Goal: Task Accomplishment & Management: Manage account settings

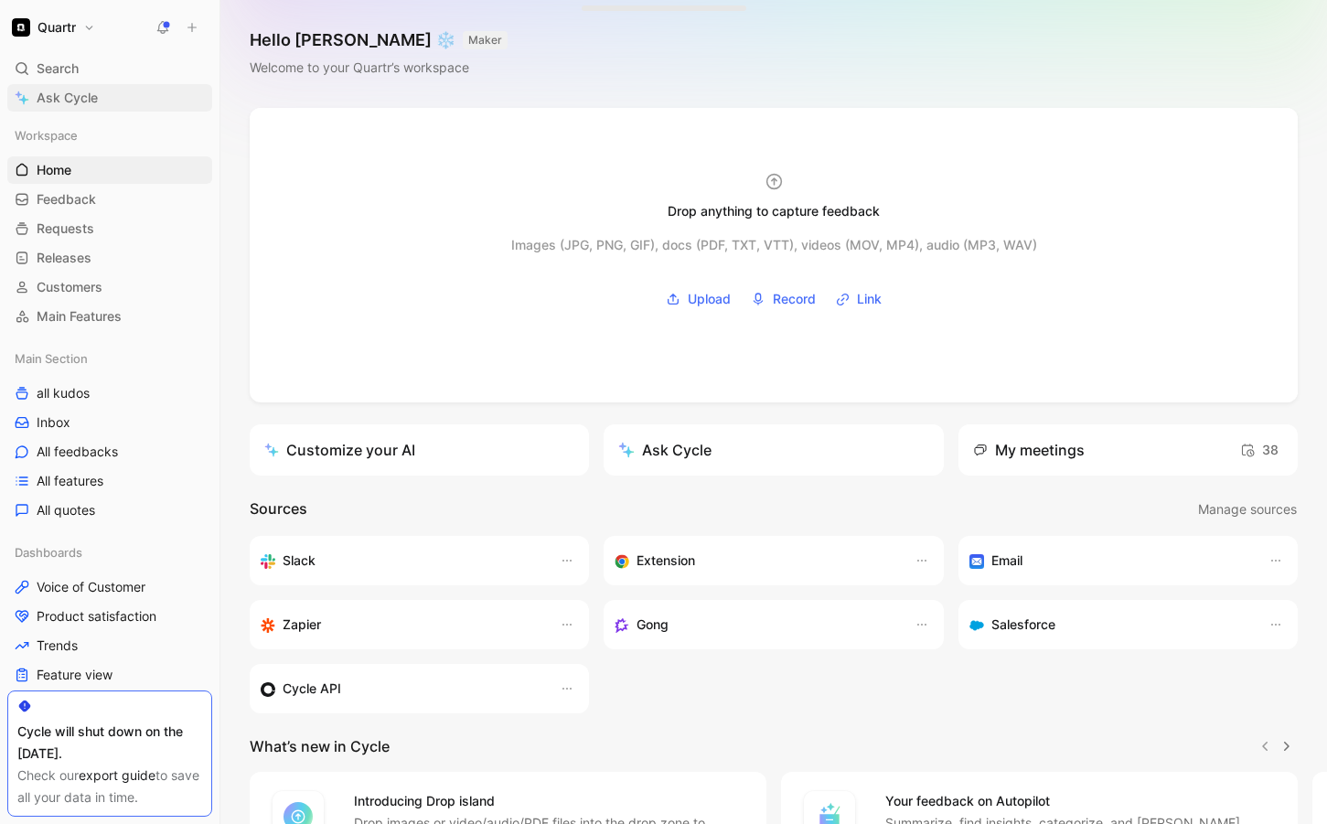
click at [76, 102] on span "Ask Cycle" at bounding box center [67, 98] width 61 height 22
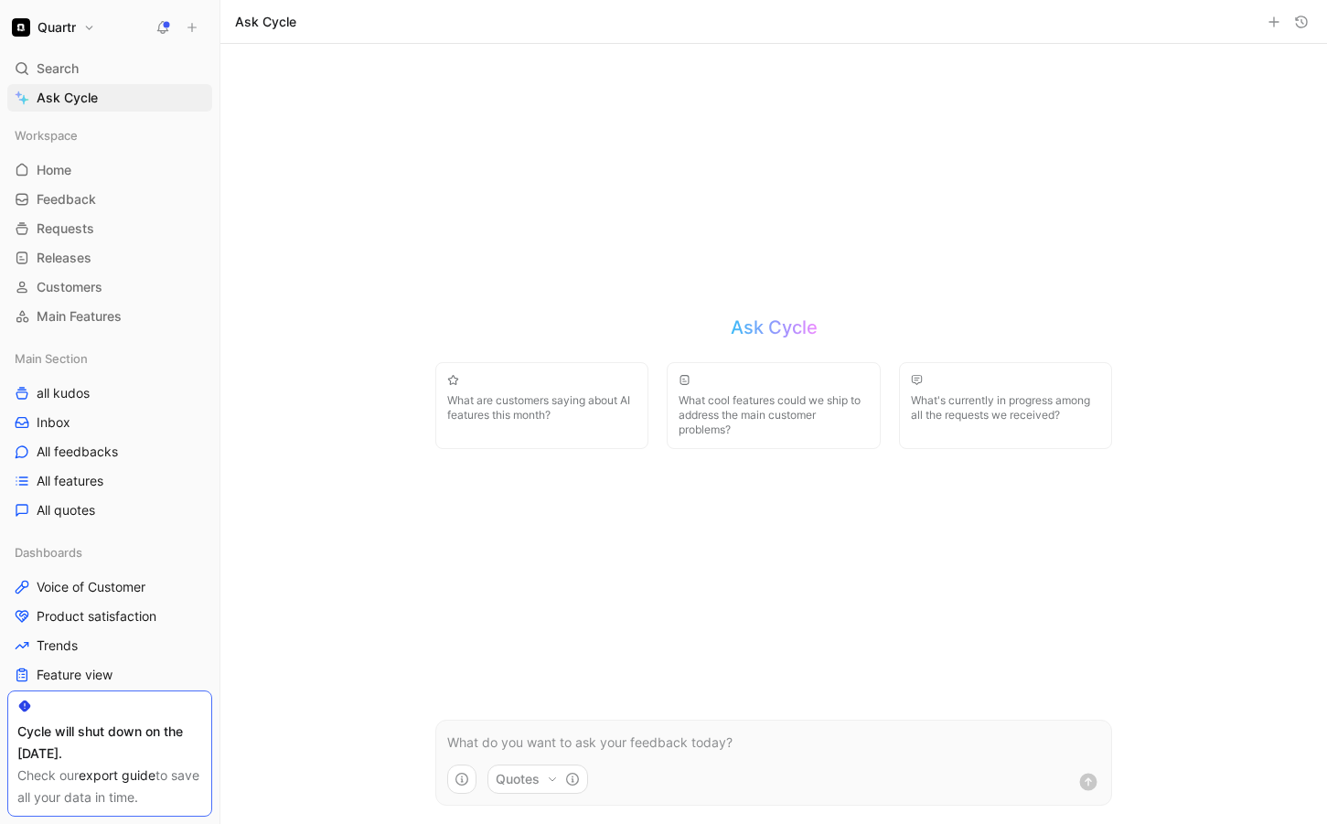
click at [584, 738] on p at bounding box center [773, 743] width 653 height 22
click at [766, 734] on p at bounding box center [773, 743] width 653 height 22
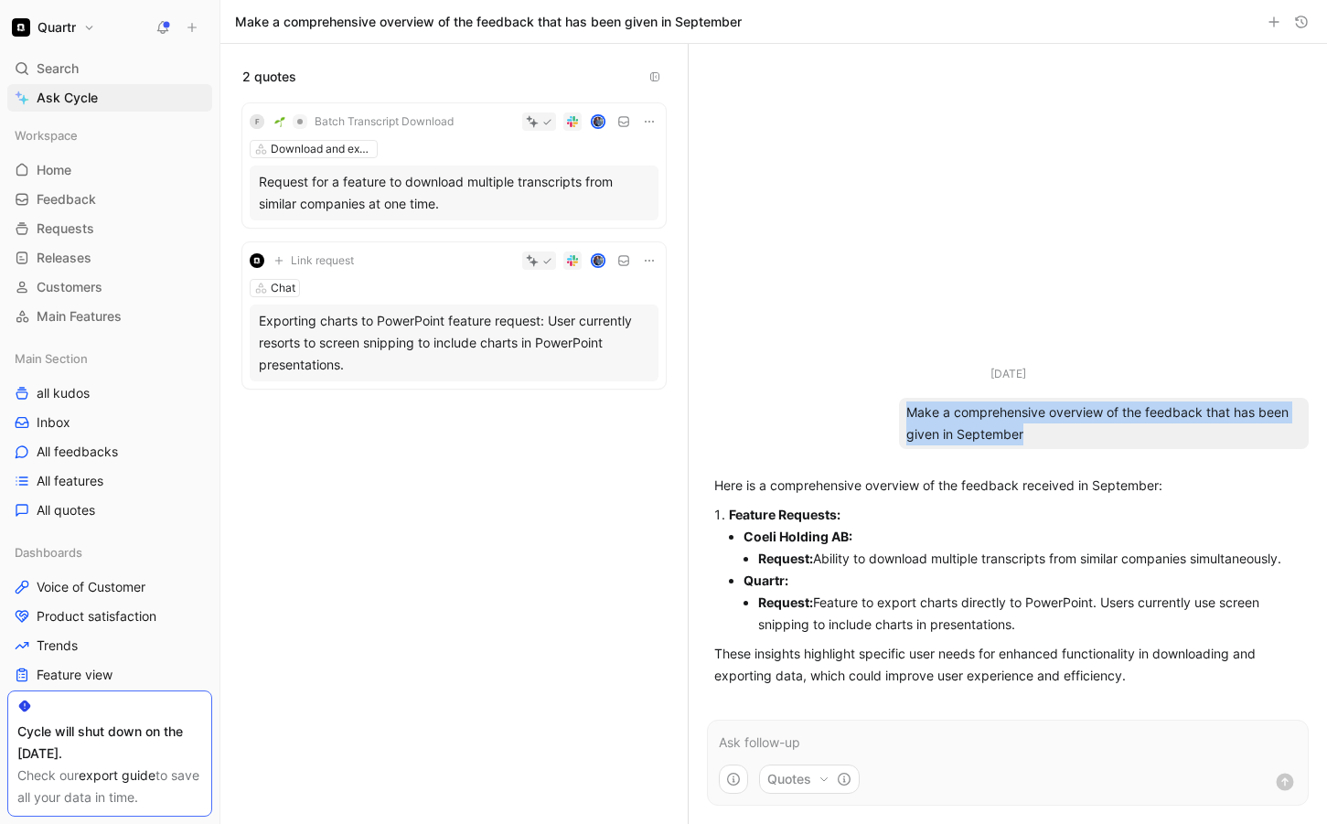
drag, startPoint x: 908, startPoint y: 412, endPoint x: 1055, endPoint y: 434, distance: 147.8
click at [1055, 434] on div "Make a comprehensive overview of the feedback that has been given in September" at bounding box center [1104, 423] width 410 height 51
copy div "Make a comprehensive overview of the feedback that has been given in September"
click at [792, 741] on p at bounding box center [1008, 743] width 578 height 22
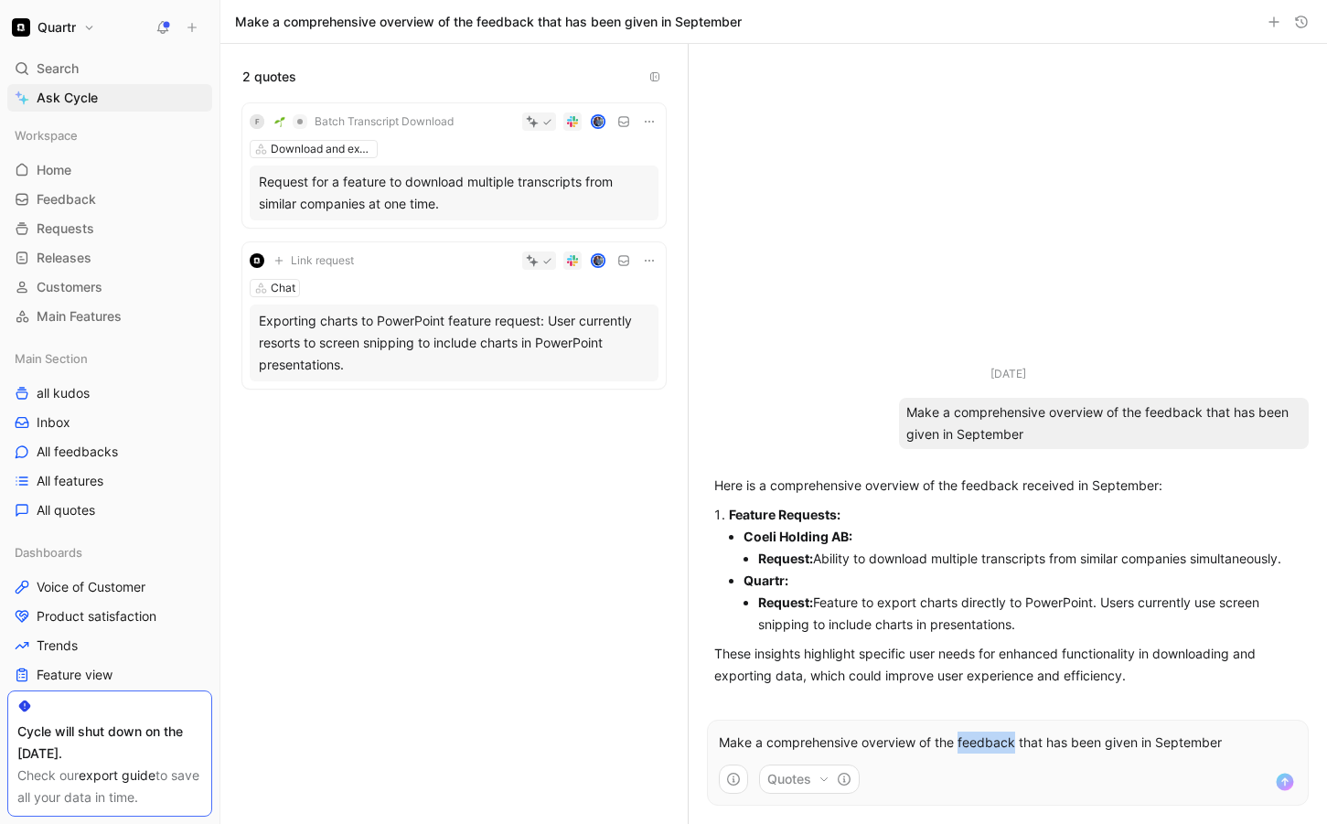
drag, startPoint x: 1015, startPoint y: 744, endPoint x: 958, endPoint y: 744, distance: 56.7
click at [958, 744] on p "Make a comprehensive overview of the feedback that has been given in September" at bounding box center [1008, 743] width 578 height 22
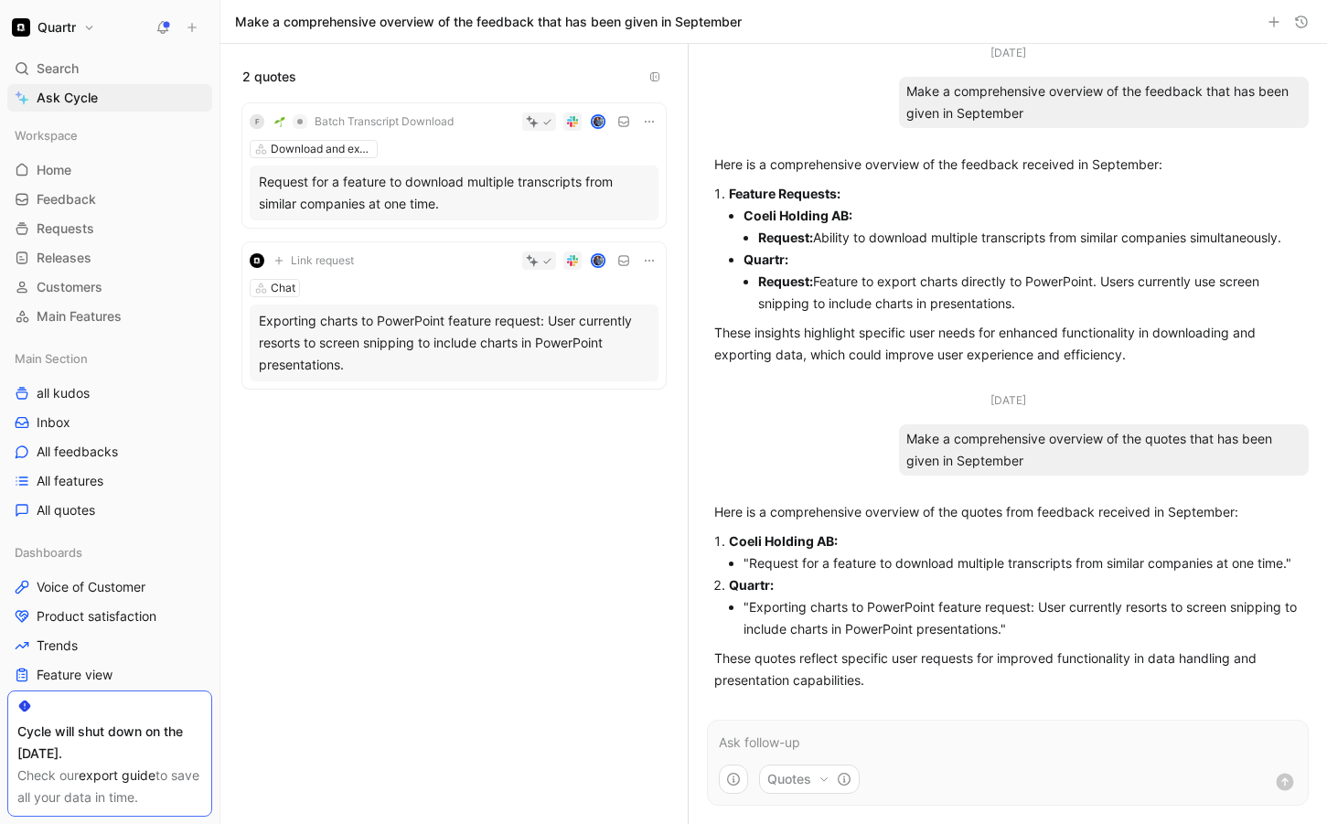
click at [124, 776] on link "export guide" at bounding box center [117, 775] width 77 height 16
click at [100, 505] on link "All quotes" at bounding box center [109, 510] width 205 height 27
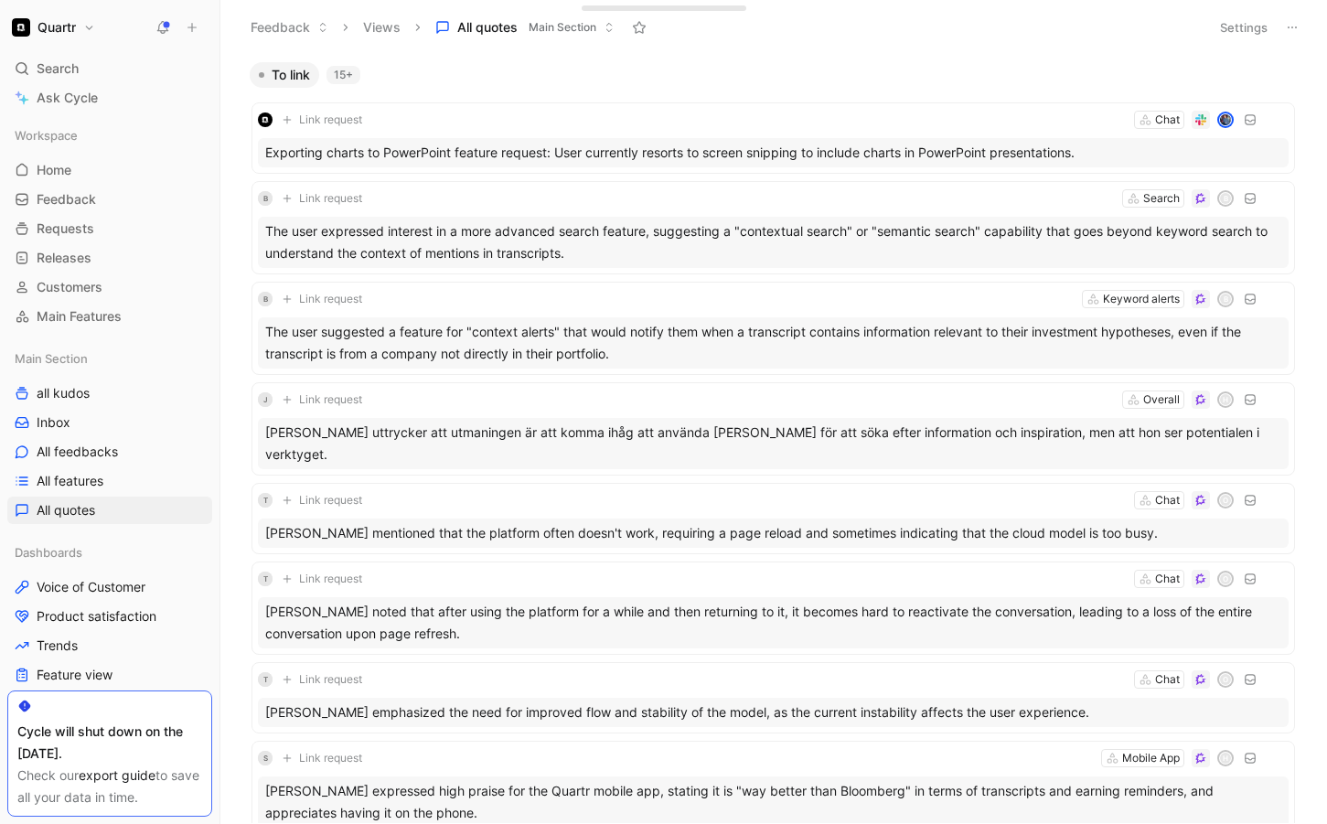
click at [1245, 35] on button "Settings" at bounding box center [1244, 28] width 64 height 26
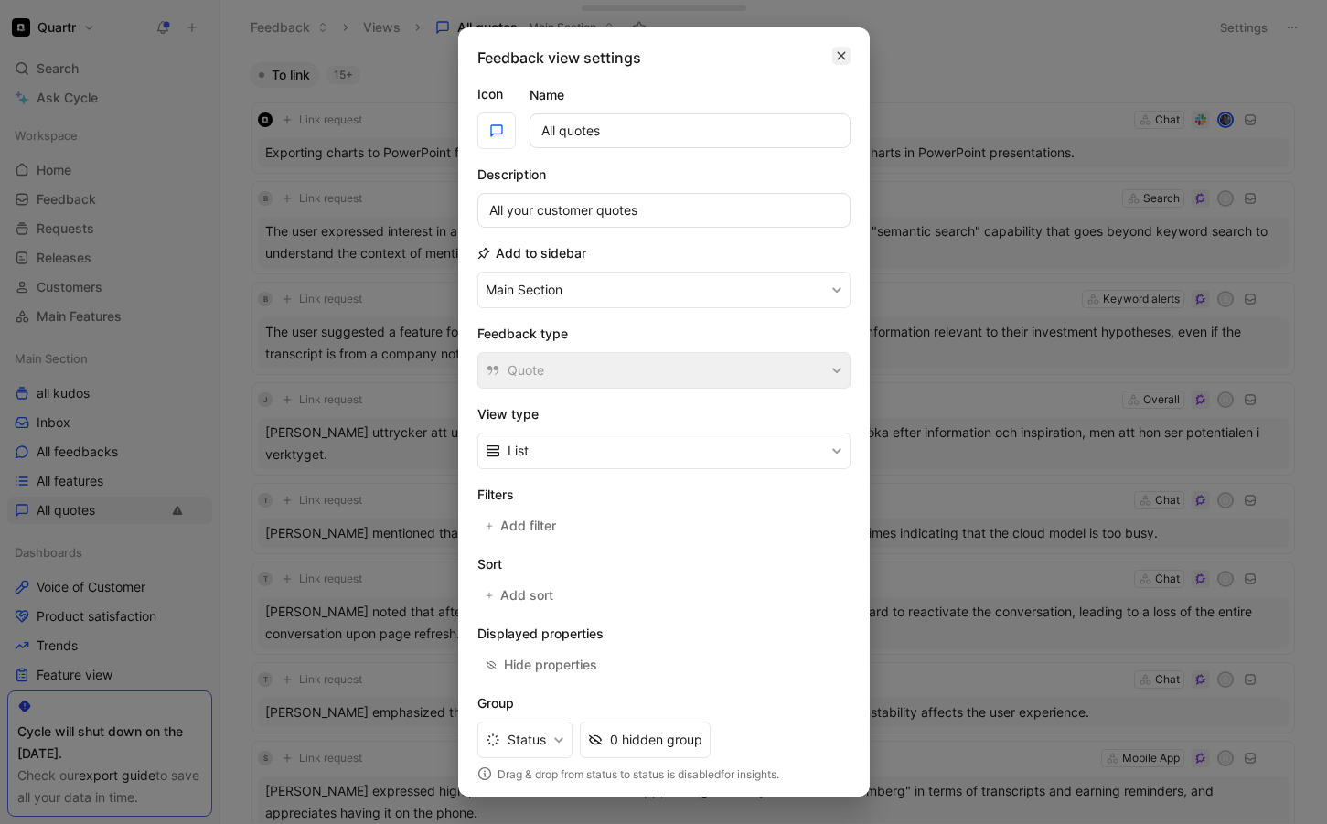
click at [845, 59] on icon "button" at bounding box center [841, 55] width 11 height 15
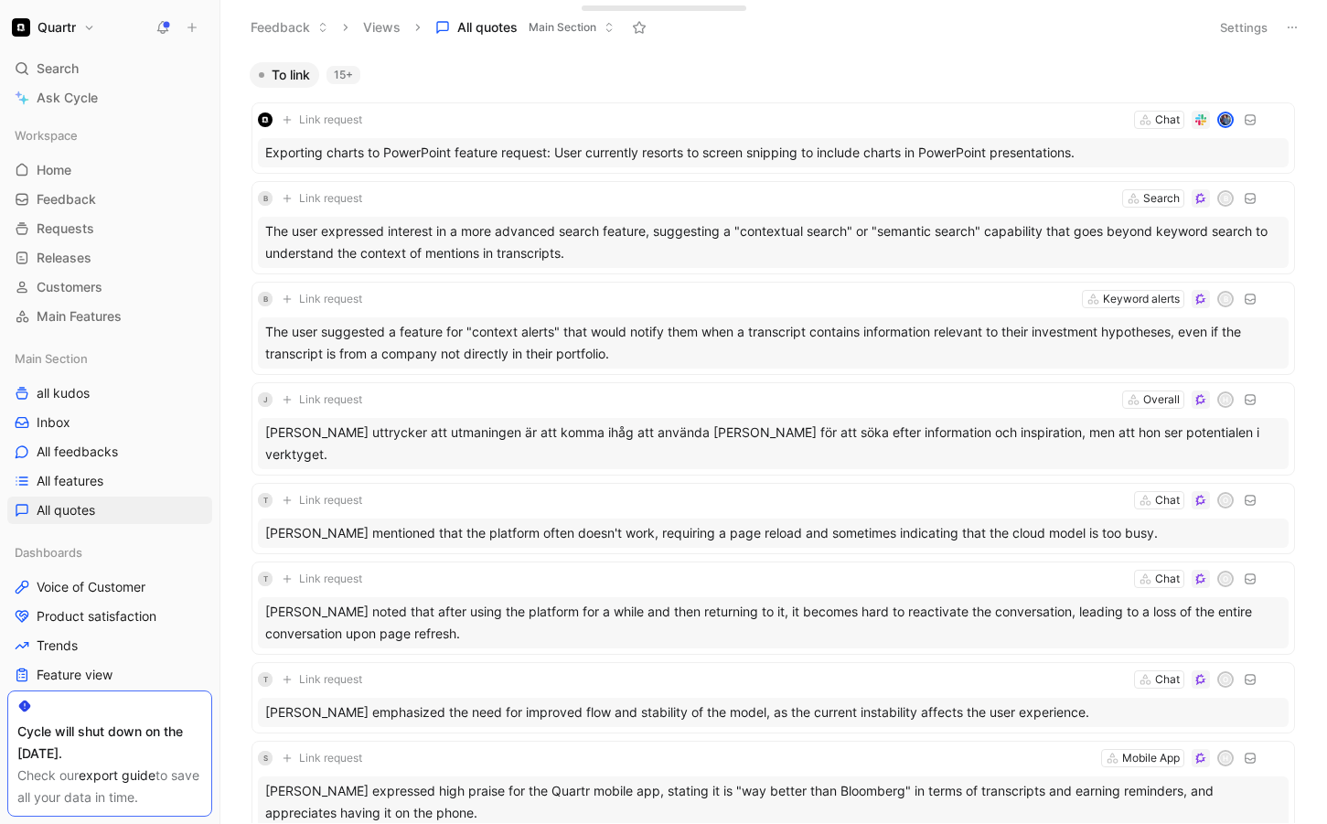
click at [1290, 26] on icon at bounding box center [1292, 27] width 15 height 15
click at [1215, 87] on span "Export in CSV" at bounding box center [1201, 93] width 82 height 16
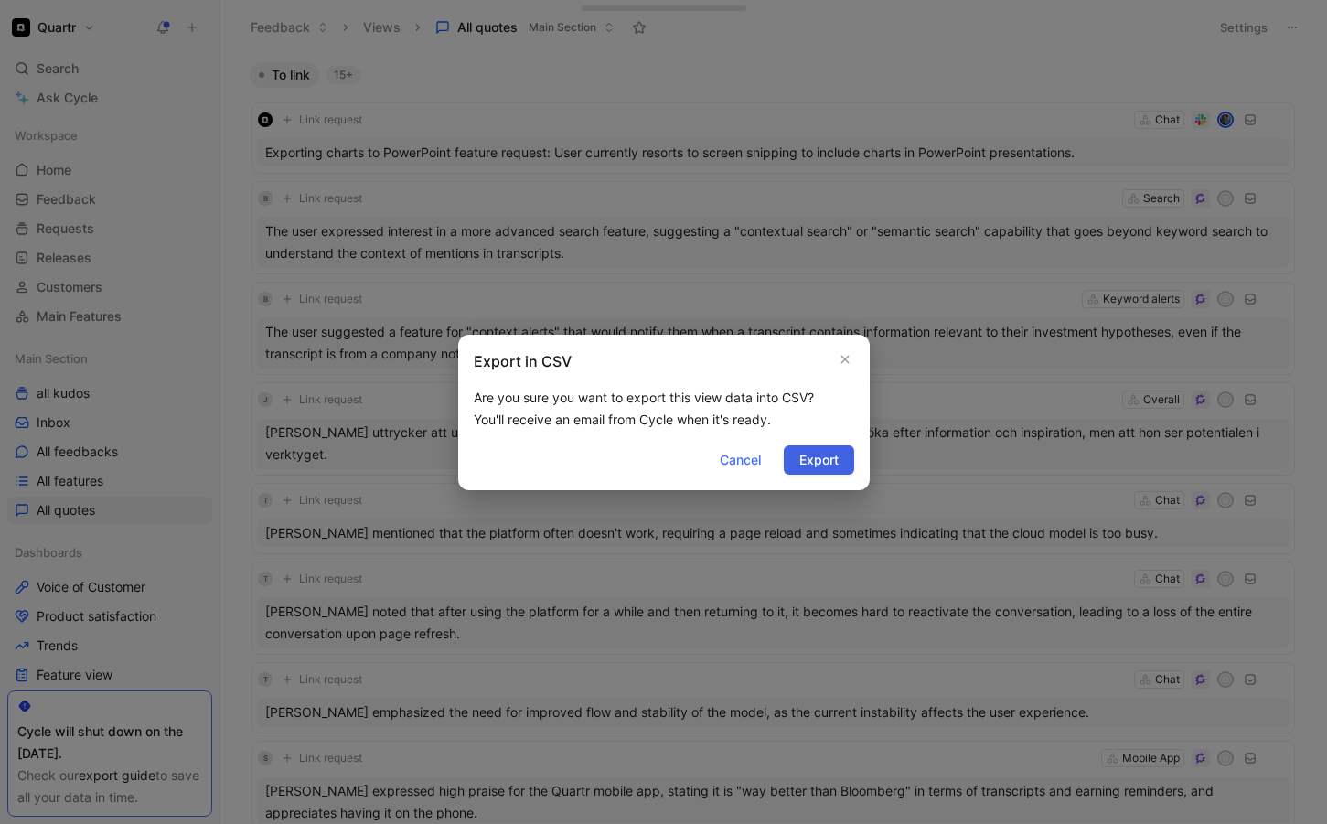
click at [830, 457] on span "Export" at bounding box center [818, 460] width 39 height 22
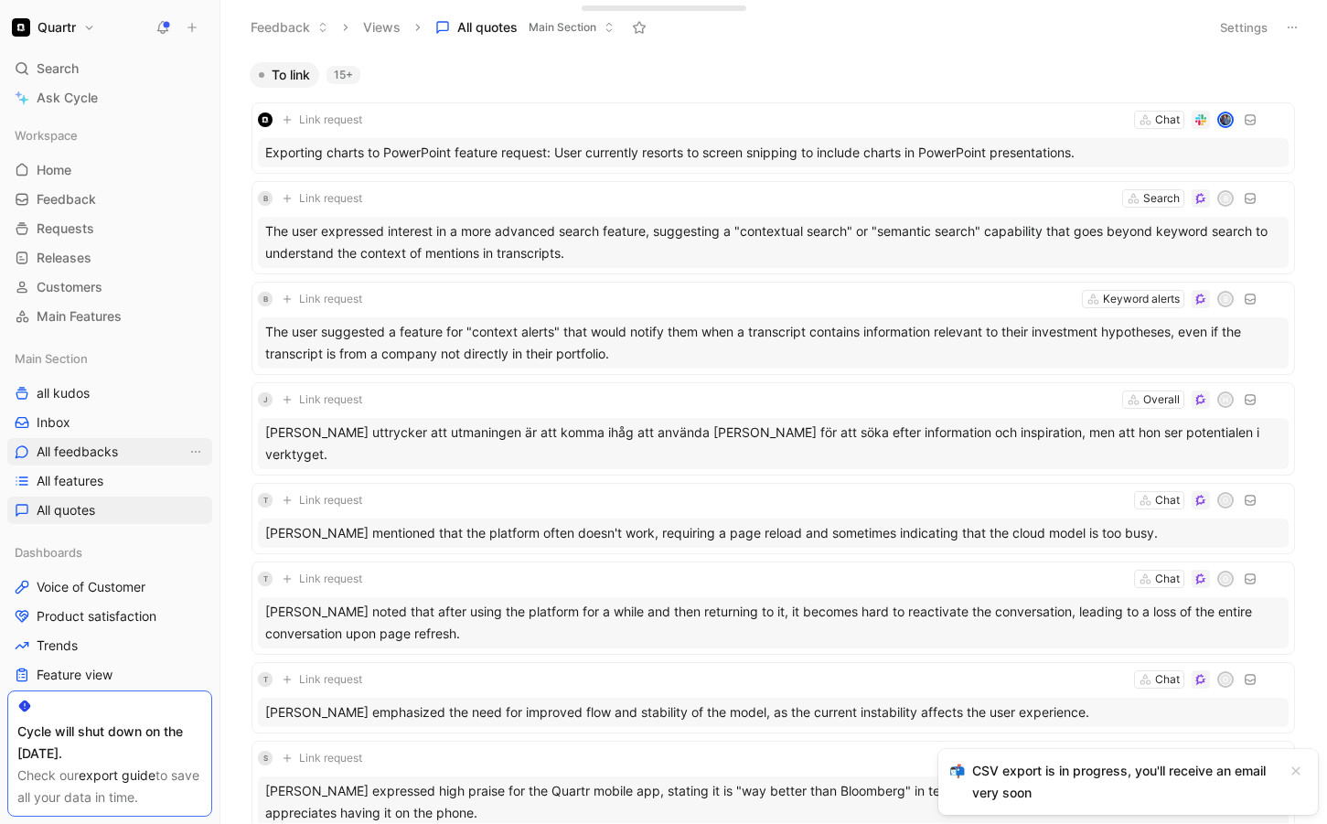
click at [105, 443] on span "All feedbacks" at bounding box center [77, 452] width 81 height 18
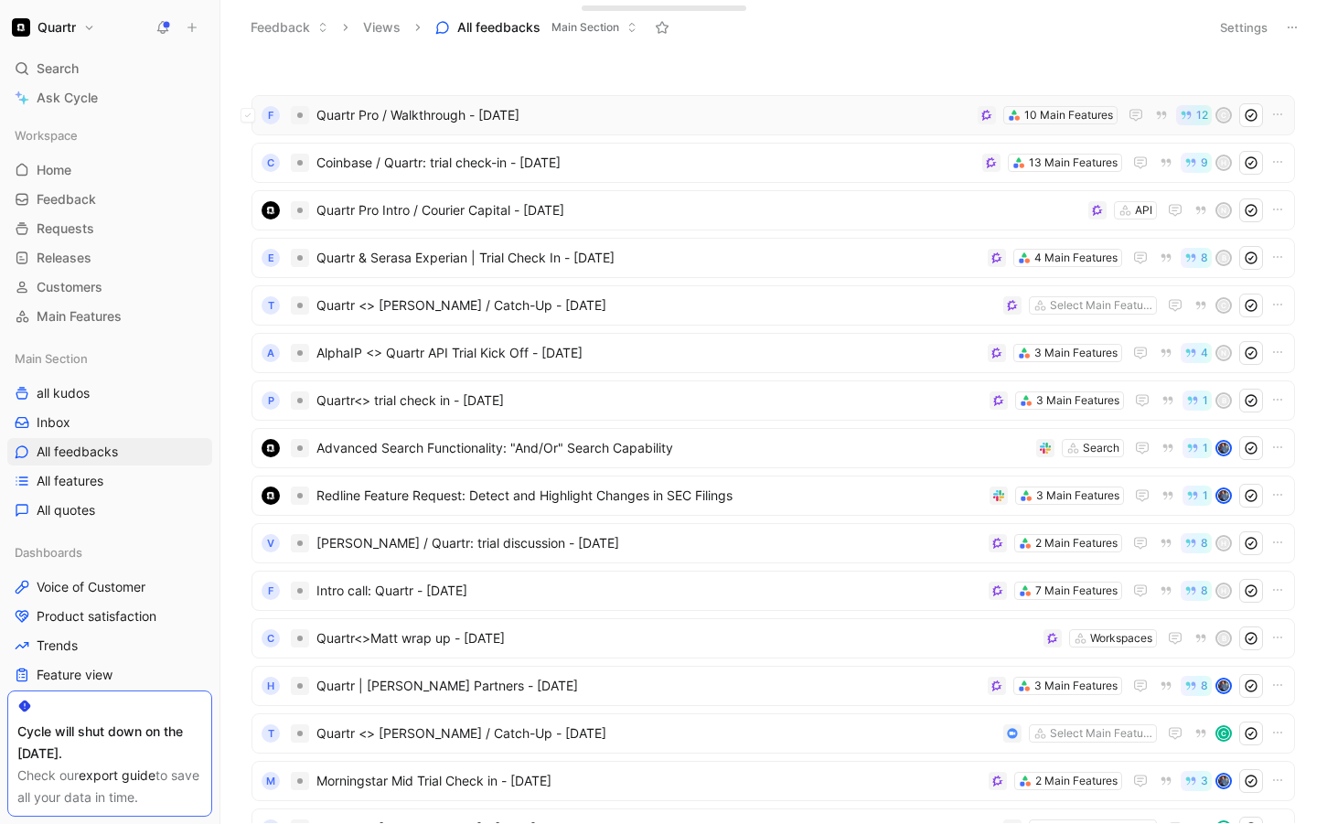
click at [669, 109] on span "Quartr Pro / Walkthrough - [DATE]" at bounding box center [643, 115] width 654 height 22
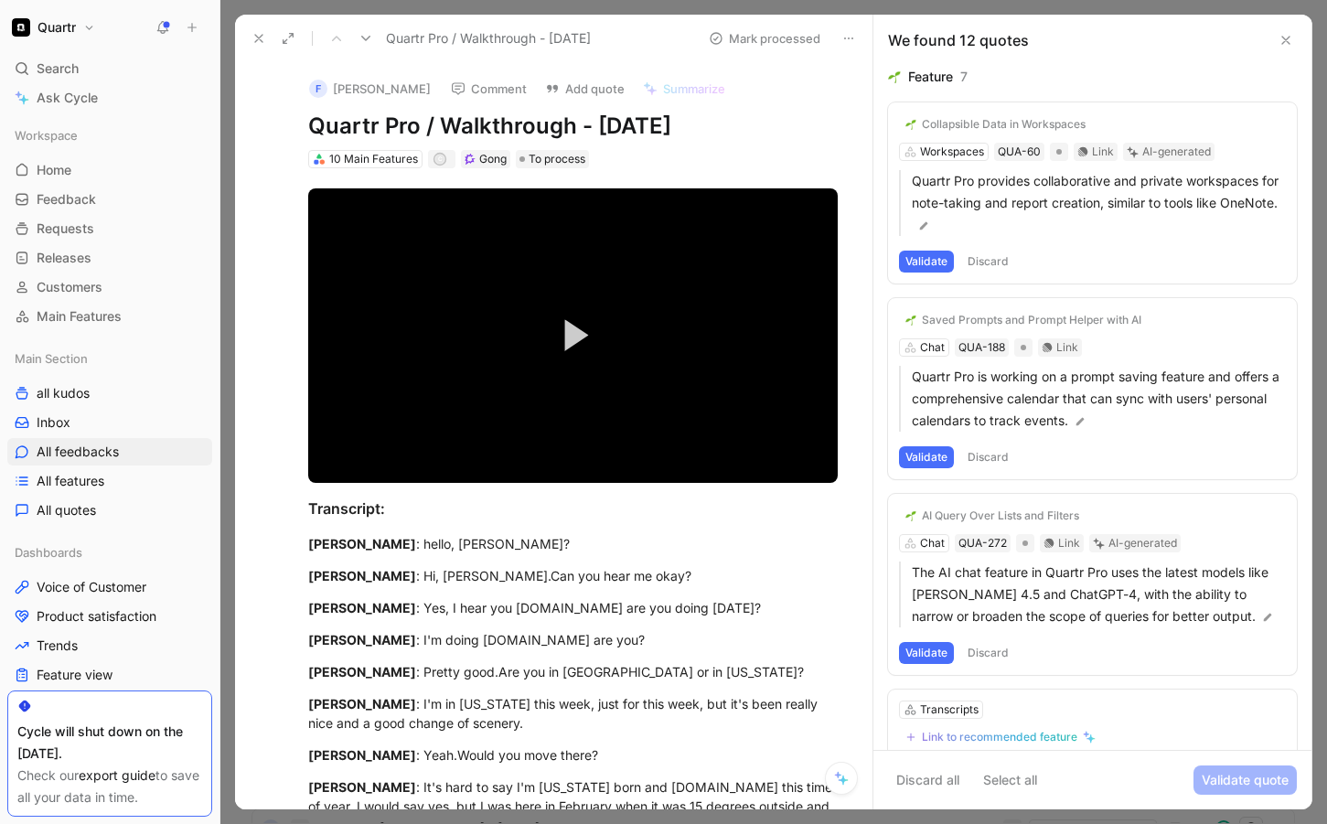
click at [253, 37] on icon at bounding box center [259, 38] width 15 height 15
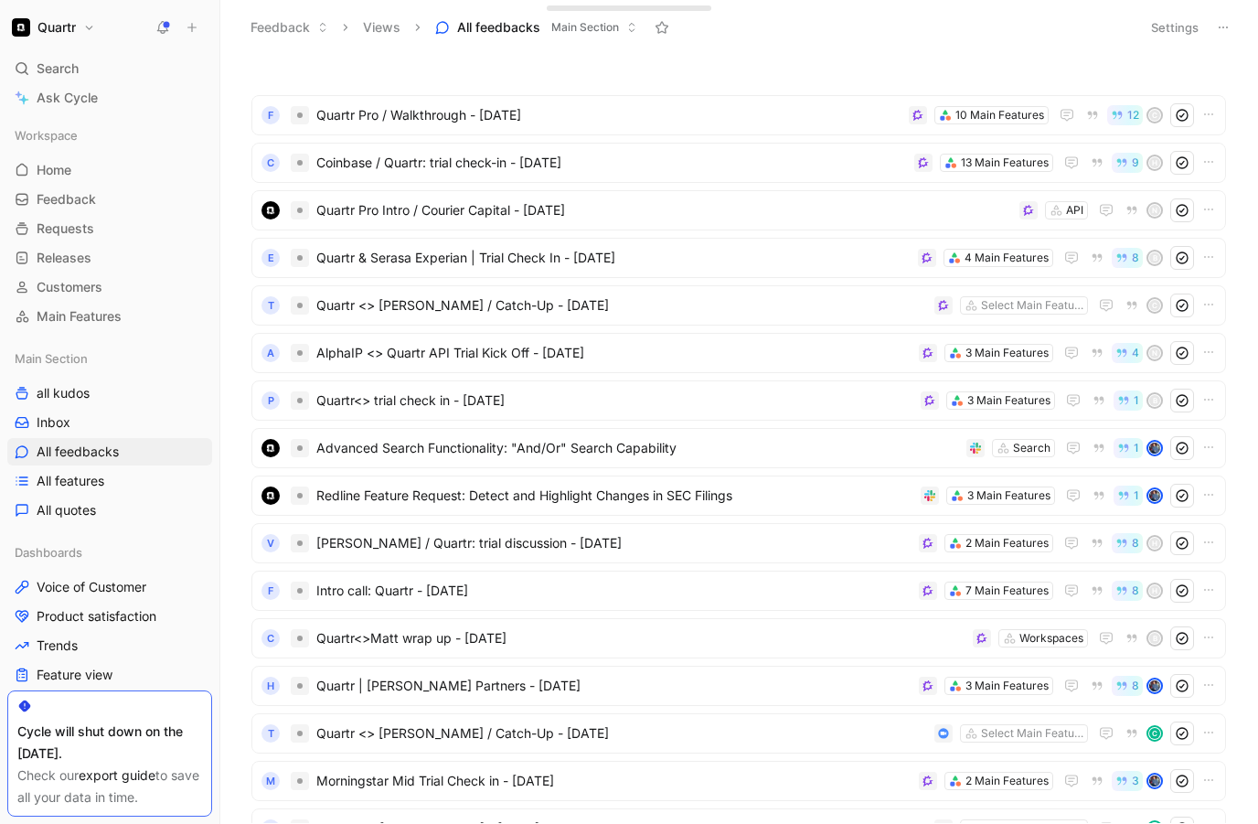
click at [1219, 27] on icon at bounding box center [1223, 27] width 15 height 15
click at [116, 410] on link "Inbox" at bounding box center [109, 422] width 205 height 27
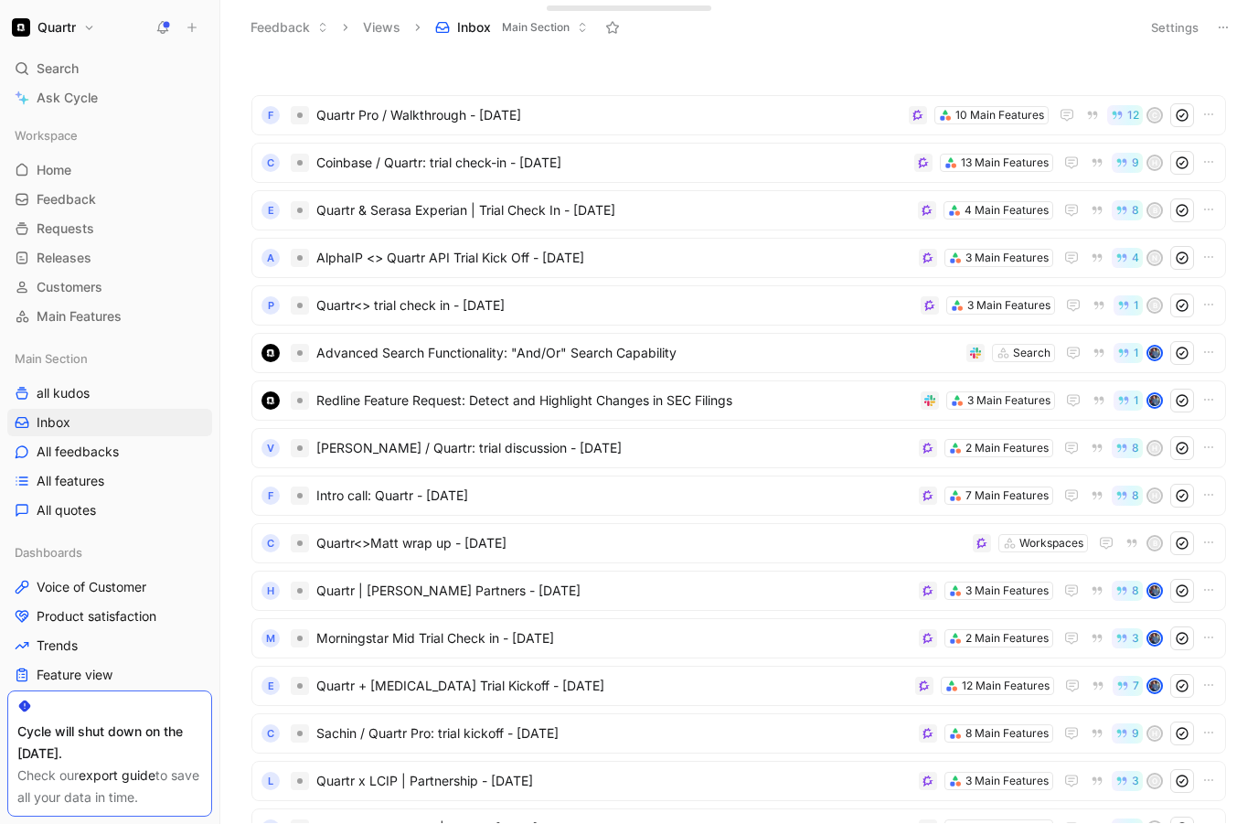
click at [75, 27] on h1 "Quartr" at bounding box center [56, 27] width 38 height 16
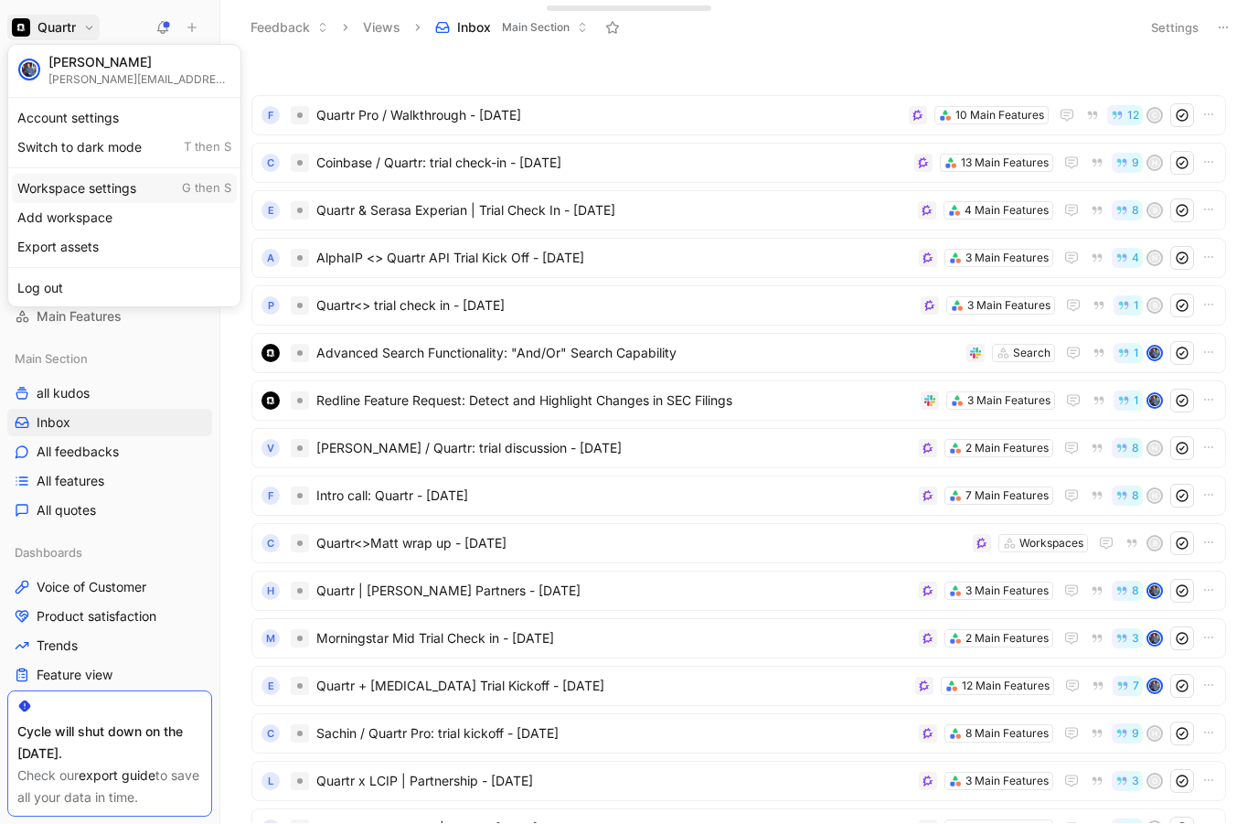
click at [83, 187] on div "Workspace settings G then S" at bounding box center [124, 188] width 225 height 29
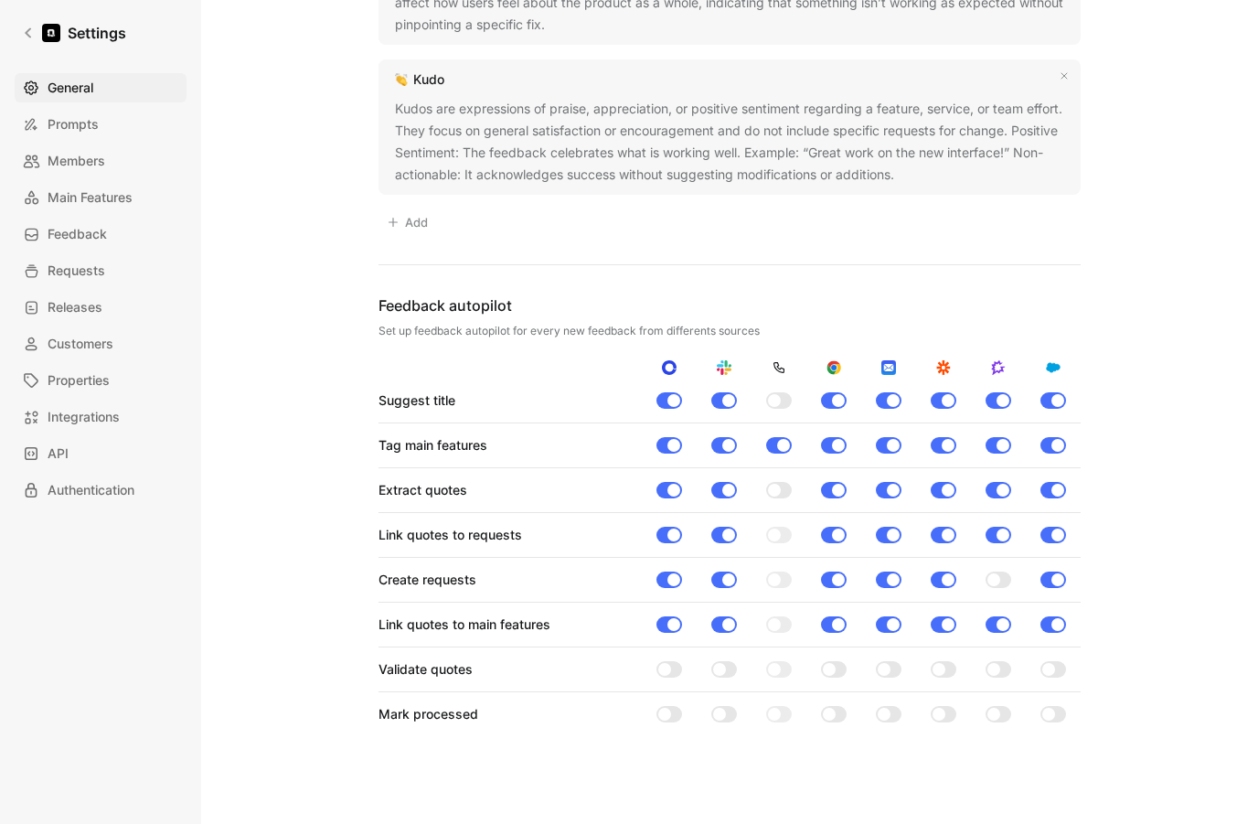
scroll to position [1767, 0]
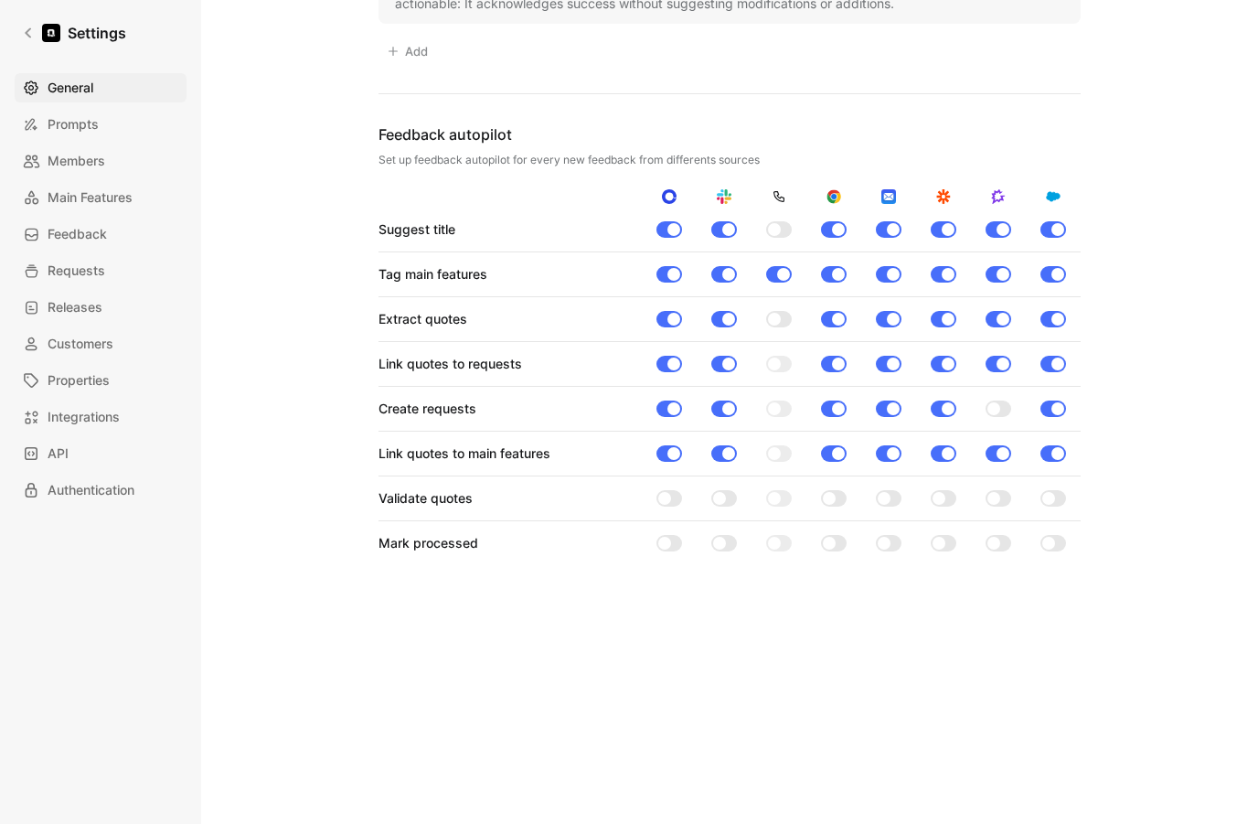
click at [672, 499] on div at bounding box center [670, 498] width 26 height 16
click at [0, 0] on input "checkbox" at bounding box center [0, 0] width 0 height 0
click at [670, 542] on div at bounding box center [665, 543] width 13 height 13
click at [0, 0] on input "checkbox" at bounding box center [0, 0] width 0 height 0
click at [713, 497] on div at bounding box center [719, 498] width 13 height 13
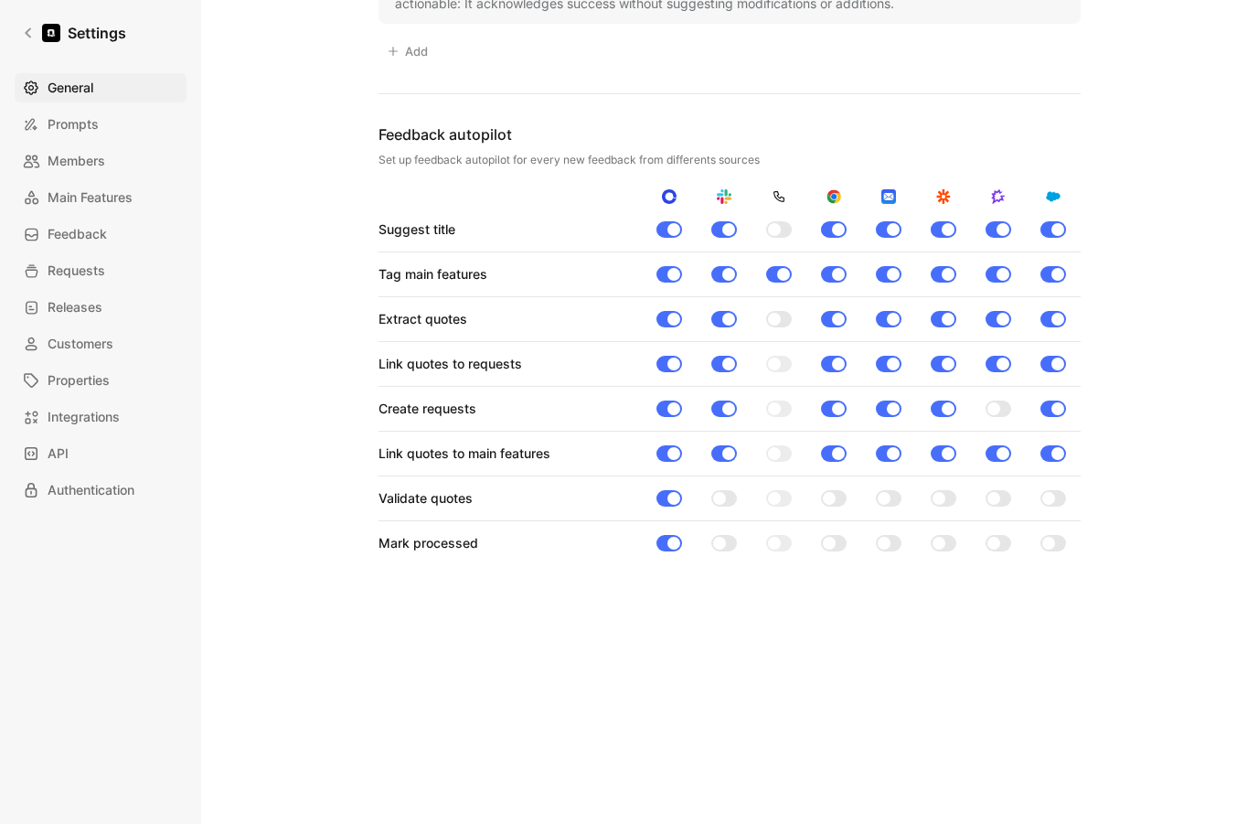
click at [0, 0] on input "checkbox" at bounding box center [0, 0] width 0 height 0
click at [723, 546] on div at bounding box center [719, 543] width 13 height 13
click at [0, 0] on input "checkbox" at bounding box center [0, 0] width 0 height 0
click at [1009, 499] on div at bounding box center [999, 498] width 26 height 16
click at [0, 0] on input "checkbox" at bounding box center [0, 0] width 0 height 0
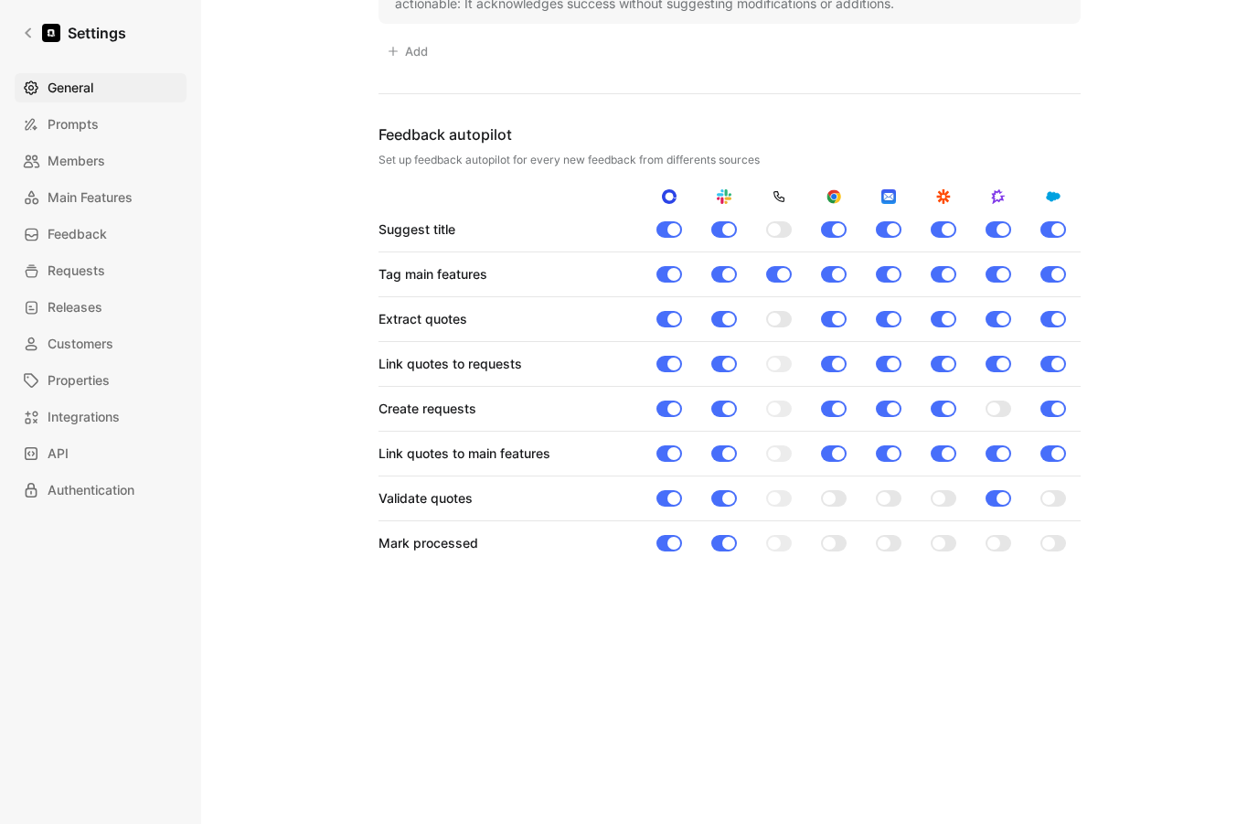
click at [1007, 540] on div at bounding box center [999, 543] width 26 height 16
click at [0, 0] on input "checkbox" at bounding box center [0, 0] width 0 height 0
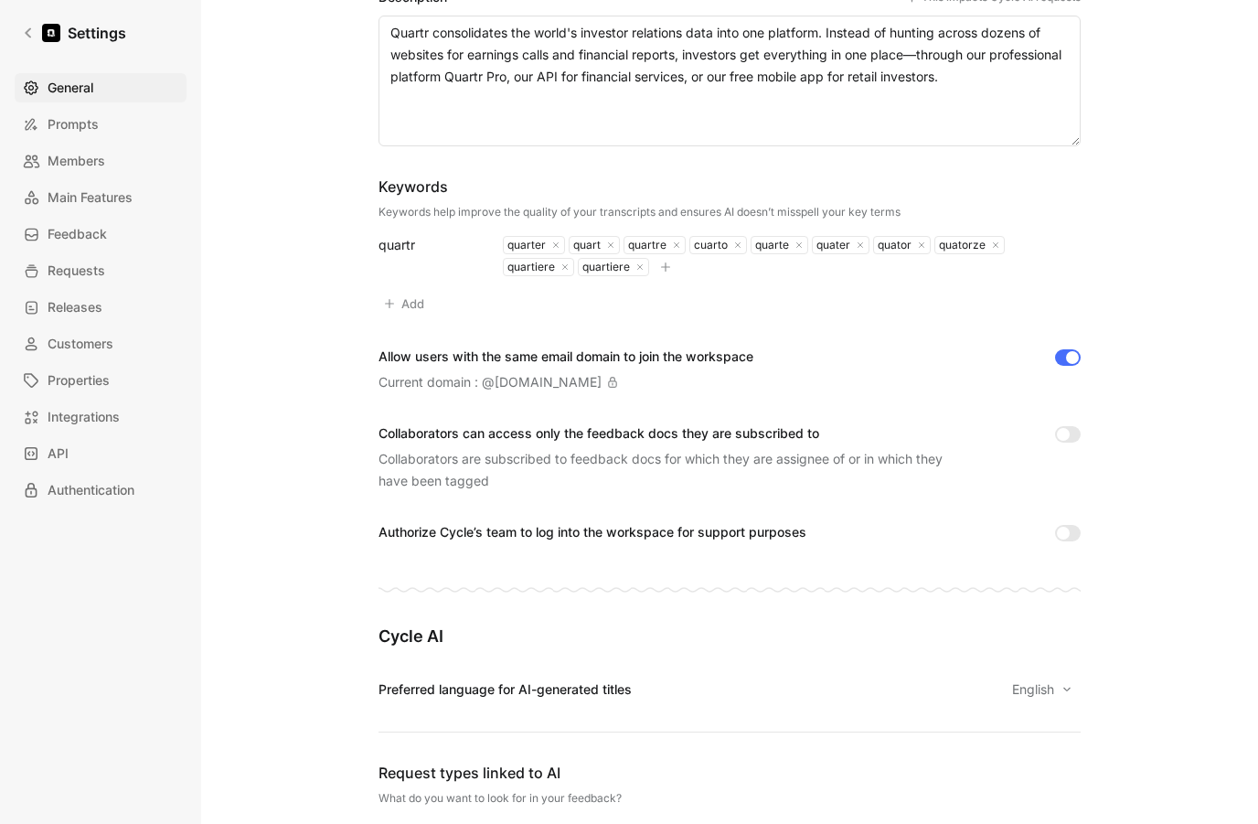
scroll to position [0, 0]
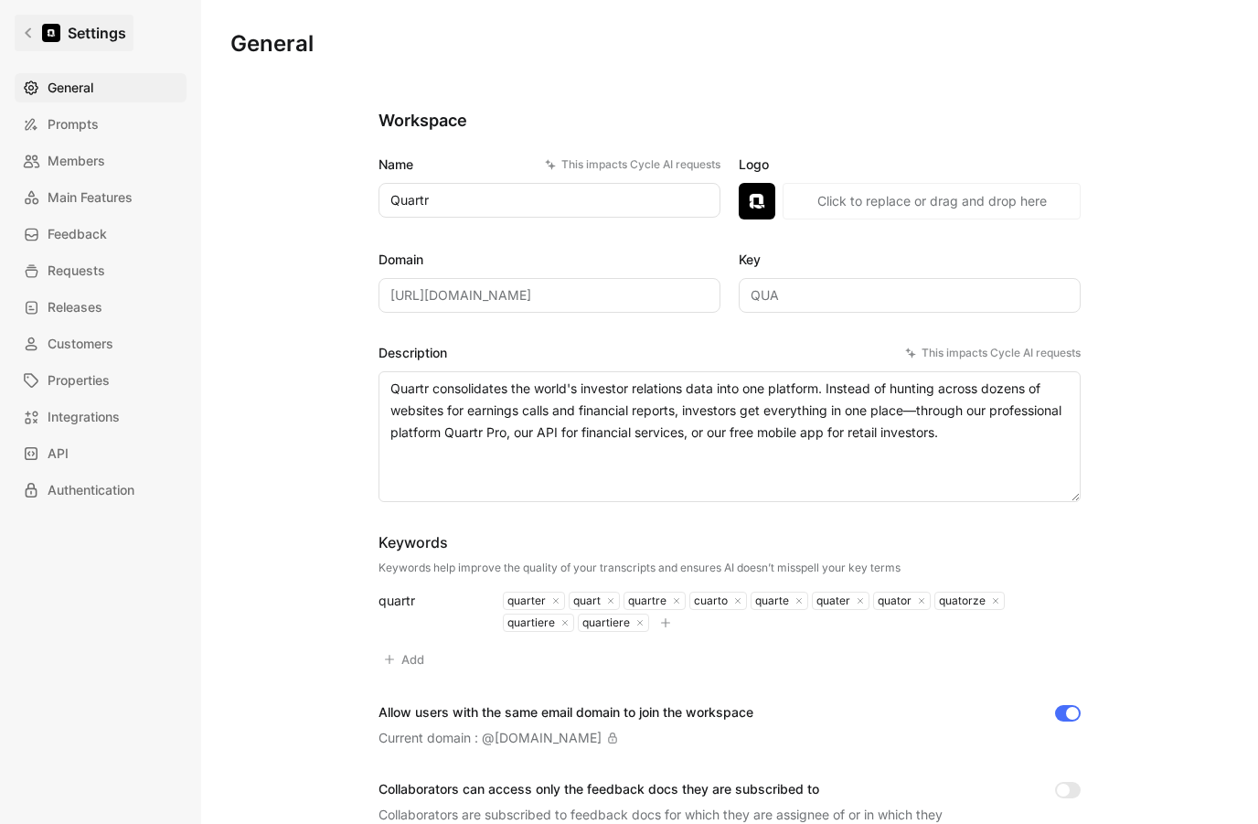
click at [33, 34] on icon at bounding box center [28, 33] width 13 height 13
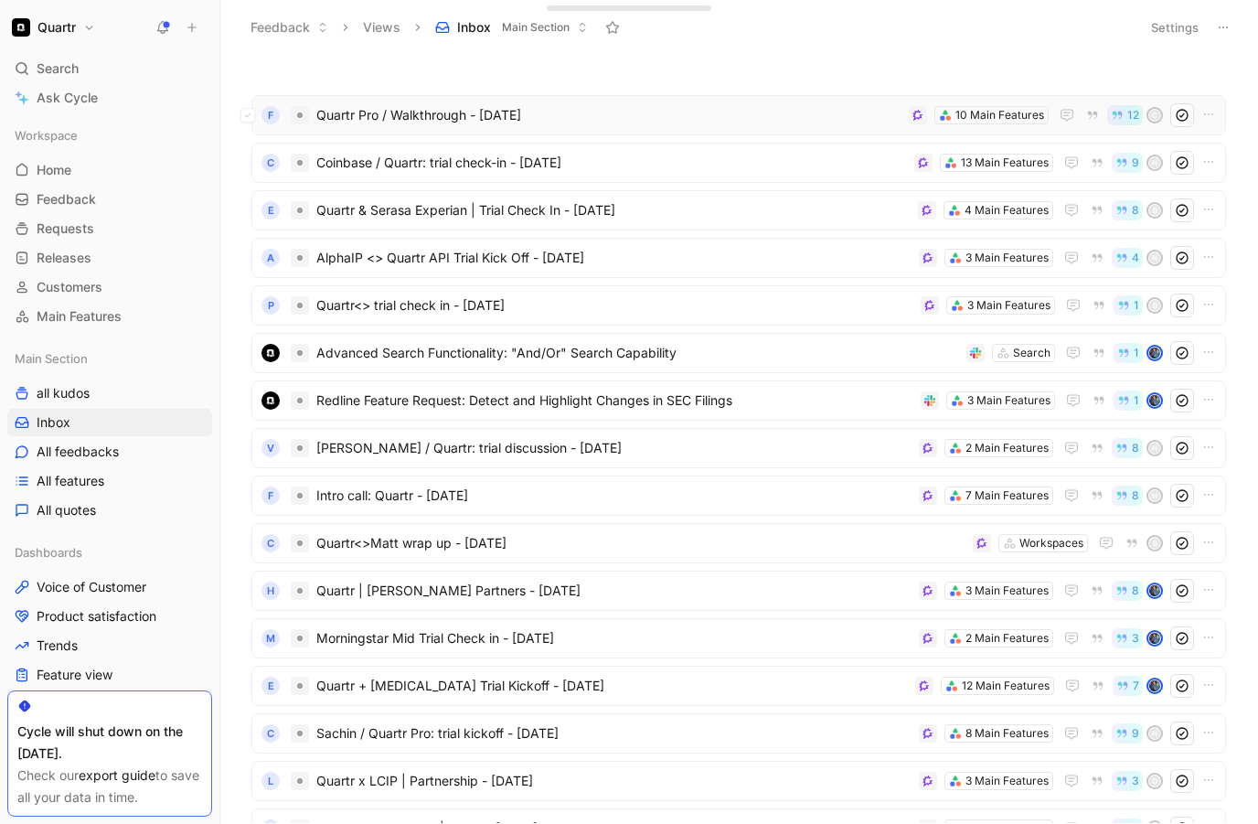
click at [1133, 117] on span "12" at bounding box center [1134, 115] width 12 height 11
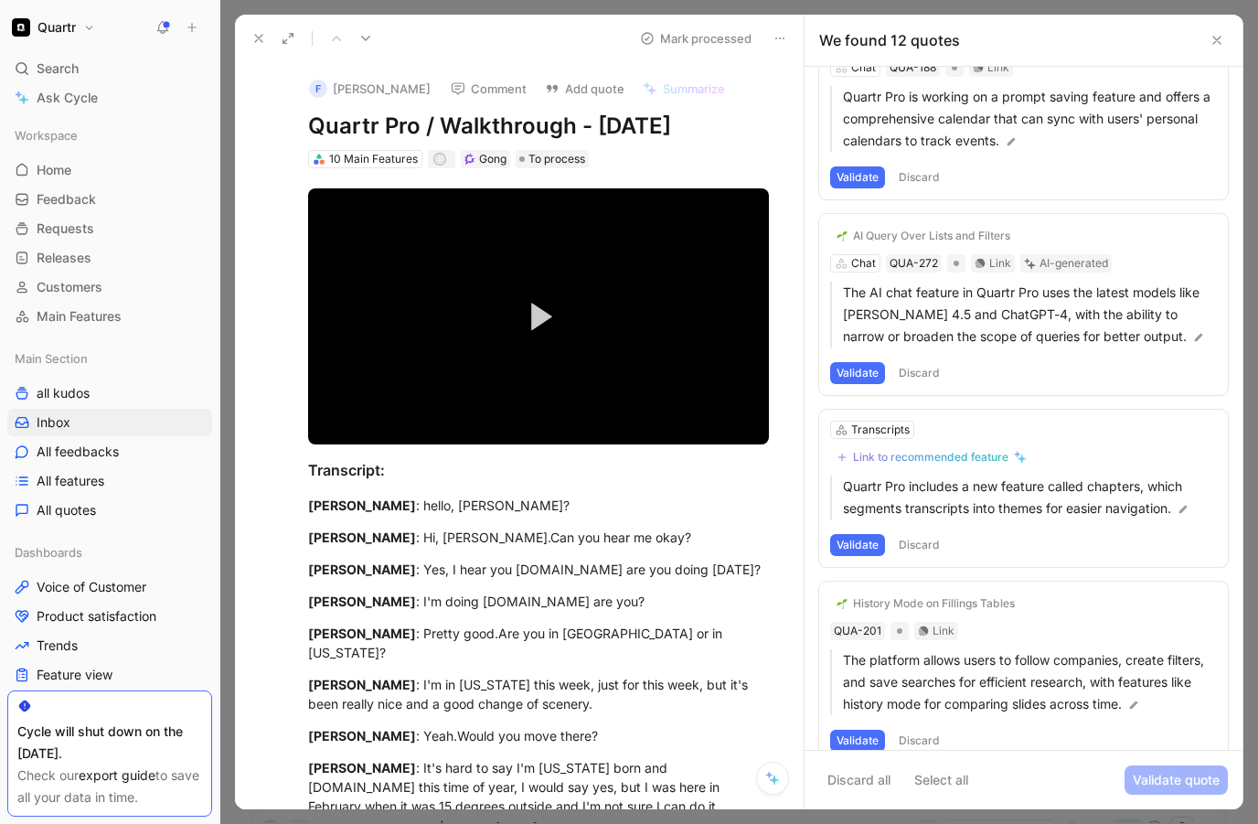
scroll to position [155, 0]
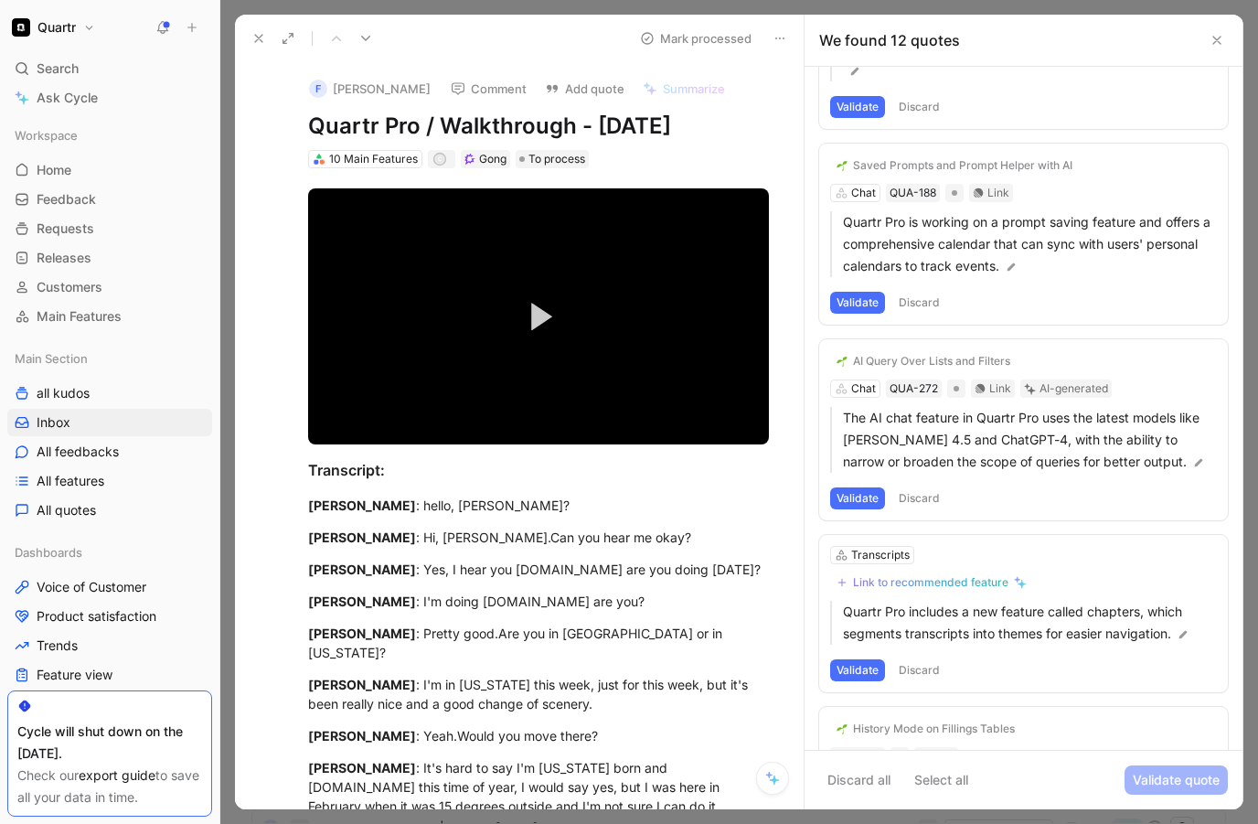
click at [1214, 46] on icon at bounding box center [1217, 40] width 15 height 15
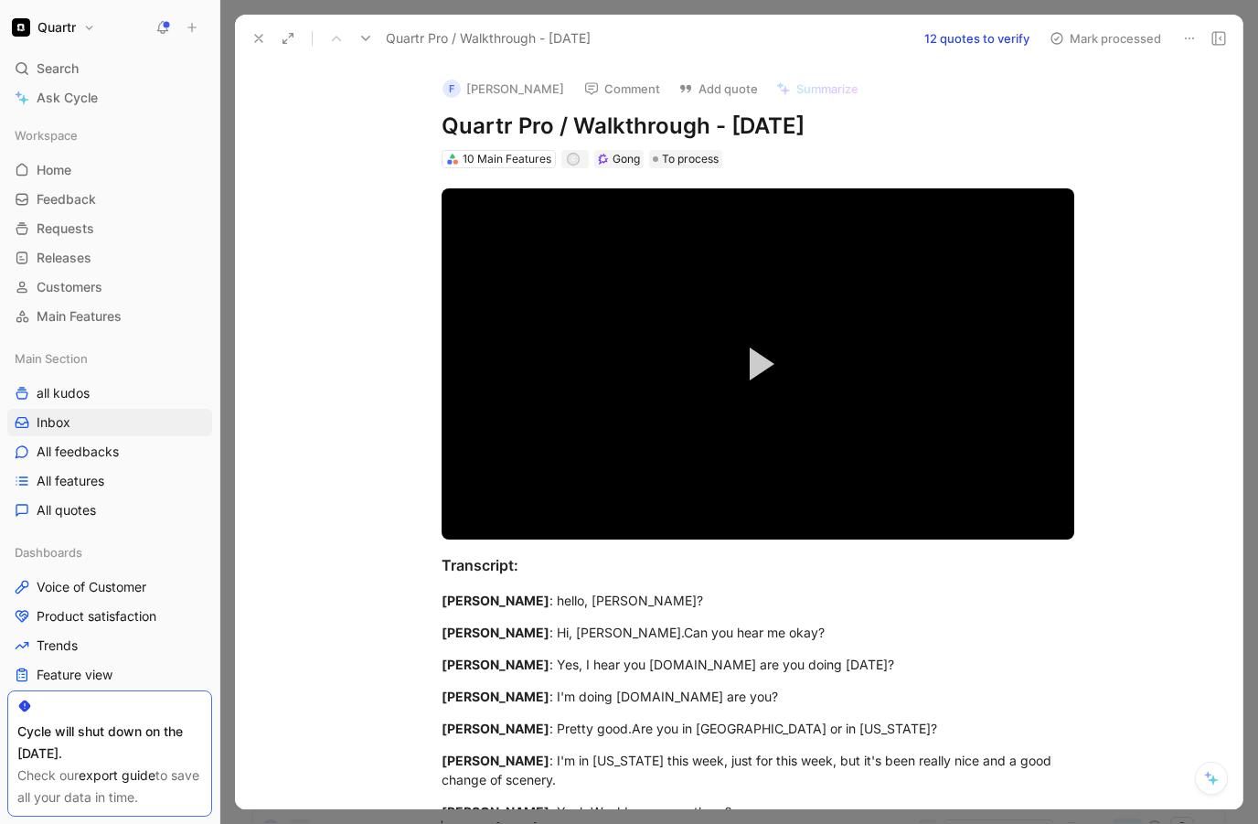
click at [256, 36] on use at bounding box center [258, 38] width 7 height 7
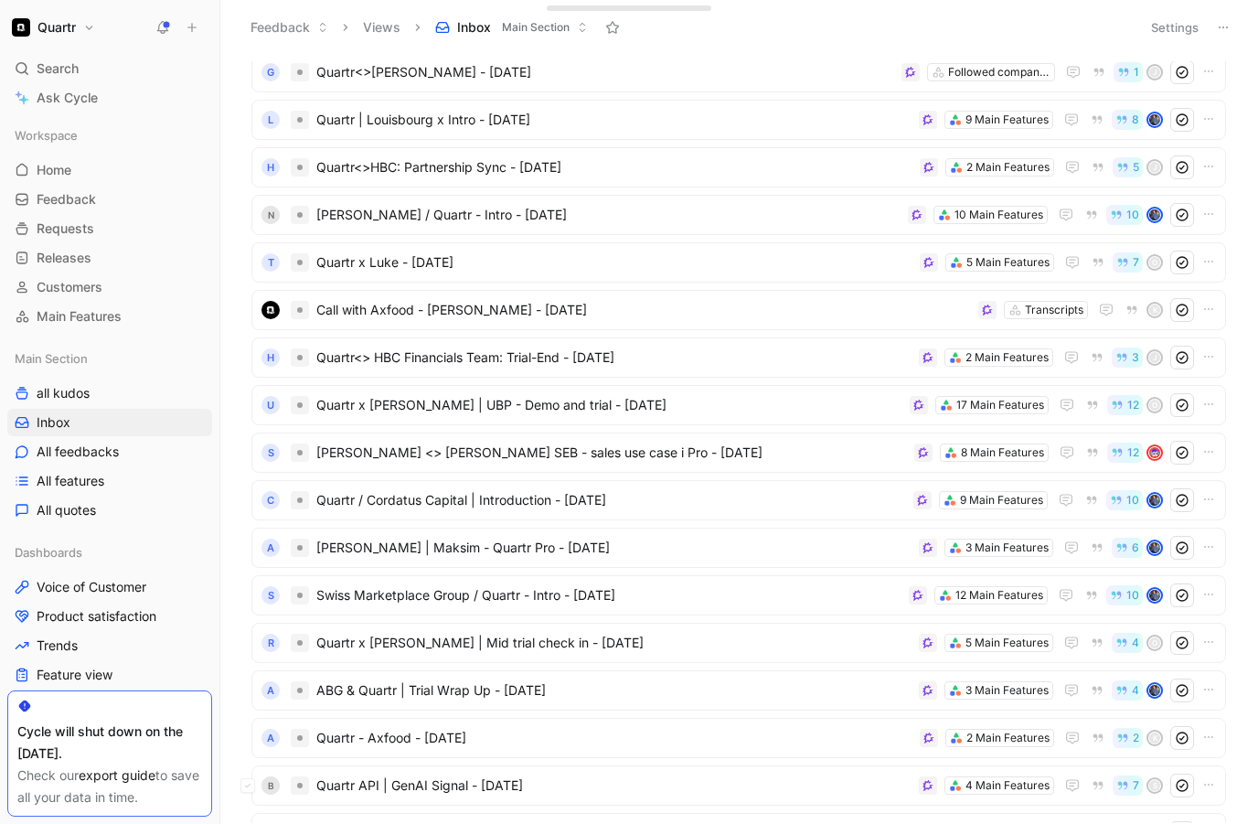
scroll to position [7364, 0]
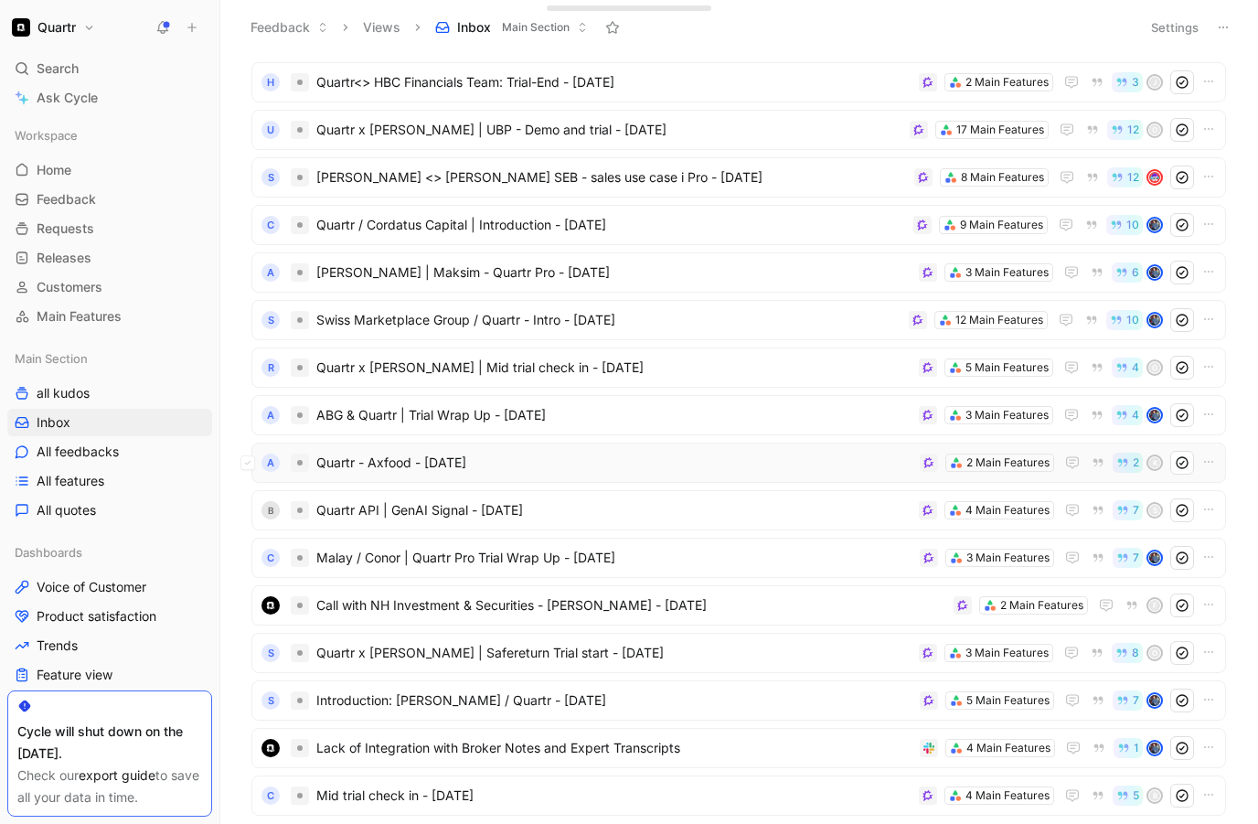
click at [558, 469] on span "Quartr - Axfood - [DATE]" at bounding box center [614, 463] width 596 height 22
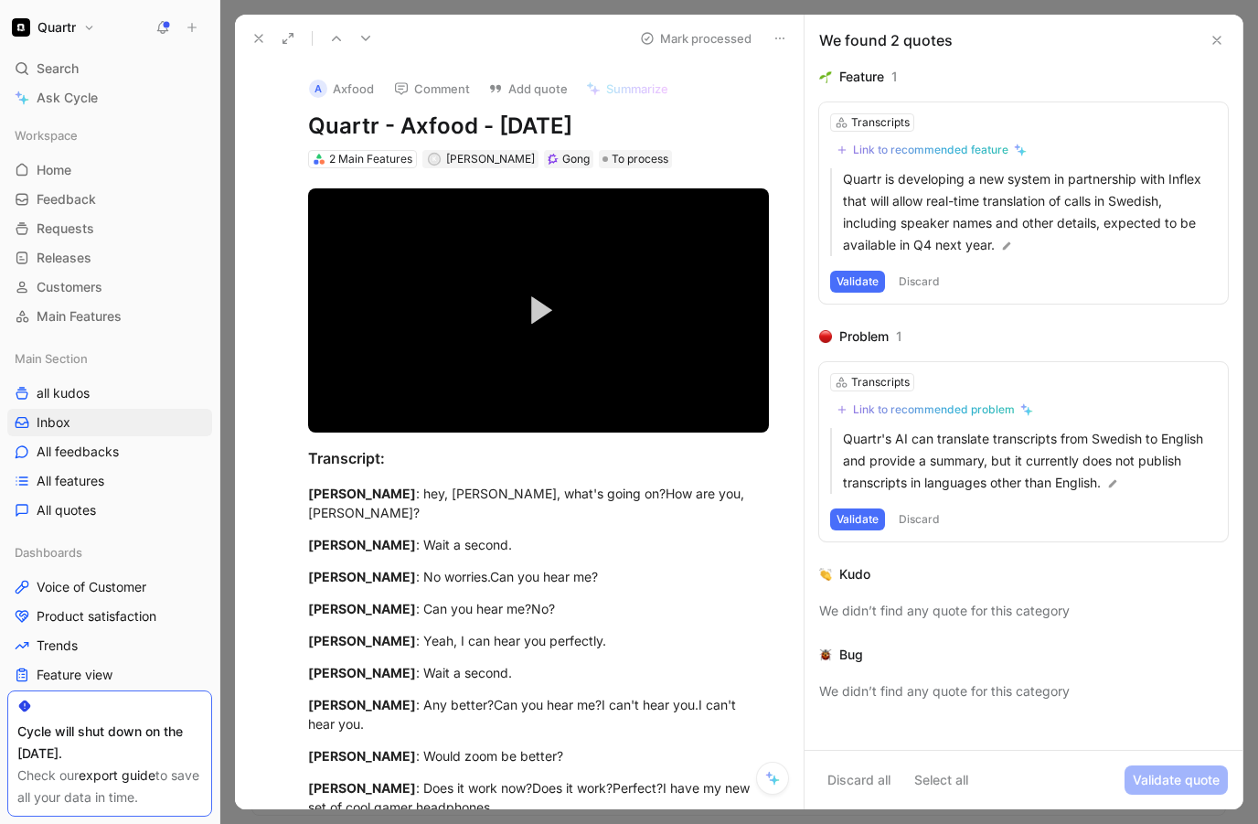
click at [735, 43] on button "Mark processed" at bounding box center [696, 39] width 128 height 26
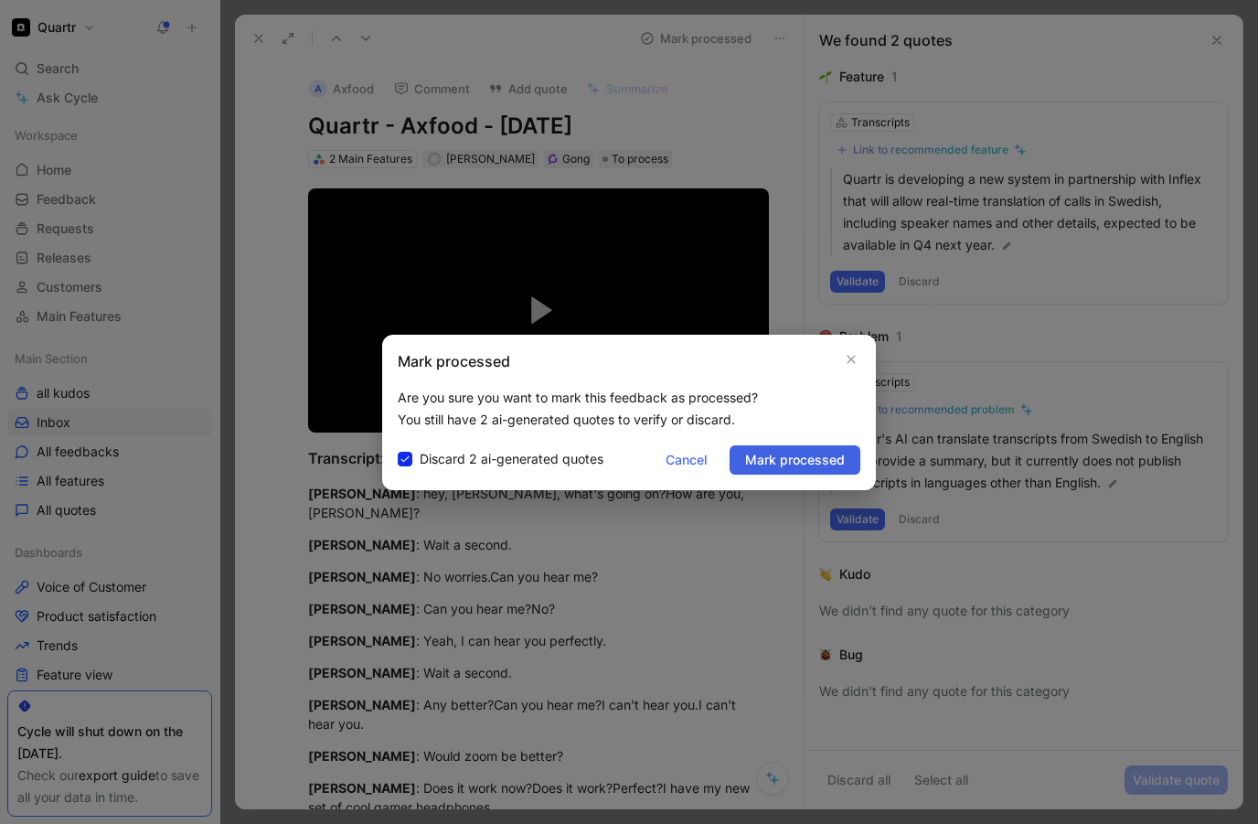
click at [807, 459] on span "Mark processed" at bounding box center [795, 460] width 100 height 22
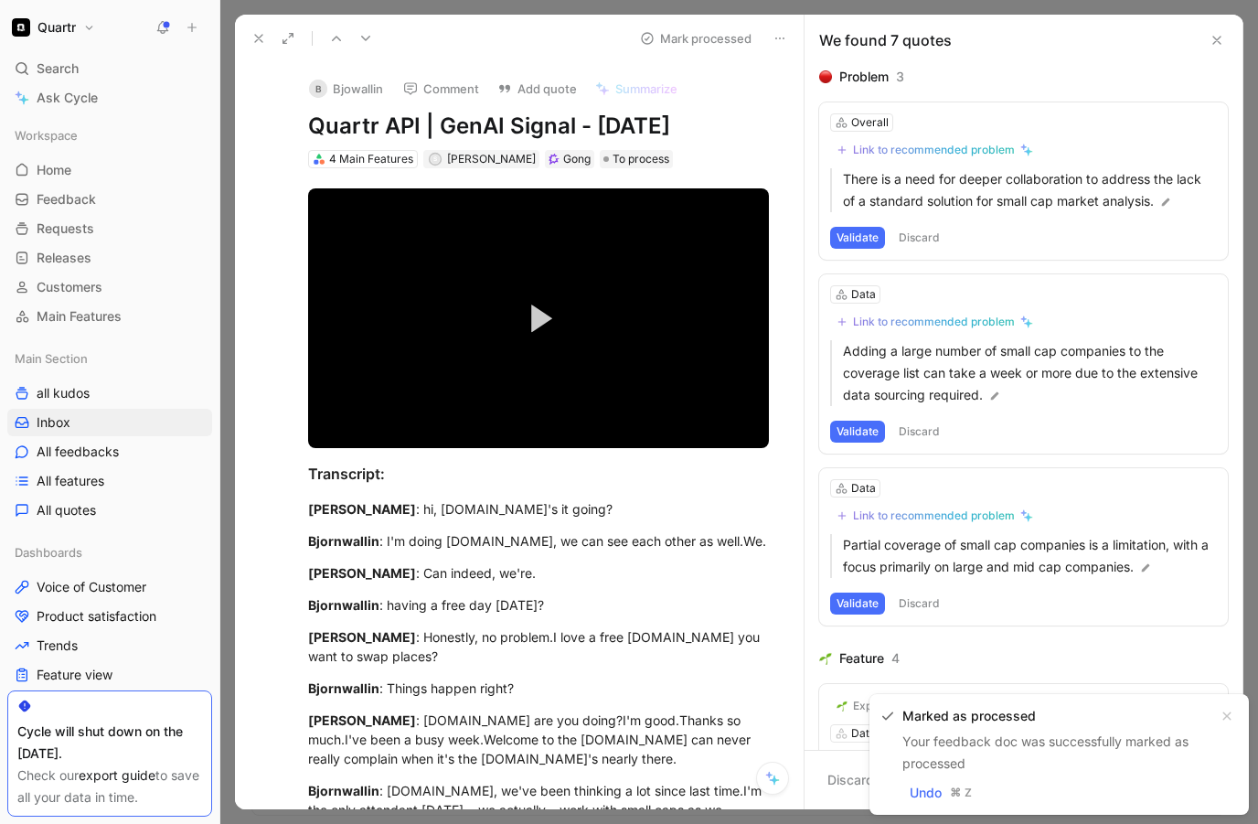
click at [262, 37] on icon at bounding box center [259, 38] width 15 height 15
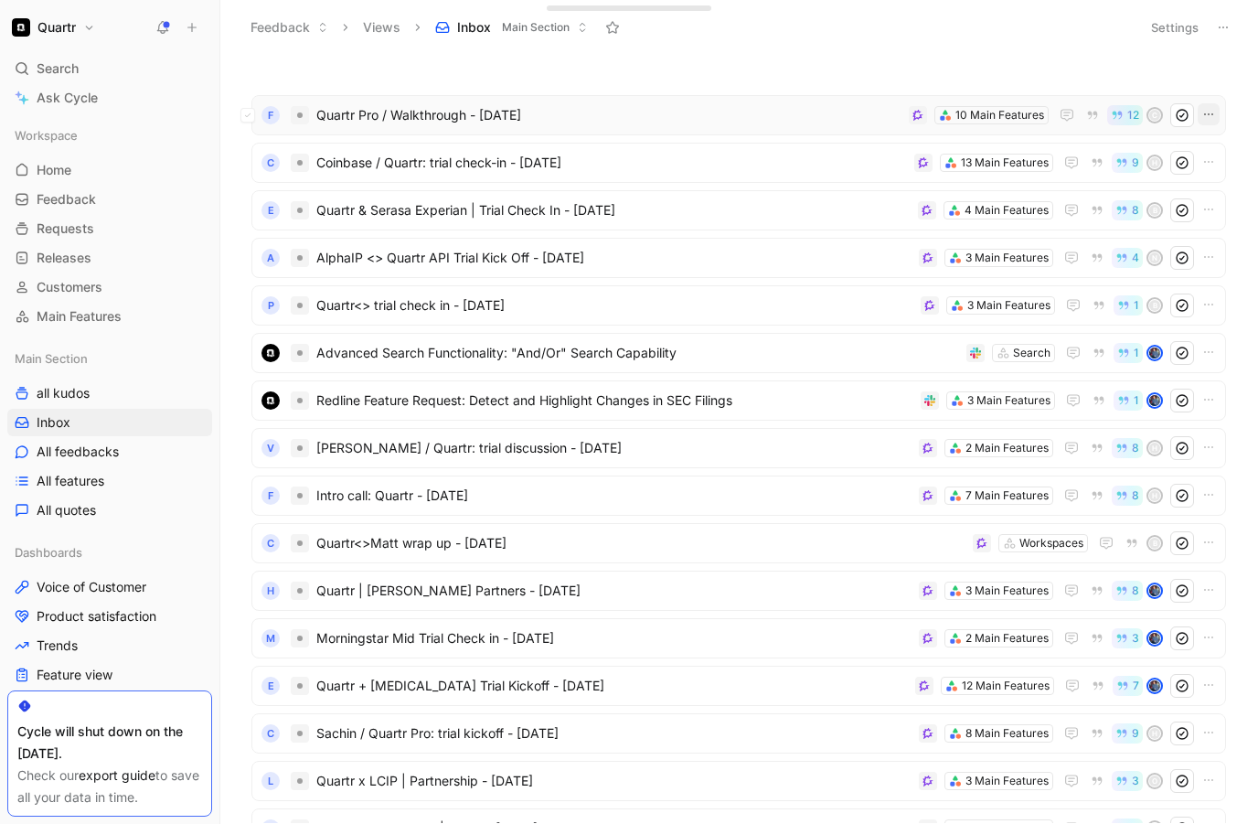
click at [1202, 114] on icon "button" at bounding box center [1209, 114] width 15 height 15
click at [1123, 113] on icon "button" at bounding box center [1117, 115] width 13 height 13
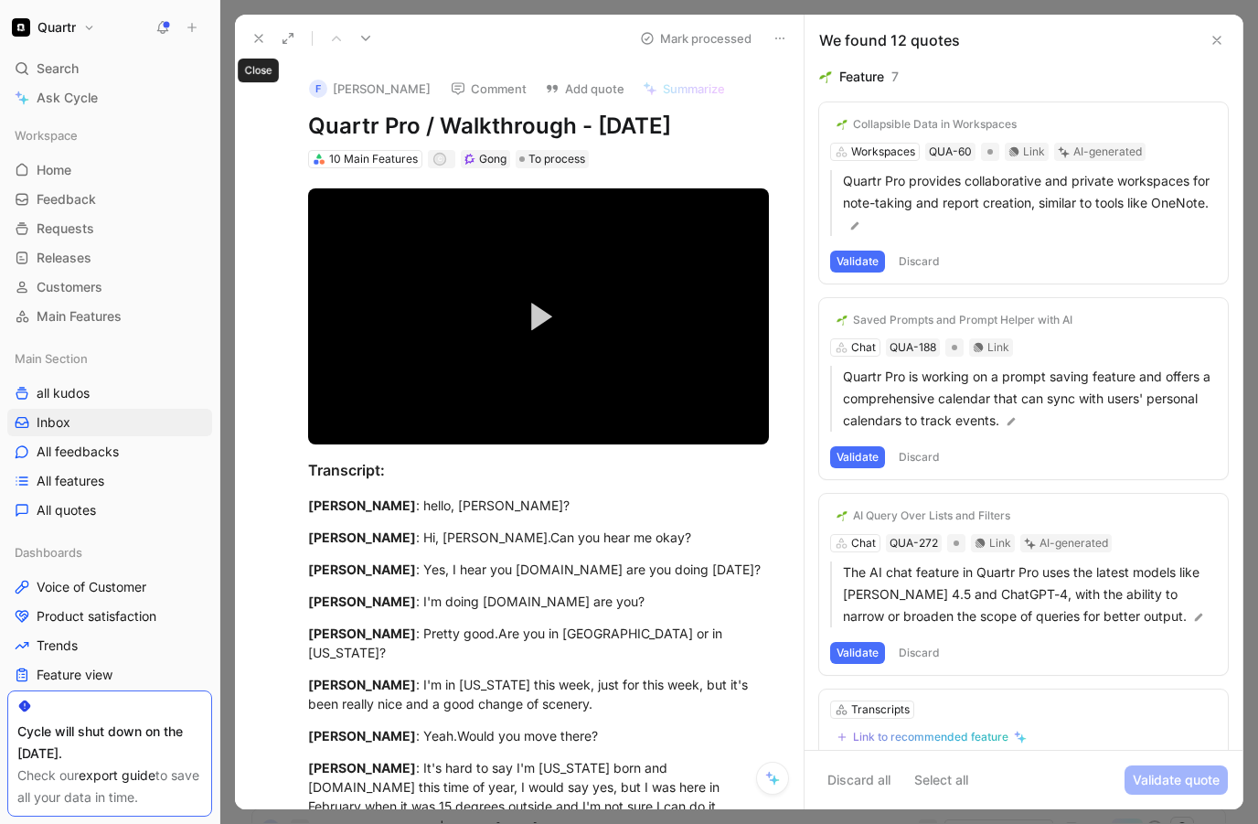
click at [257, 43] on icon at bounding box center [259, 38] width 15 height 15
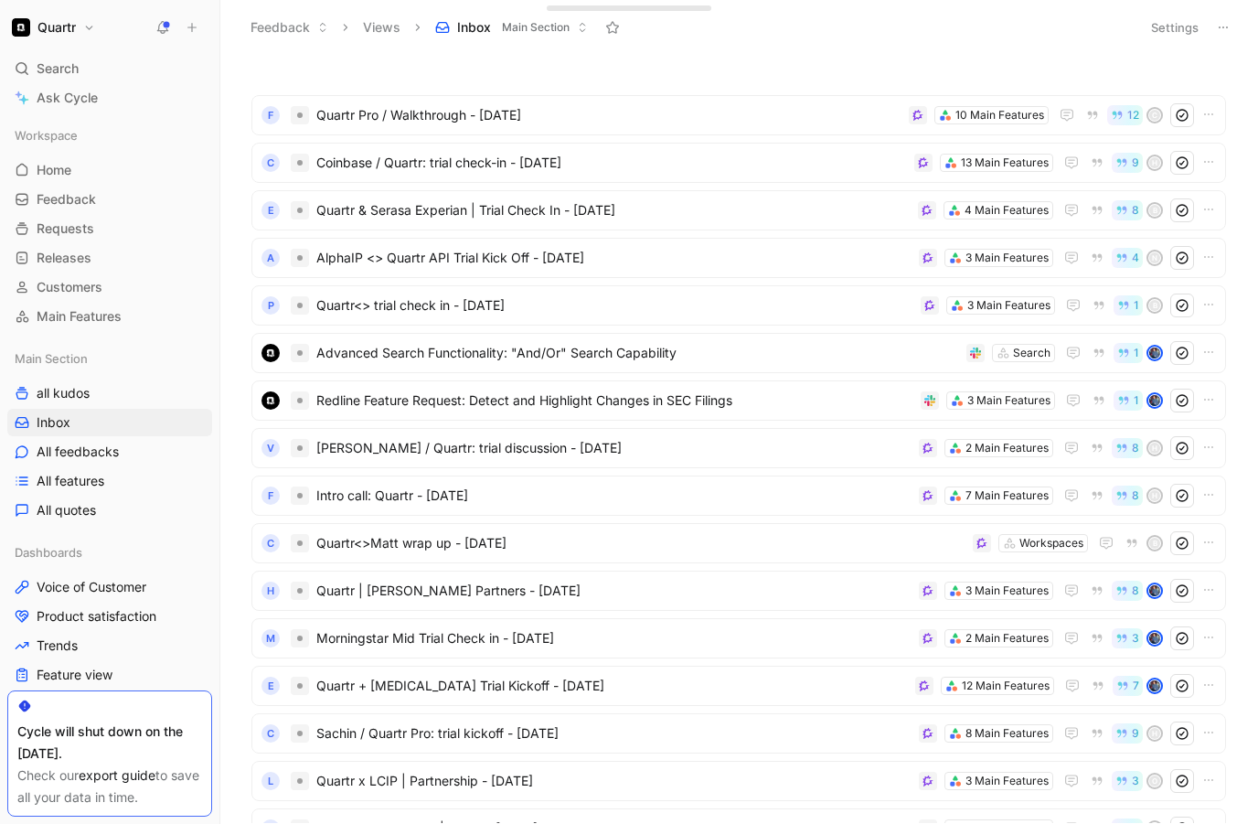
click at [152, 31] on button at bounding box center [163, 28] width 26 height 26
click at [1169, 30] on button "Settings" at bounding box center [1175, 28] width 64 height 26
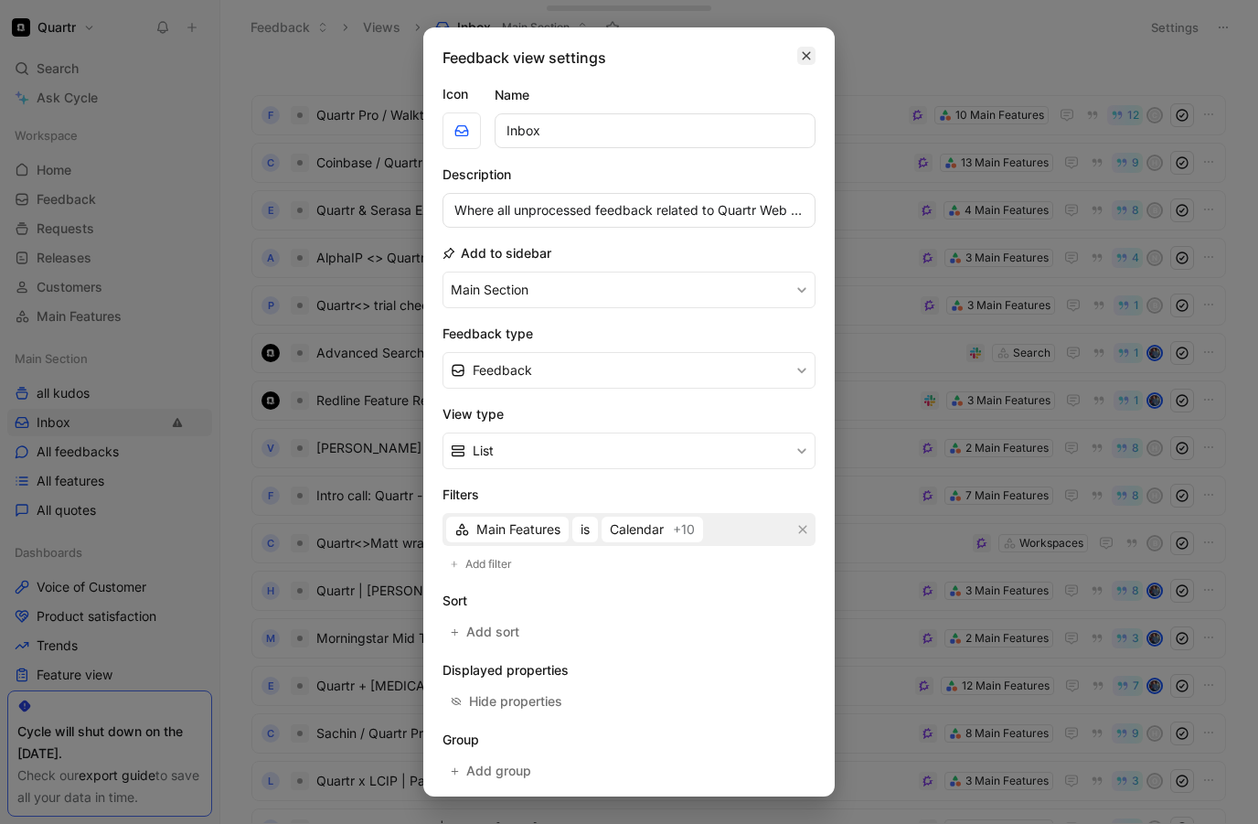
click at [804, 60] on icon "button" at bounding box center [806, 55] width 11 height 15
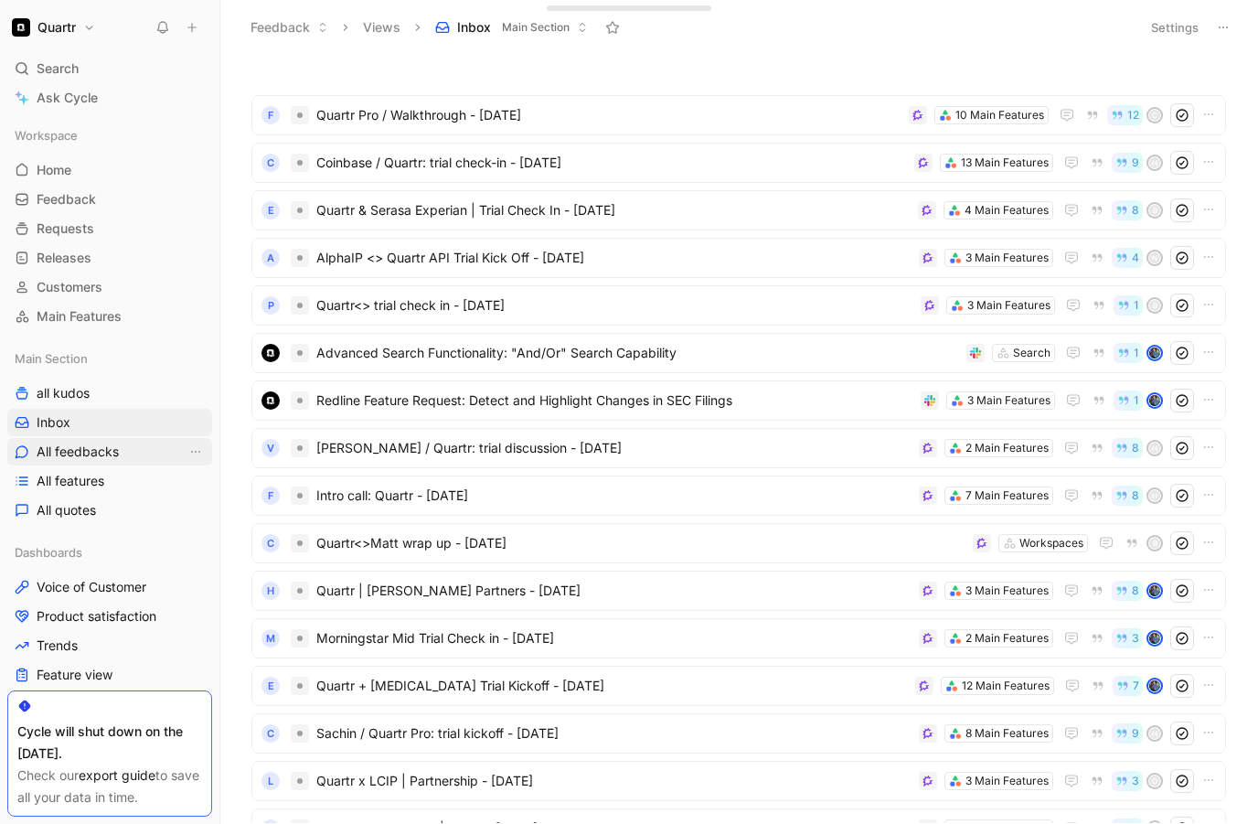
click at [100, 455] on span "All feedbacks" at bounding box center [78, 452] width 82 height 18
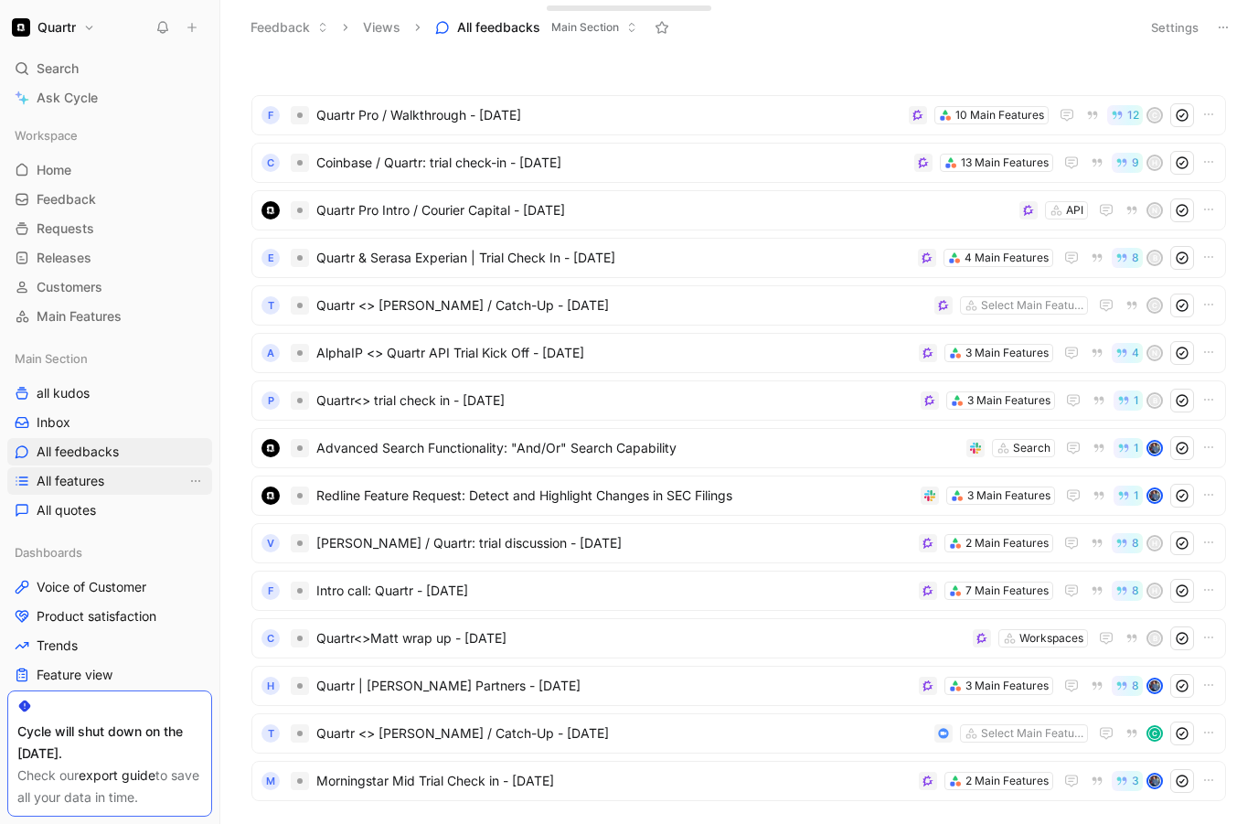
click at [83, 484] on span "All features" at bounding box center [71, 481] width 68 height 18
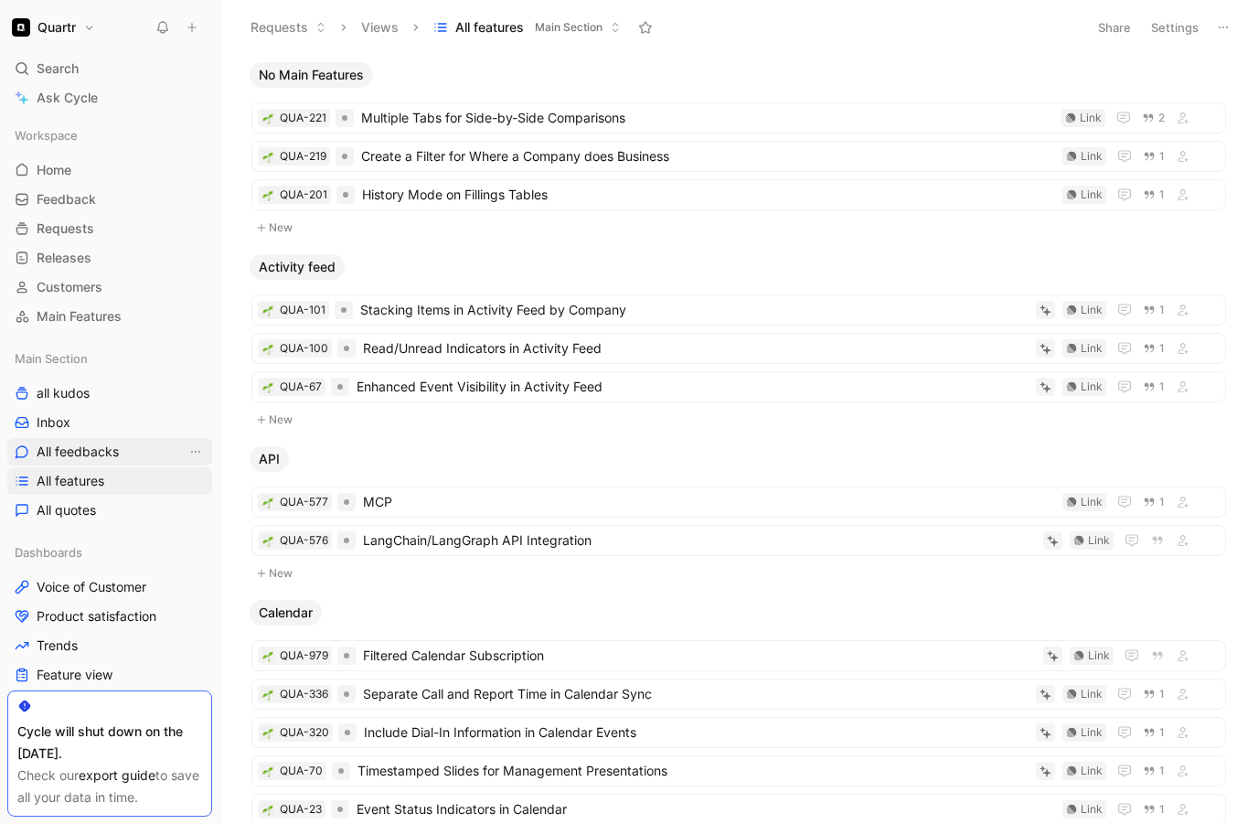
click at [75, 445] on span "All feedbacks" at bounding box center [78, 452] width 82 height 18
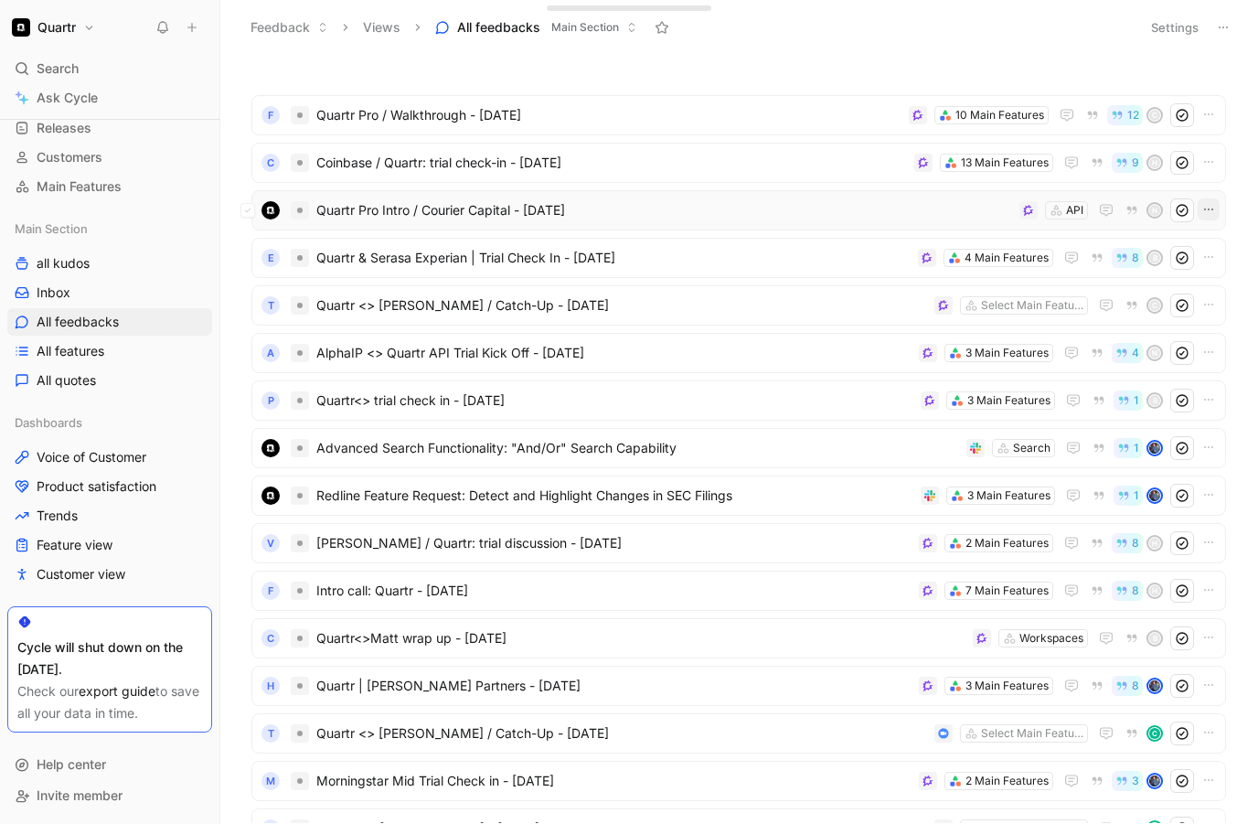
click at [1212, 214] on icon "button" at bounding box center [1209, 209] width 15 height 15
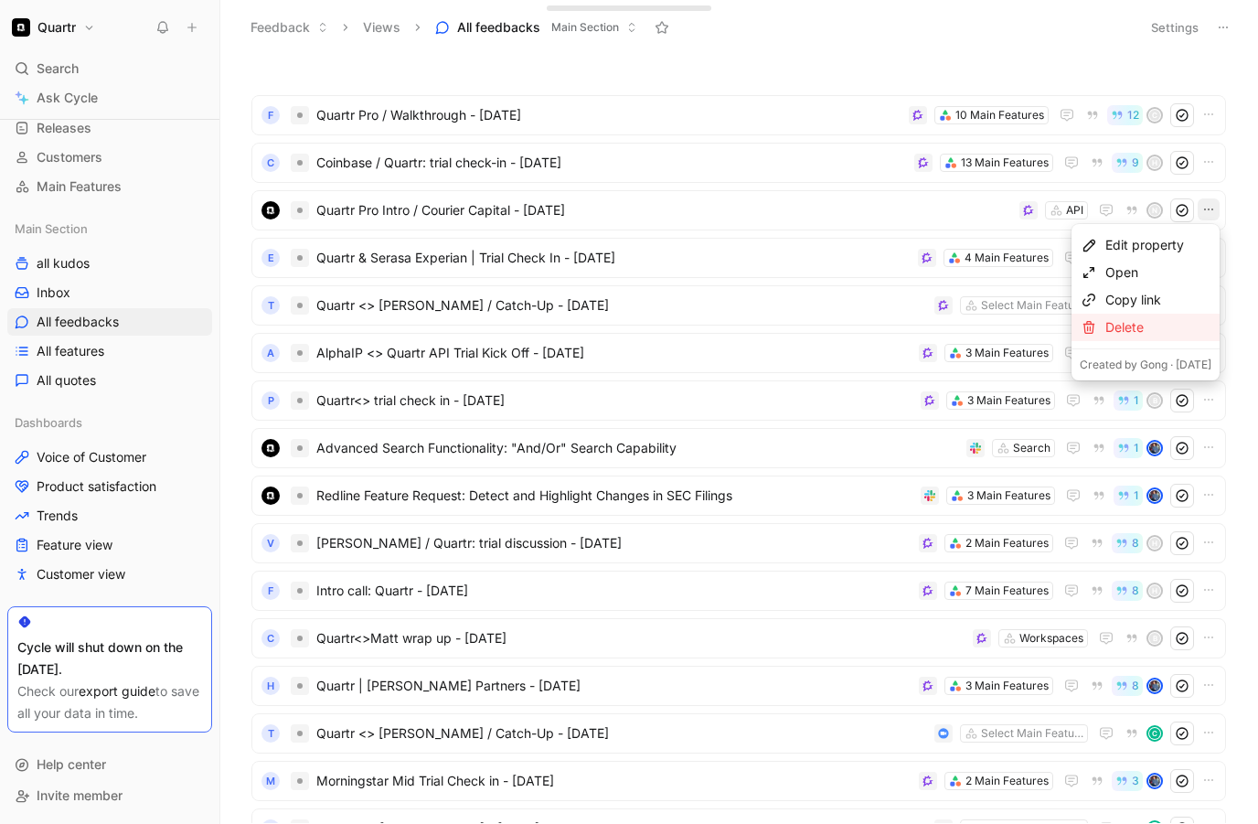
click at [1166, 327] on div "Delete" at bounding box center [1159, 327] width 106 height 22
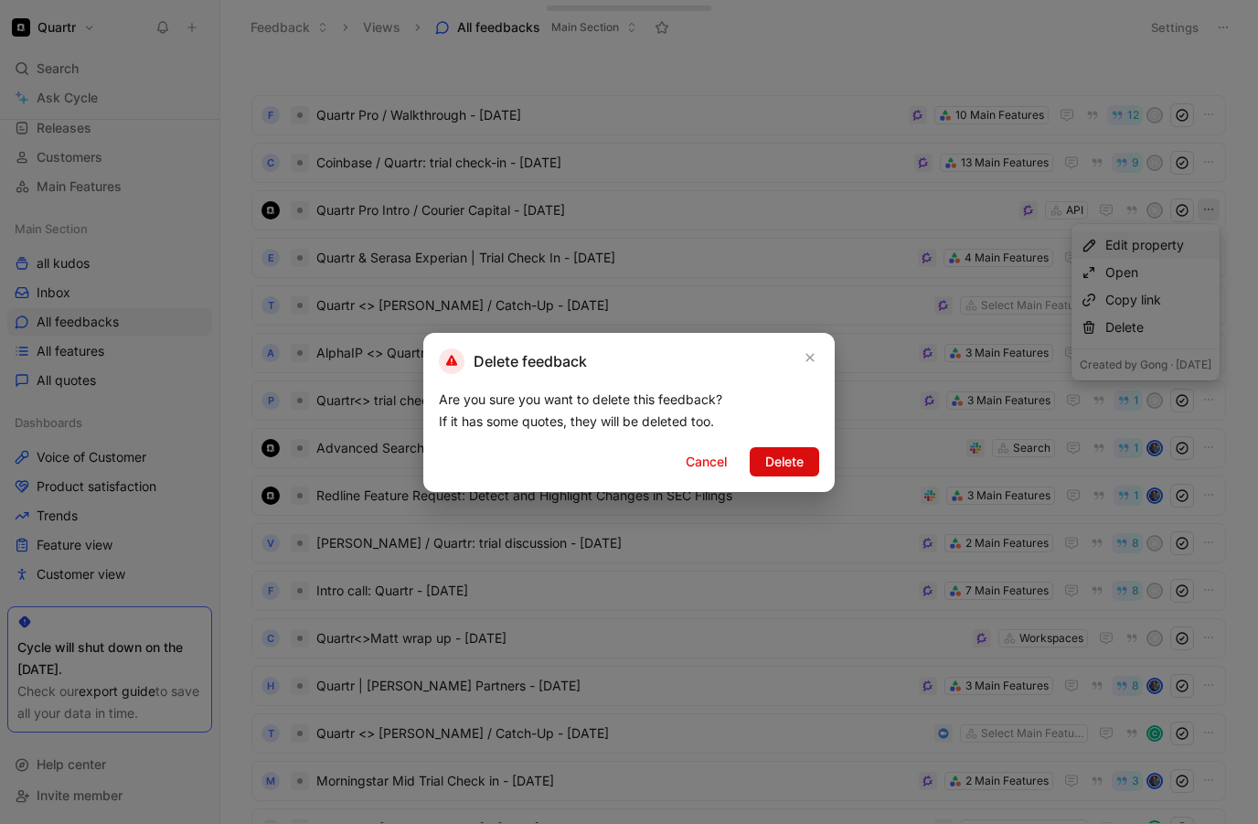
click at [778, 465] on span "Delete" at bounding box center [785, 462] width 38 height 22
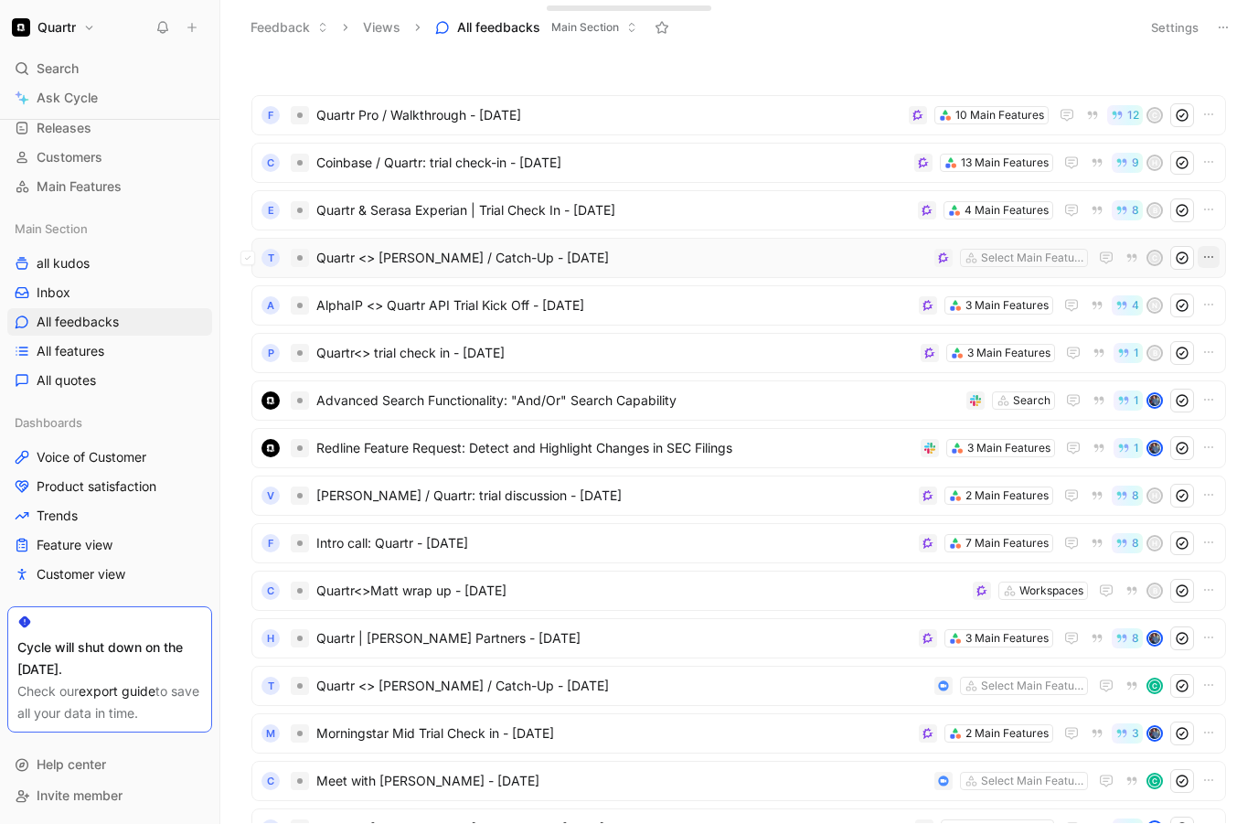
click at [1216, 253] on button "button" at bounding box center [1209, 257] width 22 height 22
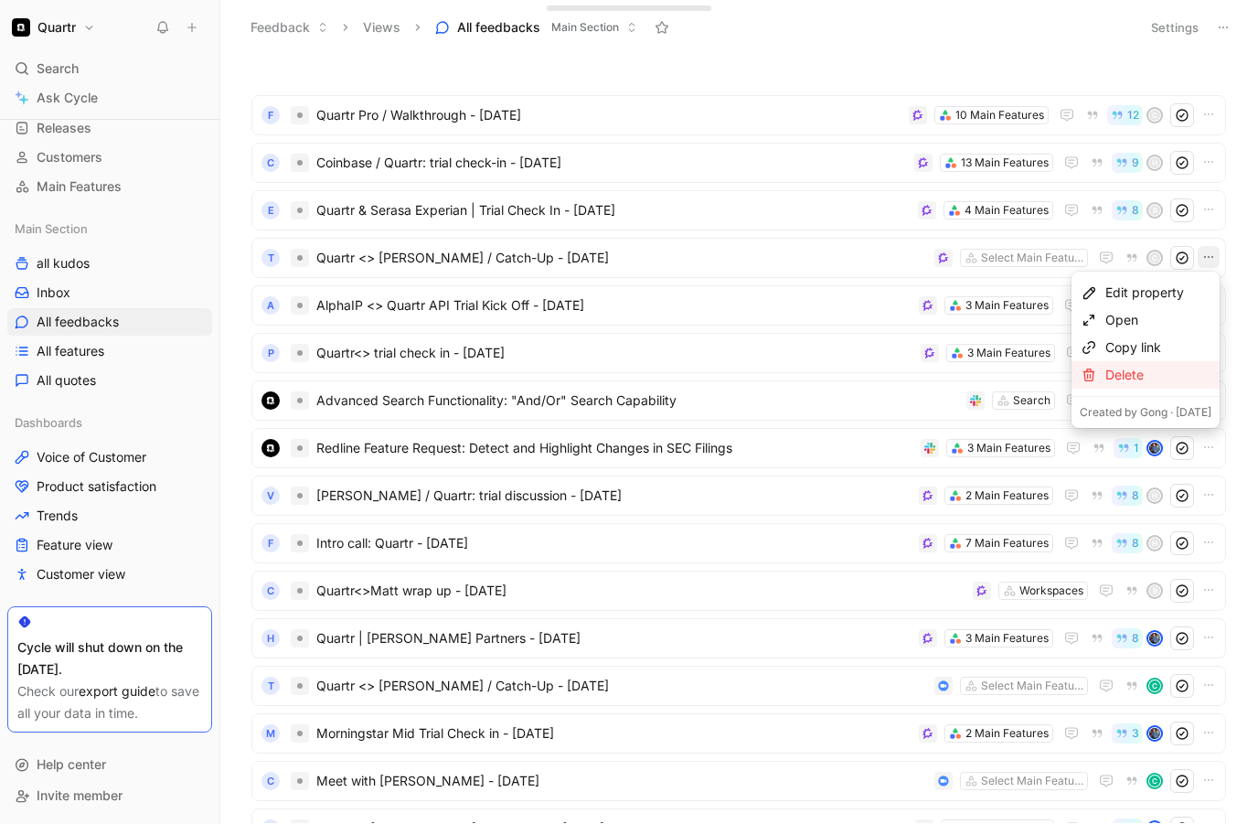
click at [1145, 368] on div "Delete" at bounding box center [1159, 375] width 106 height 22
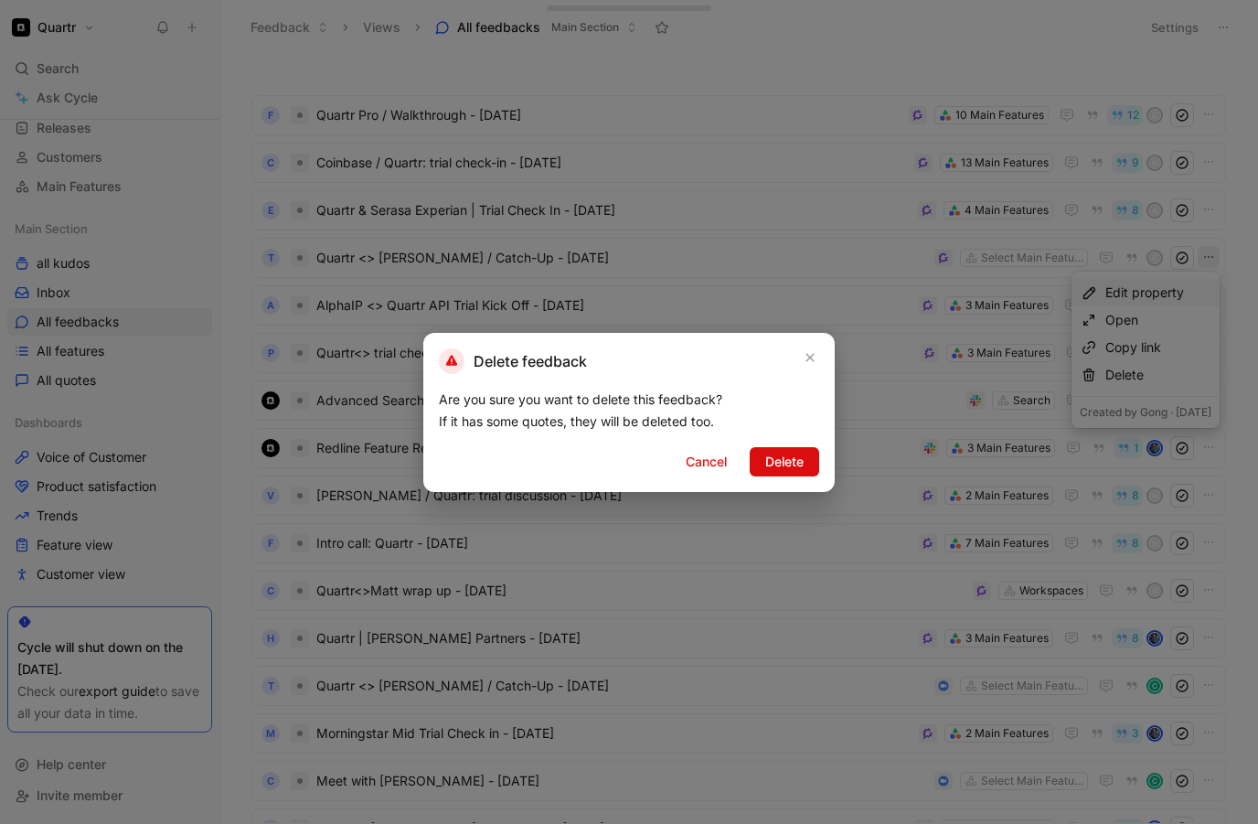
click at [790, 464] on span "Delete" at bounding box center [785, 462] width 38 height 22
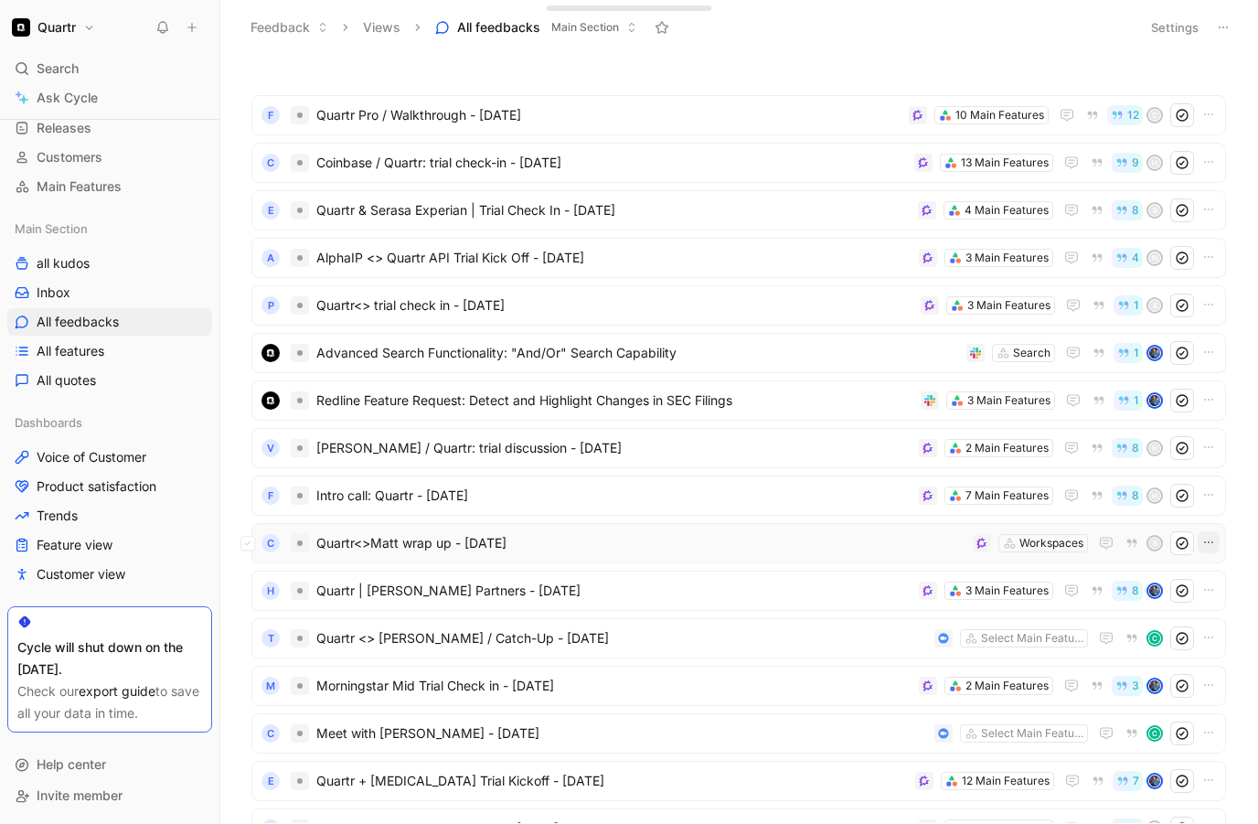
click at [1213, 544] on icon "button" at bounding box center [1209, 542] width 15 height 15
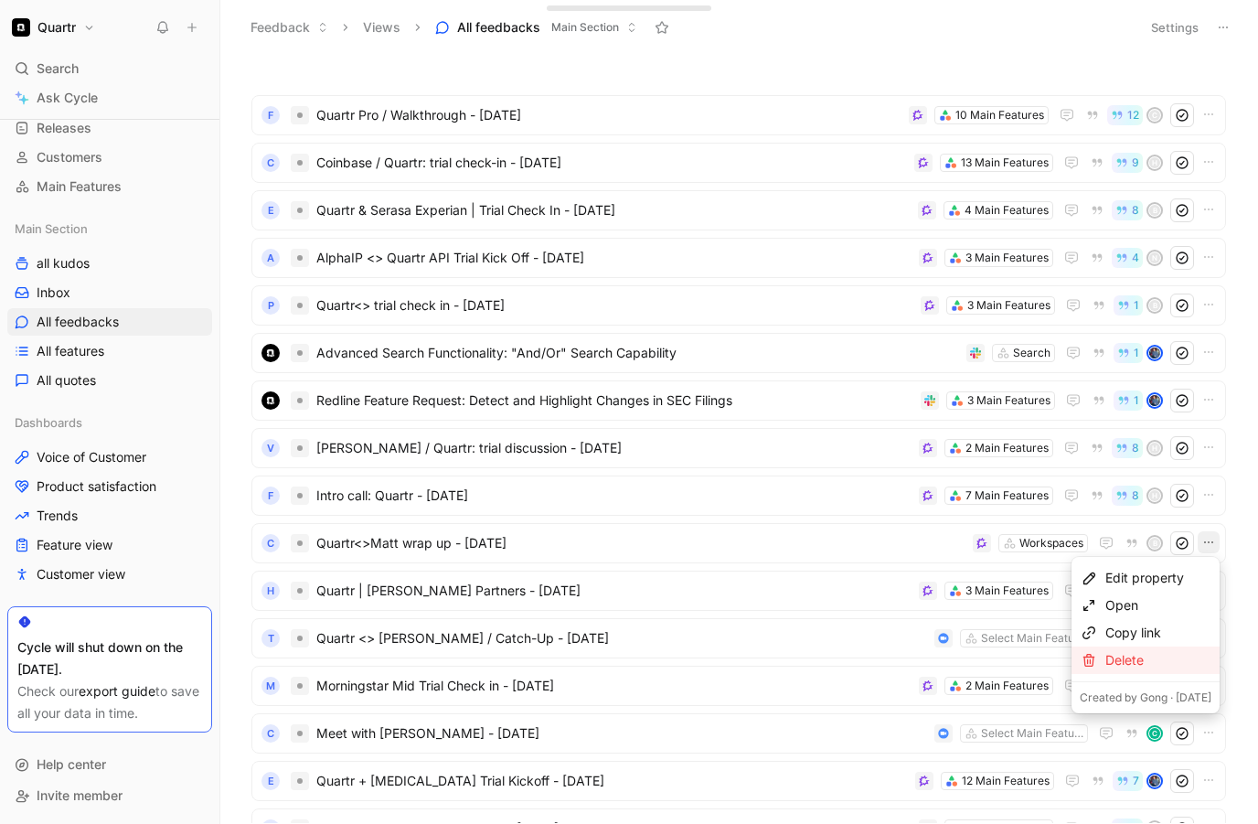
click at [1141, 654] on div "Delete" at bounding box center [1159, 660] width 106 height 22
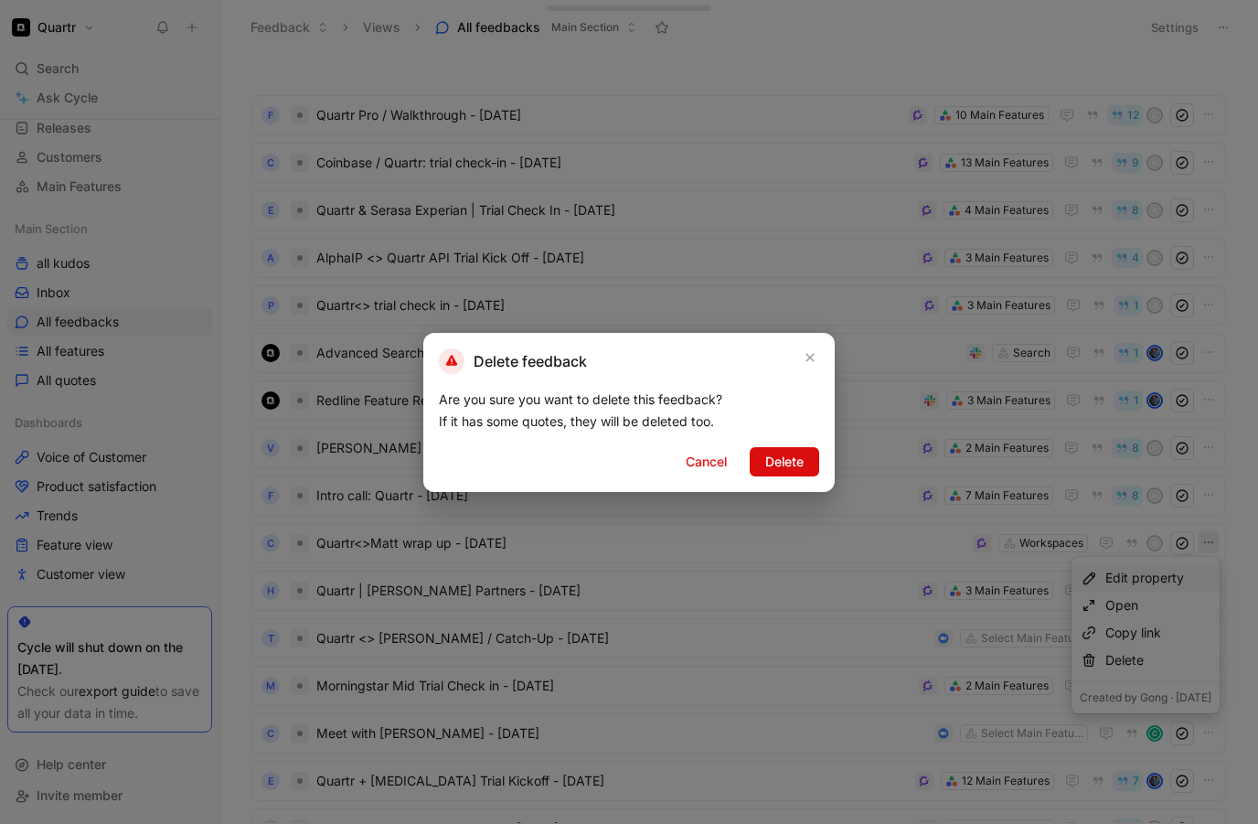
click at [777, 462] on span "Delete" at bounding box center [785, 462] width 38 height 22
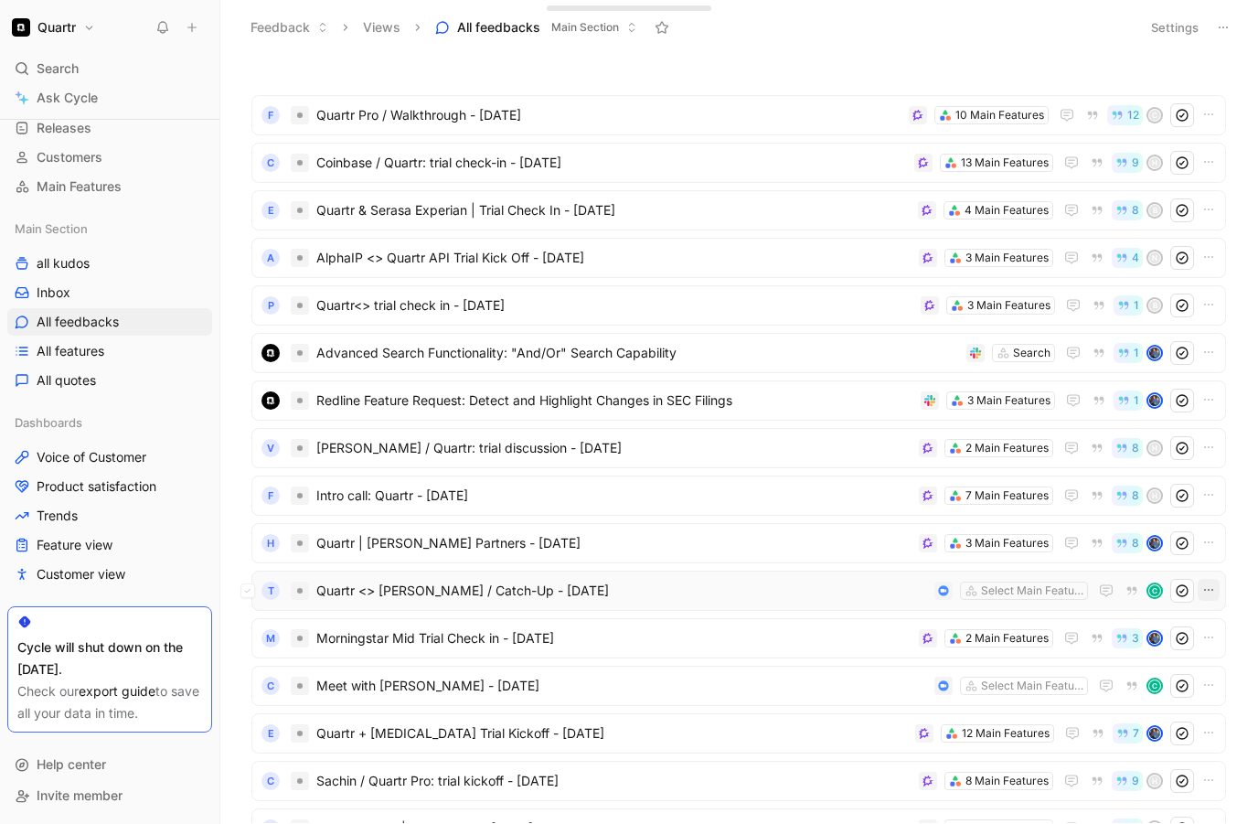
click at [1215, 589] on icon "button" at bounding box center [1209, 590] width 15 height 15
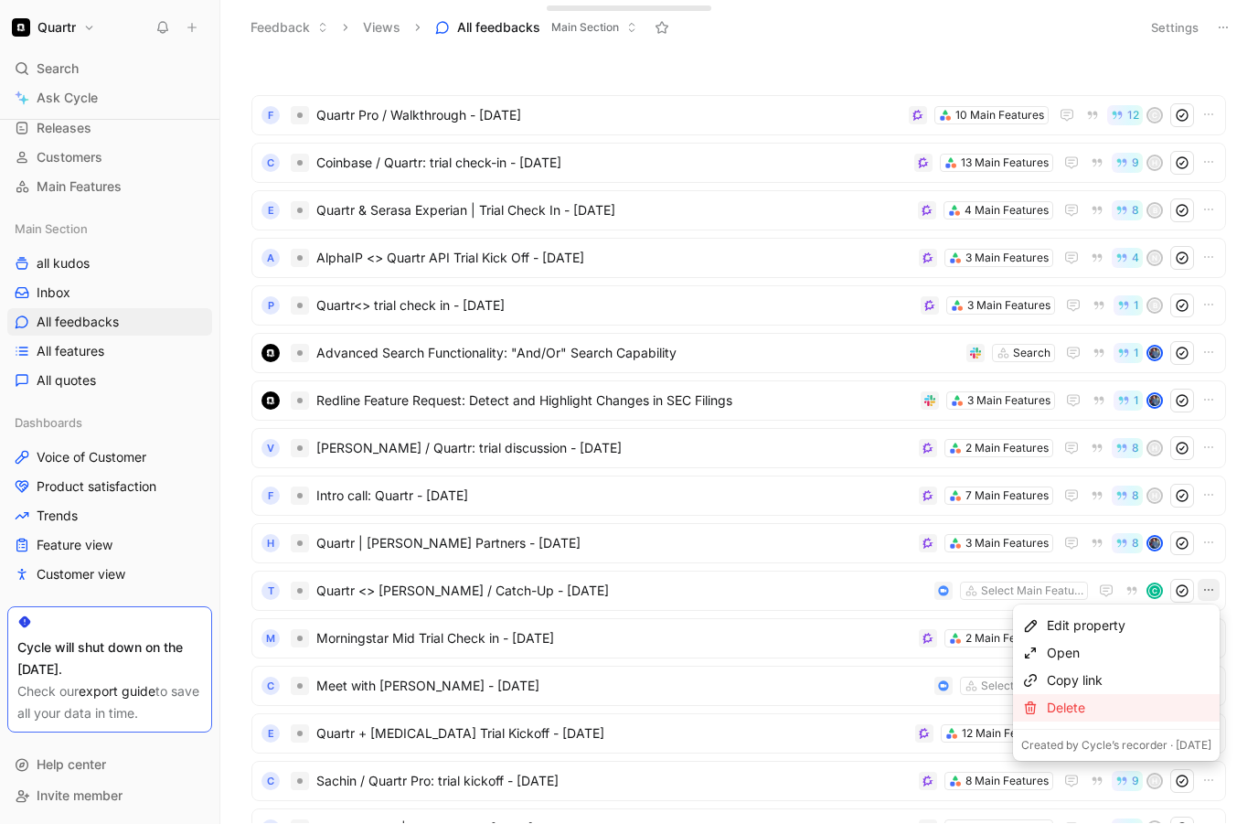
click at [1107, 701] on div "Delete" at bounding box center [1129, 708] width 165 height 22
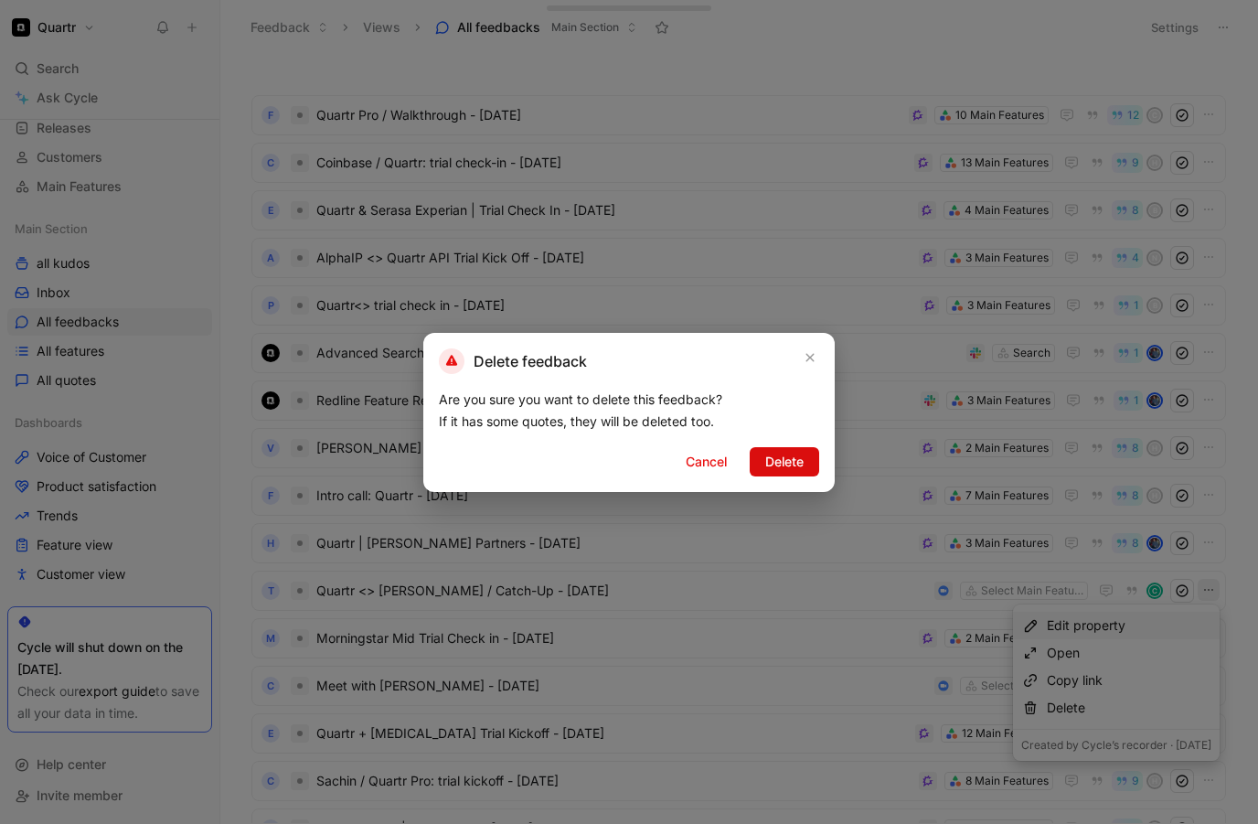
click at [770, 461] on span "Delete" at bounding box center [785, 462] width 38 height 22
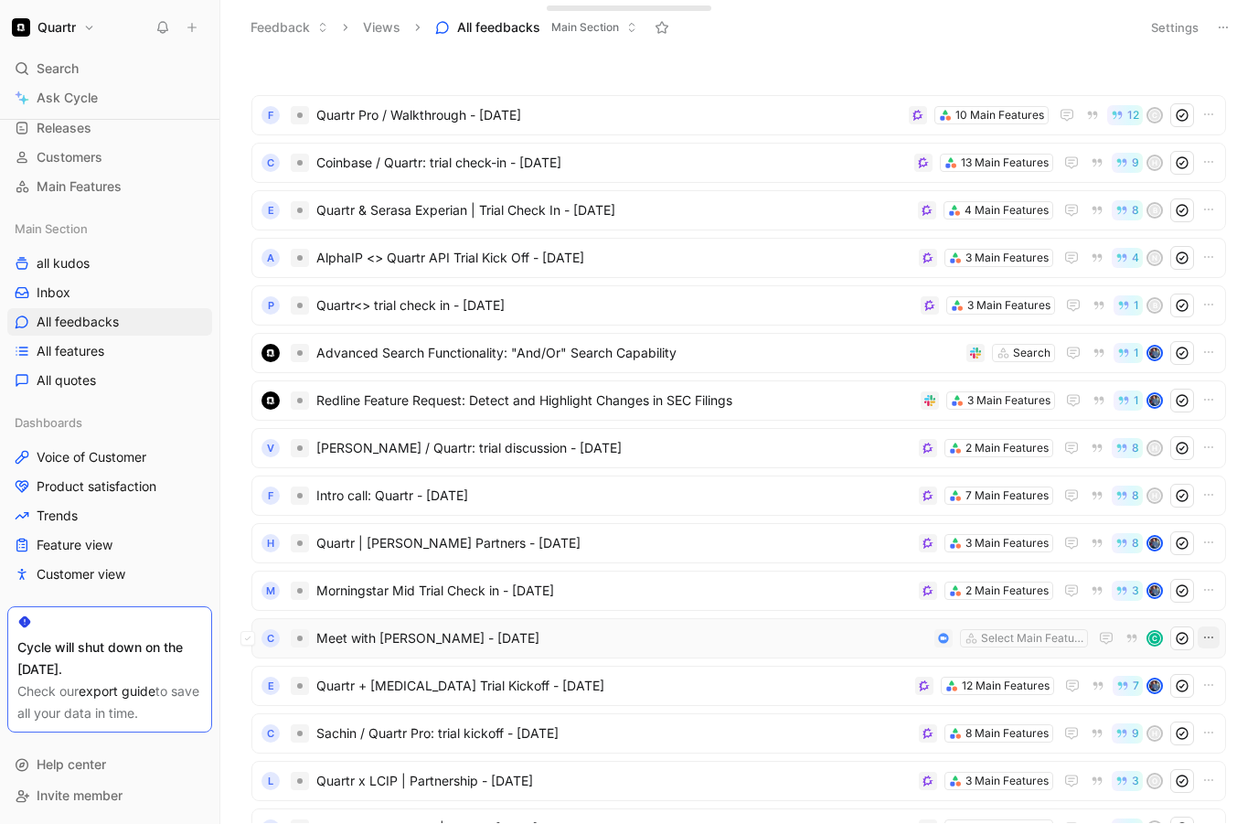
click at [1211, 638] on icon "button" at bounding box center [1209, 637] width 15 height 15
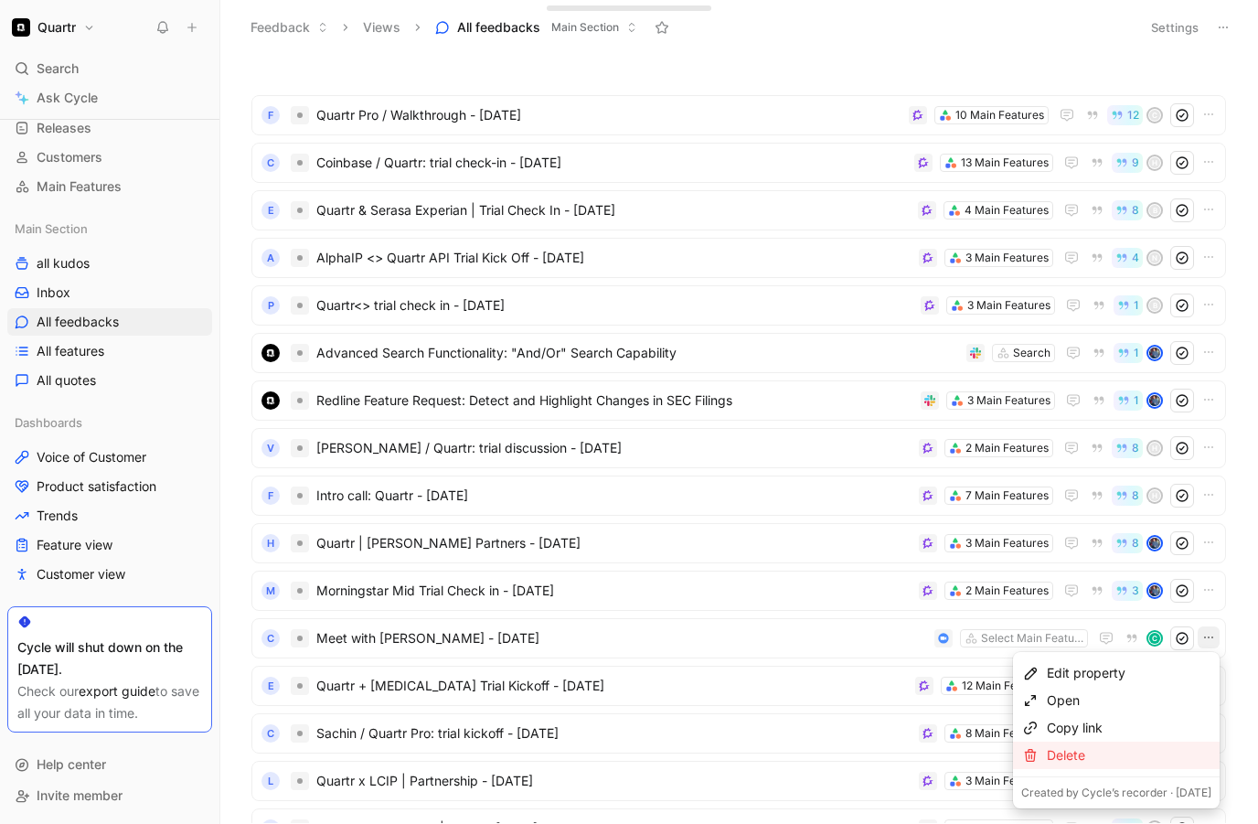
click at [1084, 750] on div "Delete" at bounding box center [1129, 755] width 165 height 22
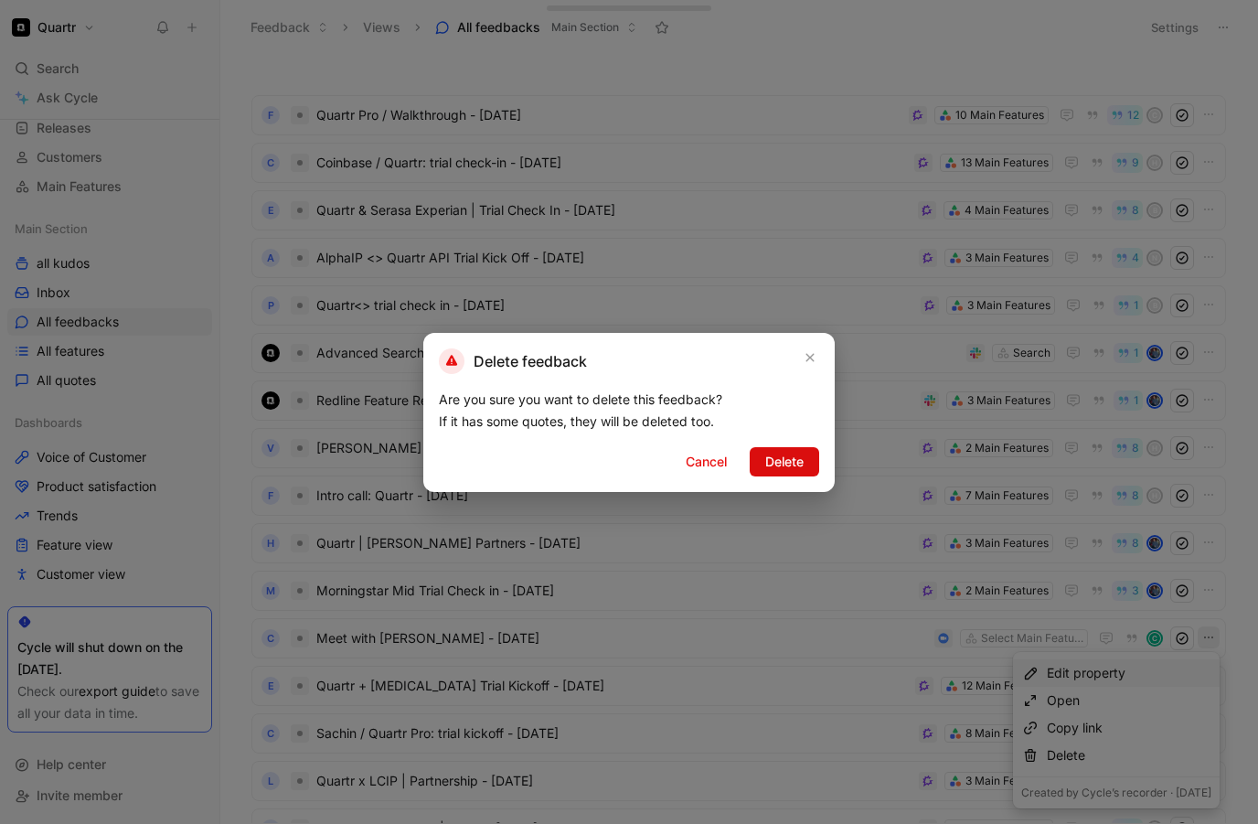
click at [777, 460] on span "Delete" at bounding box center [785, 462] width 38 height 22
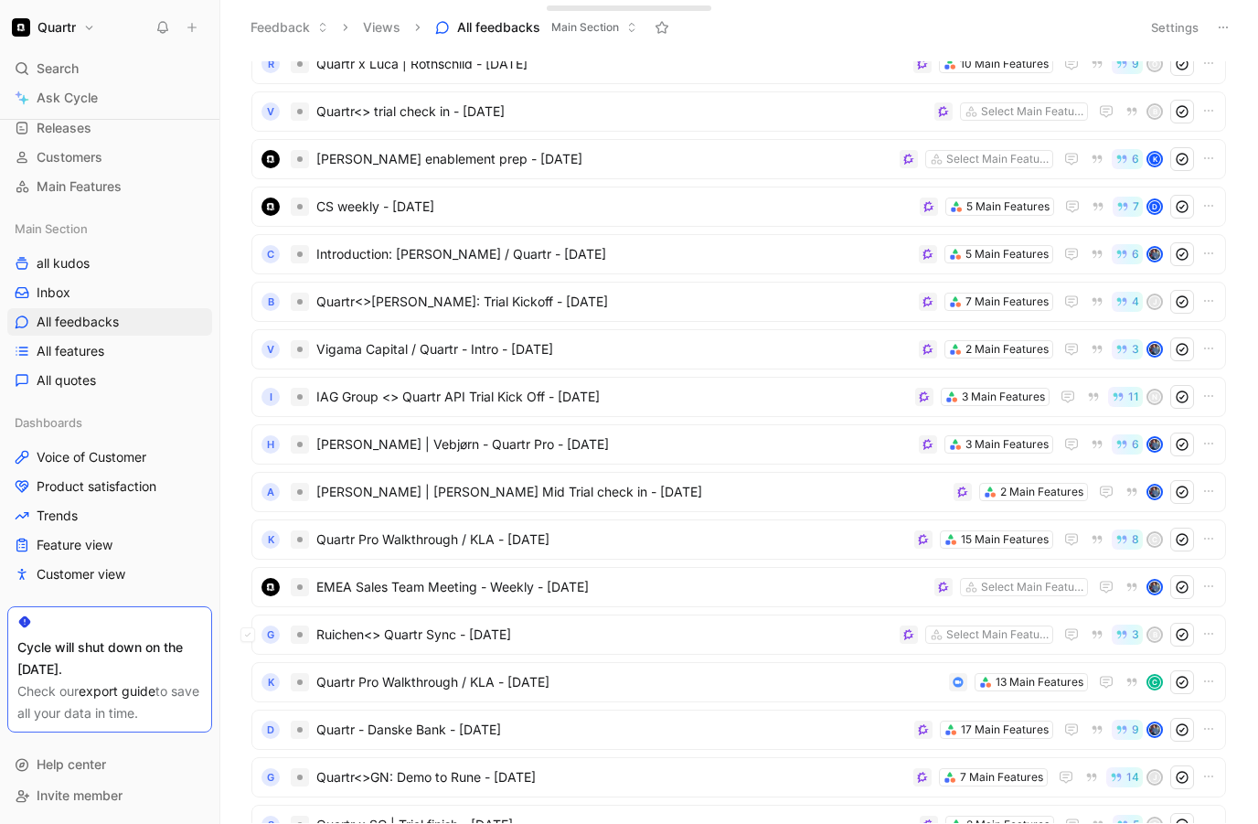
scroll to position [770, 0]
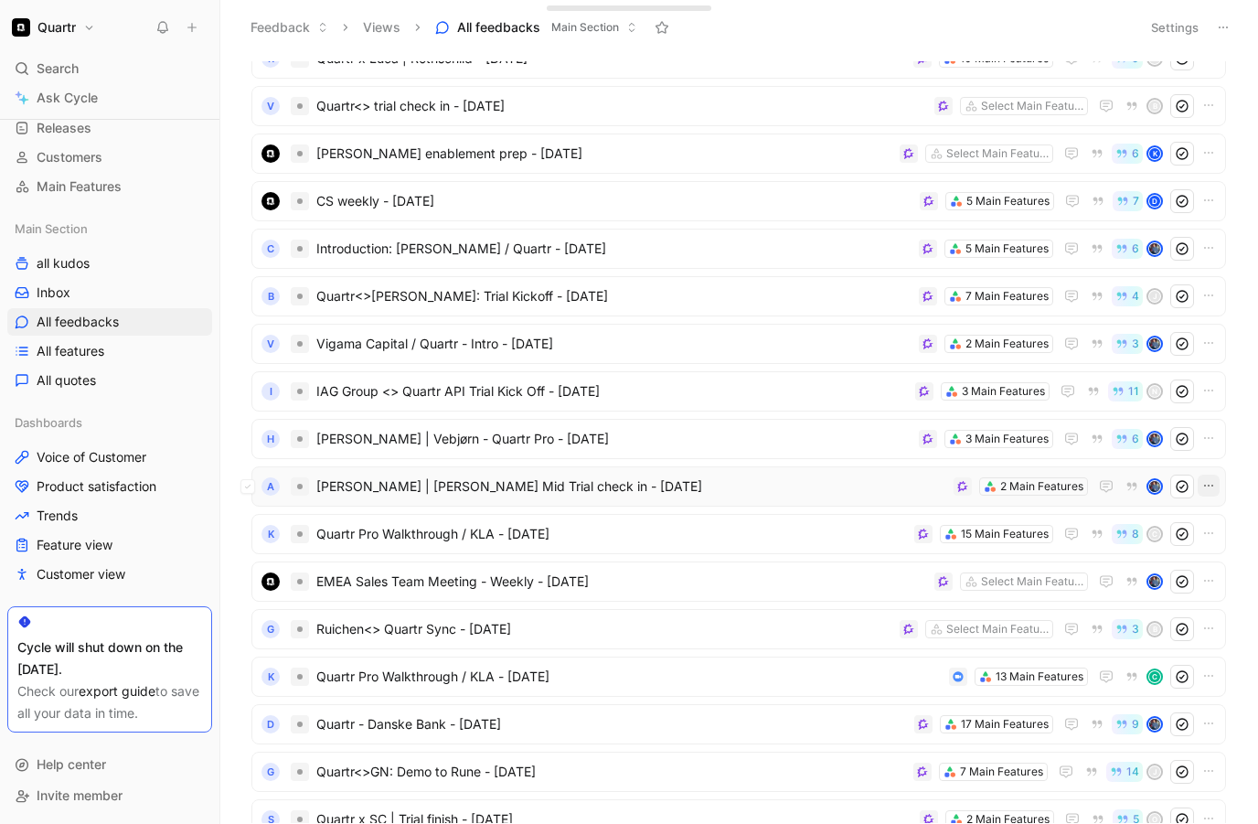
click at [1209, 485] on icon "button" at bounding box center [1209, 486] width 9 height 2
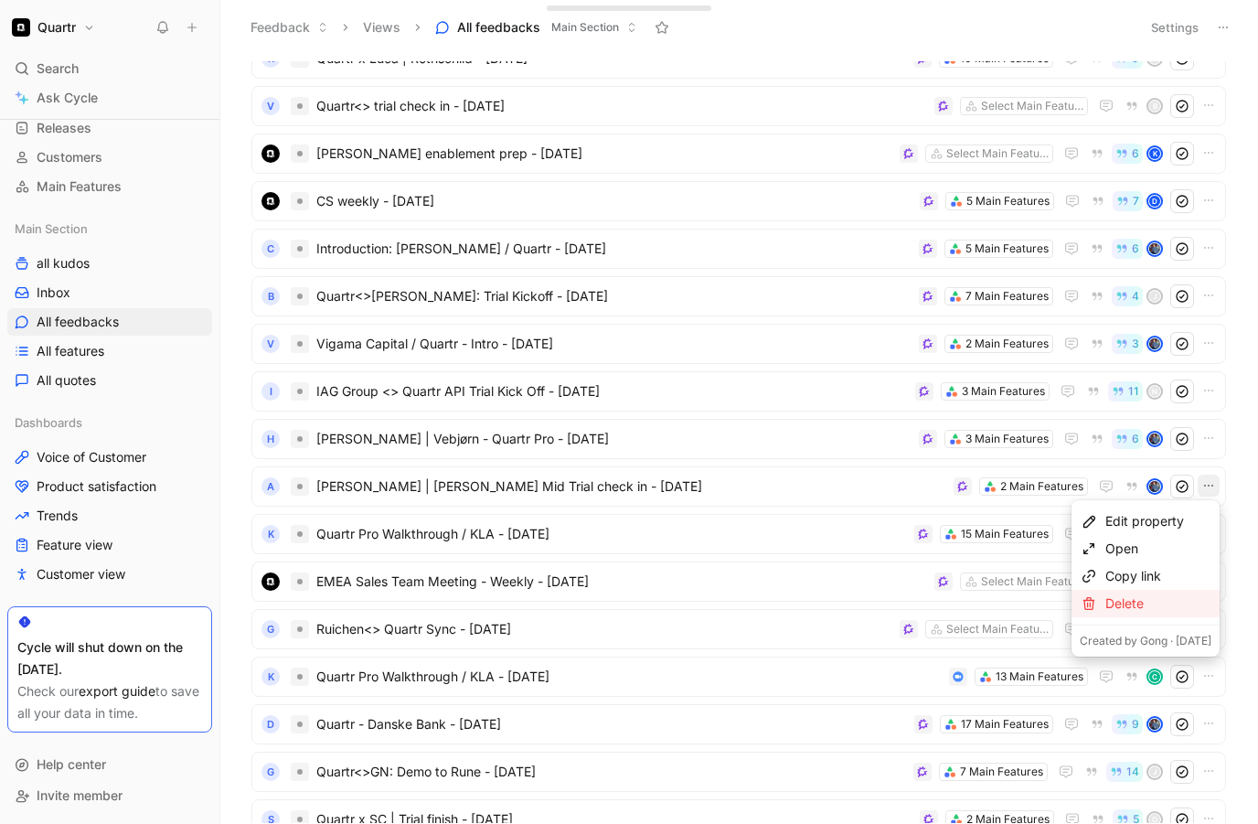
click at [1134, 605] on div "Delete" at bounding box center [1159, 604] width 106 height 22
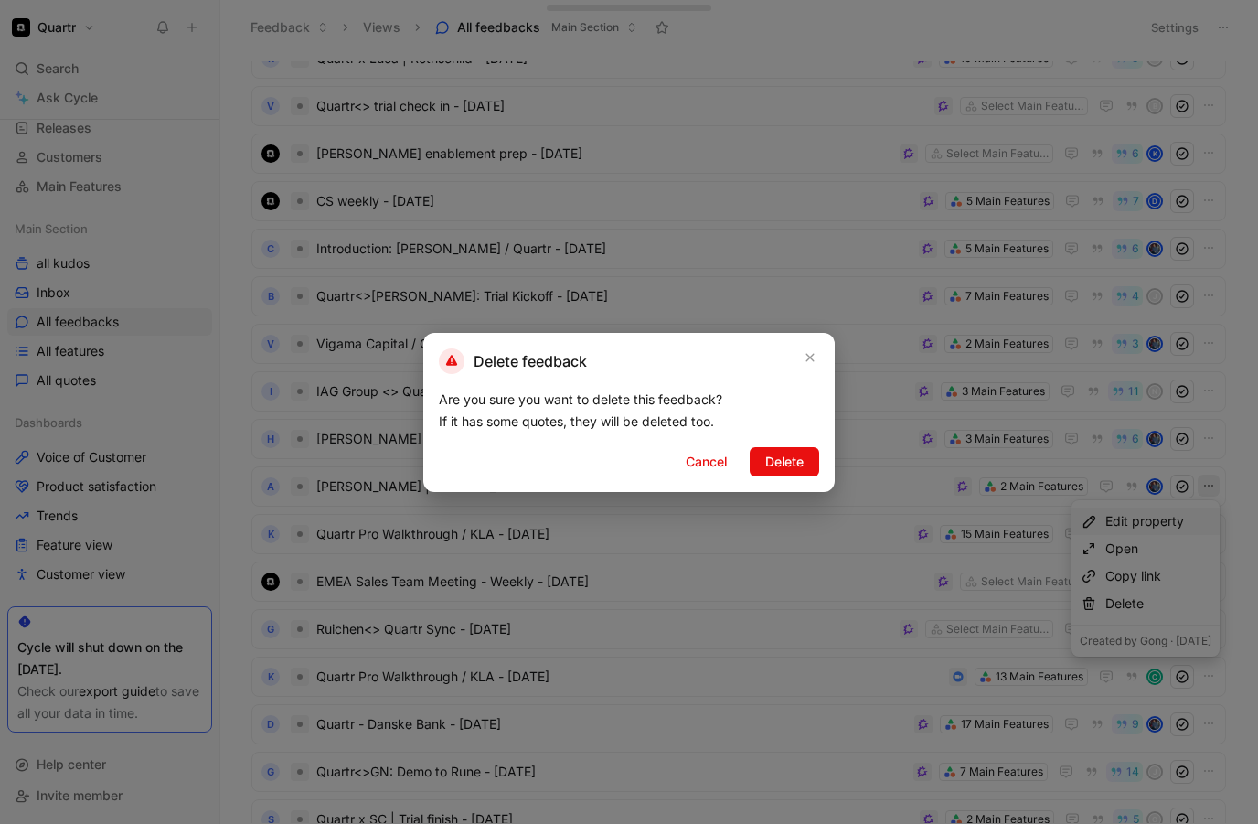
click at [778, 460] on span "Delete" at bounding box center [785, 462] width 38 height 22
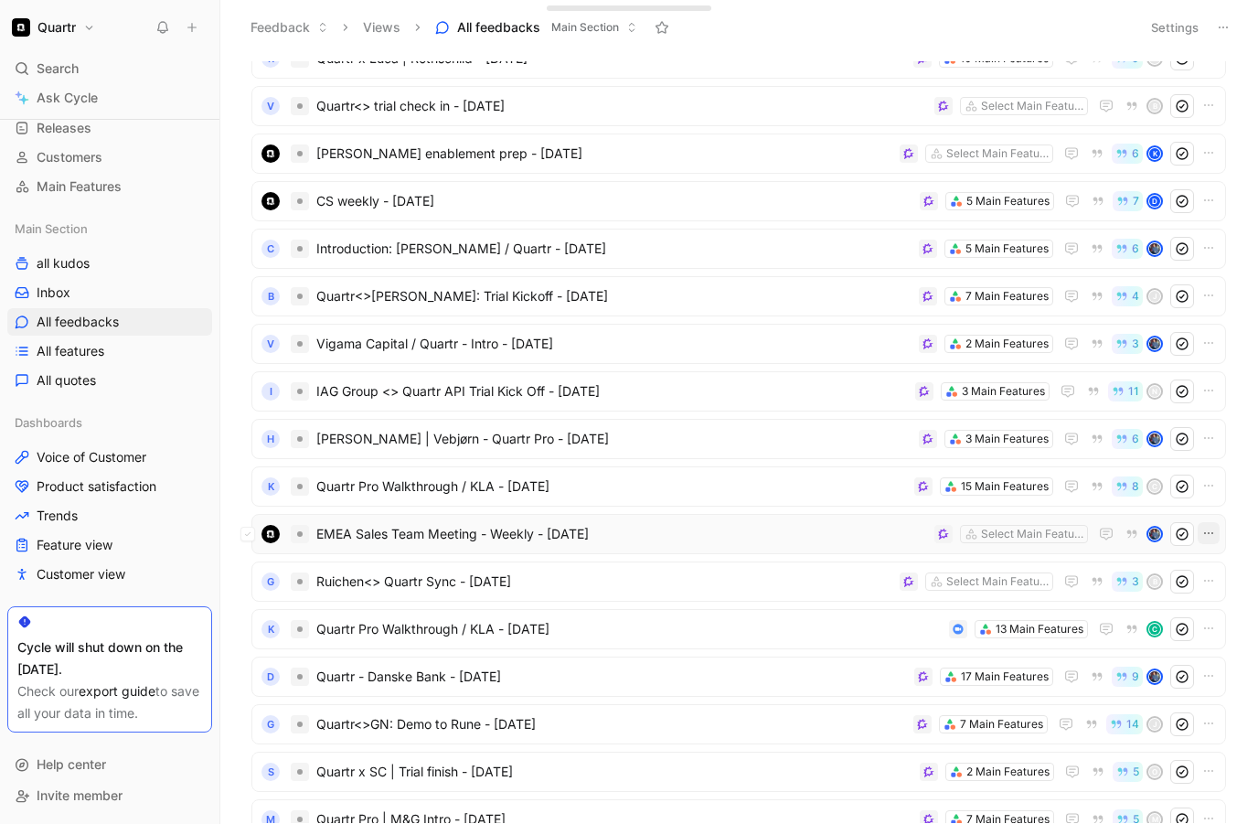
click at [1205, 531] on icon "button" at bounding box center [1209, 533] width 15 height 15
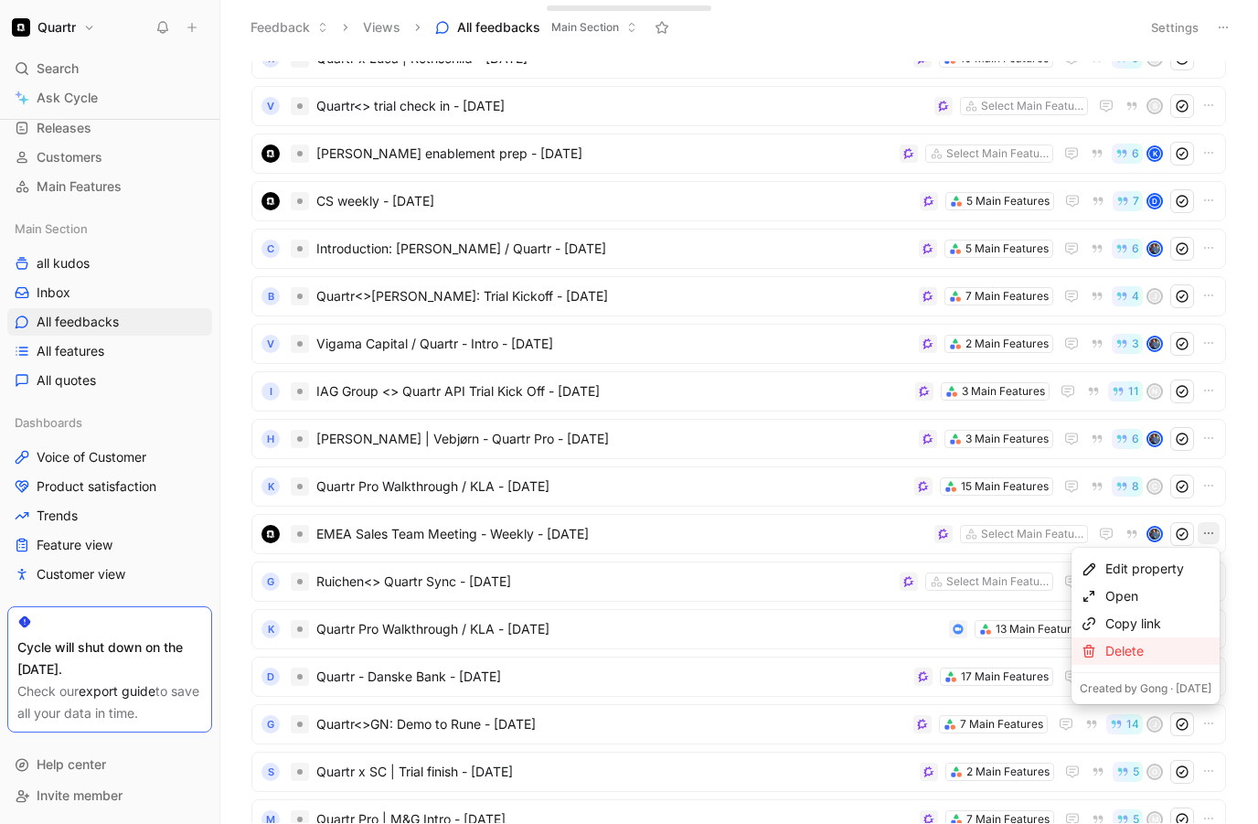
click at [1125, 649] on div "Delete" at bounding box center [1159, 651] width 106 height 22
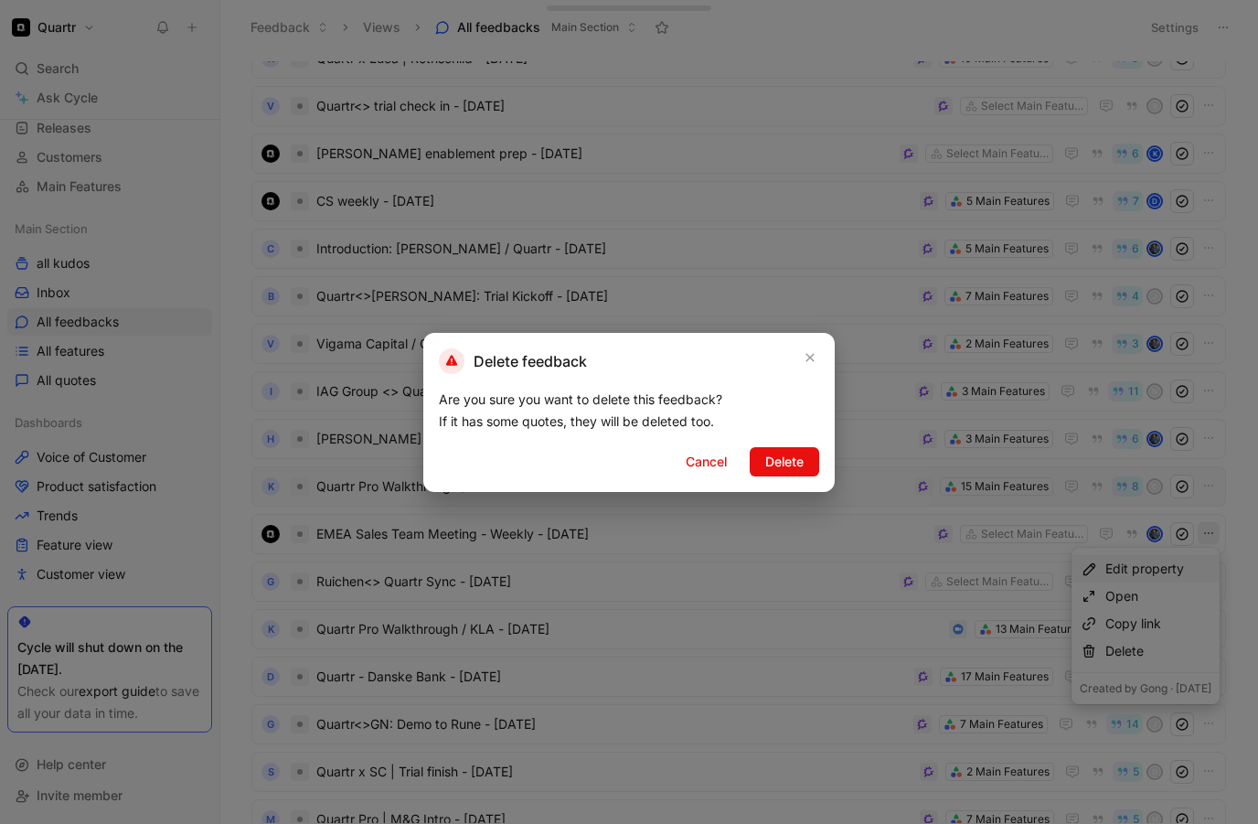
click at [762, 464] on button "Delete" at bounding box center [785, 461] width 70 height 29
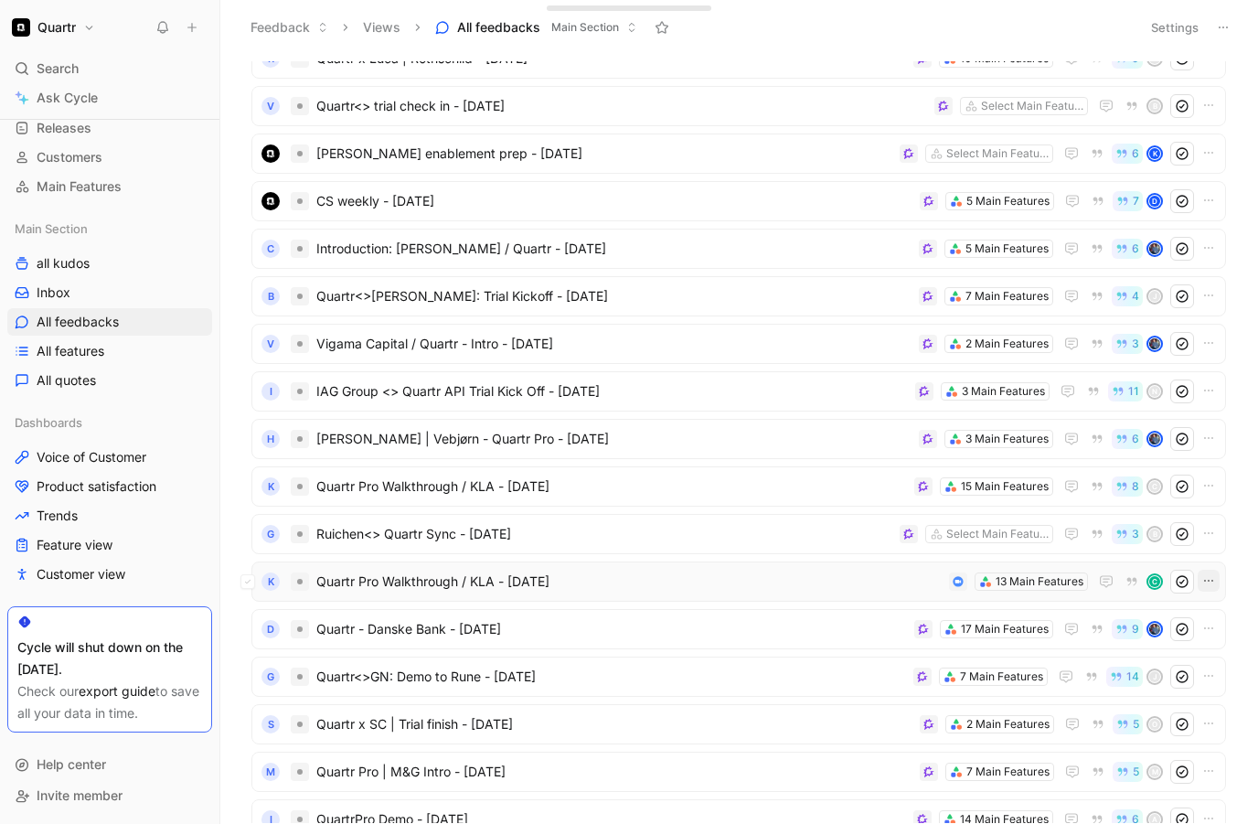
click at [1207, 578] on icon "button" at bounding box center [1209, 580] width 15 height 15
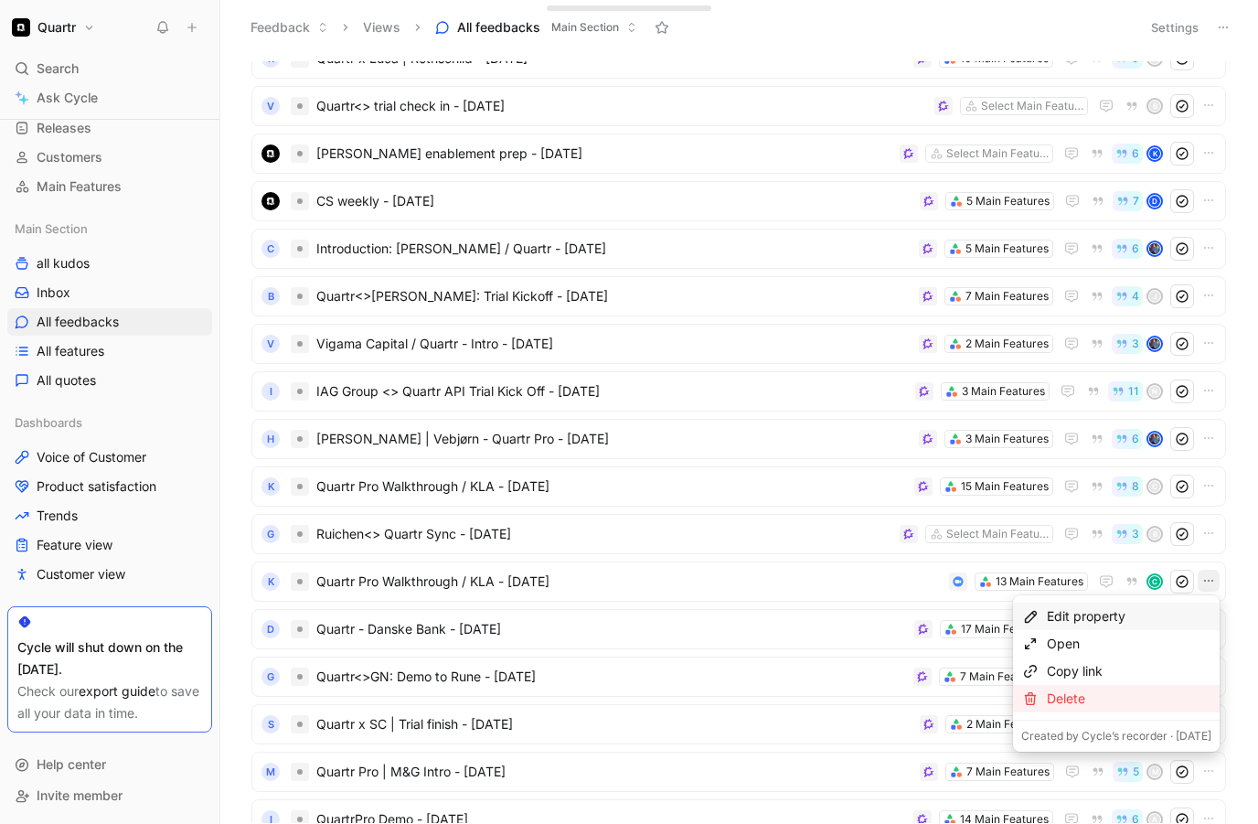
click at [1120, 701] on div "Delete" at bounding box center [1129, 699] width 165 height 22
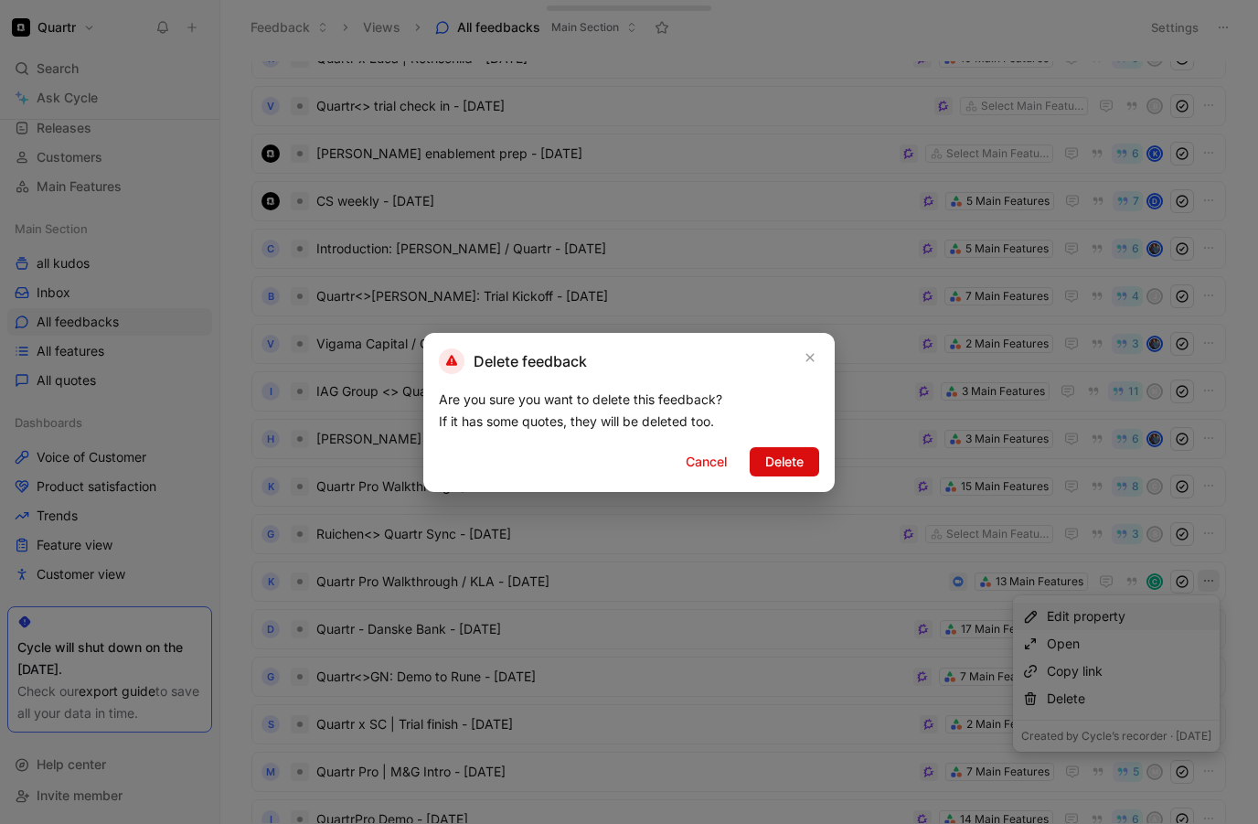
click at [773, 451] on span "Delete" at bounding box center [785, 462] width 38 height 22
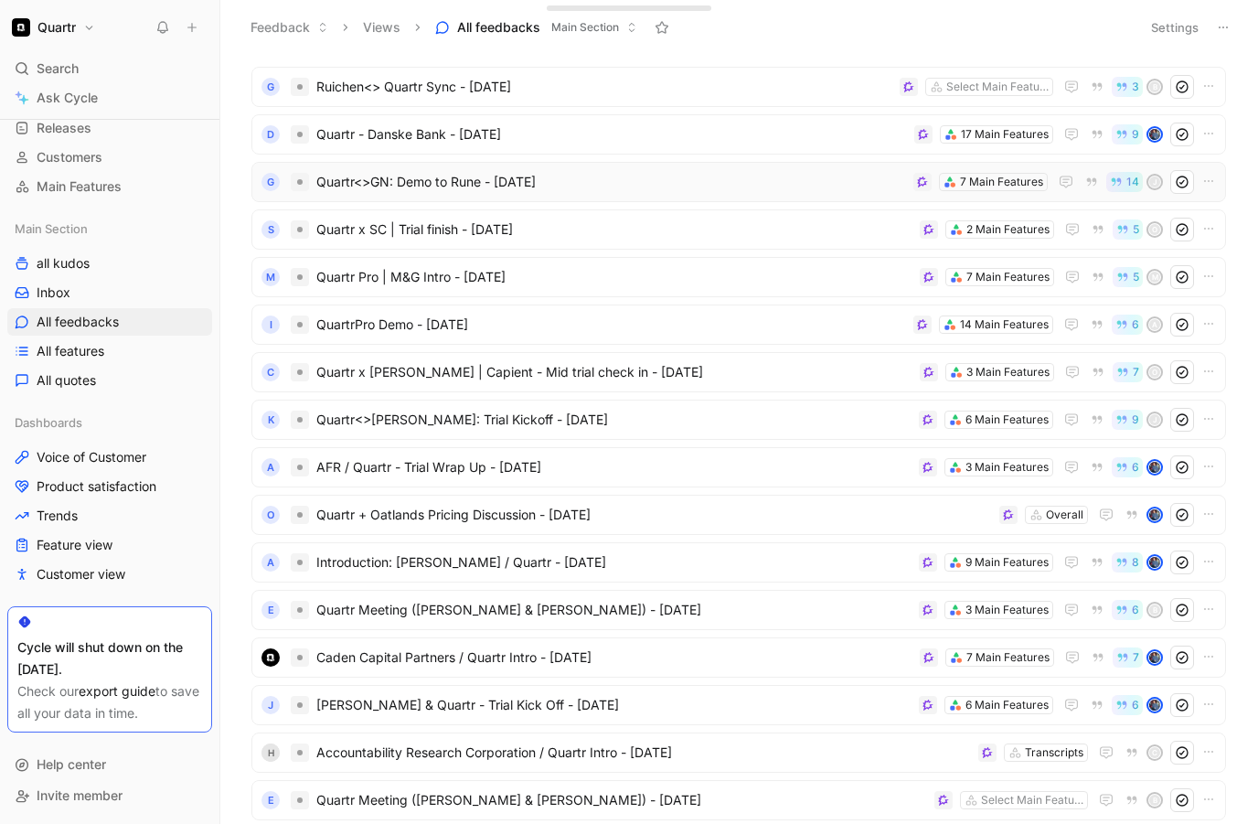
scroll to position [1219, 0]
click at [1211, 518] on icon "button" at bounding box center [1209, 512] width 15 height 15
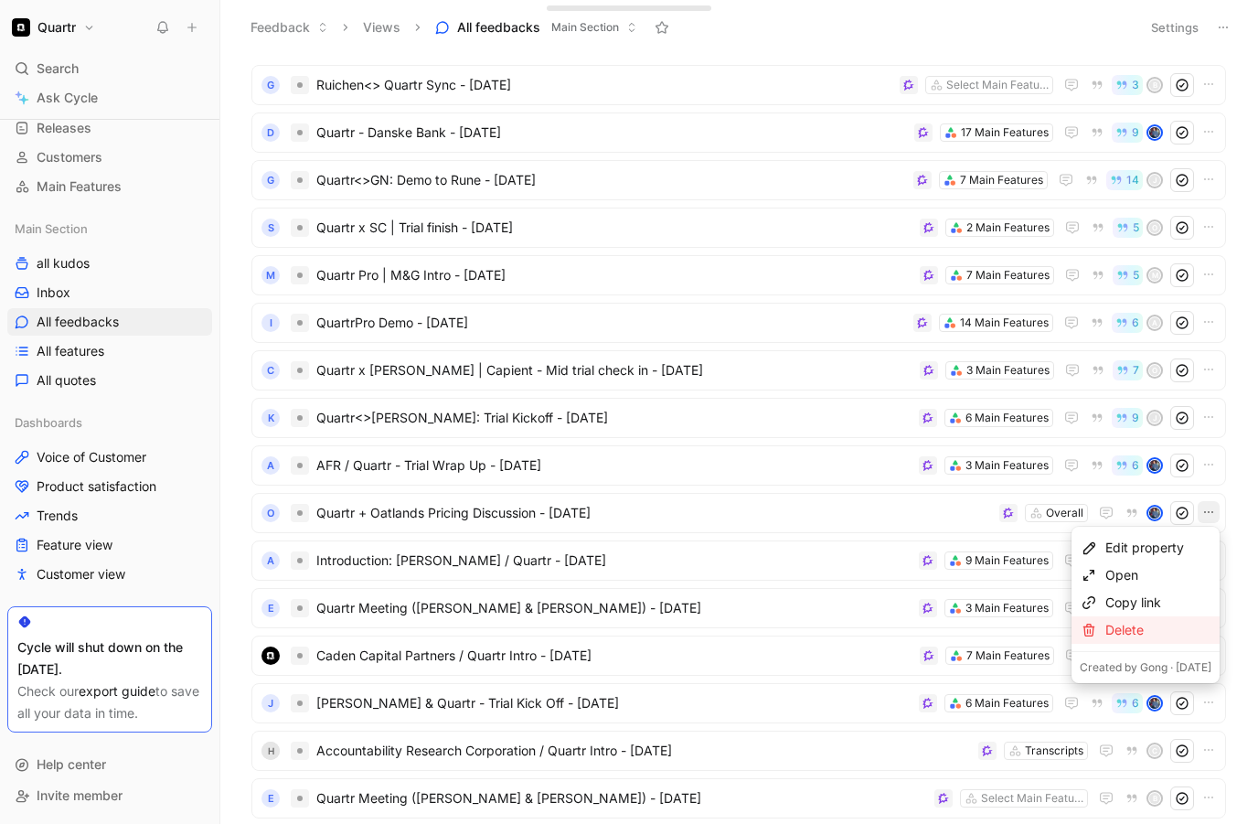
click at [1150, 625] on div "Delete" at bounding box center [1159, 630] width 106 height 22
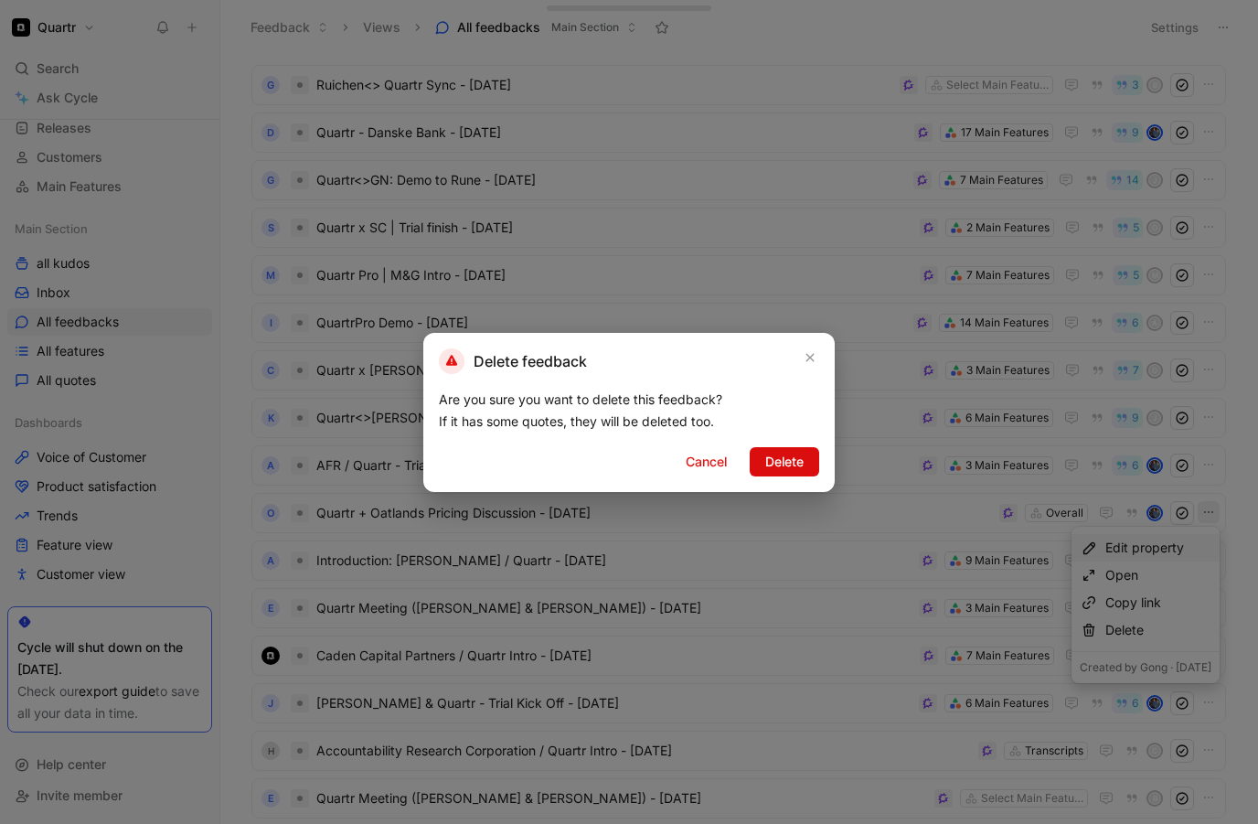
click at [785, 466] on span "Delete" at bounding box center [785, 462] width 38 height 22
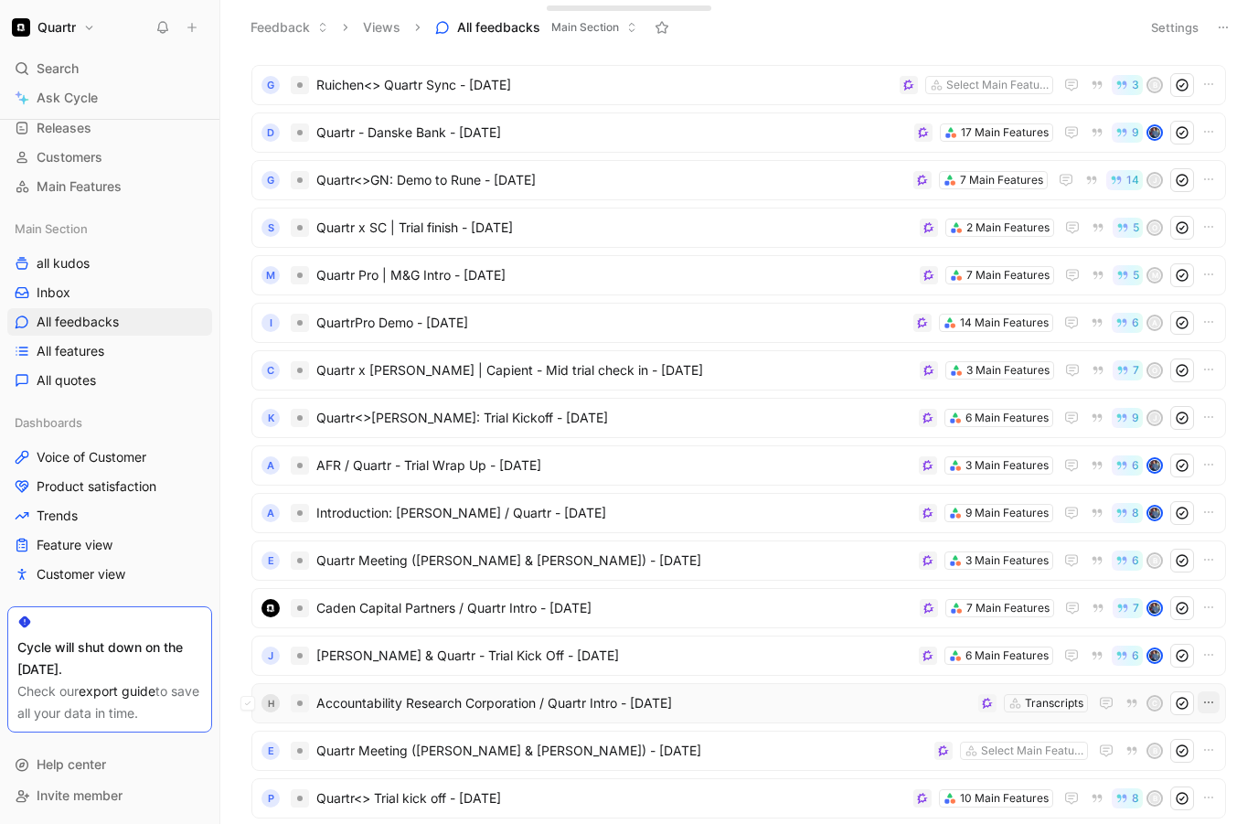
click at [1206, 702] on icon "button" at bounding box center [1209, 702] width 15 height 15
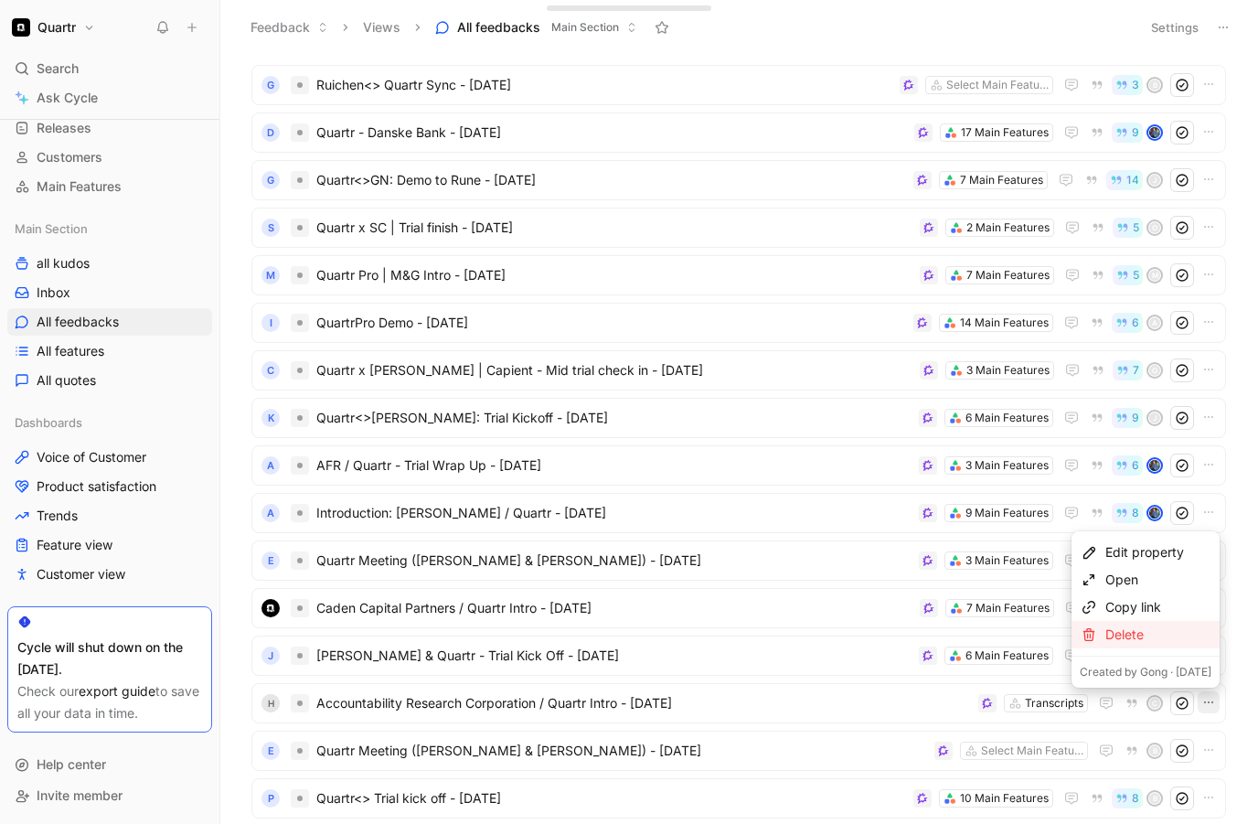
click at [1130, 646] on div "Delete" at bounding box center [1146, 634] width 148 height 27
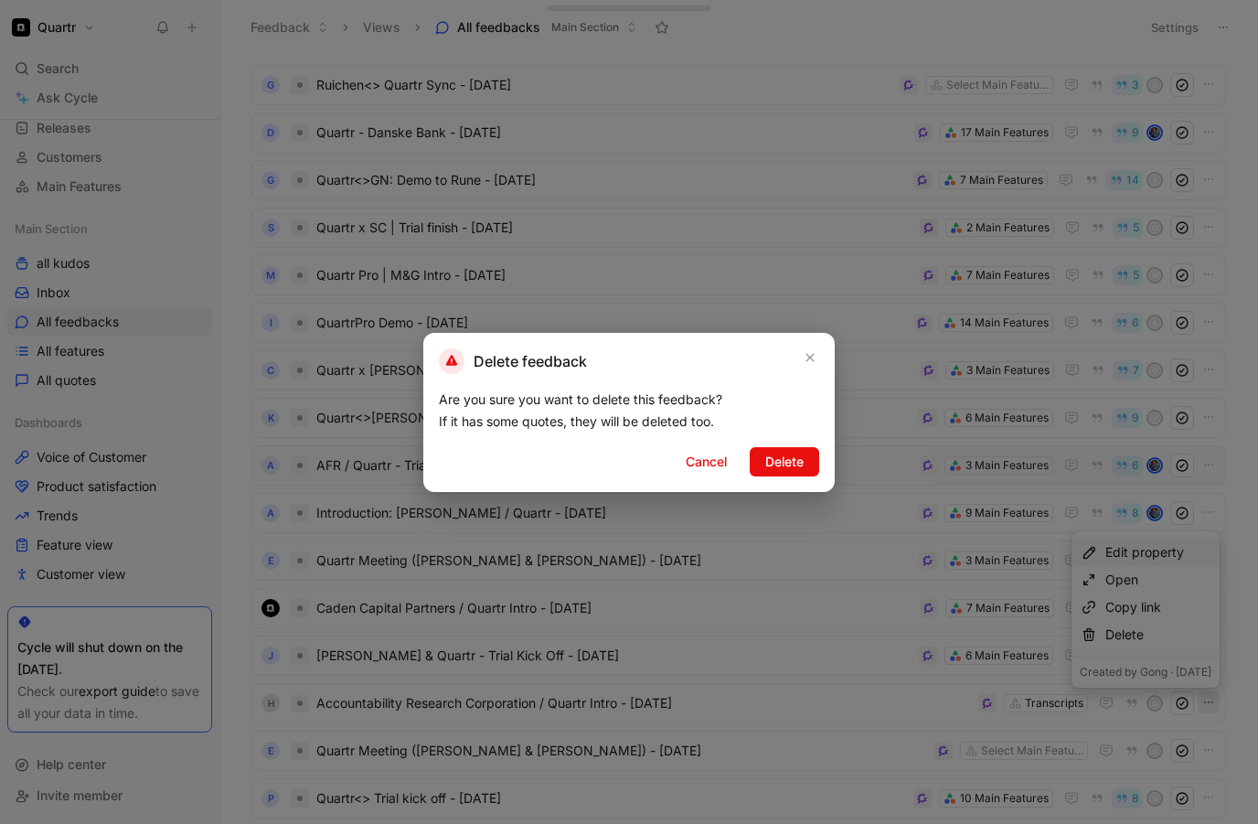
click at [776, 451] on span "Delete" at bounding box center [785, 462] width 38 height 22
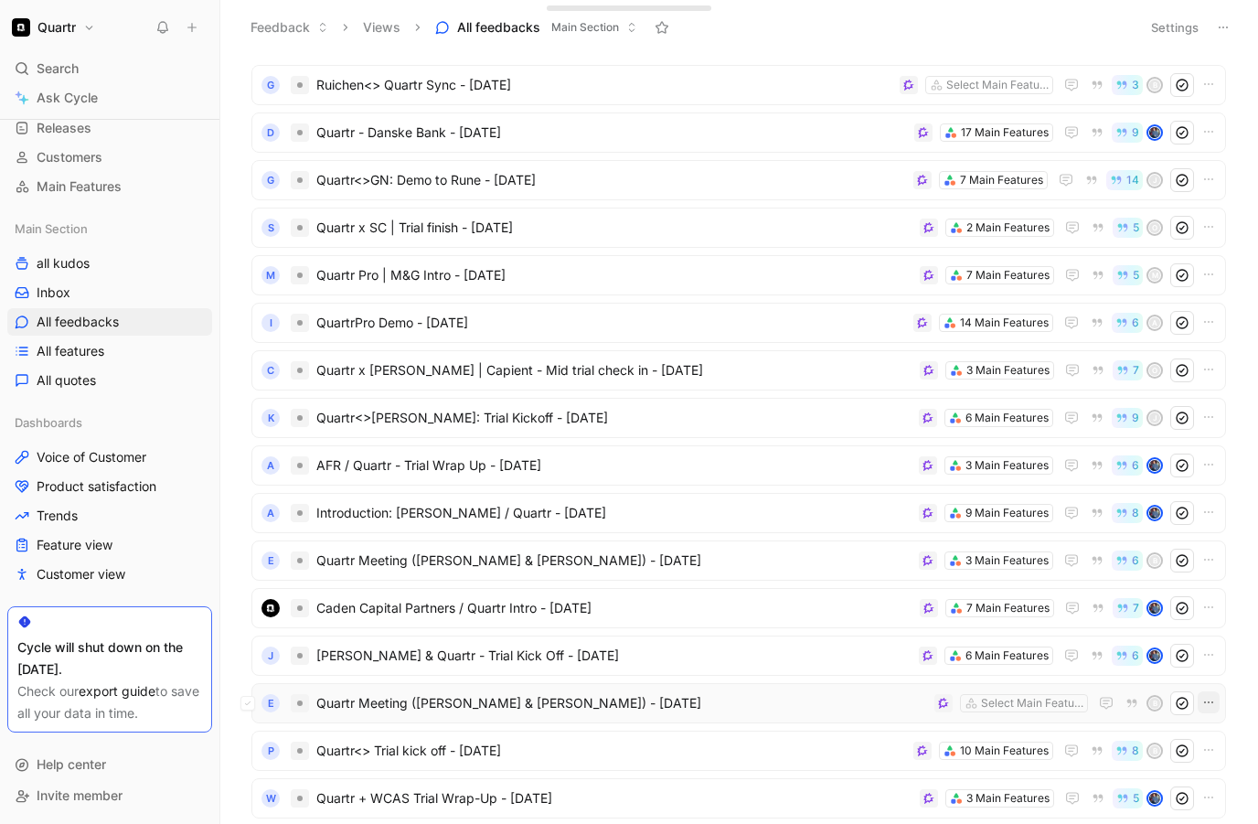
click at [1205, 700] on icon "button" at bounding box center [1209, 702] width 15 height 15
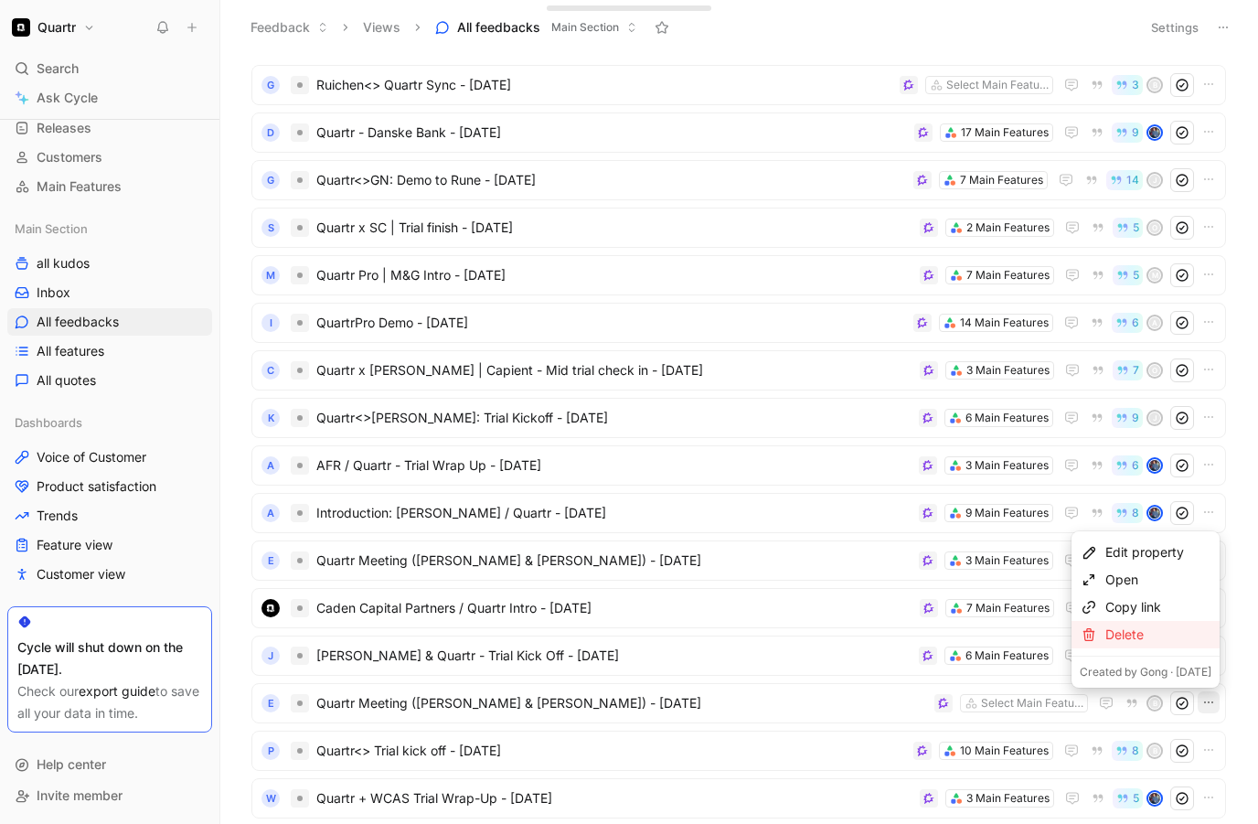
click at [1140, 637] on div "Delete" at bounding box center [1159, 635] width 106 height 22
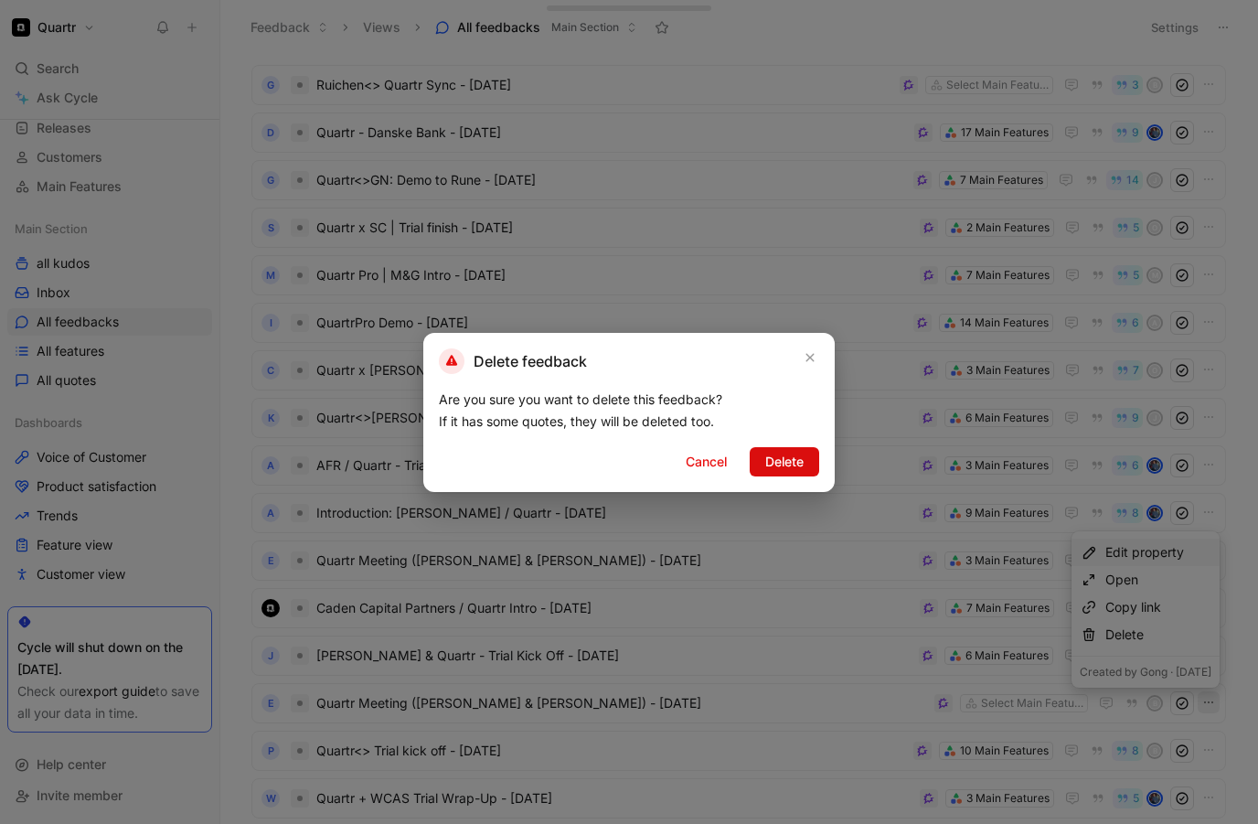
click at [798, 462] on span "Delete" at bounding box center [785, 462] width 38 height 22
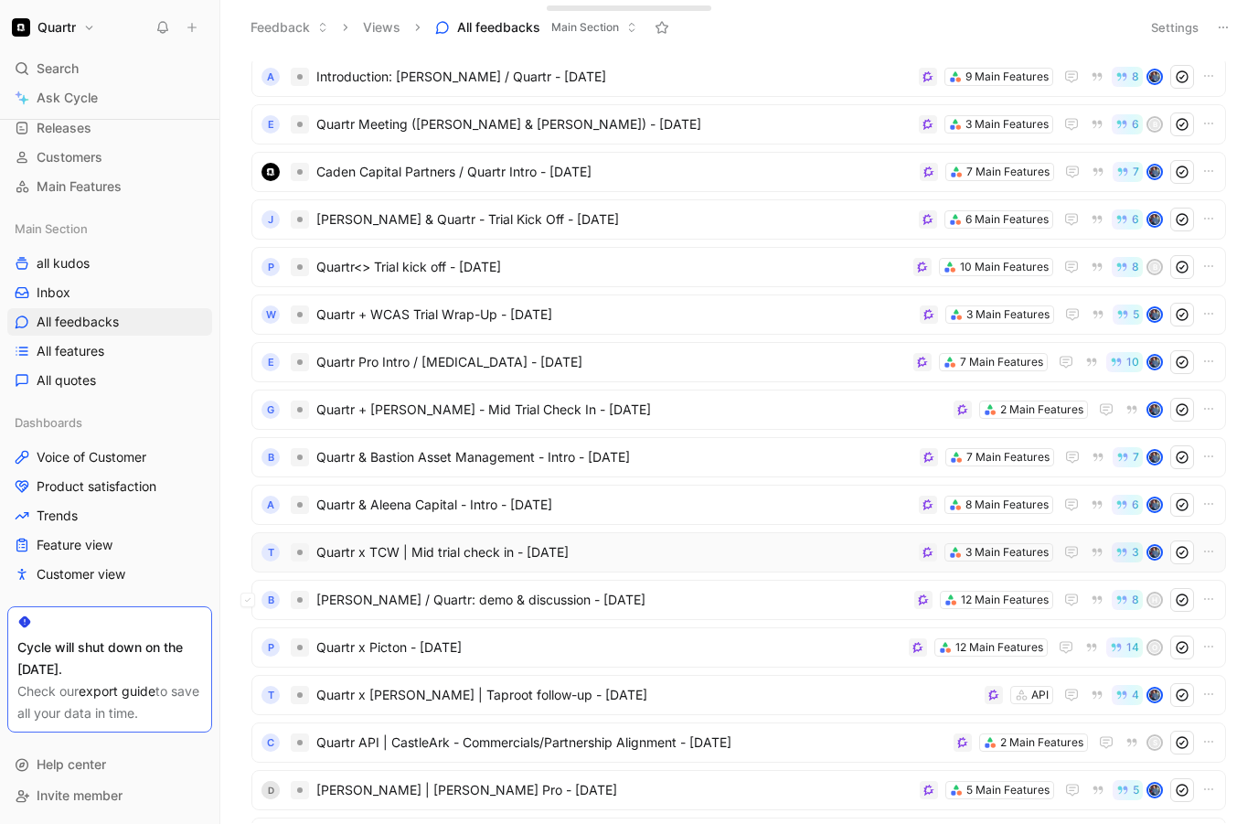
scroll to position [1618, 0]
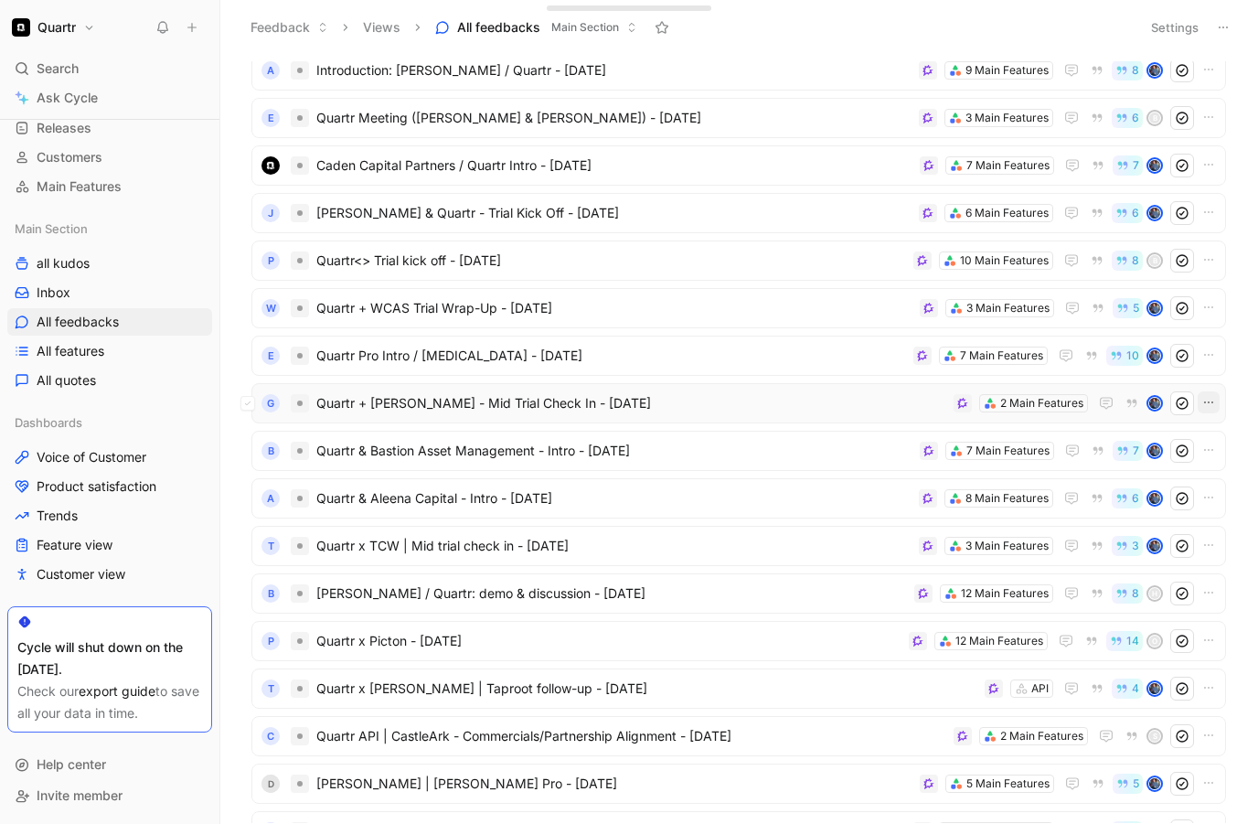
click at [1206, 399] on icon "button" at bounding box center [1209, 402] width 15 height 15
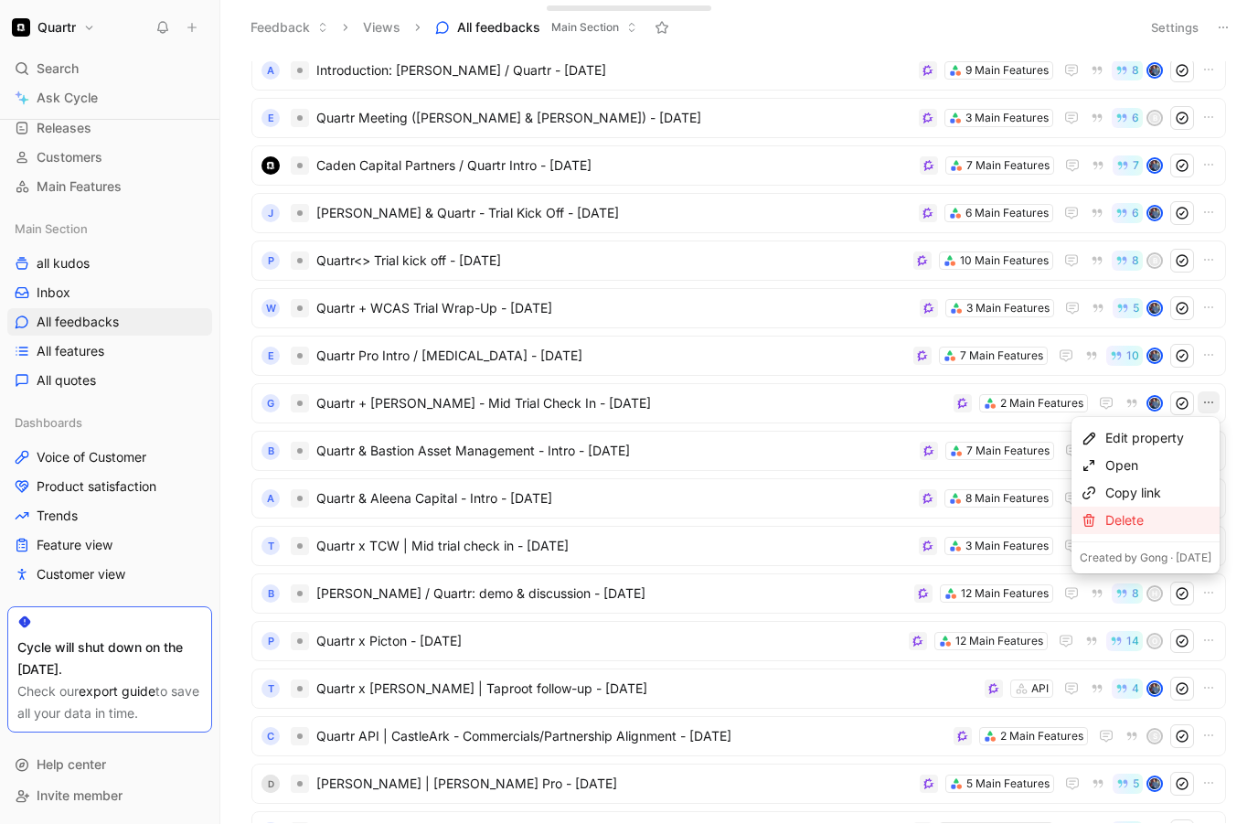
click at [1116, 516] on div "Delete" at bounding box center [1159, 520] width 106 height 22
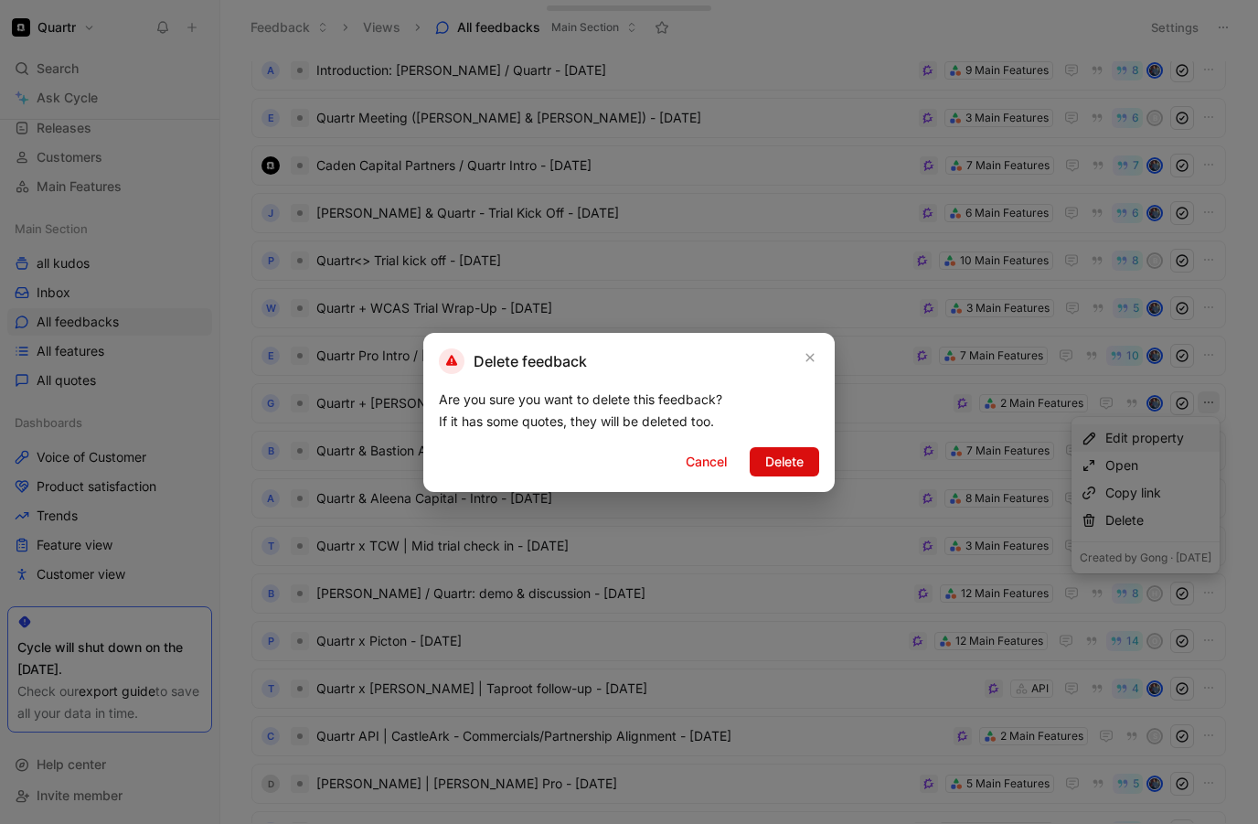
click at [759, 464] on button "Delete" at bounding box center [785, 461] width 70 height 29
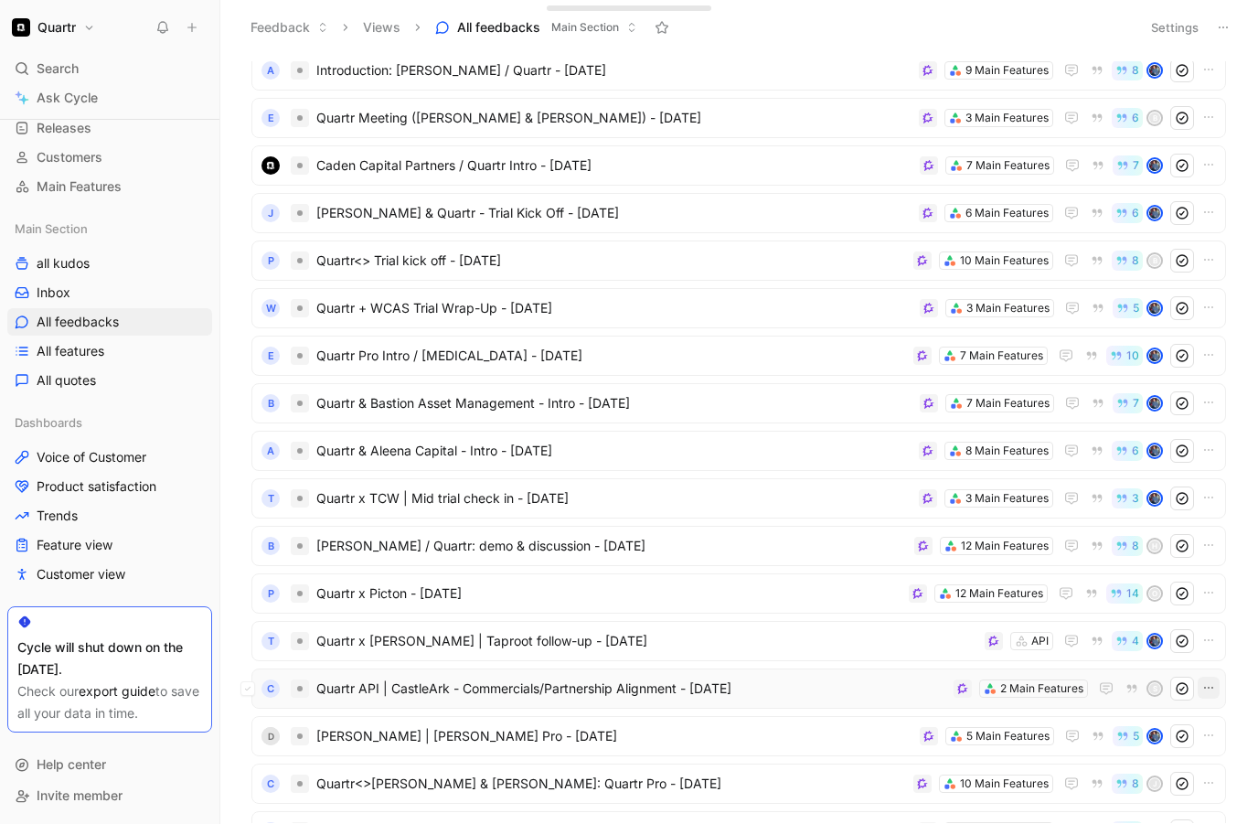
click at [1201, 689] on button "button" at bounding box center [1209, 688] width 22 height 22
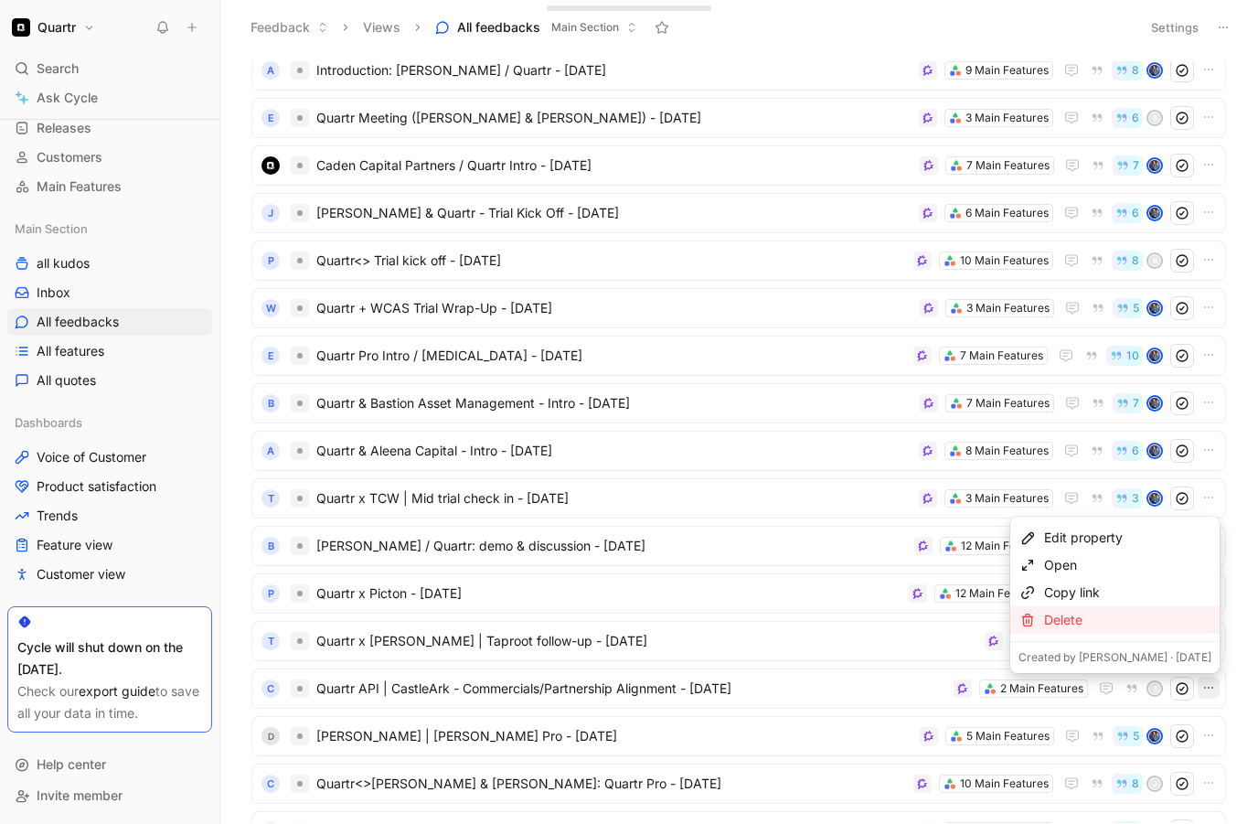
click at [1116, 629] on div "Delete" at bounding box center [1127, 620] width 167 height 22
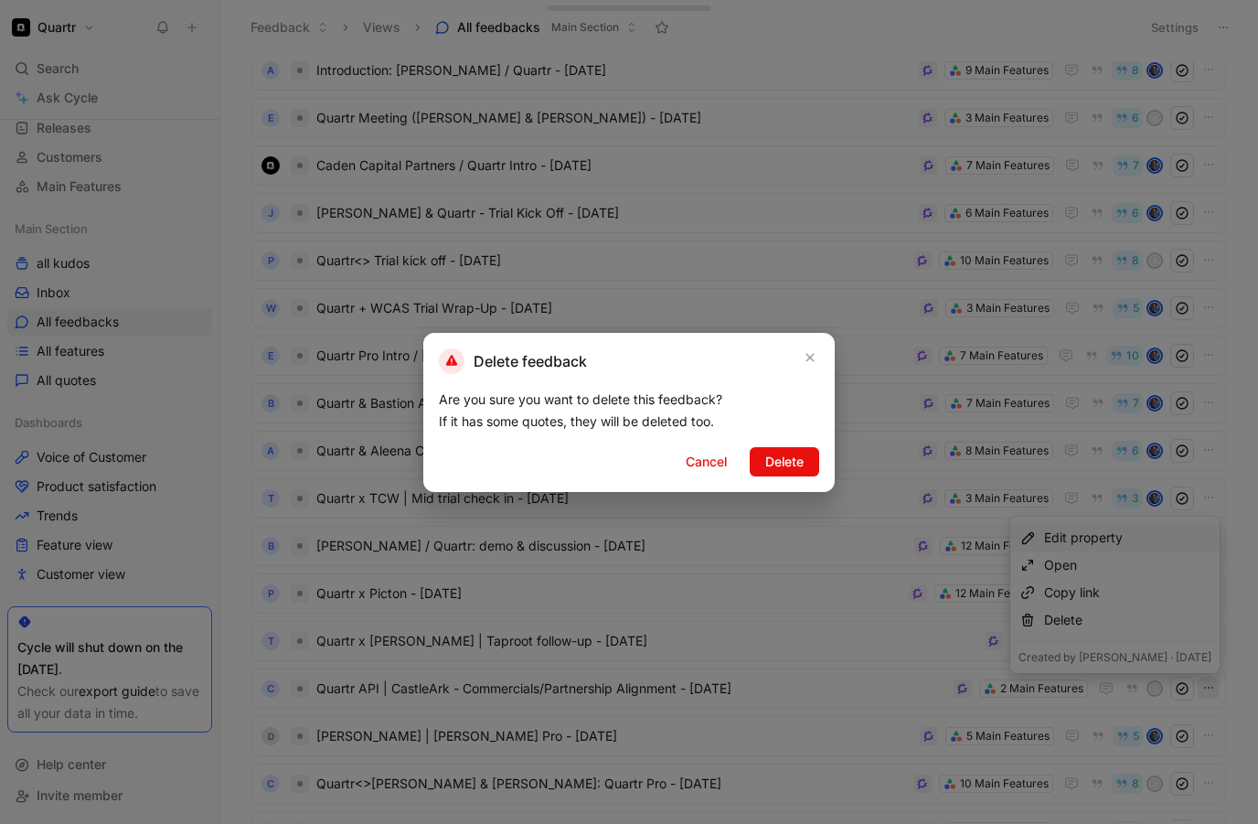
click at [783, 466] on span "Delete" at bounding box center [785, 462] width 38 height 22
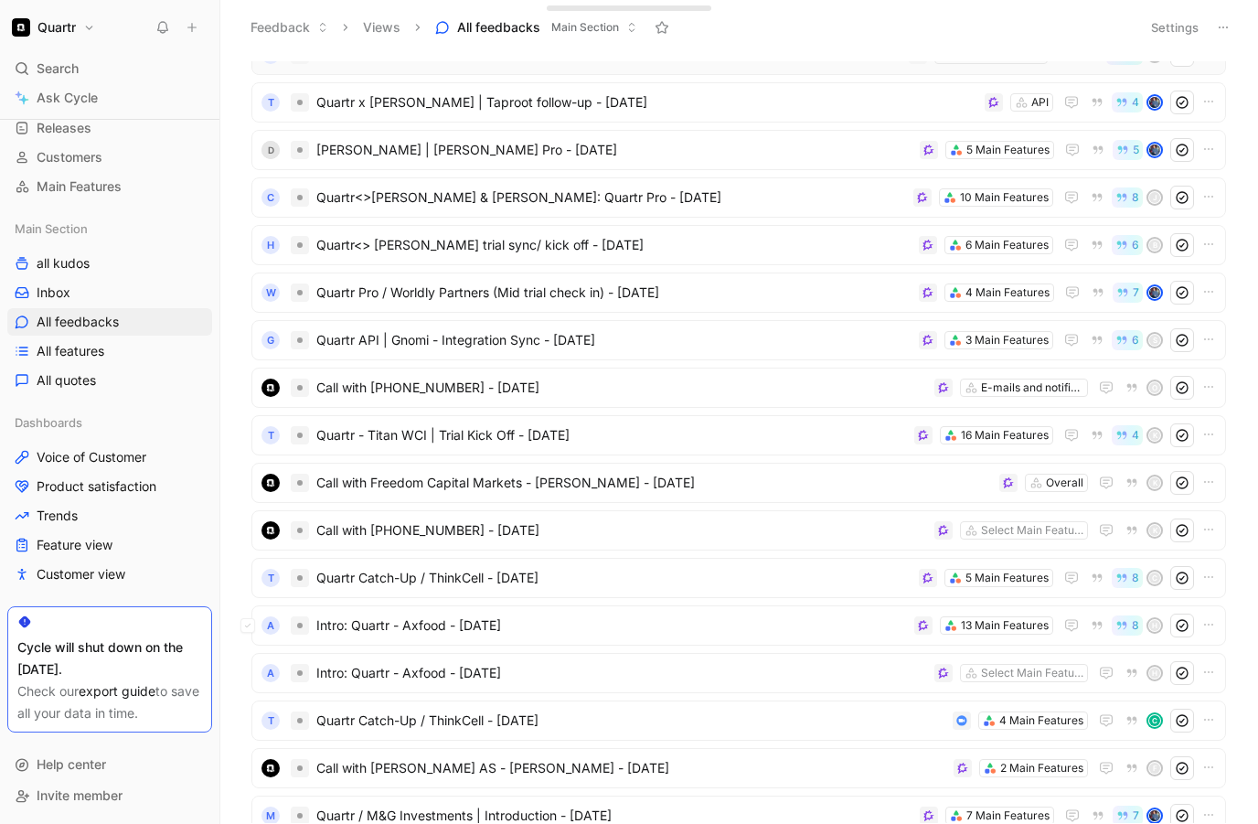
scroll to position [2106, 0]
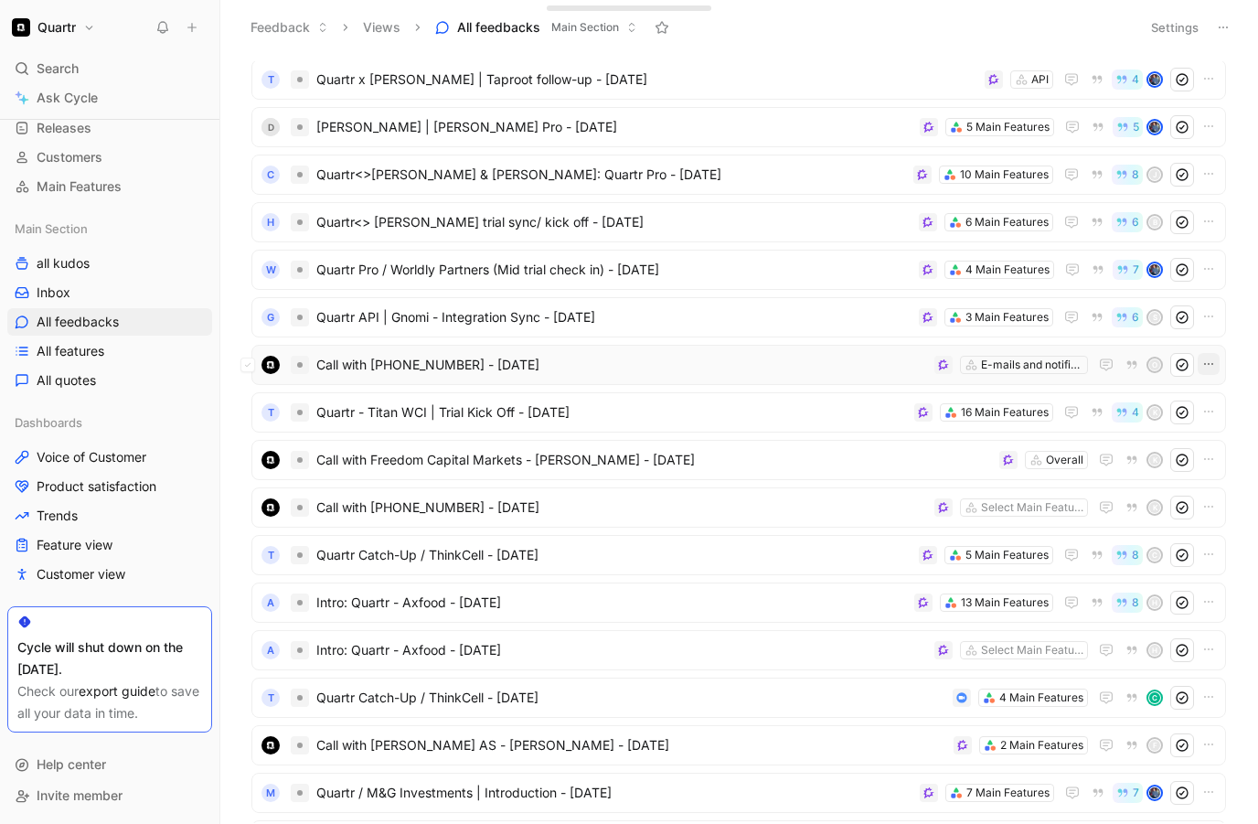
click at [1202, 364] on icon "button" at bounding box center [1209, 364] width 15 height 15
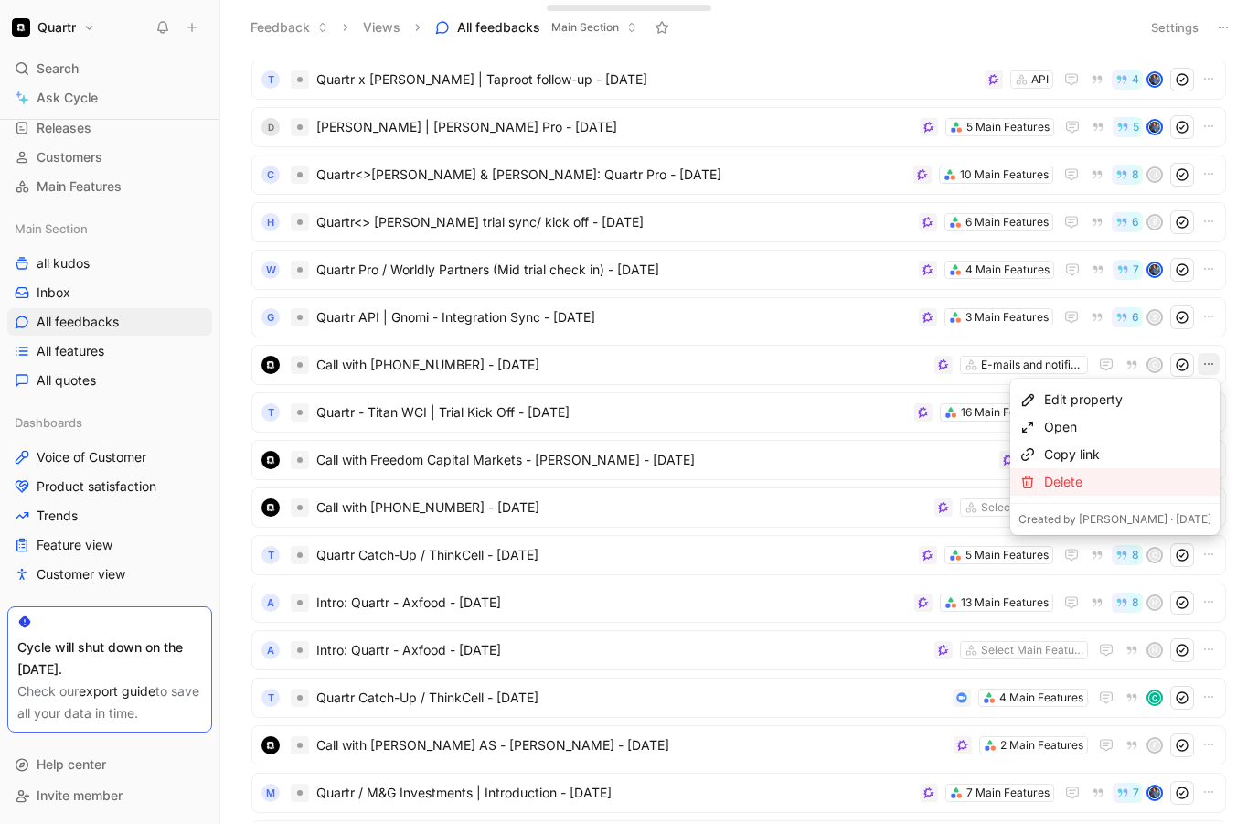
click at [1119, 479] on div "Delete" at bounding box center [1127, 482] width 167 height 22
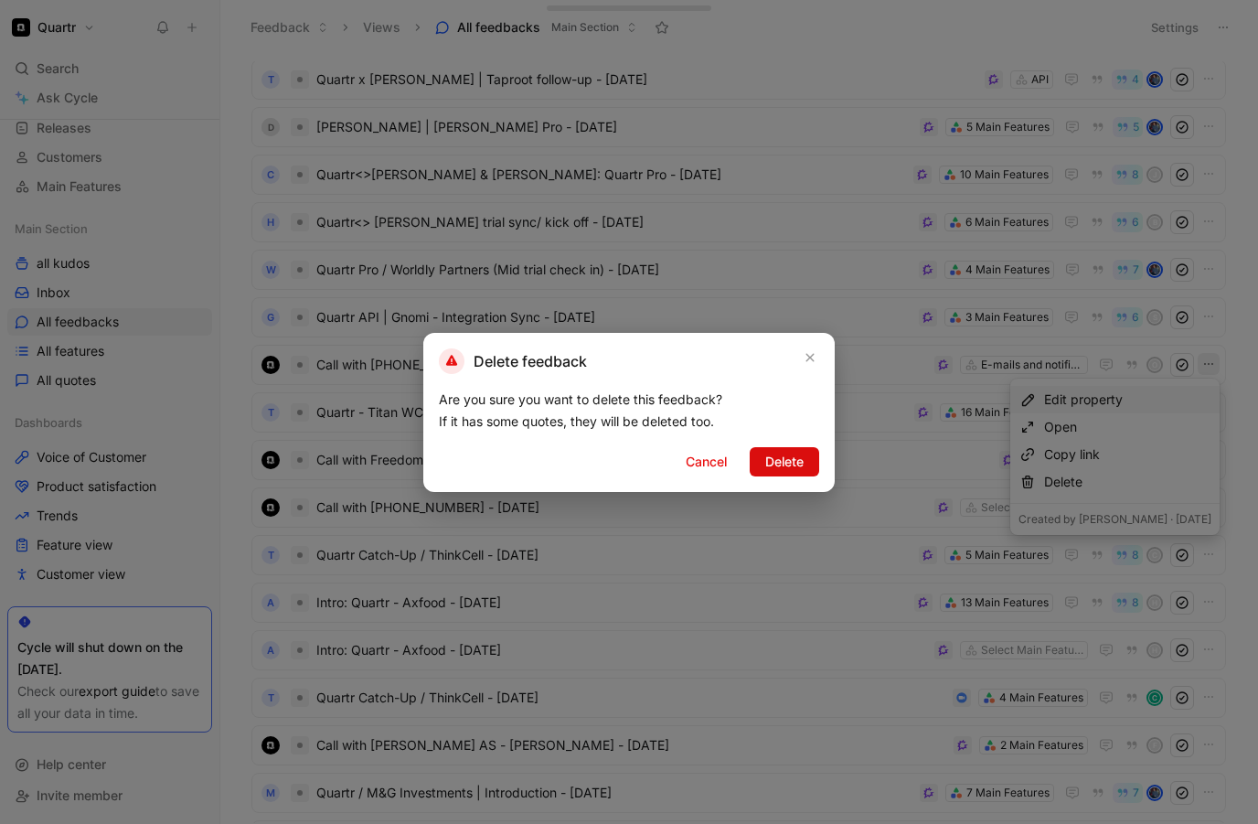
click at [792, 458] on span "Delete" at bounding box center [785, 462] width 38 height 22
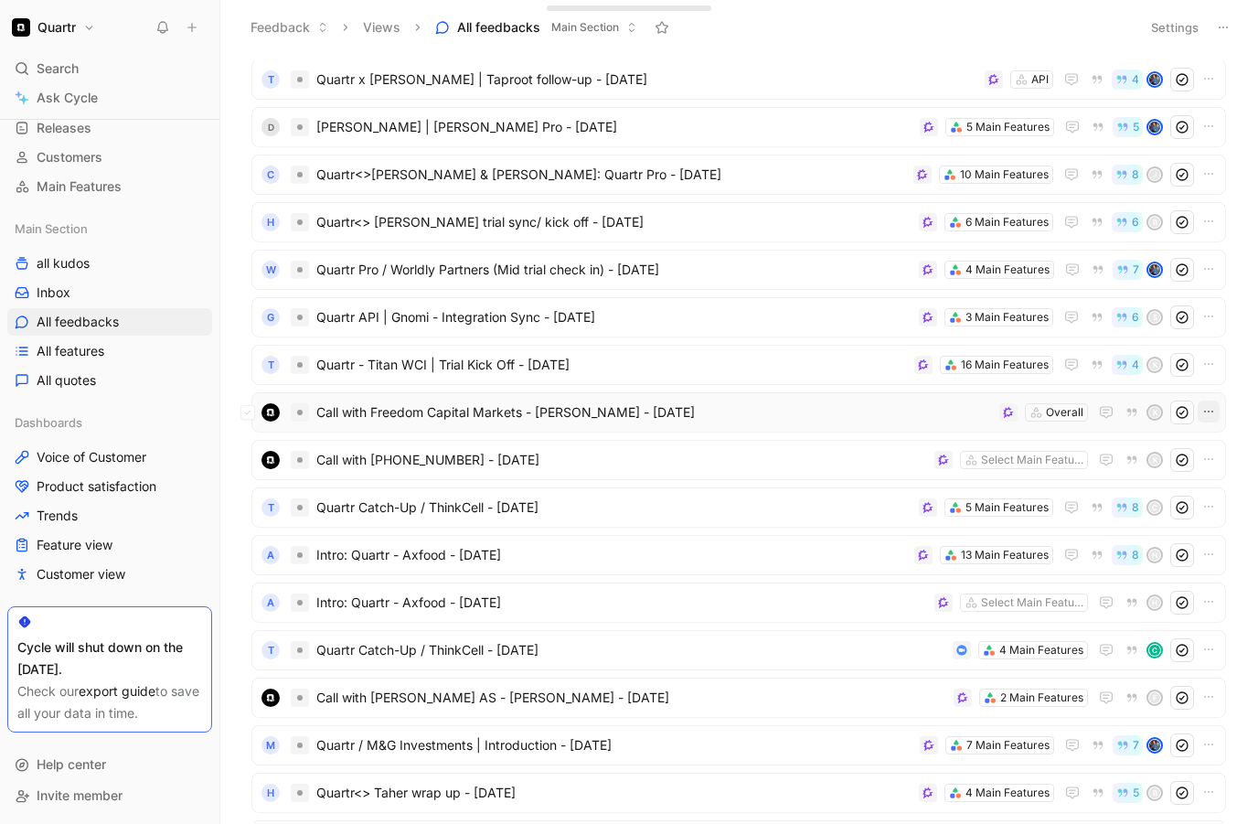
click at [1208, 409] on icon "button" at bounding box center [1209, 411] width 15 height 15
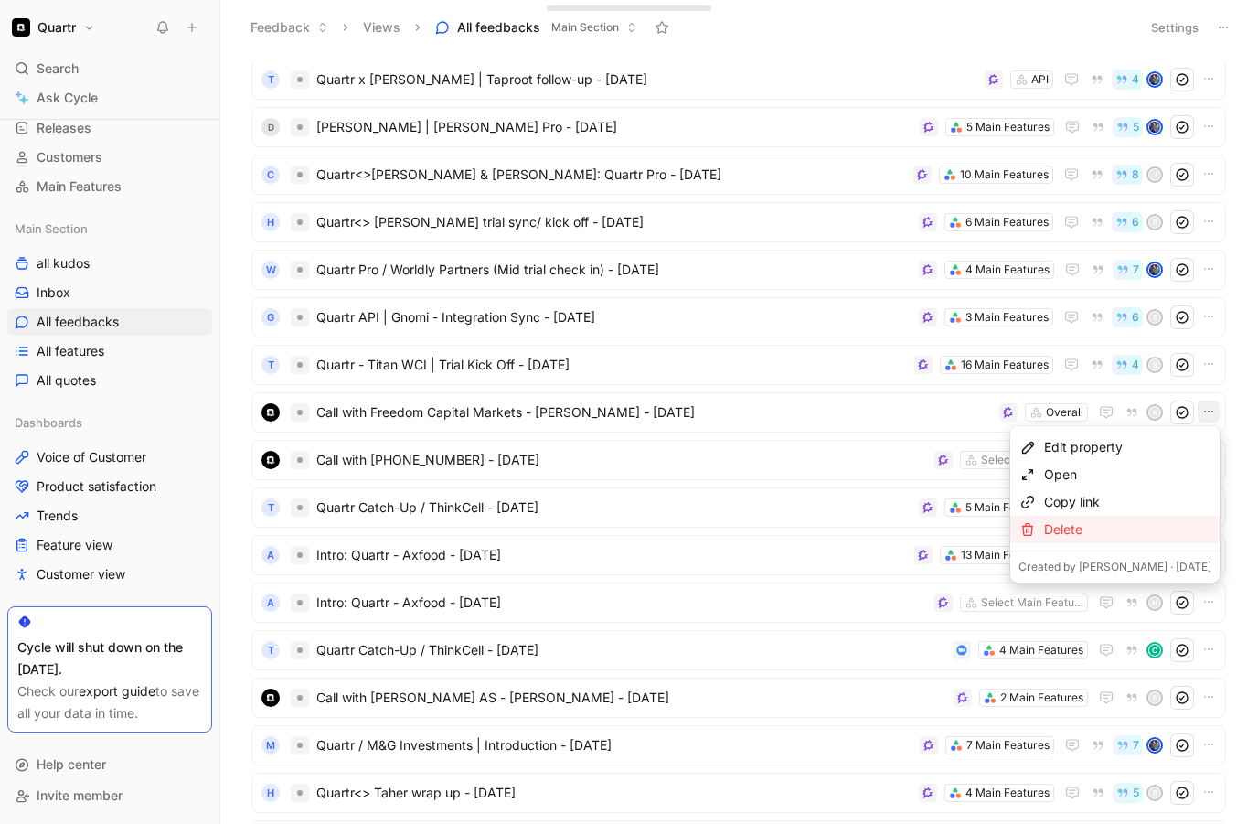
click at [1127, 520] on div "Delete" at bounding box center [1127, 530] width 167 height 22
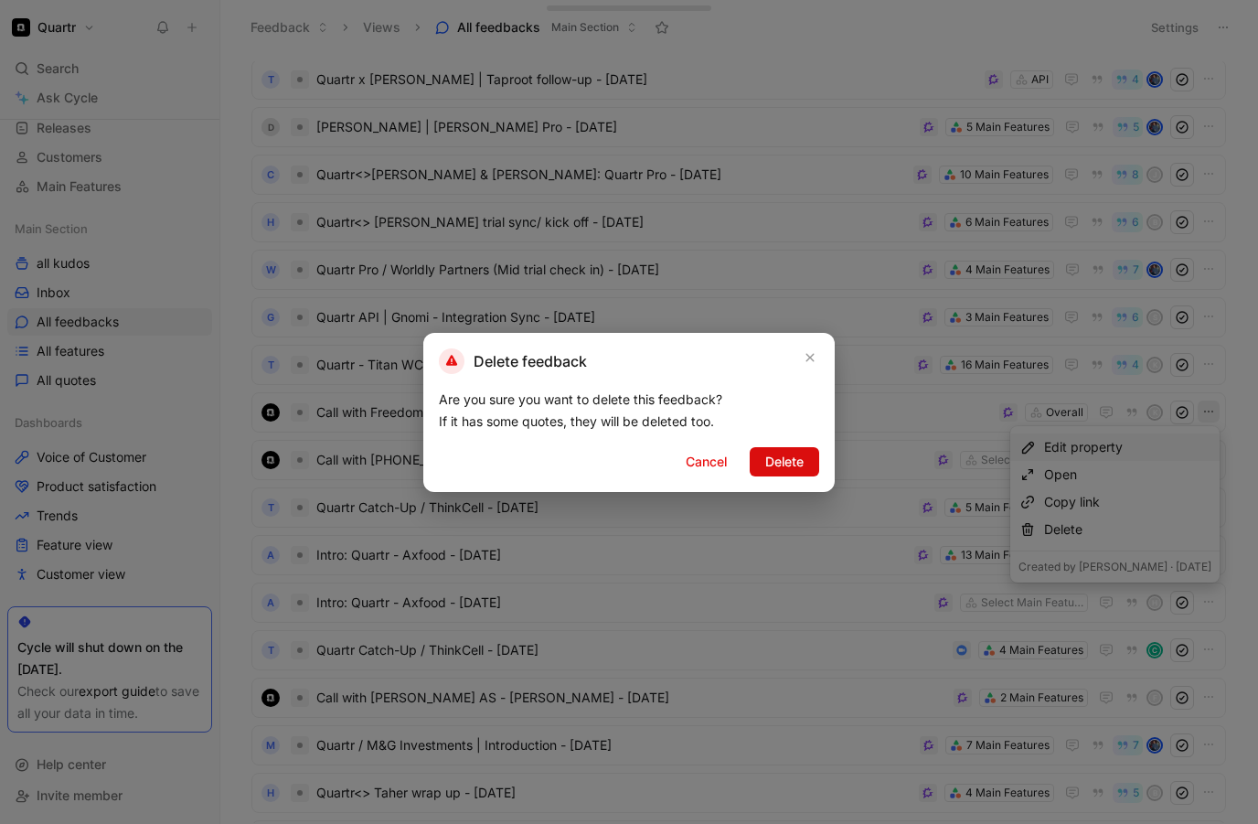
click at [799, 455] on span "Delete" at bounding box center [785, 462] width 38 height 22
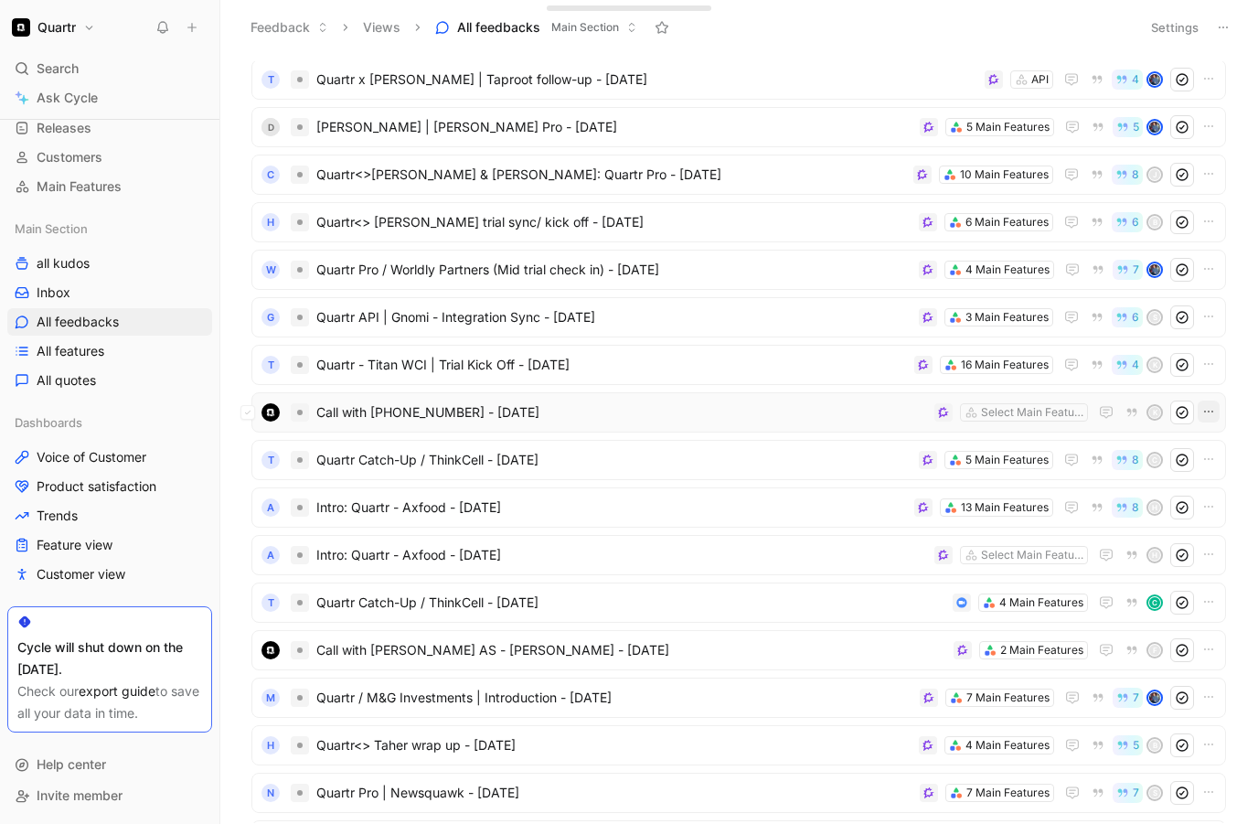
click at [1211, 408] on icon "button" at bounding box center [1209, 411] width 15 height 15
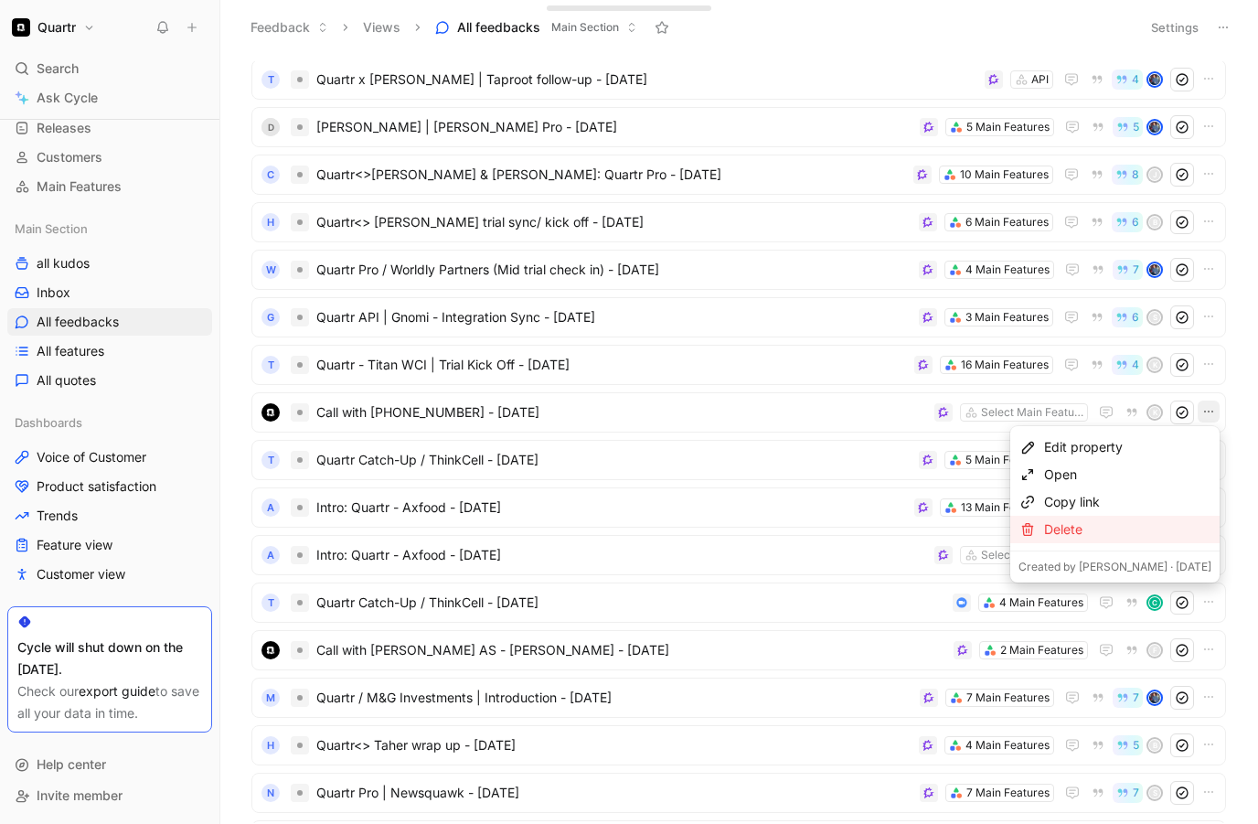
click at [1132, 529] on div "Delete" at bounding box center [1127, 530] width 167 height 22
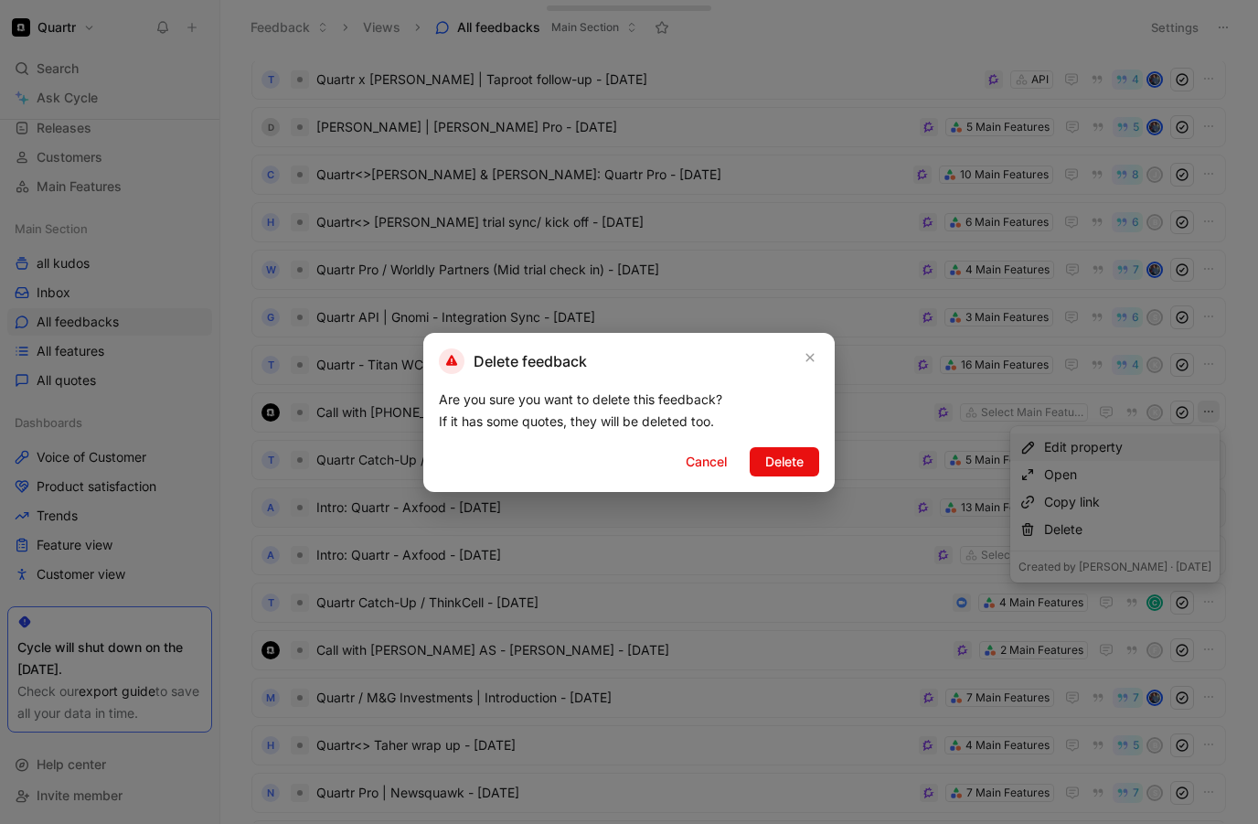
click at [805, 459] on button "Delete" at bounding box center [785, 461] width 70 height 29
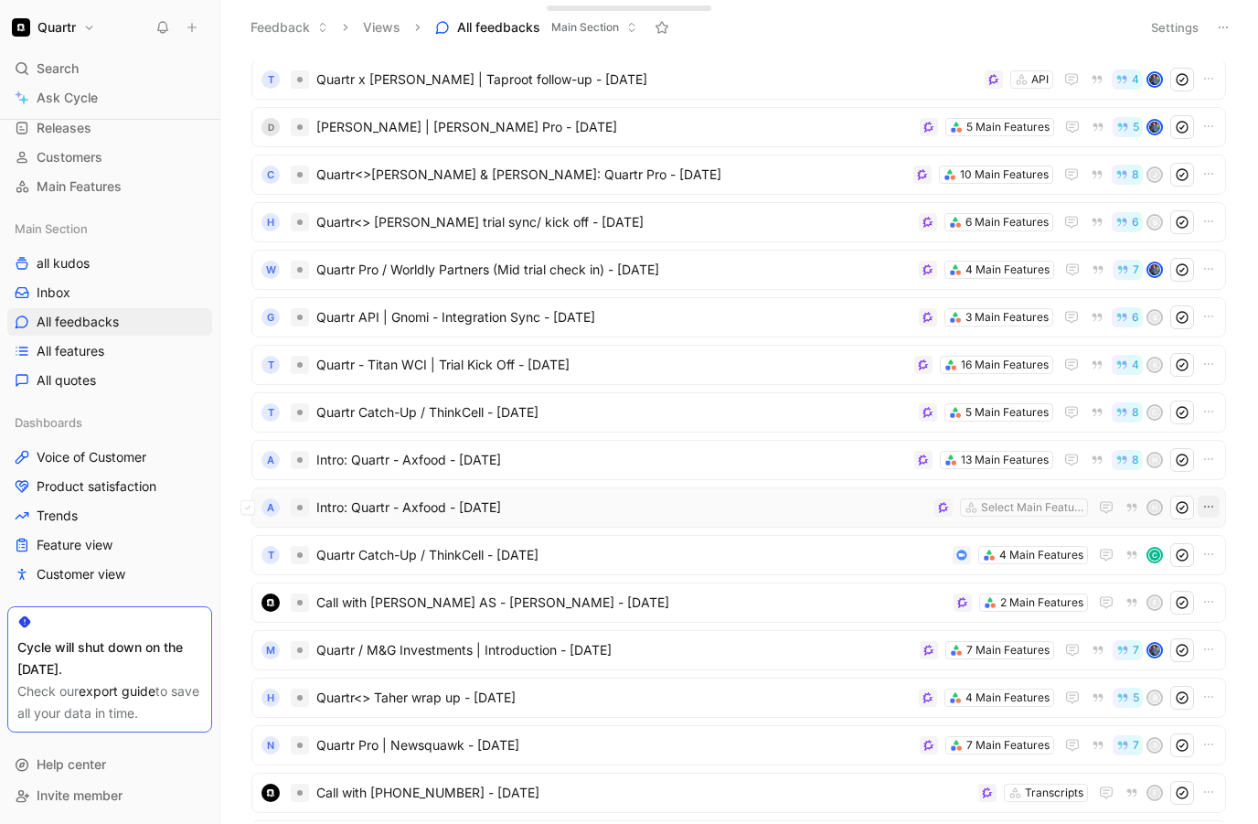
click at [1205, 506] on icon "button" at bounding box center [1209, 506] width 15 height 15
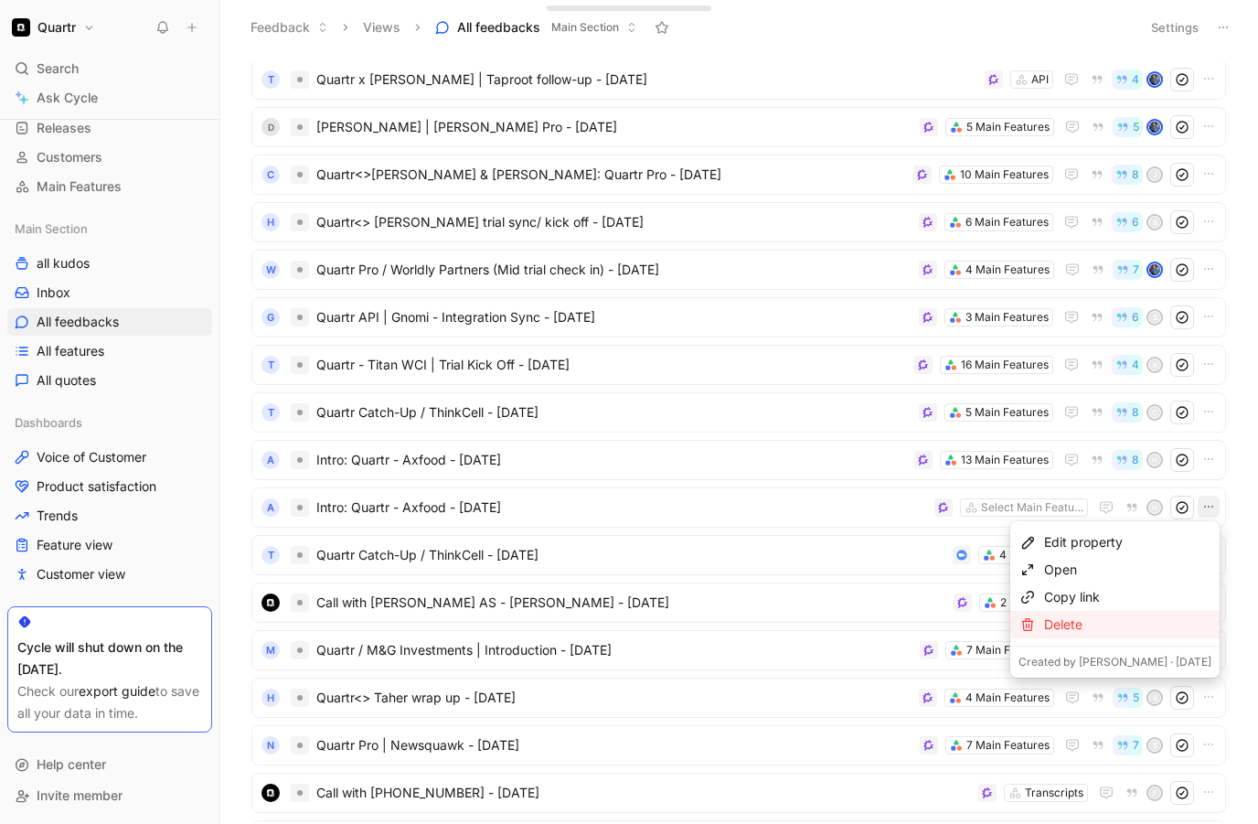
click at [1127, 625] on div "Delete" at bounding box center [1127, 625] width 167 height 22
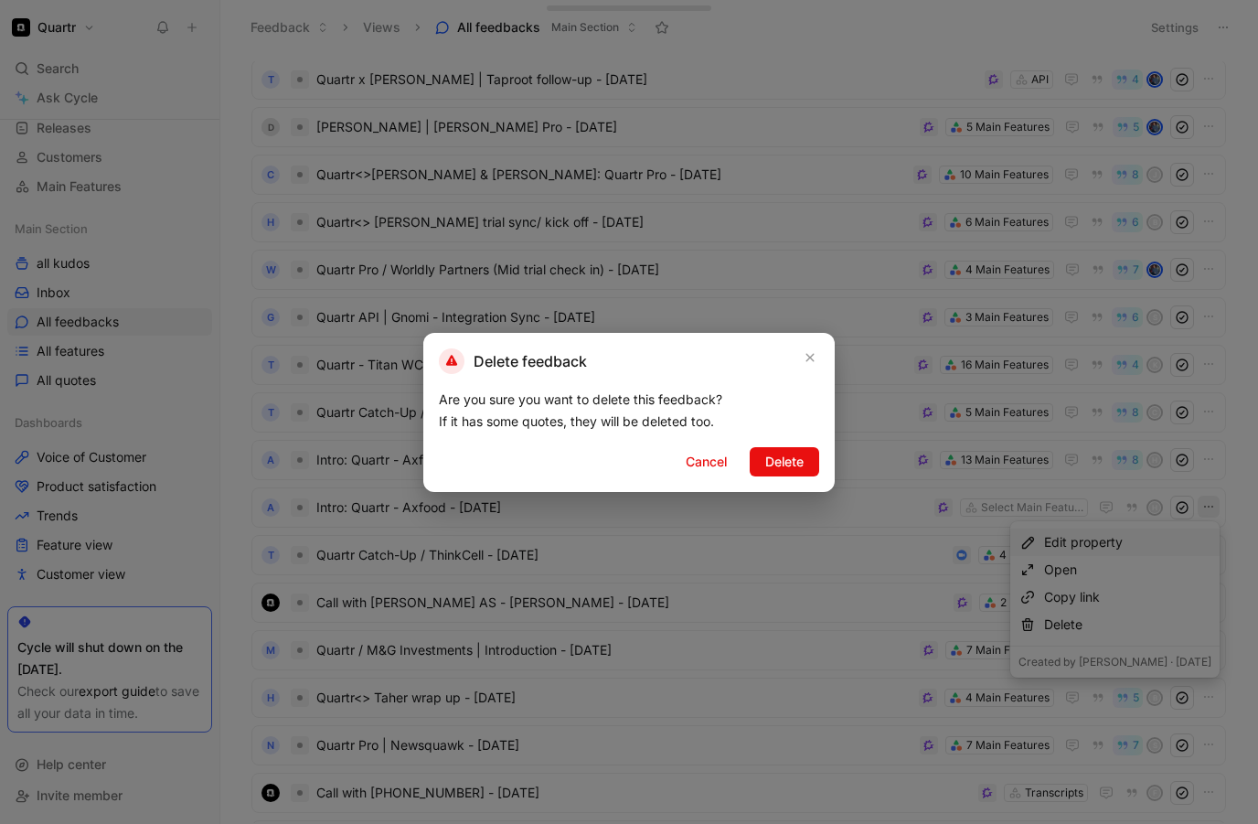
click at [811, 444] on div "Delete feedback Are you sure you want to delete this feedback? If it has some q…" at bounding box center [629, 412] width 412 height 159
click at [802, 455] on span "Delete" at bounding box center [785, 462] width 38 height 22
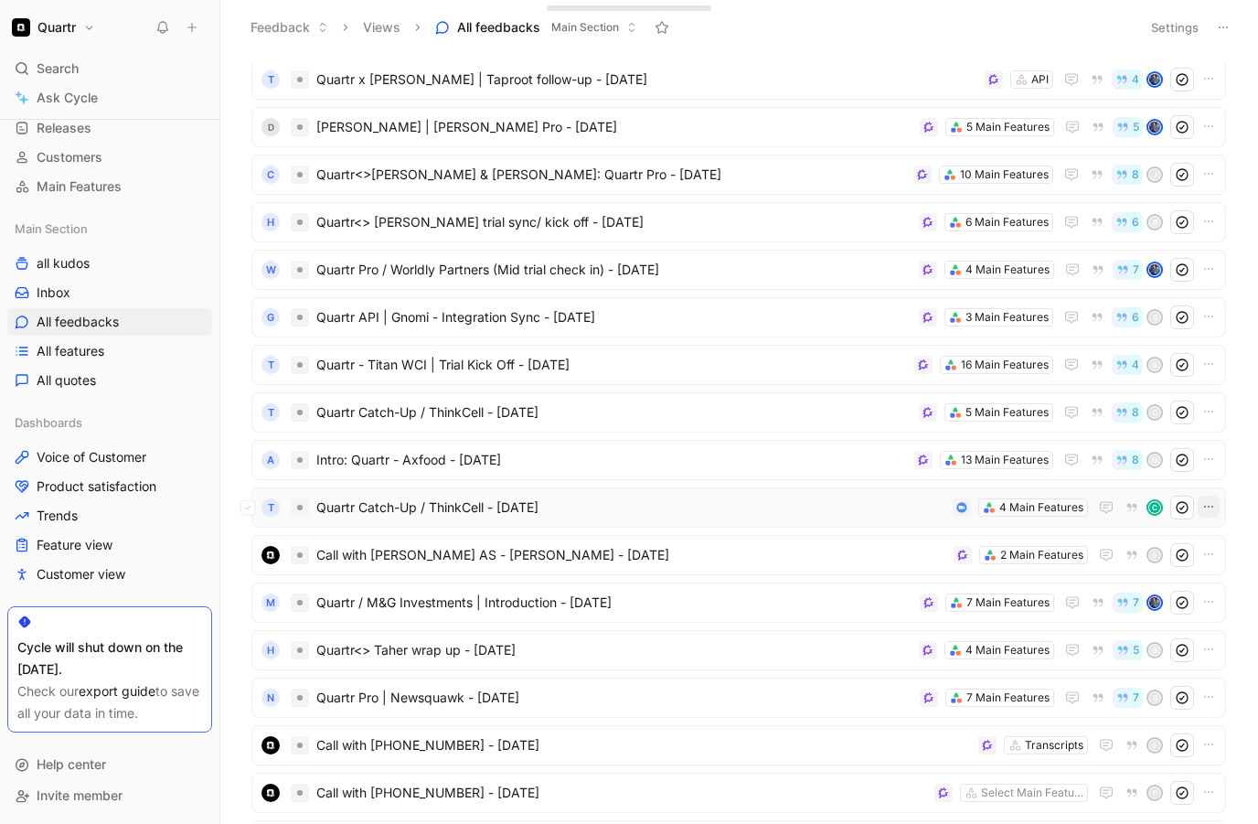
click at [1206, 500] on icon "button" at bounding box center [1209, 506] width 15 height 15
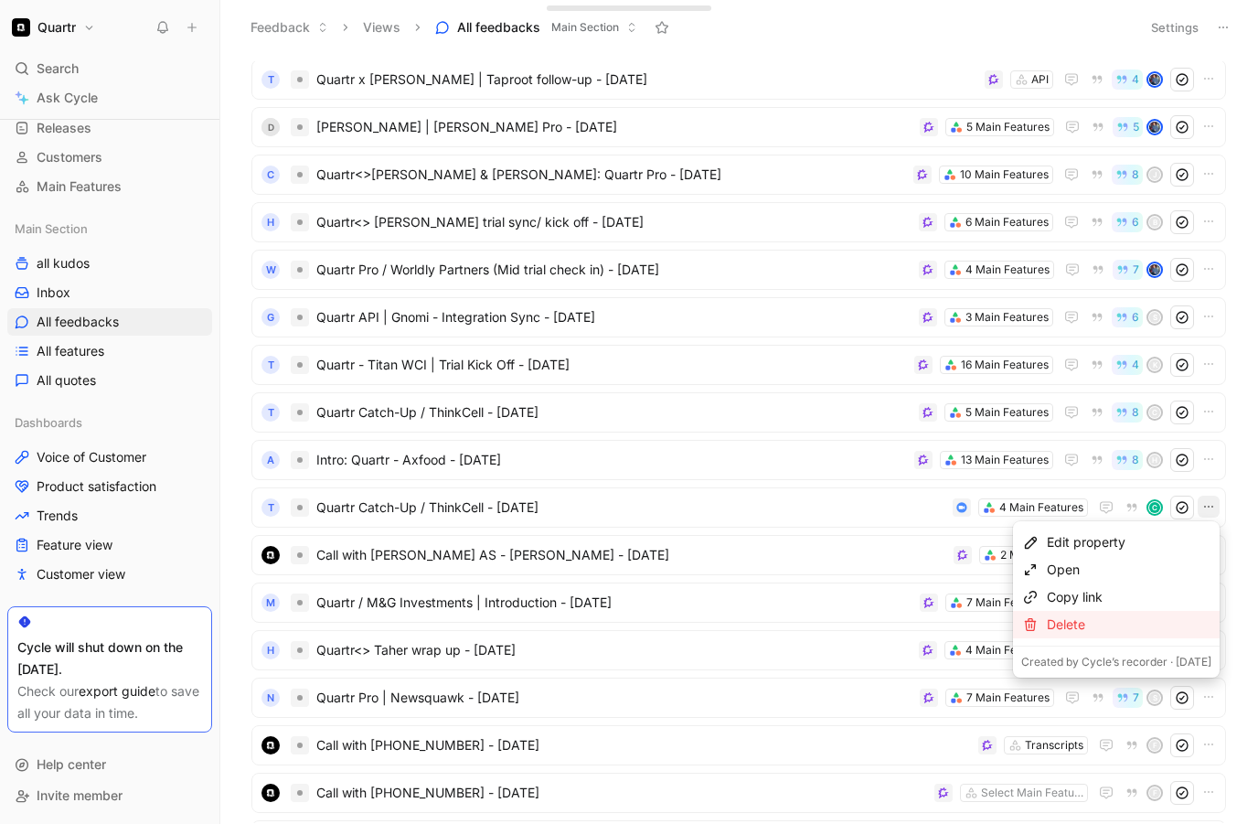
click at [1092, 624] on div "Delete" at bounding box center [1129, 625] width 165 height 22
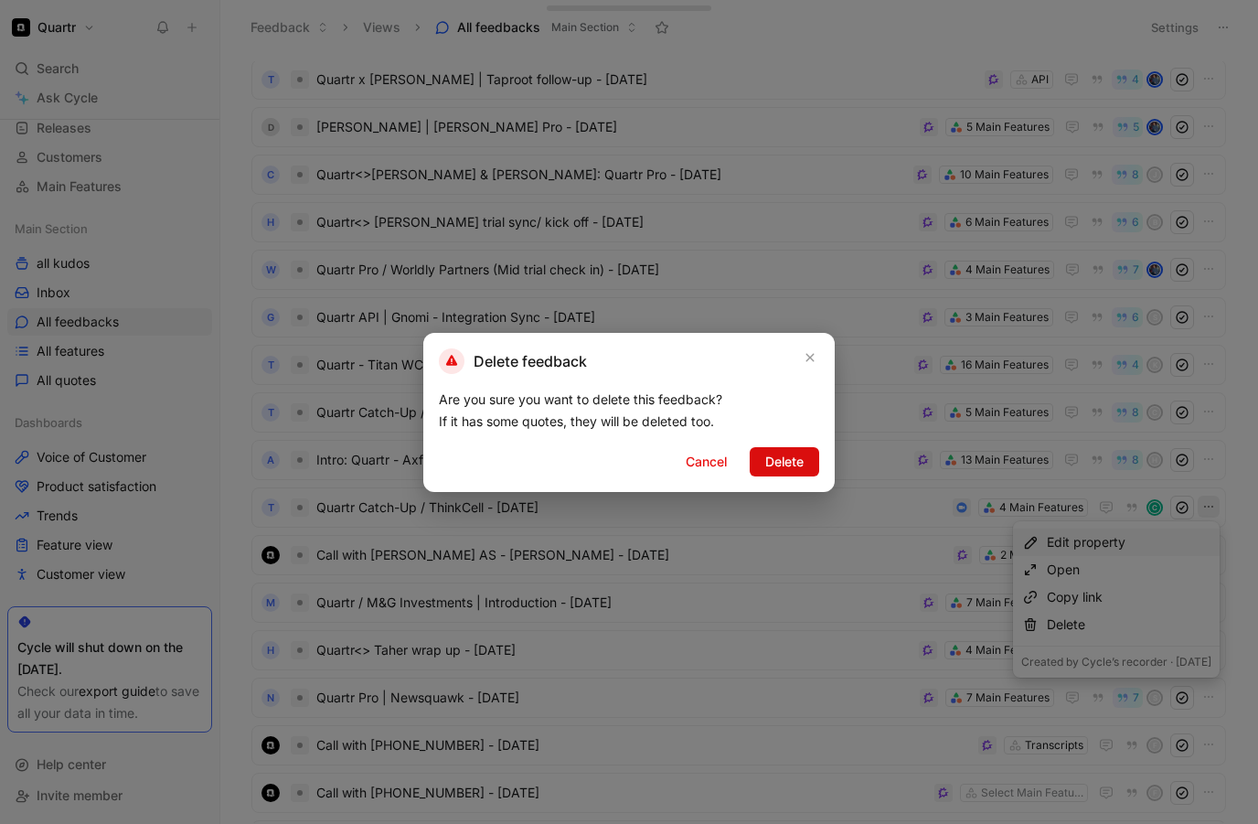
click at [793, 454] on span "Delete" at bounding box center [785, 462] width 38 height 22
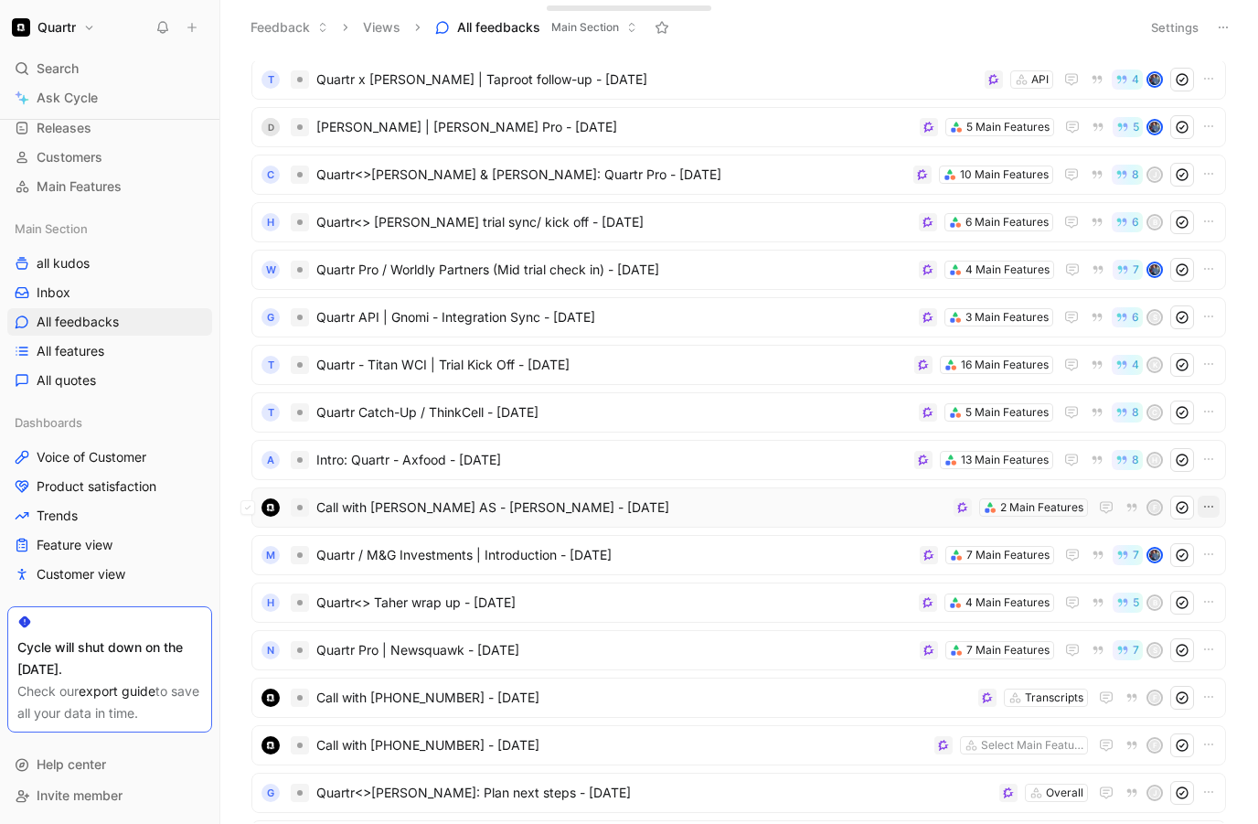
click at [1209, 509] on icon "button" at bounding box center [1209, 506] width 15 height 15
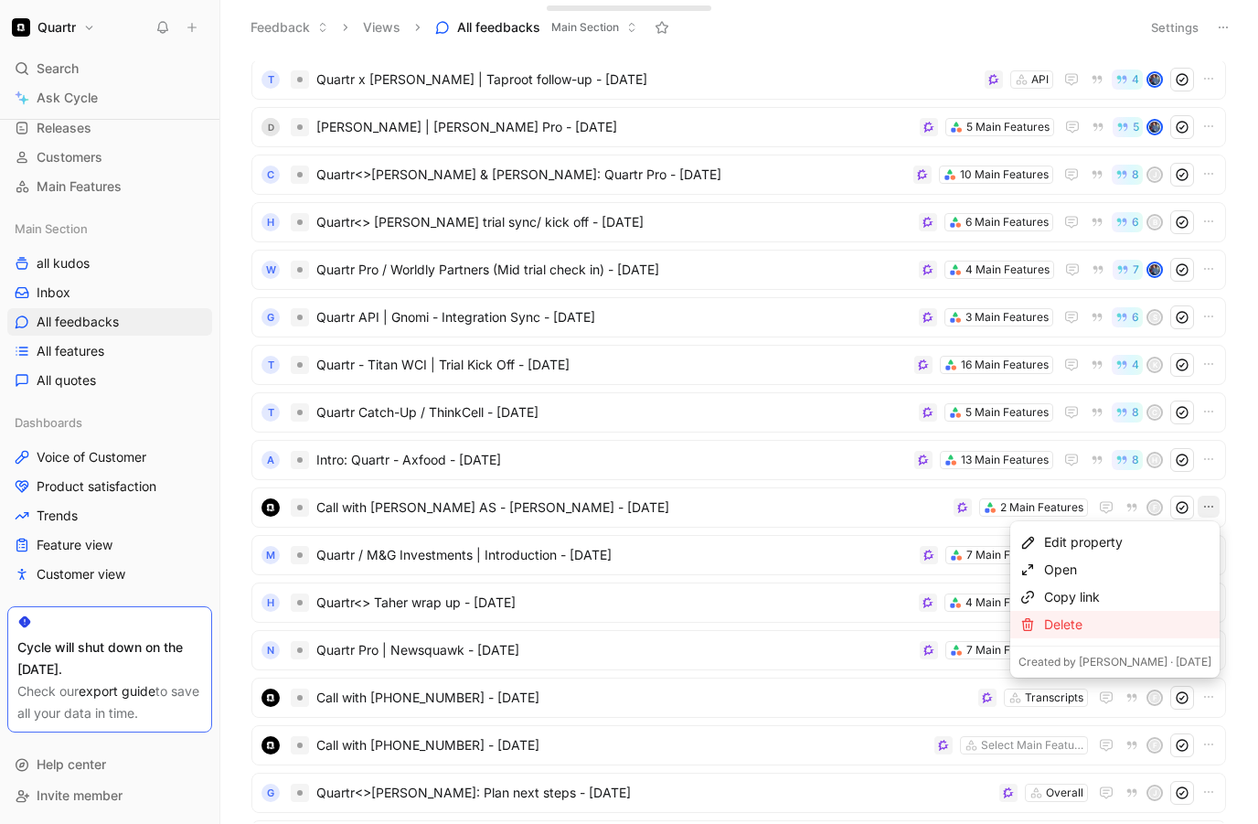
click at [1093, 615] on div "Delete" at bounding box center [1127, 625] width 167 height 22
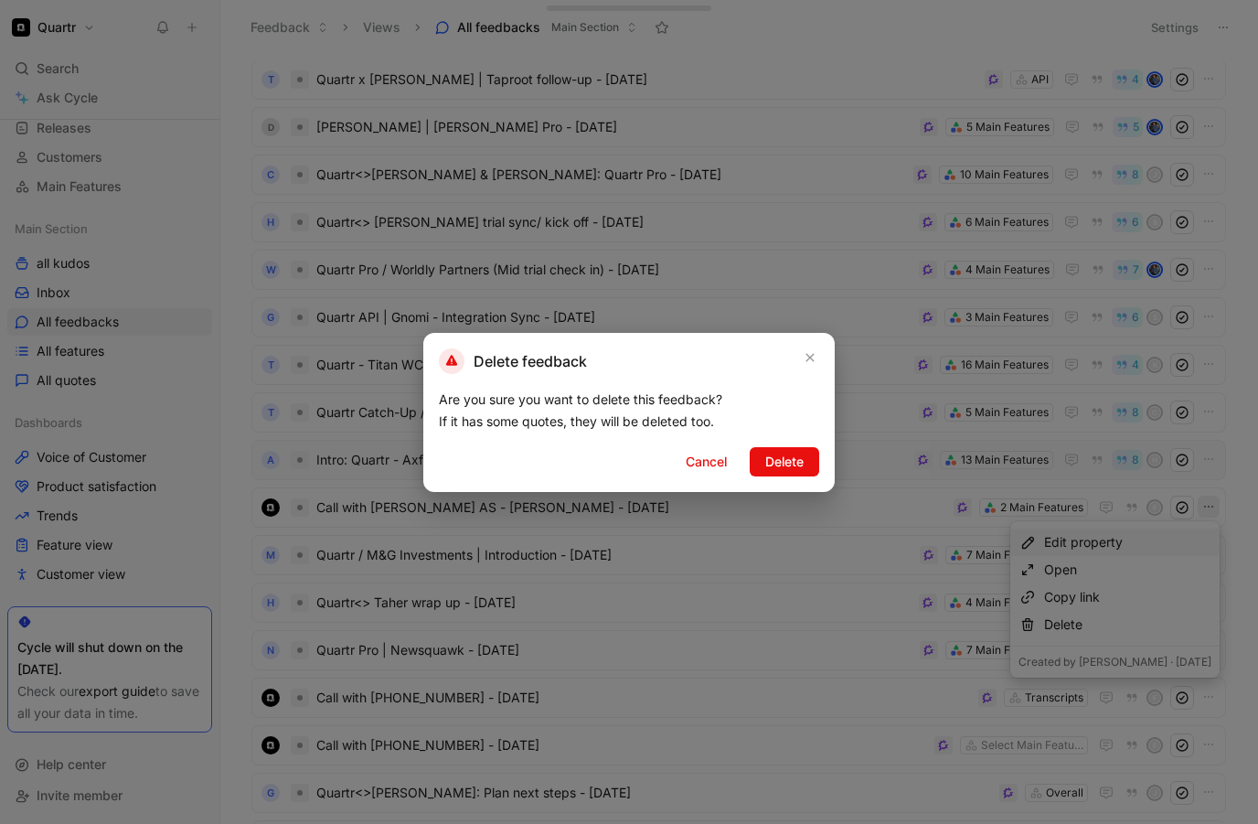
drag, startPoint x: 796, startPoint y: 463, endPoint x: 850, endPoint y: 472, distance: 54.7
click at [796, 463] on span "Delete" at bounding box center [785, 462] width 38 height 22
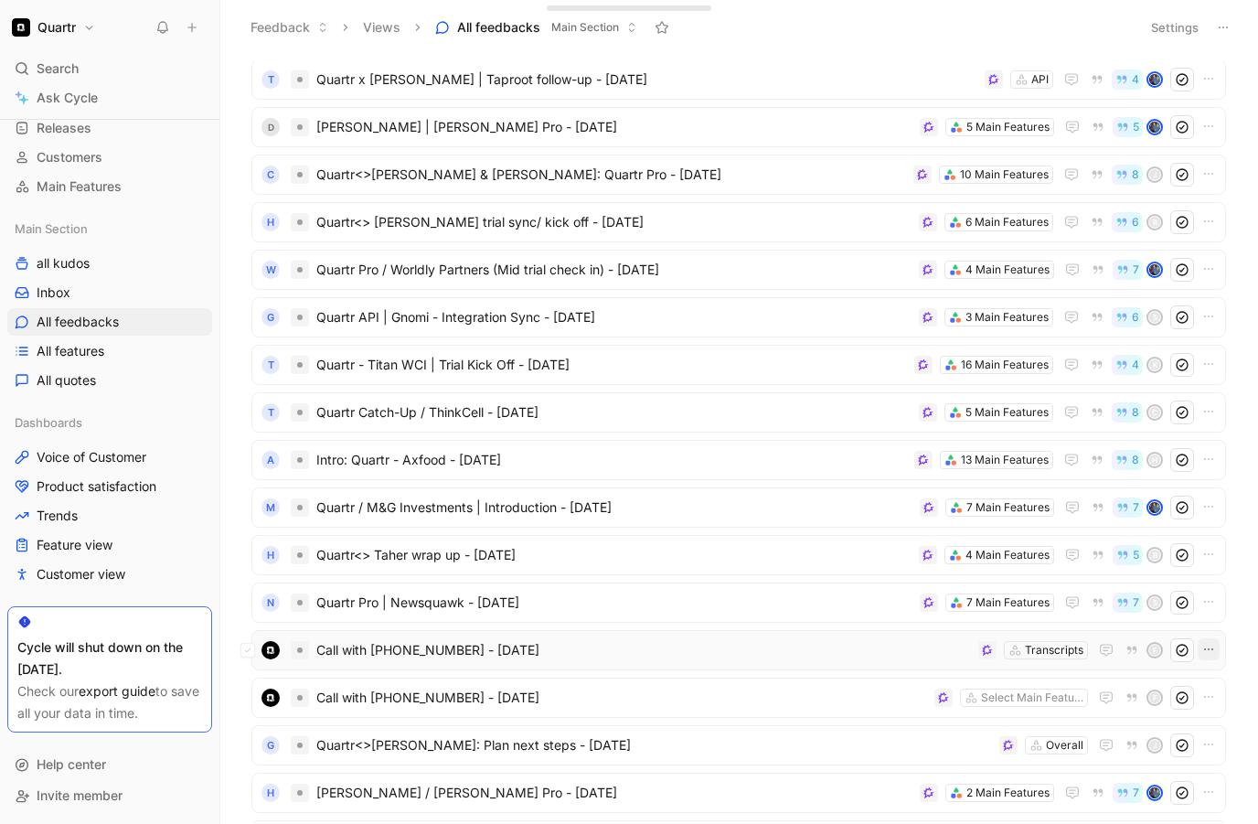
click at [1210, 658] on button "button" at bounding box center [1209, 649] width 22 height 22
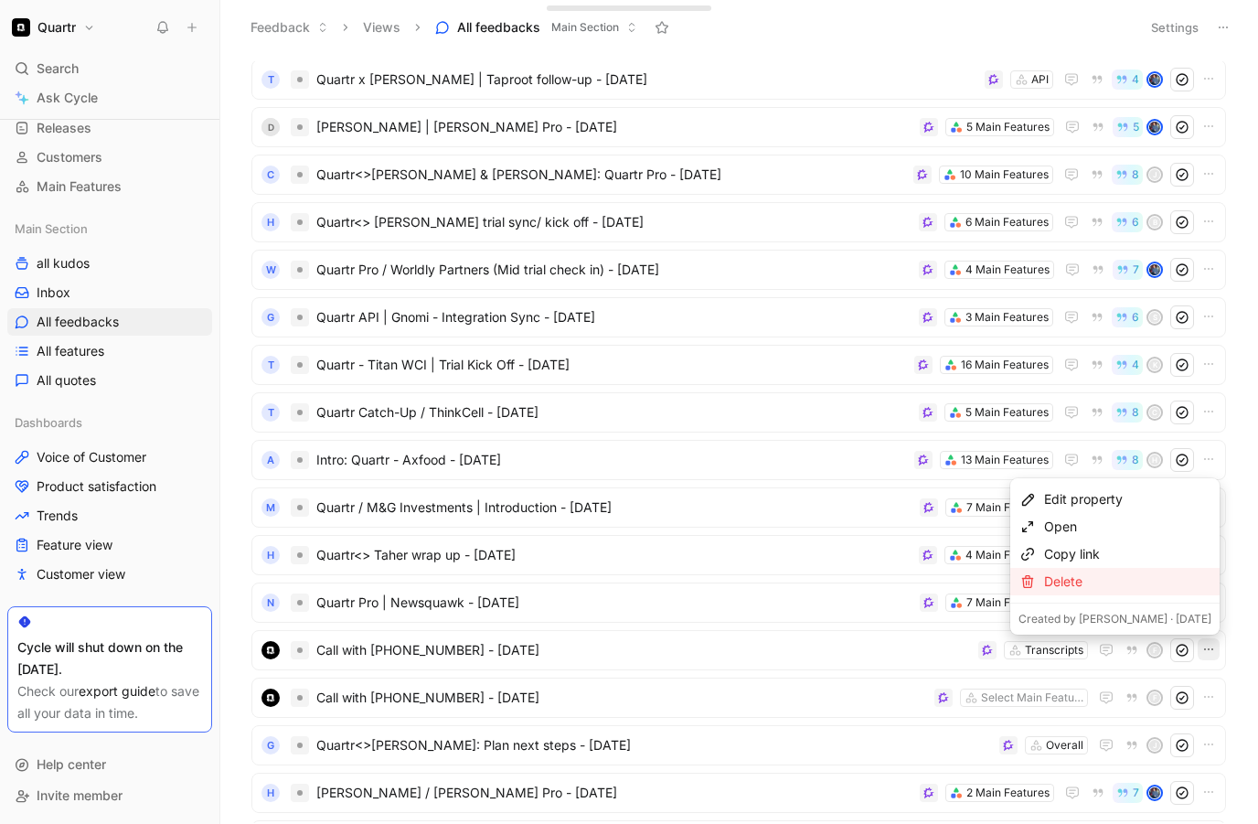
click at [1108, 584] on div "Delete" at bounding box center [1127, 582] width 167 height 22
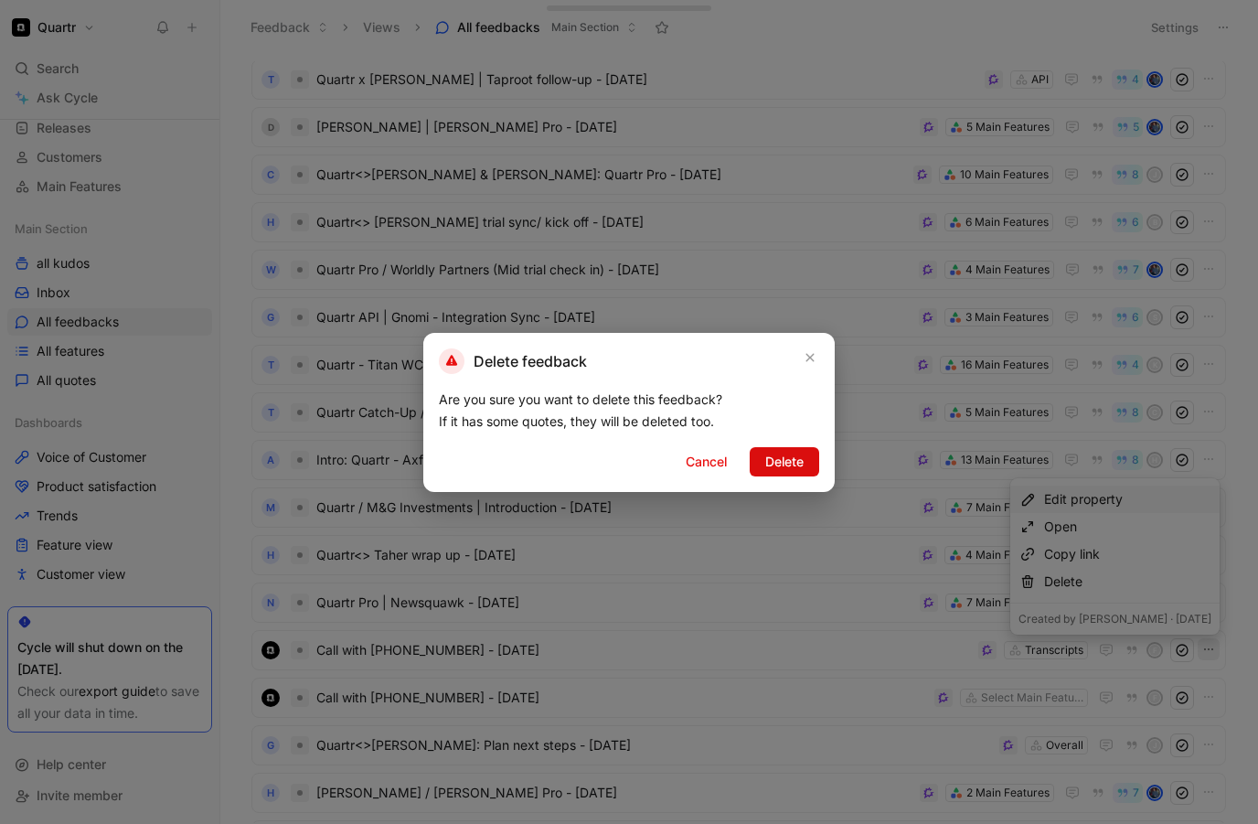
click at [793, 459] on span "Delete" at bounding box center [785, 462] width 38 height 22
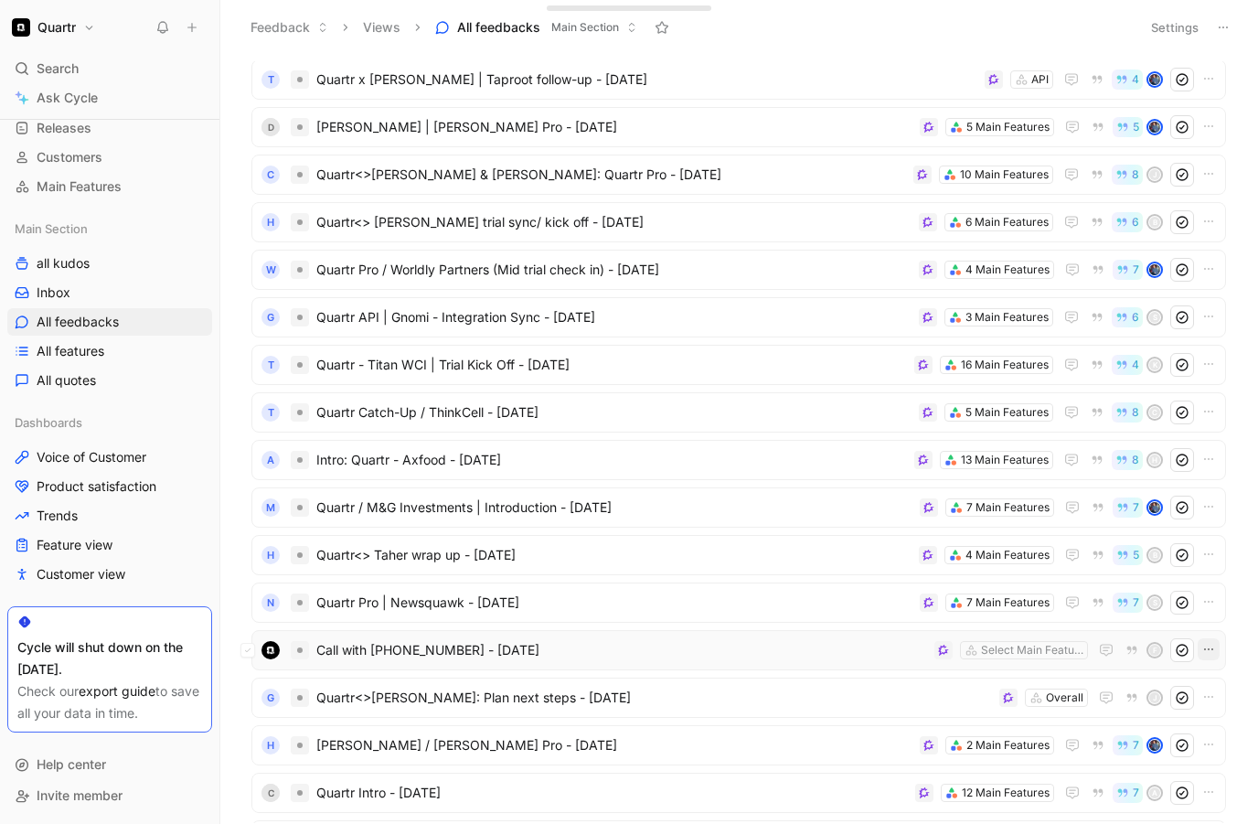
click at [1212, 644] on icon "button" at bounding box center [1209, 649] width 15 height 15
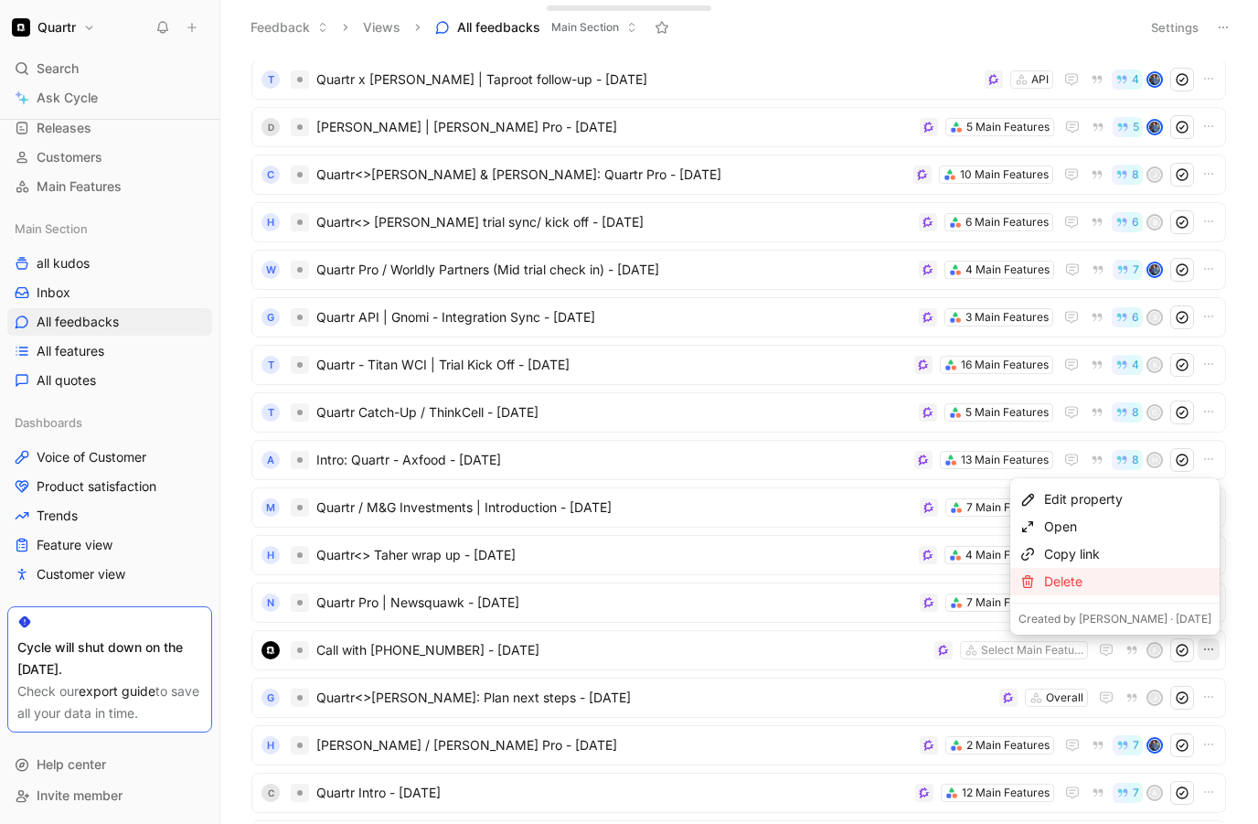
click at [1105, 580] on div "Delete" at bounding box center [1127, 582] width 167 height 22
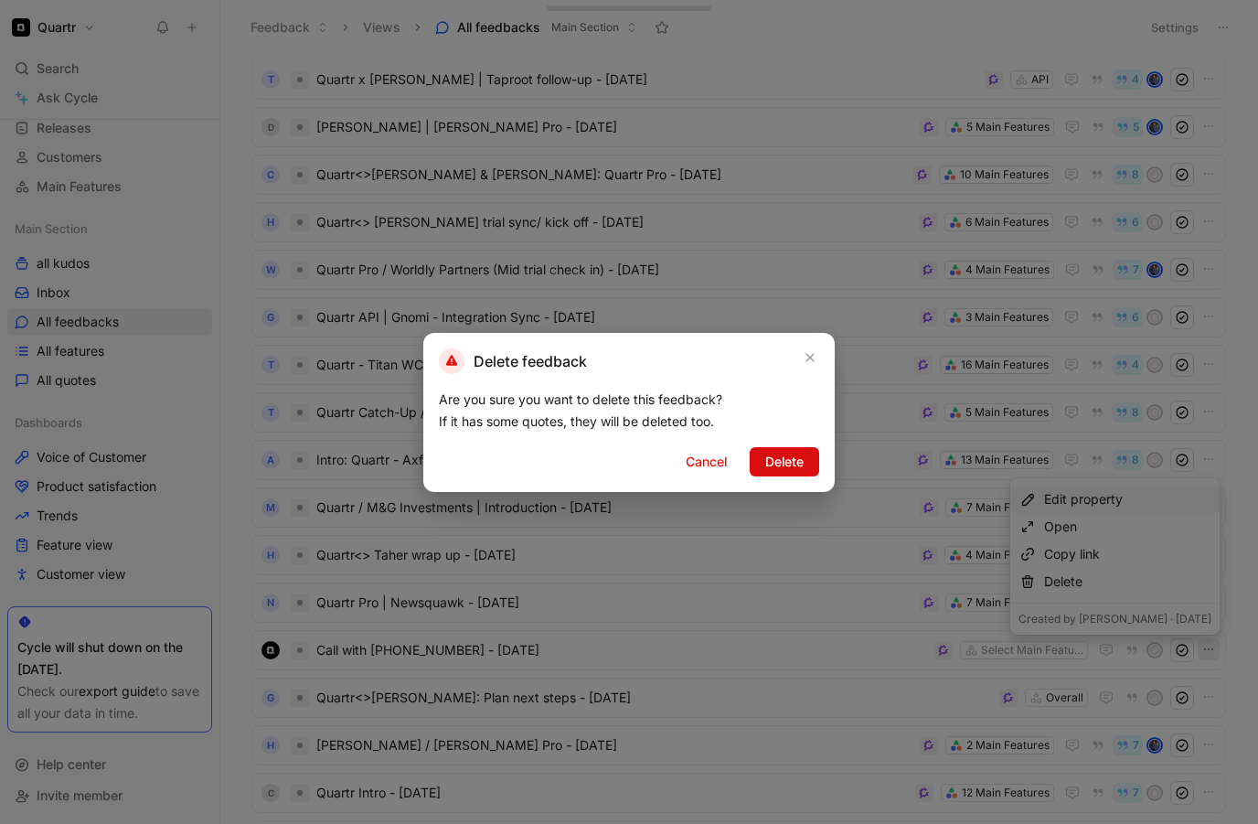
click at [784, 467] on span "Delete" at bounding box center [785, 462] width 38 height 22
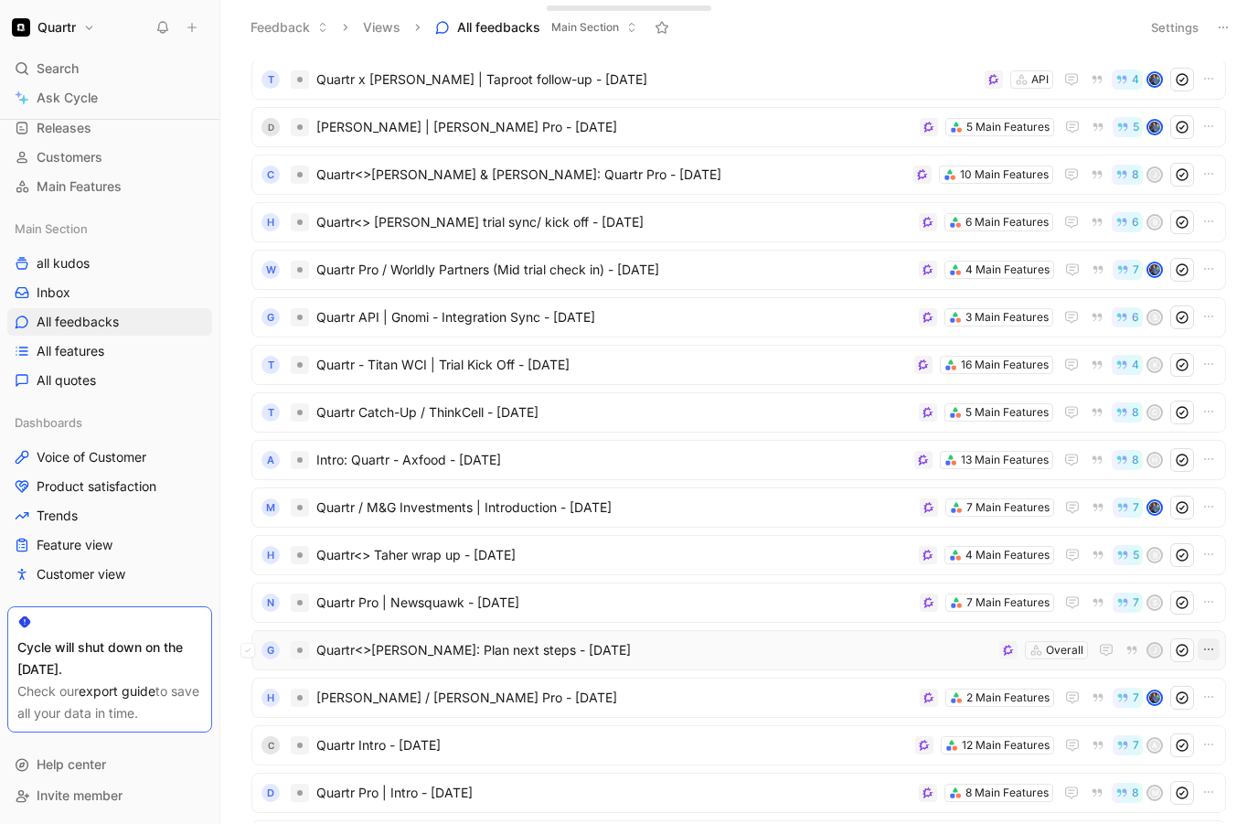
click at [1207, 647] on icon "button" at bounding box center [1209, 649] width 15 height 15
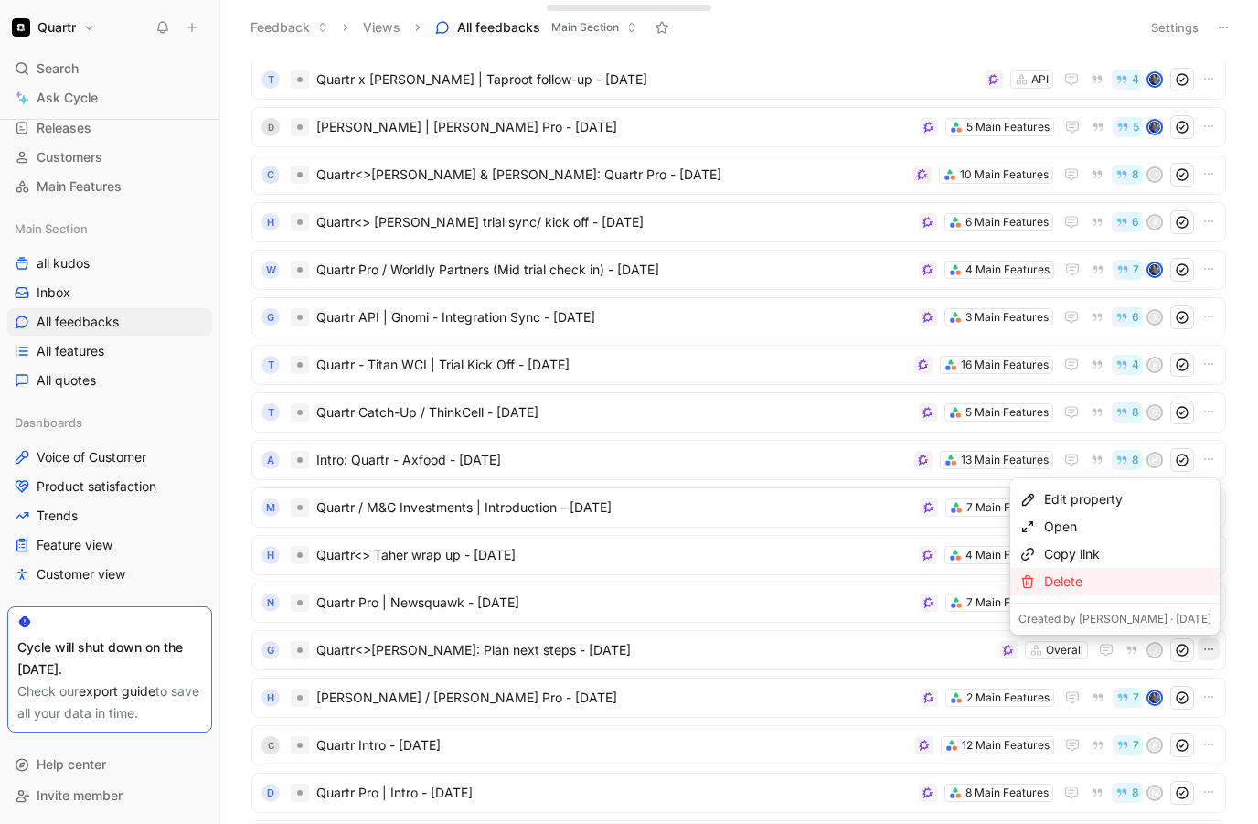
click at [1113, 578] on div "Delete" at bounding box center [1127, 582] width 167 height 22
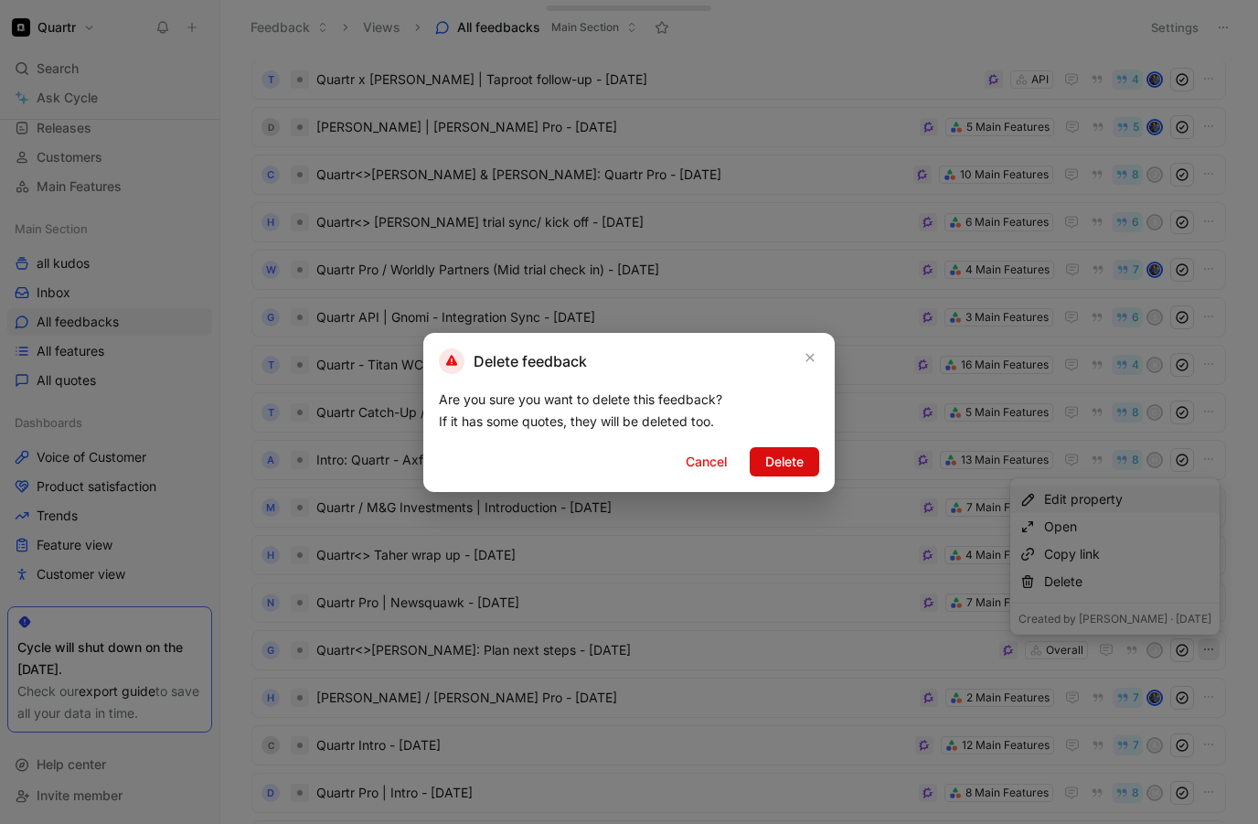
click at [799, 455] on span "Delete" at bounding box center [785, 462] width 38 height 22
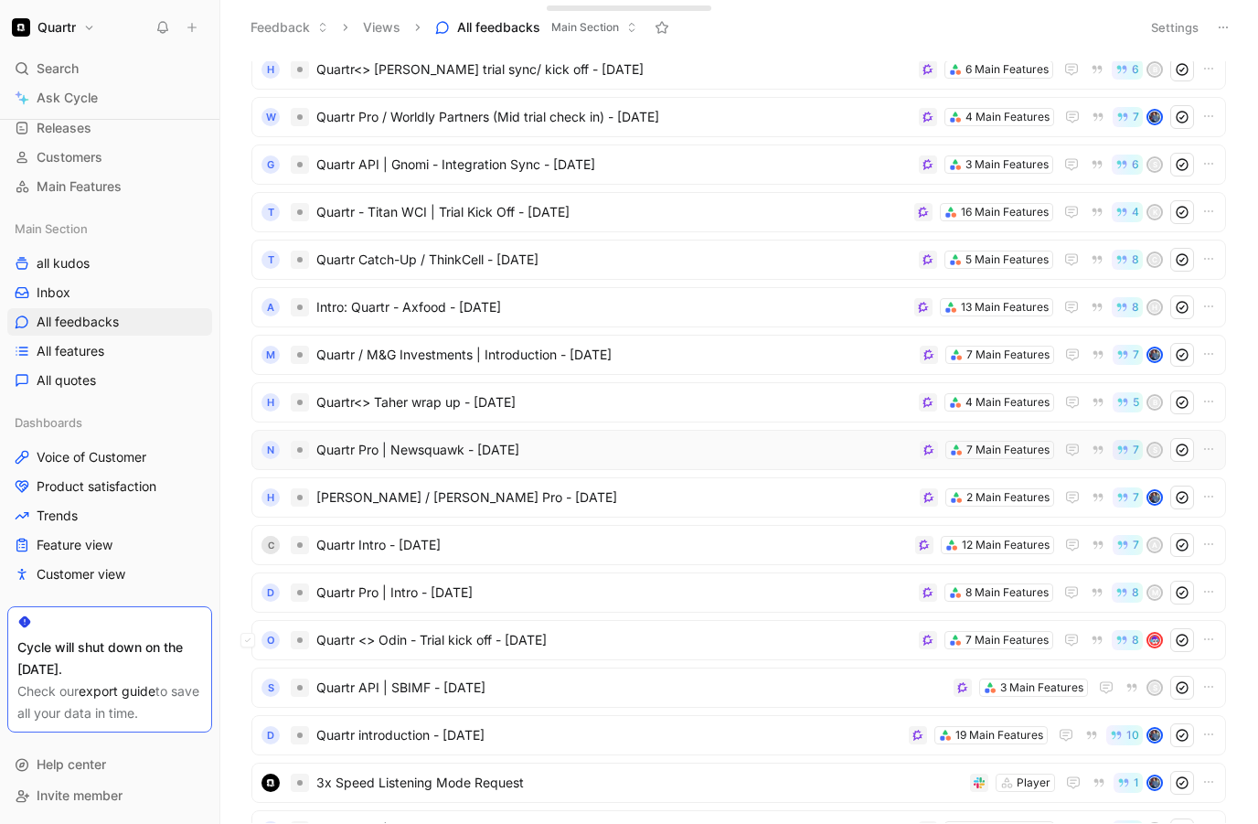
scroll to position [2305, 0]
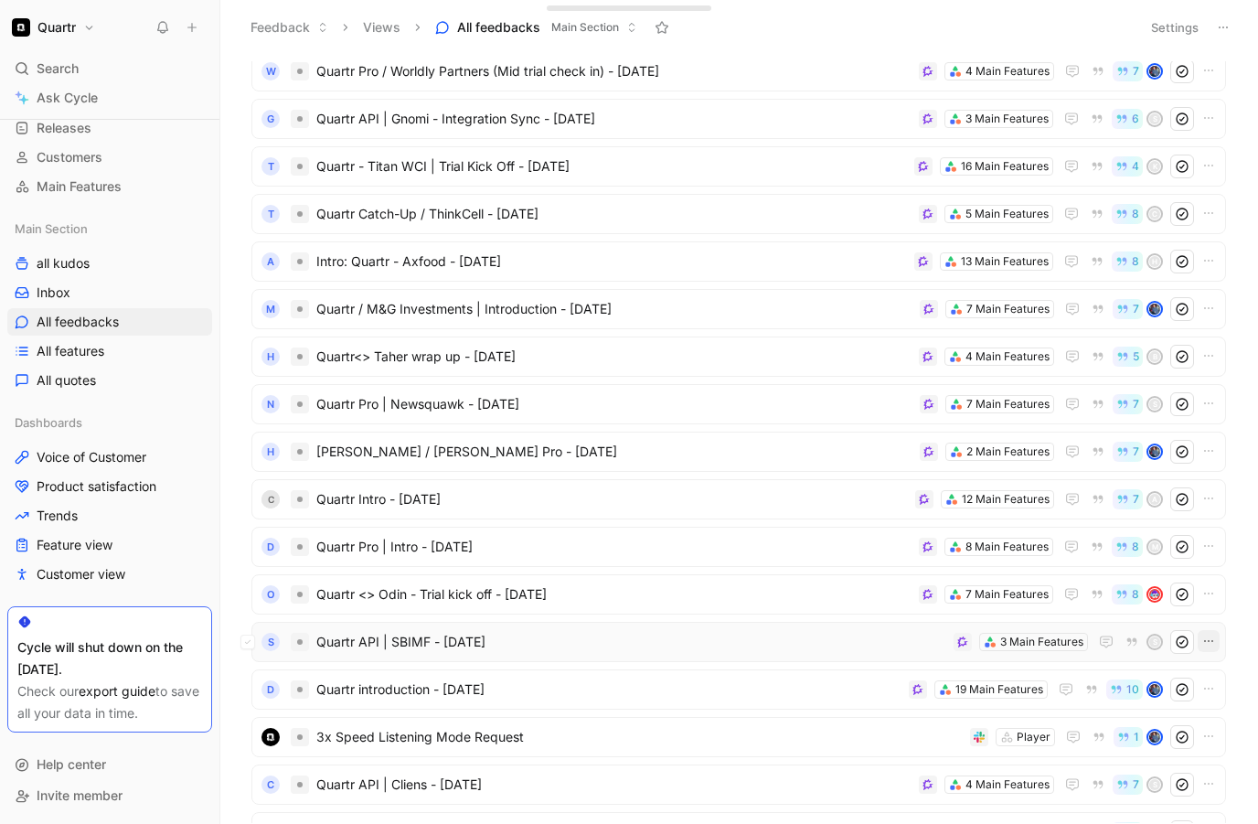
click at [1214, 637] on icon "button" at bounding box center [1209, 641] width 15 height 15
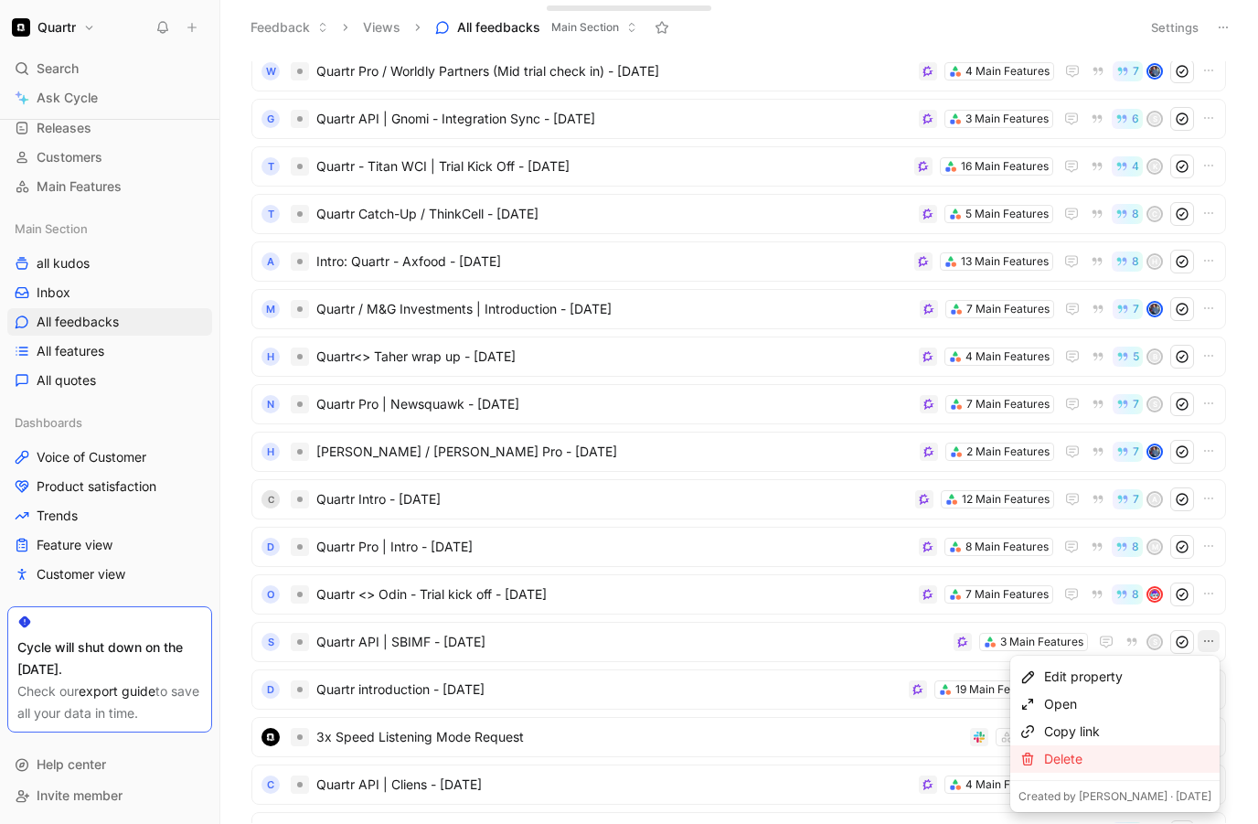
click at [1136, 752] on div "Delete" at bounding box center [1127, 759] width 167 height 22
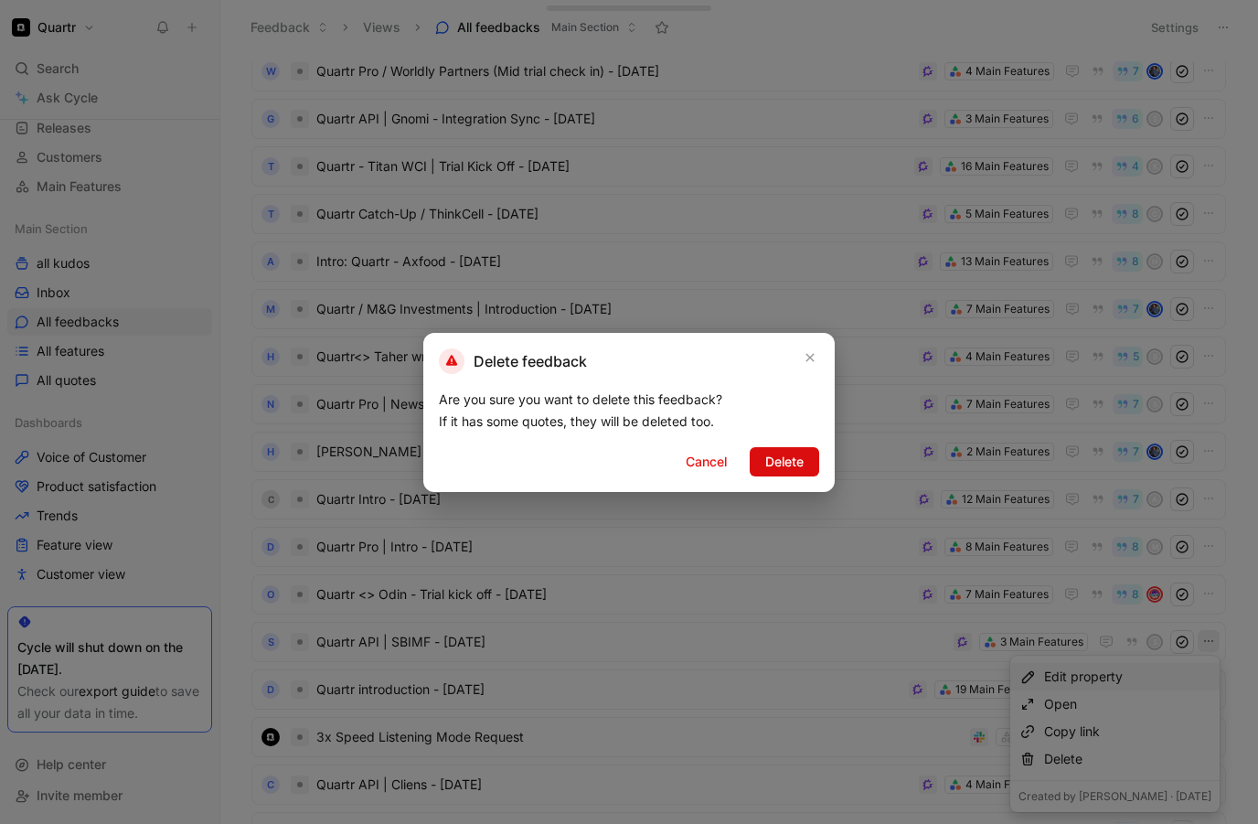
click at [798, 466] on span "Delete" at bounding box center [785, 462] width 38 height 22
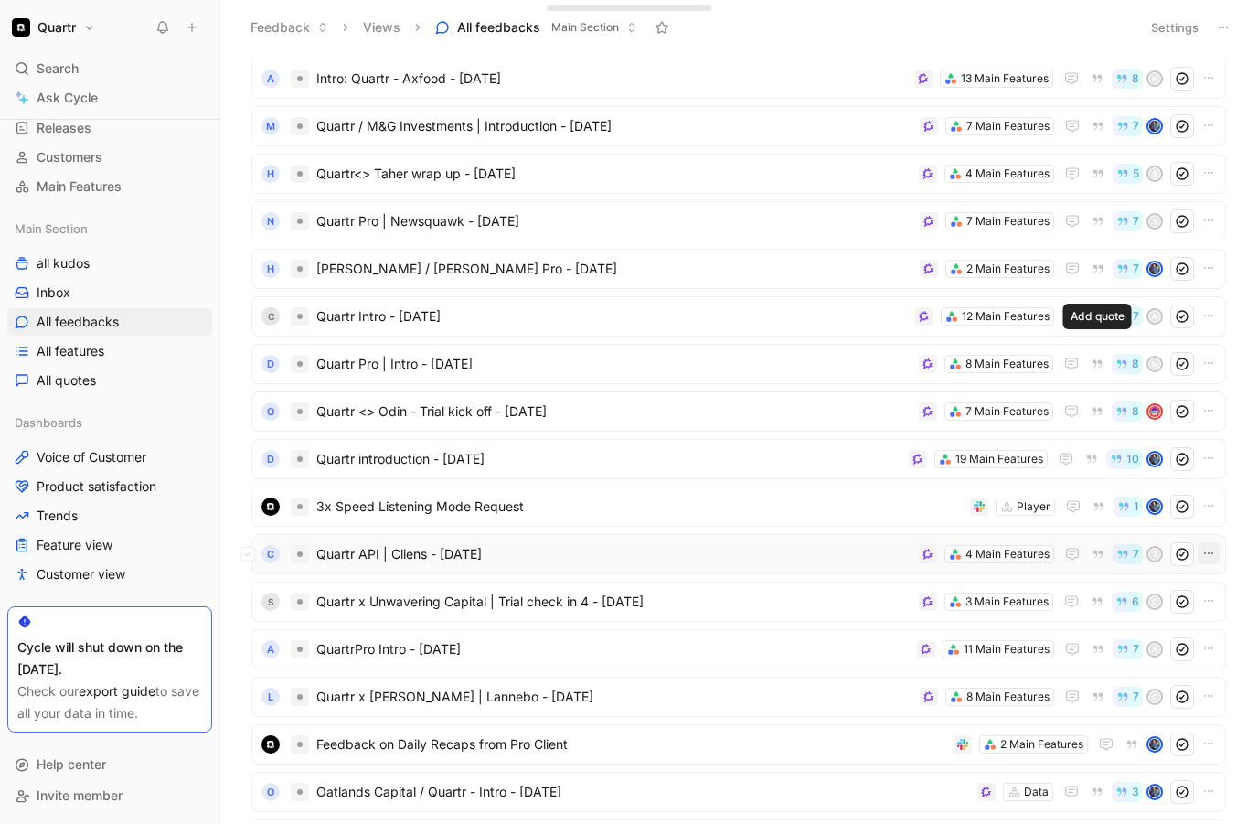
scroll to position [2500, 0]
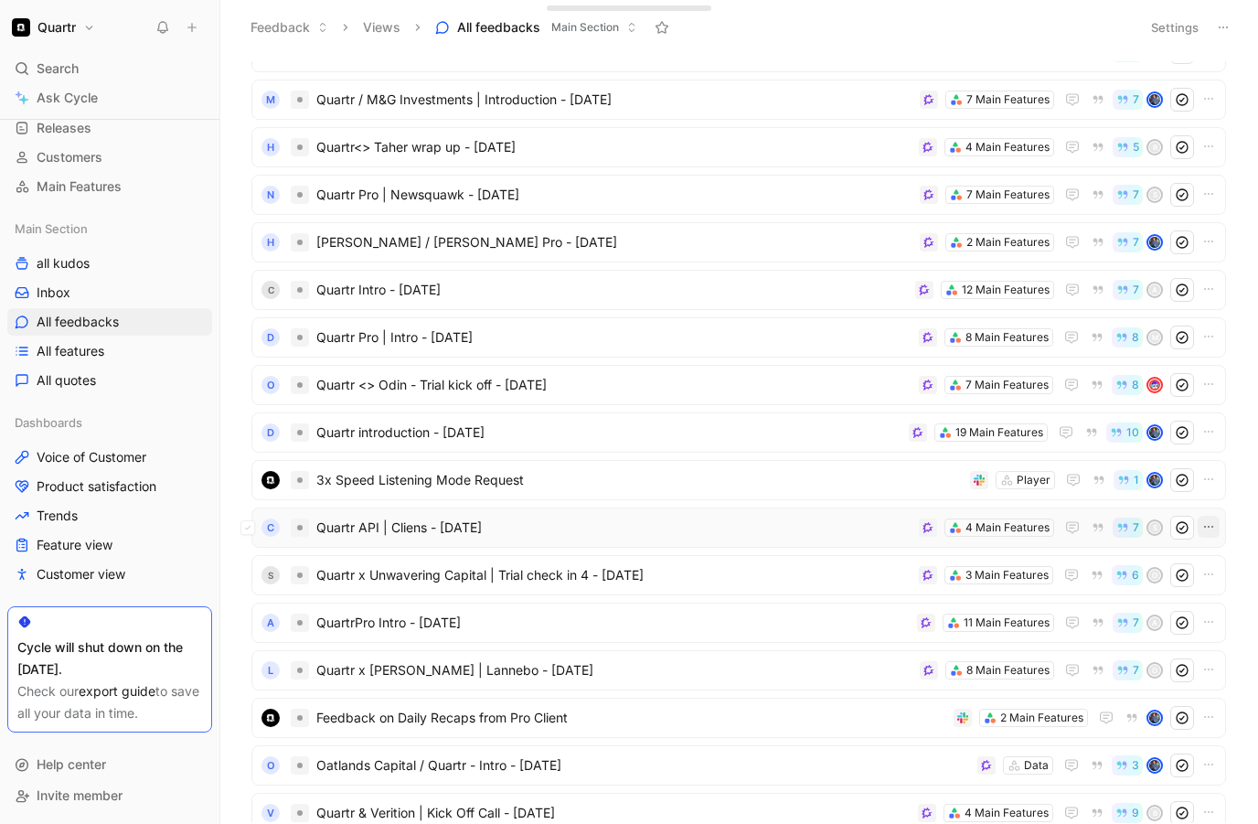
click at [1214, 529] on icon "button" at bounding box center [1209, 526] width 15 height 15
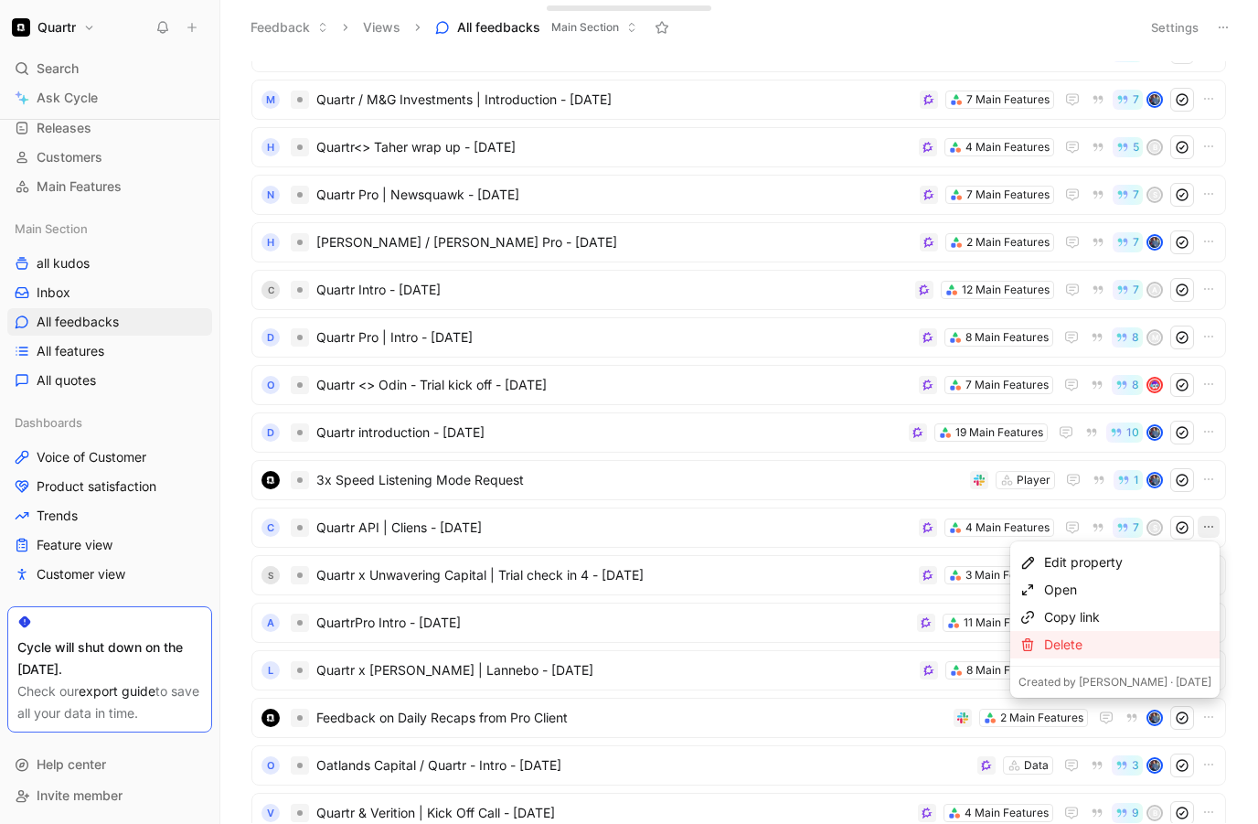
click at [1108, 641] on div "Delete" at bounding box center [1127, 645] width 167 height 22
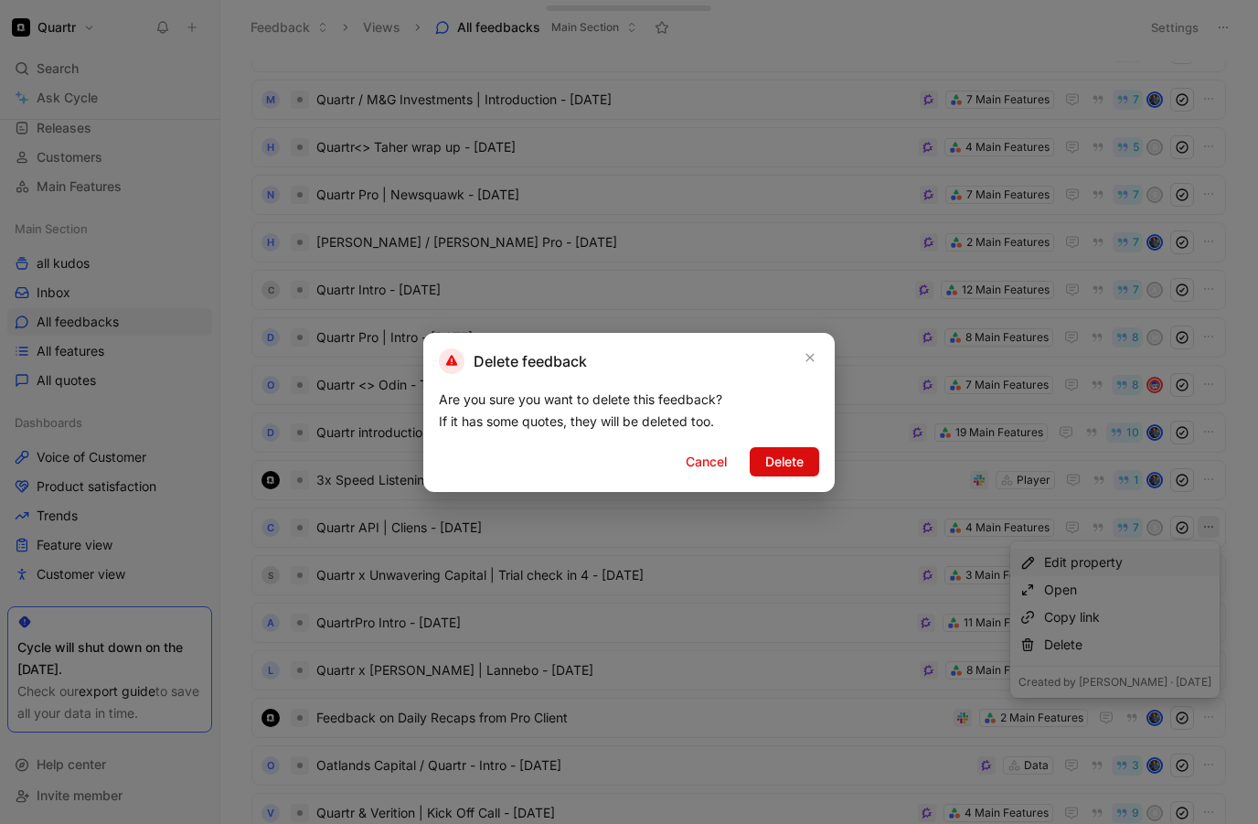
click at [777, 461] on span "Delete" at bounding box center [785, 462] width 38 height 22
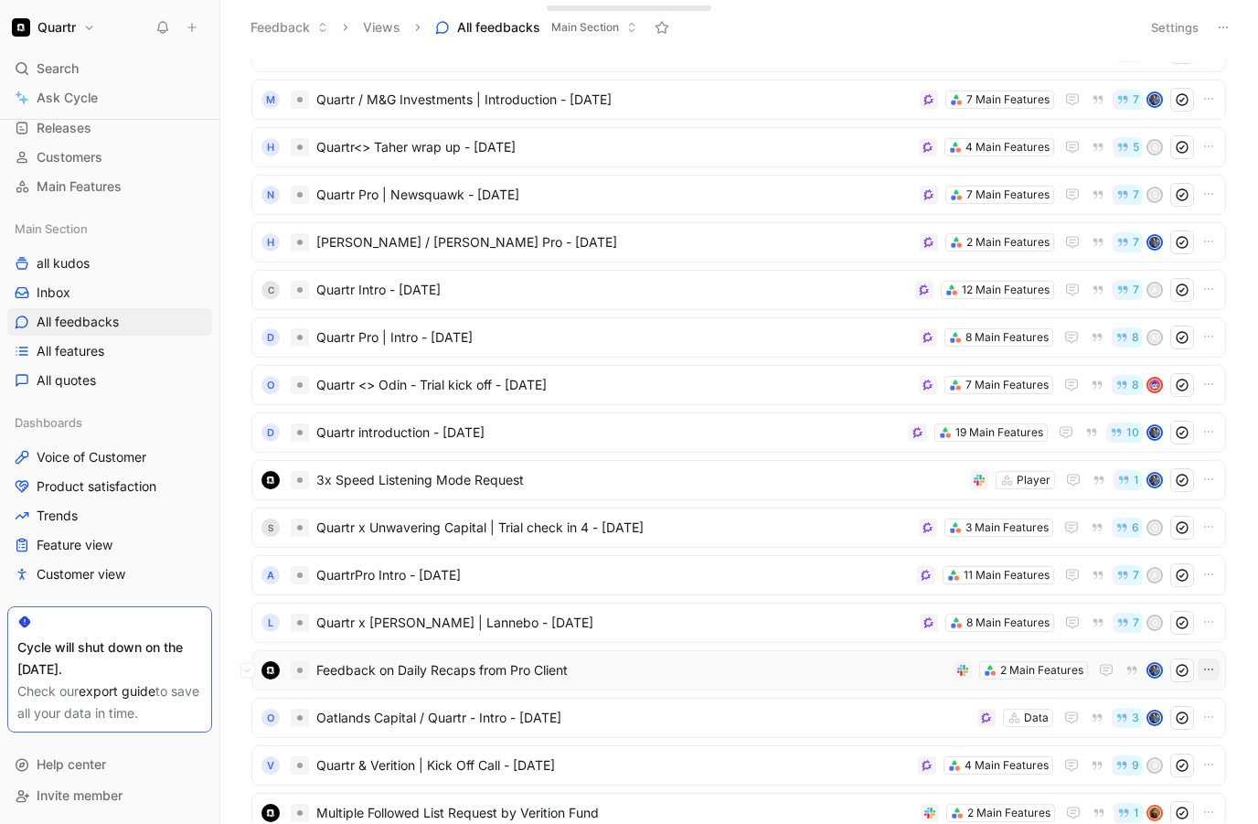
click at [1210, 667] on icon "button" at bounding box center [1209, 669] width 15 height 15
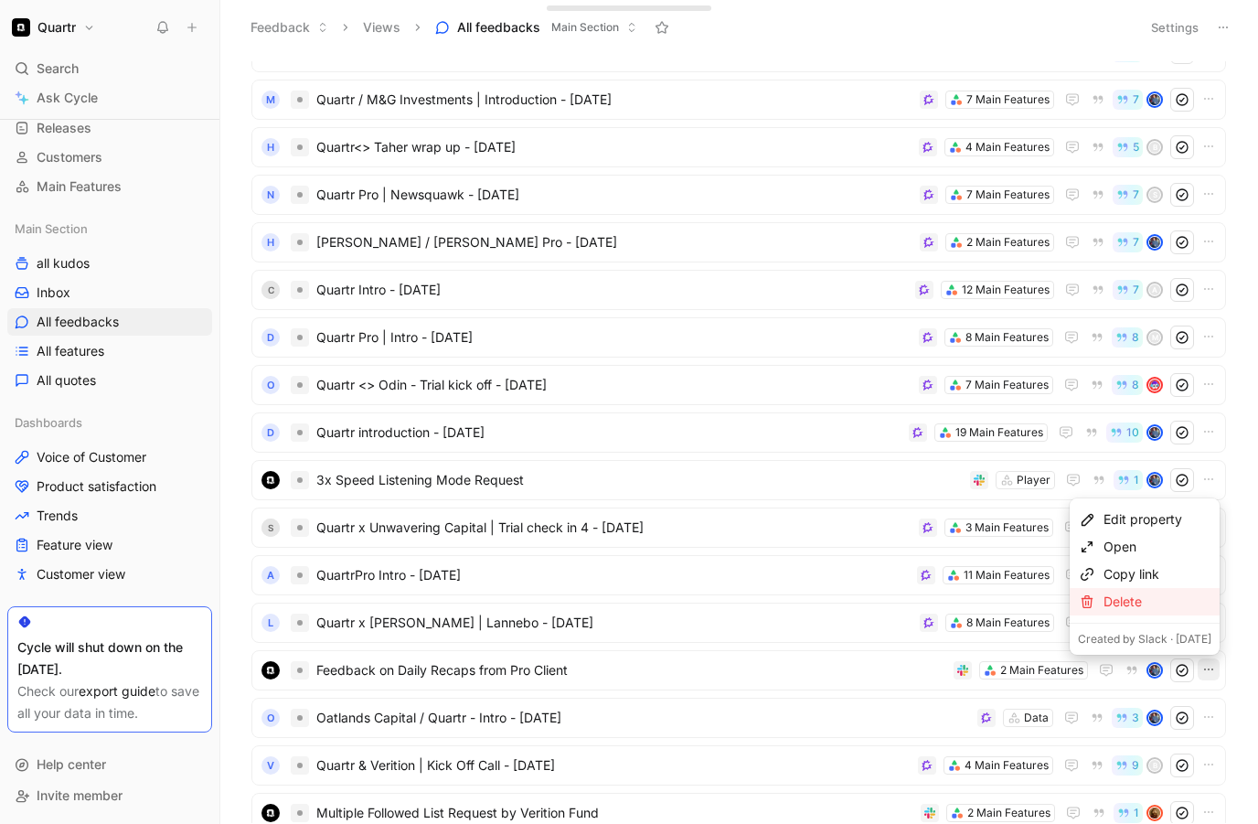
click at [1104, 605] on div "Delete" at bounding box center [1158, 602] width 108 height 22
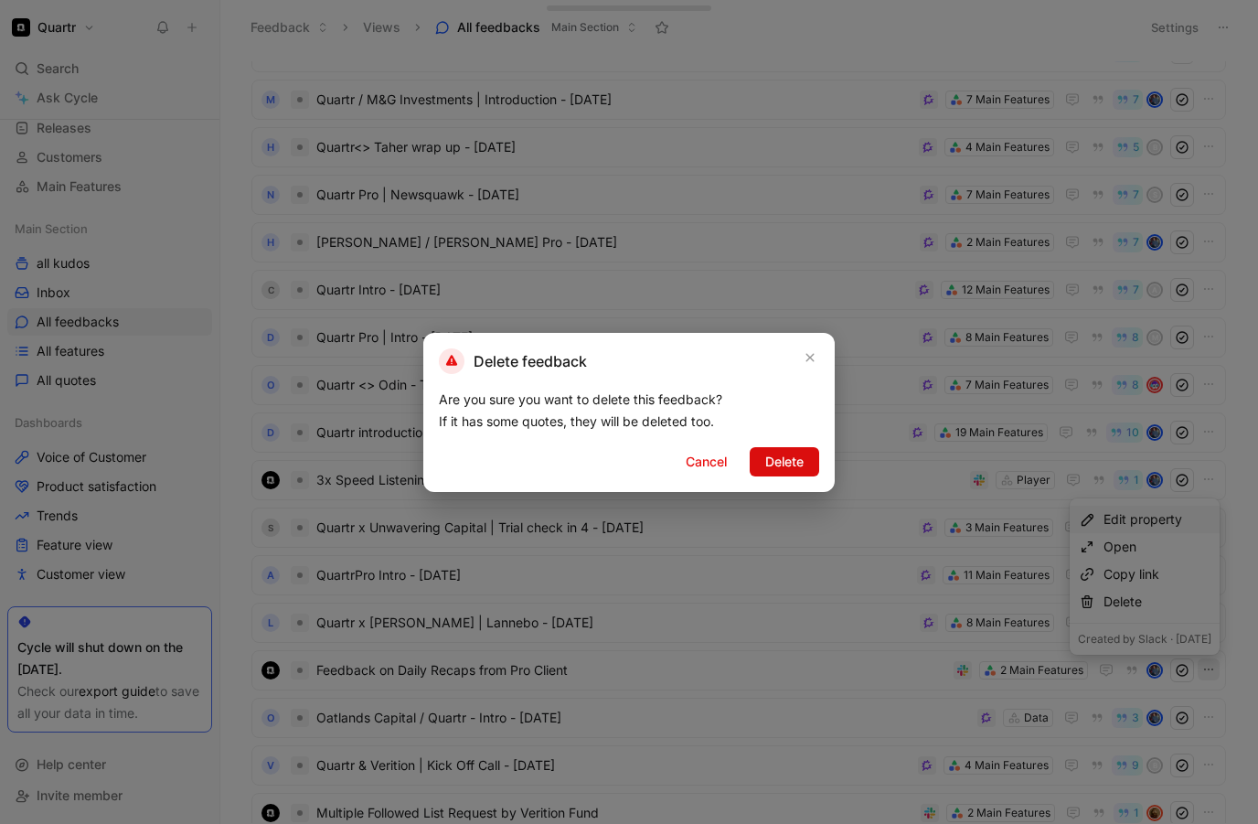
click at [806, 467] on button "Delete" at bounding box center [785, 461] width 70 height 29
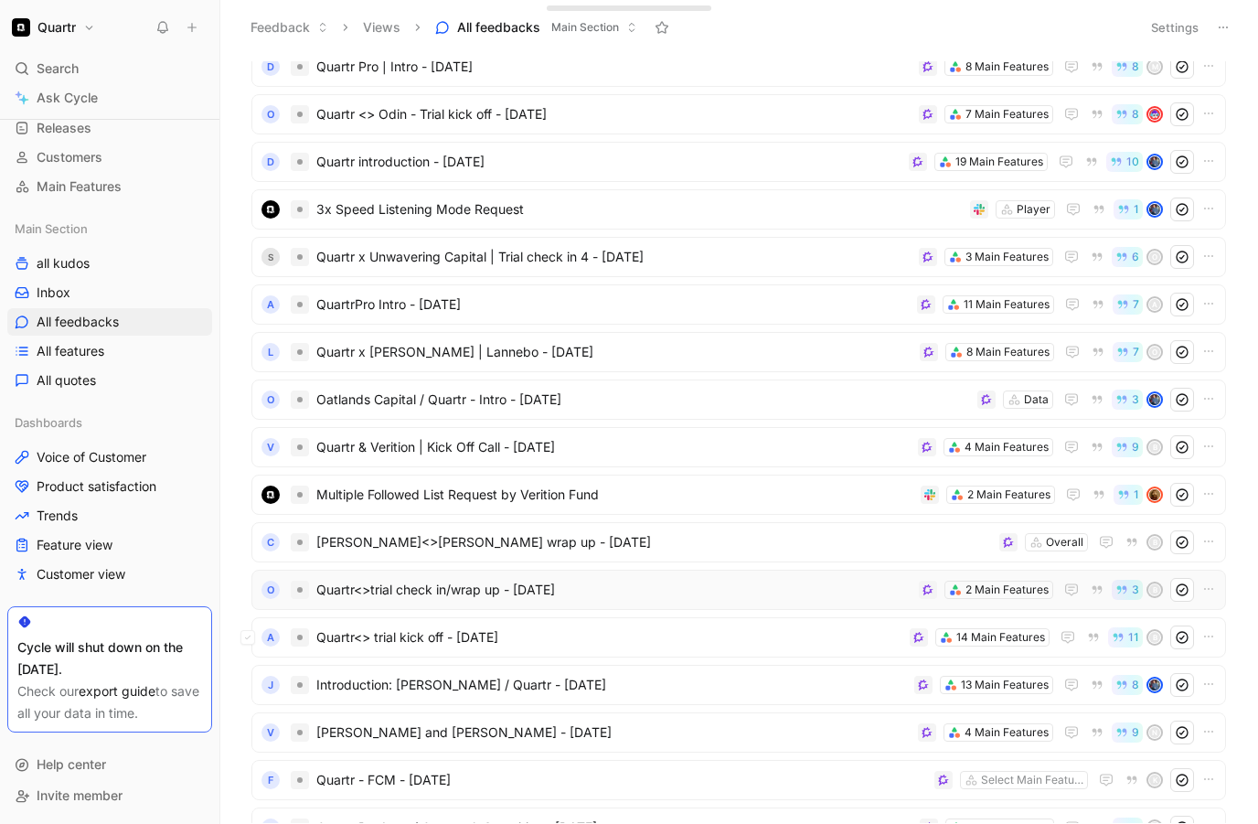
scroll to position [2778, 0]
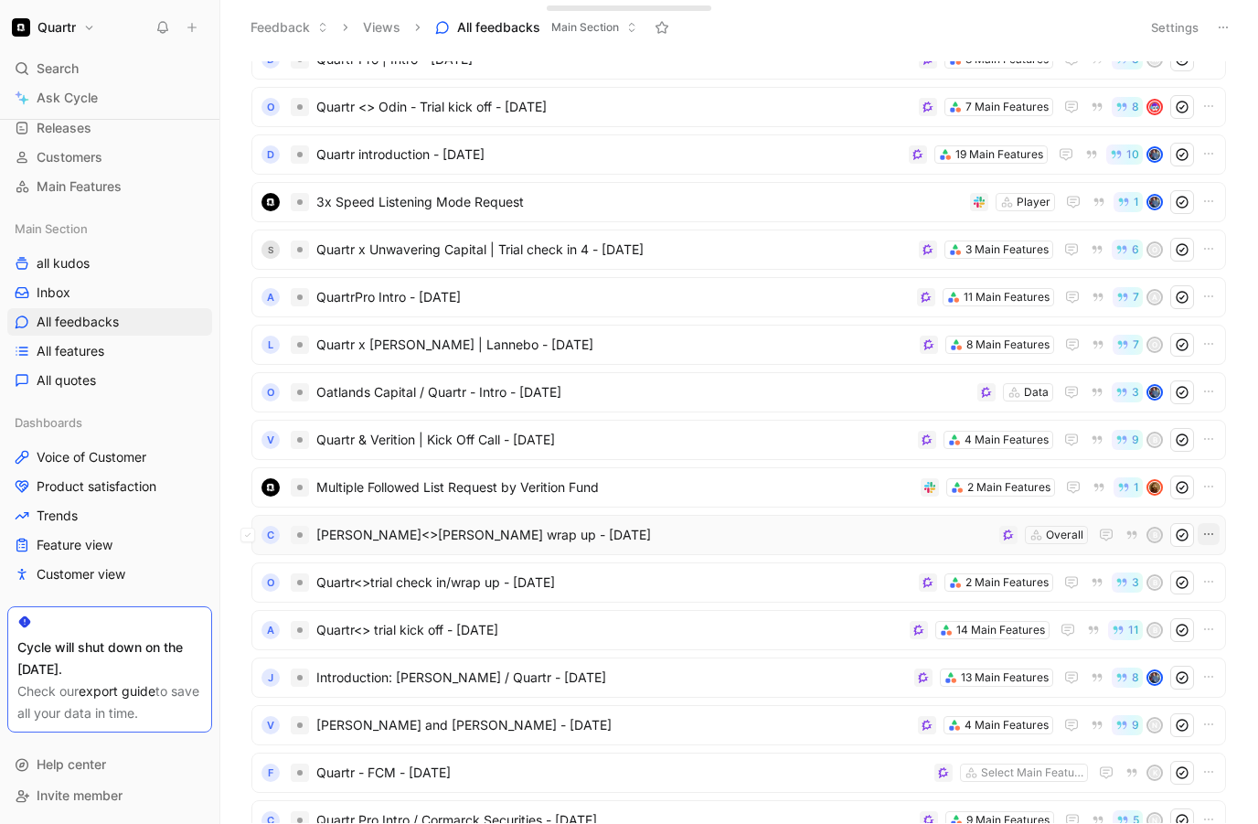
click at [1211, 536] on icon "button" at bounding box center [1209, 534] width 15 height 15
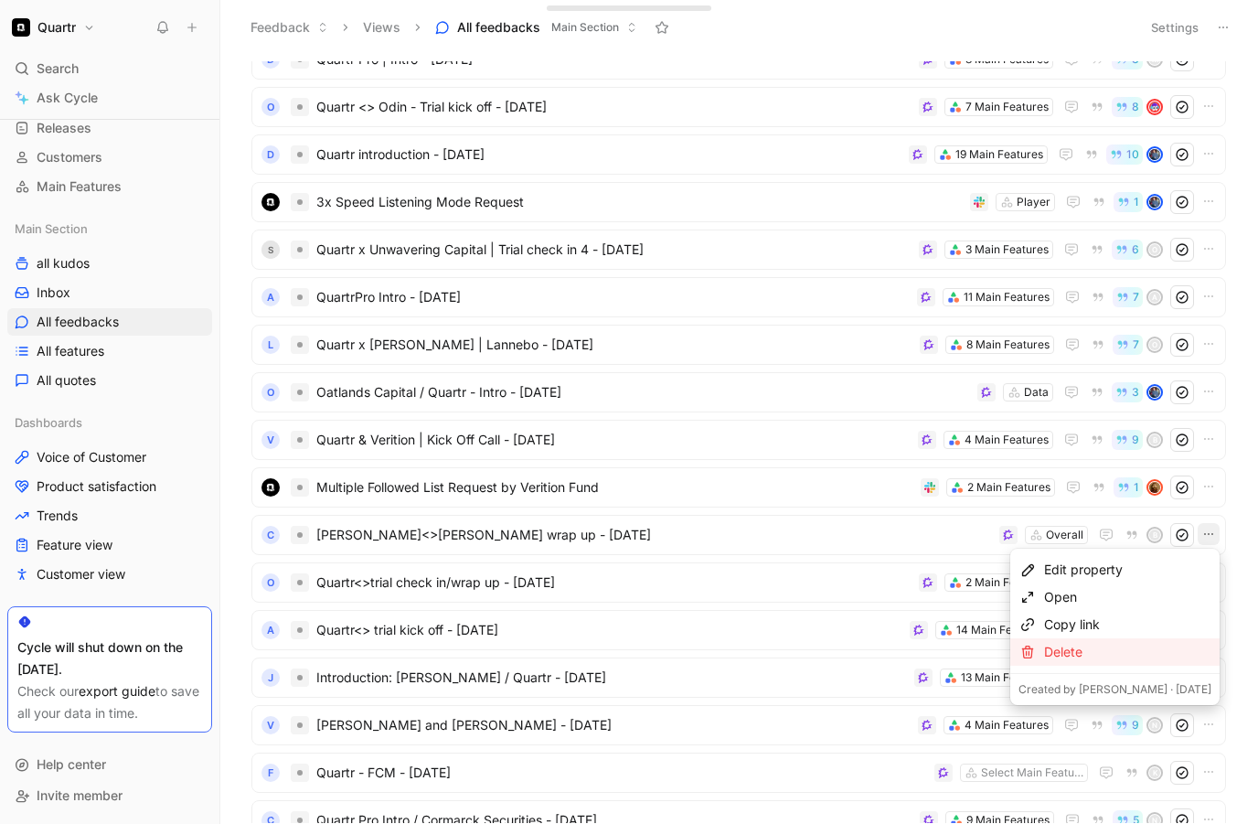
click at [1109, 646] on div "Delete" at bounding box center [1127, 652] width 167 height 22
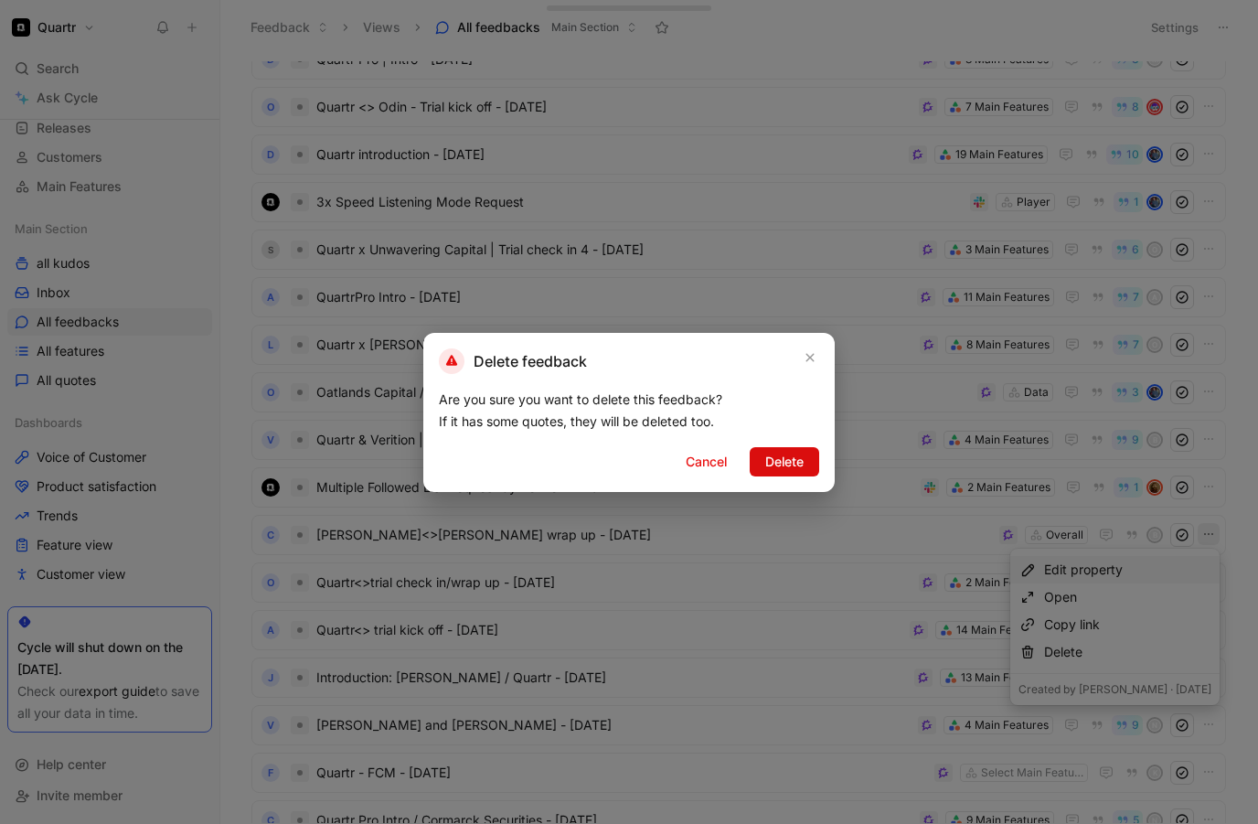
click at [766, 467] on span "Delete" at bounding box center [785, 462] width 38 height 22
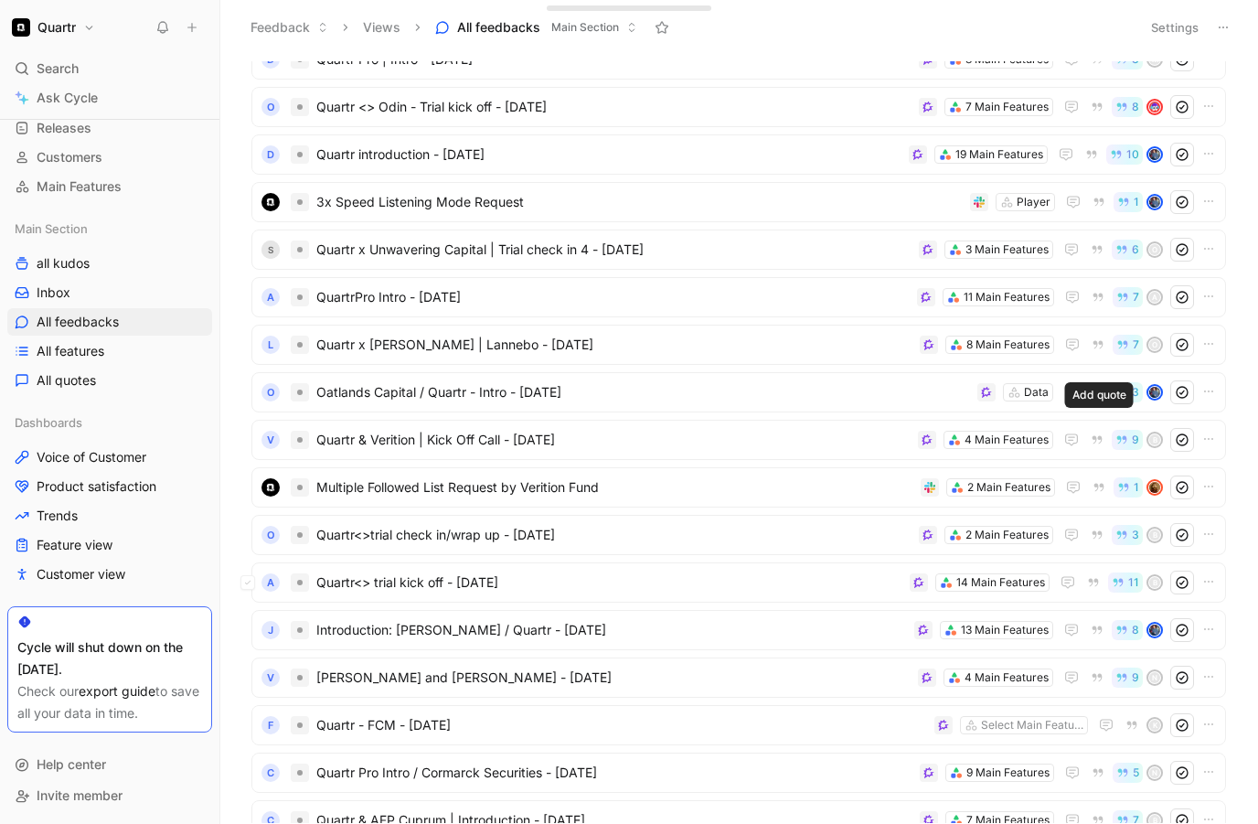
scroll to position [3032, 0]
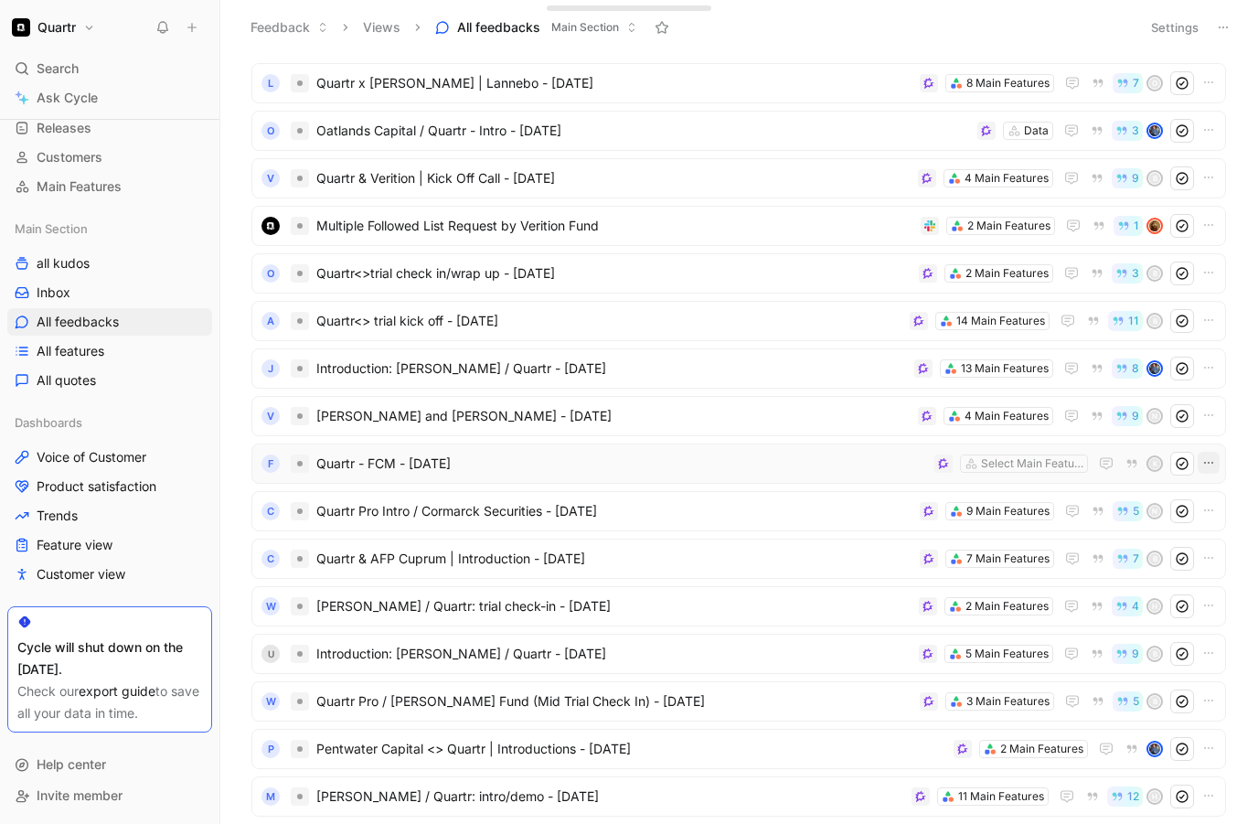
click at [1212, 456] on icon "button" at bounding box center [1209, 462] width 15 height 15
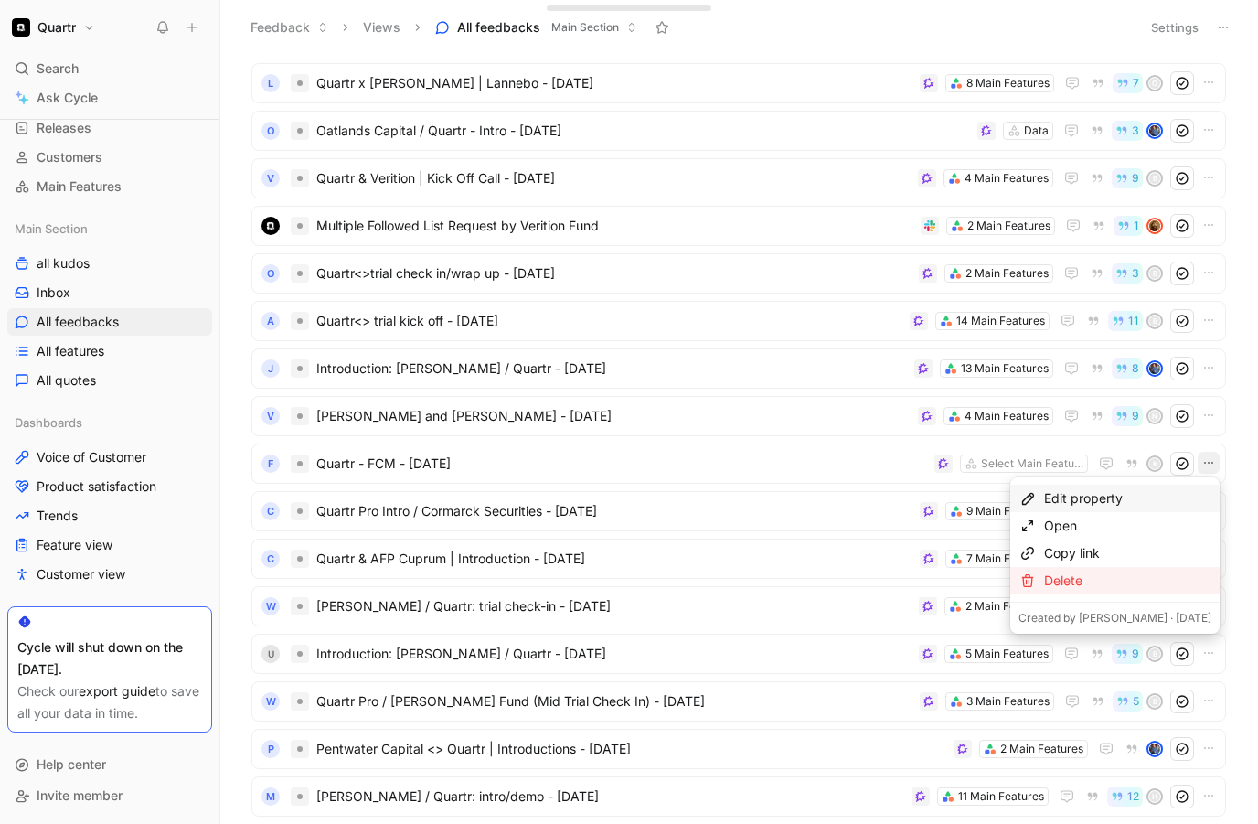
click at [1107, 578] on div "Delete" at bounding box center [1127, 581] width 167 height 22
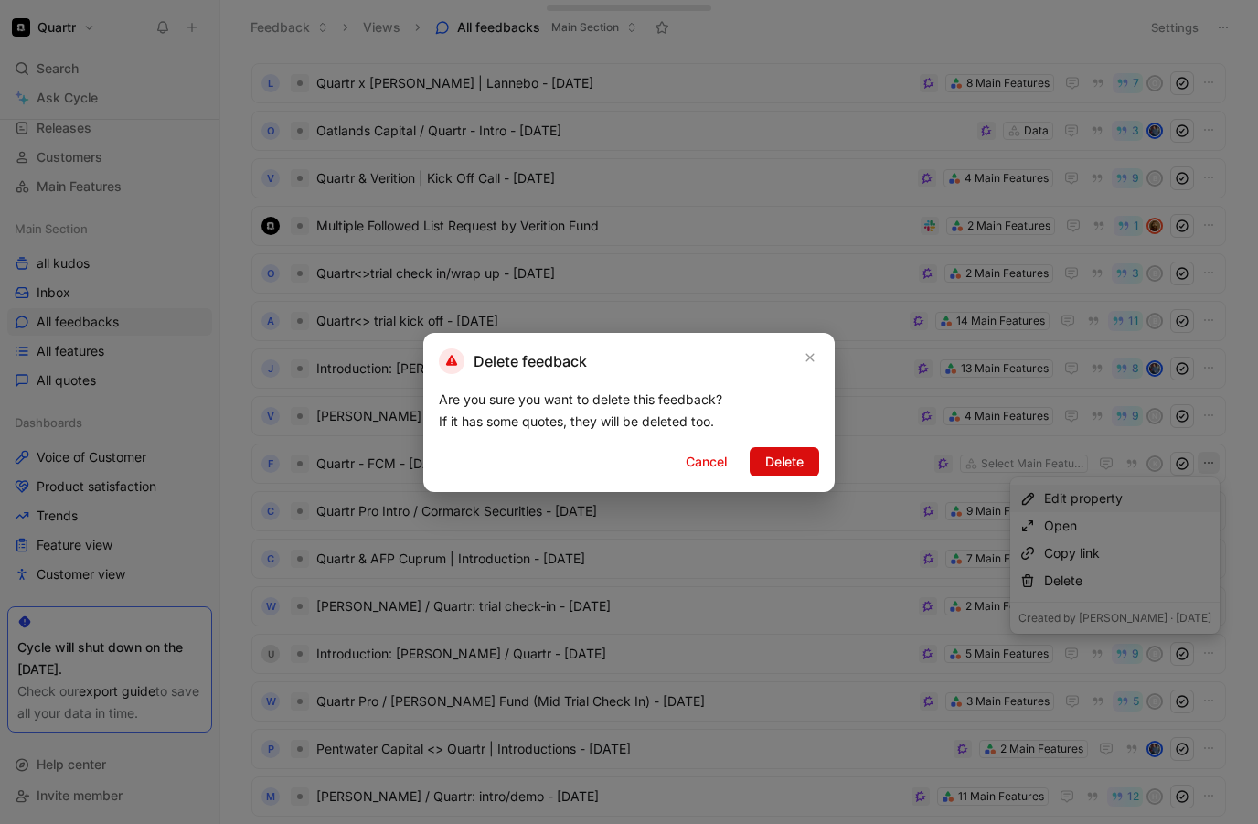
click at [800, 461] on span "Delete" at bounding box center [785, 462] width 38 height 22
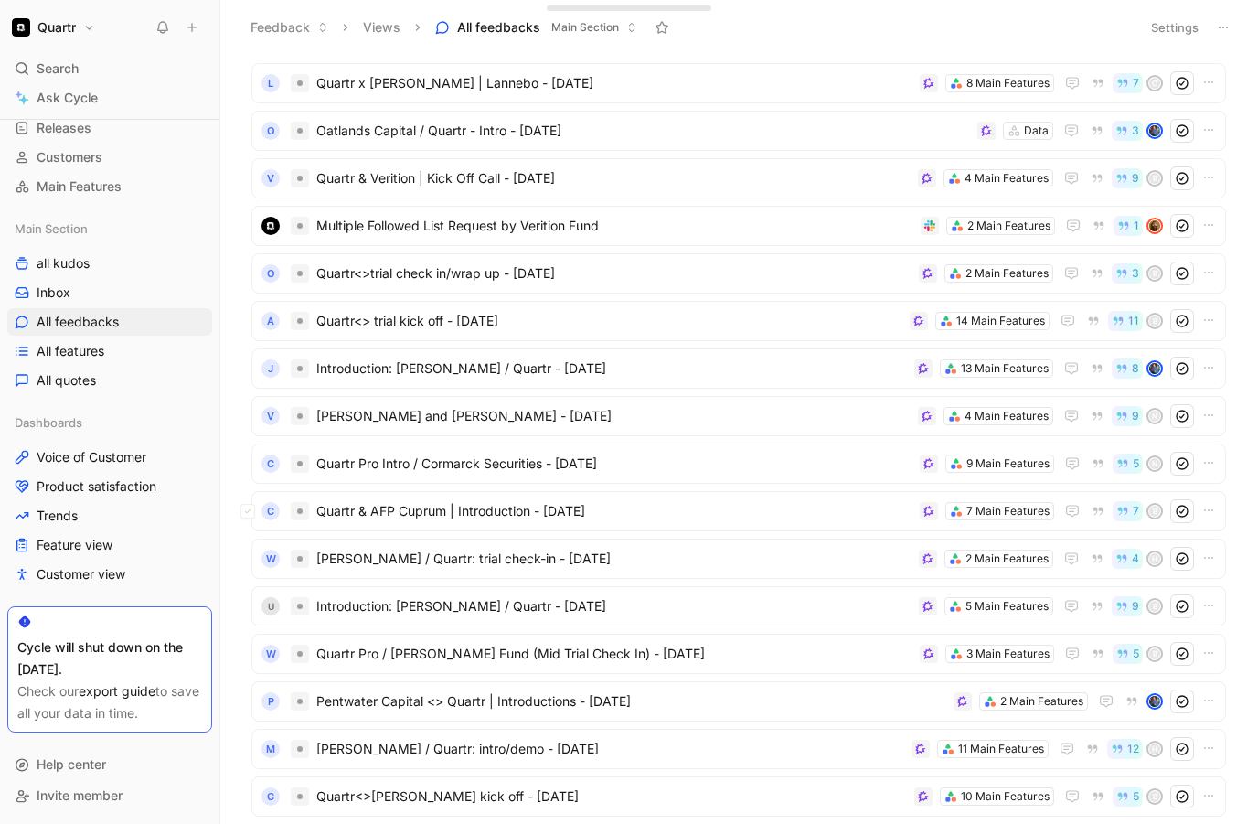
scroll to position [3306, 0]
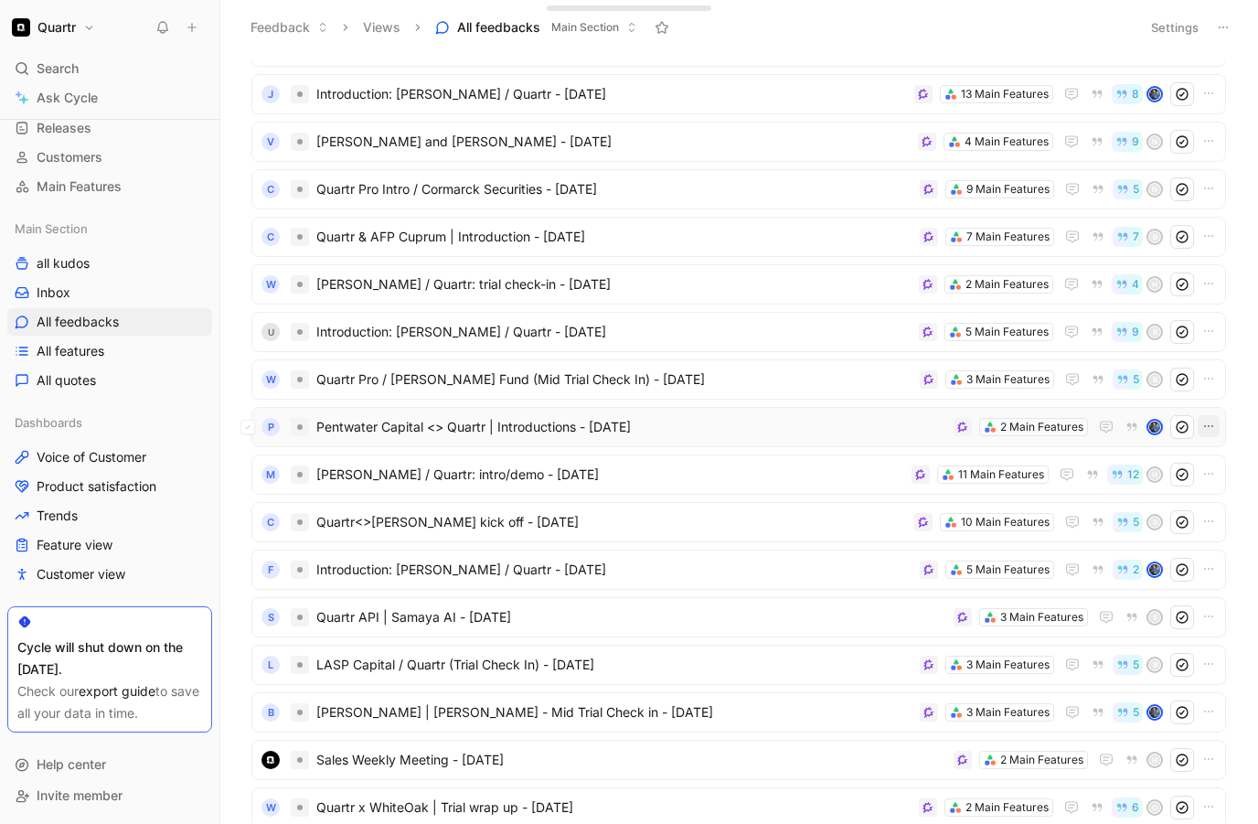
click at [1209, 430] on icon "button" at bounding box center [1209, 426] width 15 height 15
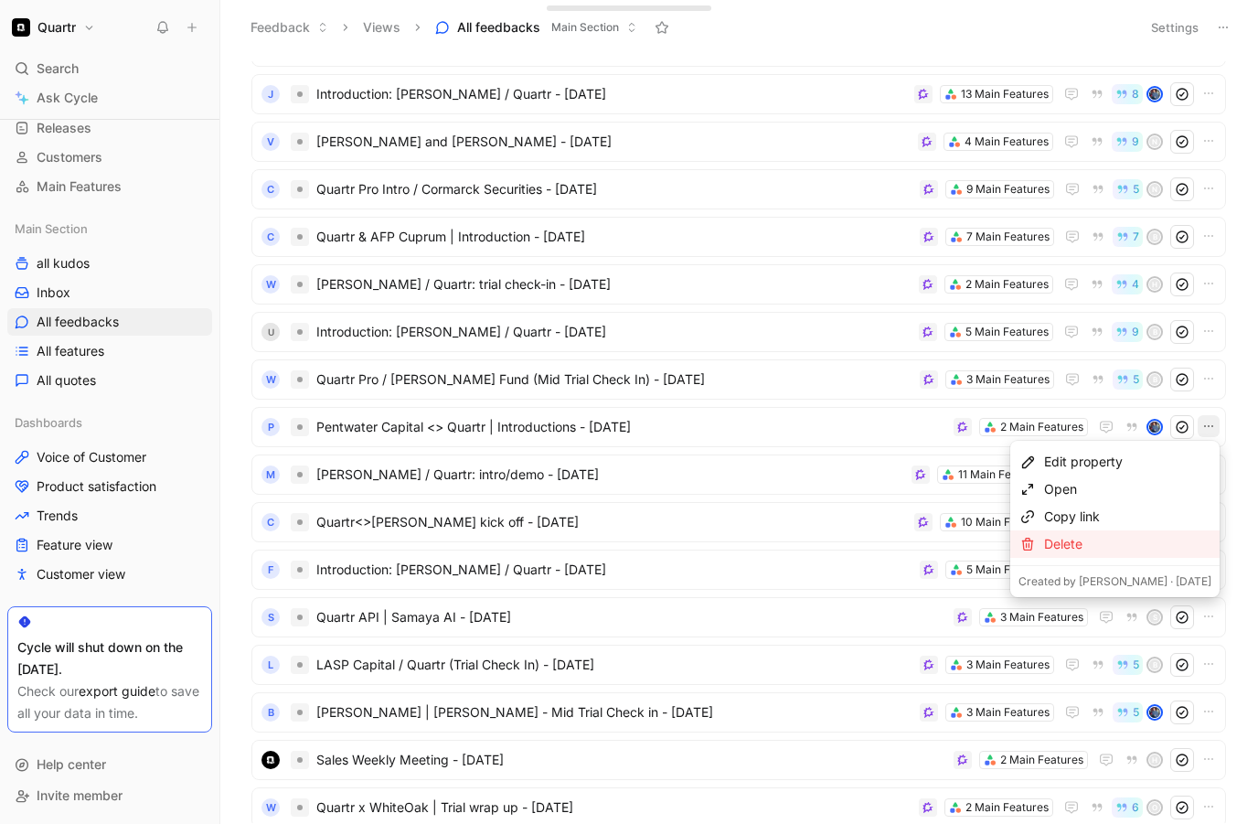
click at [1125, 543] on div "Delete" at bounding box center [1127, 544] width 167 height 22
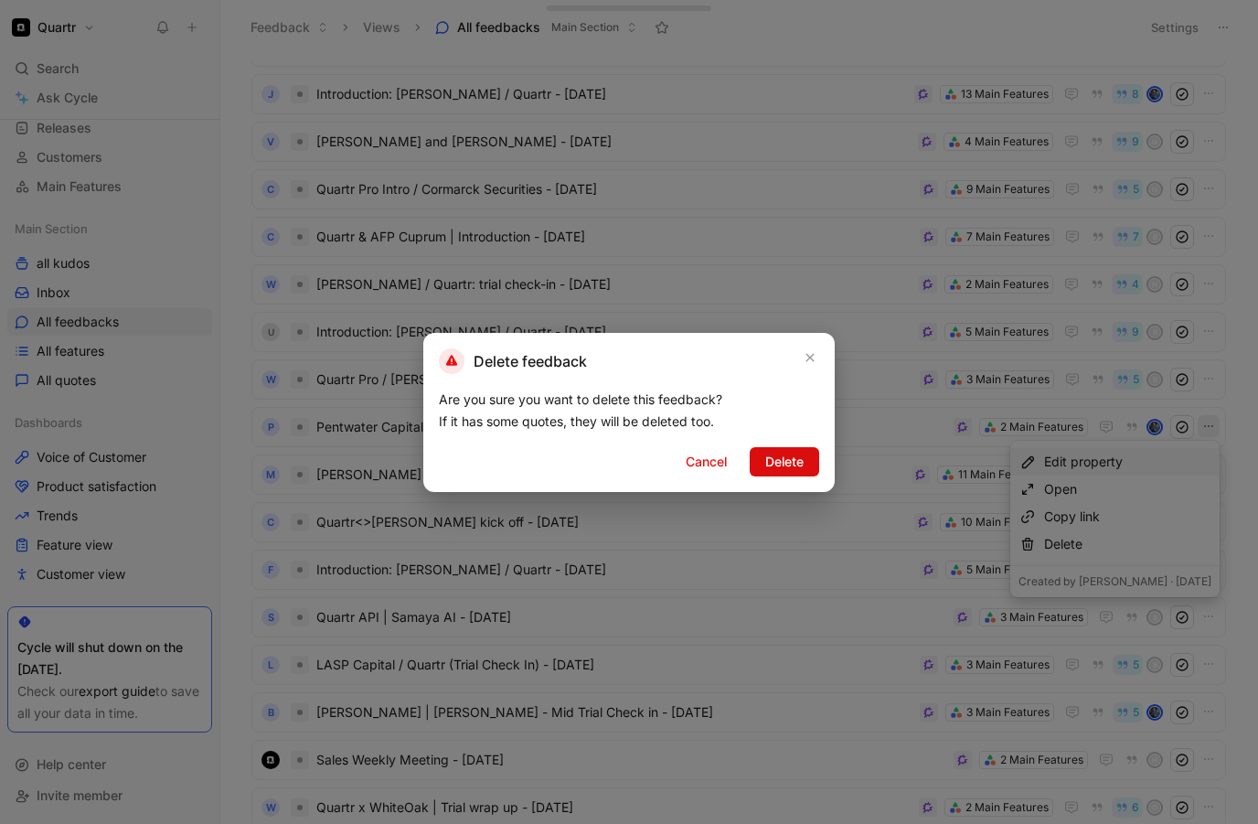
click at [794, 455] on span "Delete" at bounding box center [785, 462] width 38 height 22
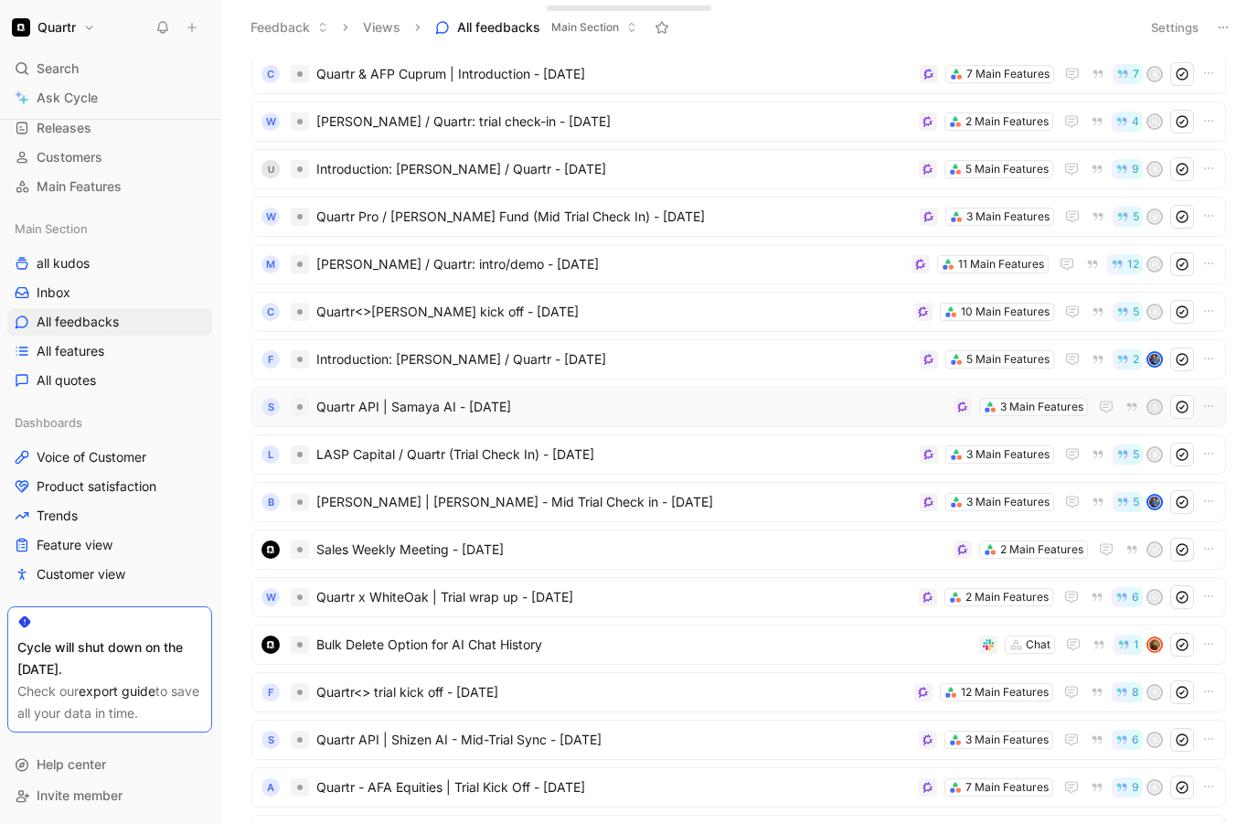
scroll to position [3425, 0]
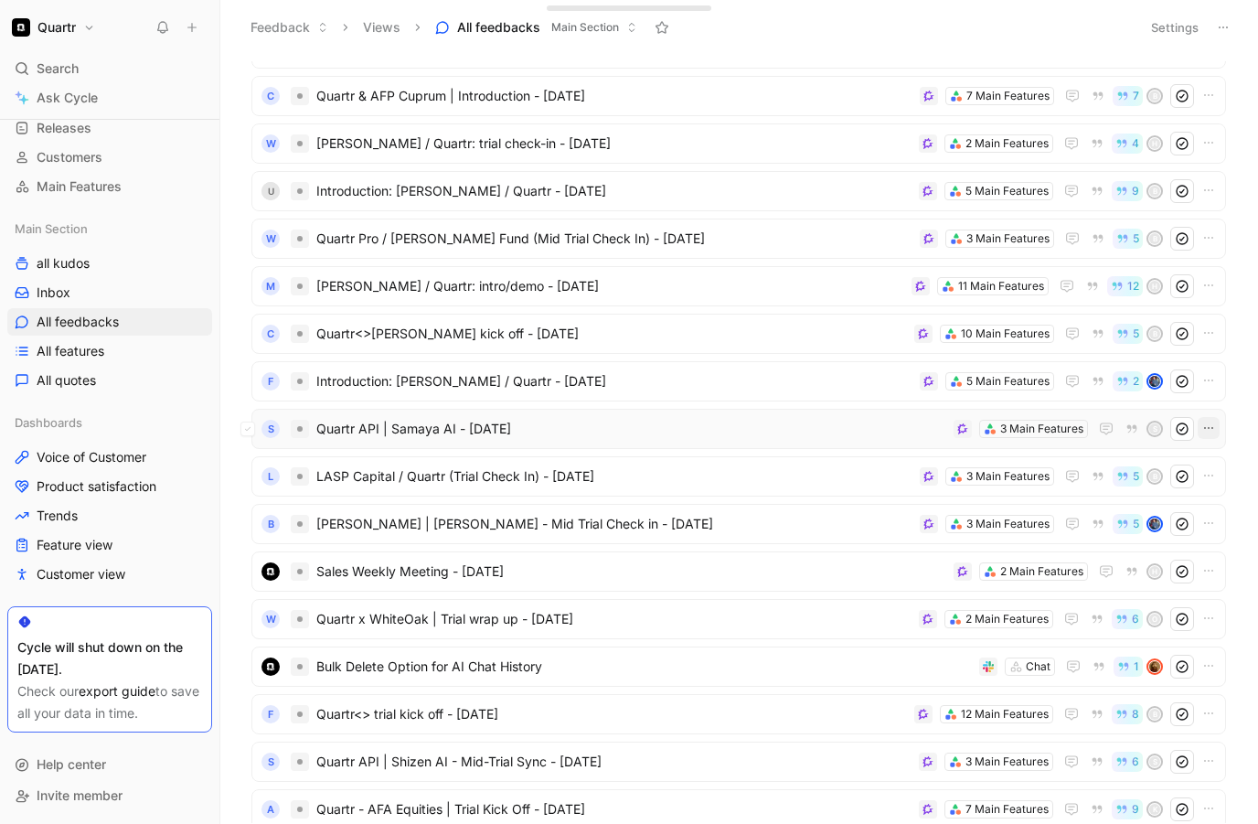
click at [1205, 434] on icon "button" at bounding box center [1209, 428] width 15 height 15
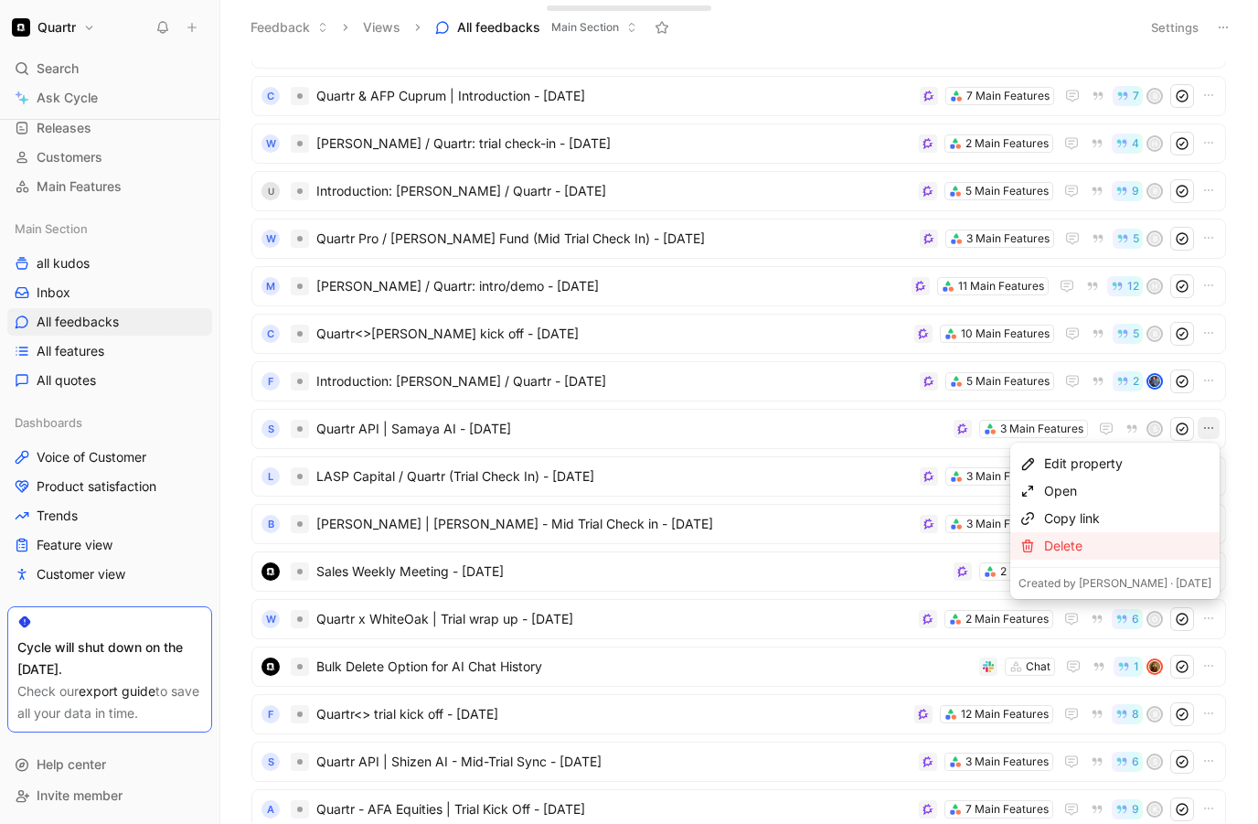
click at [1125, 546] on div "Delete" at bounding box center [1127, 546] width 167 height 22
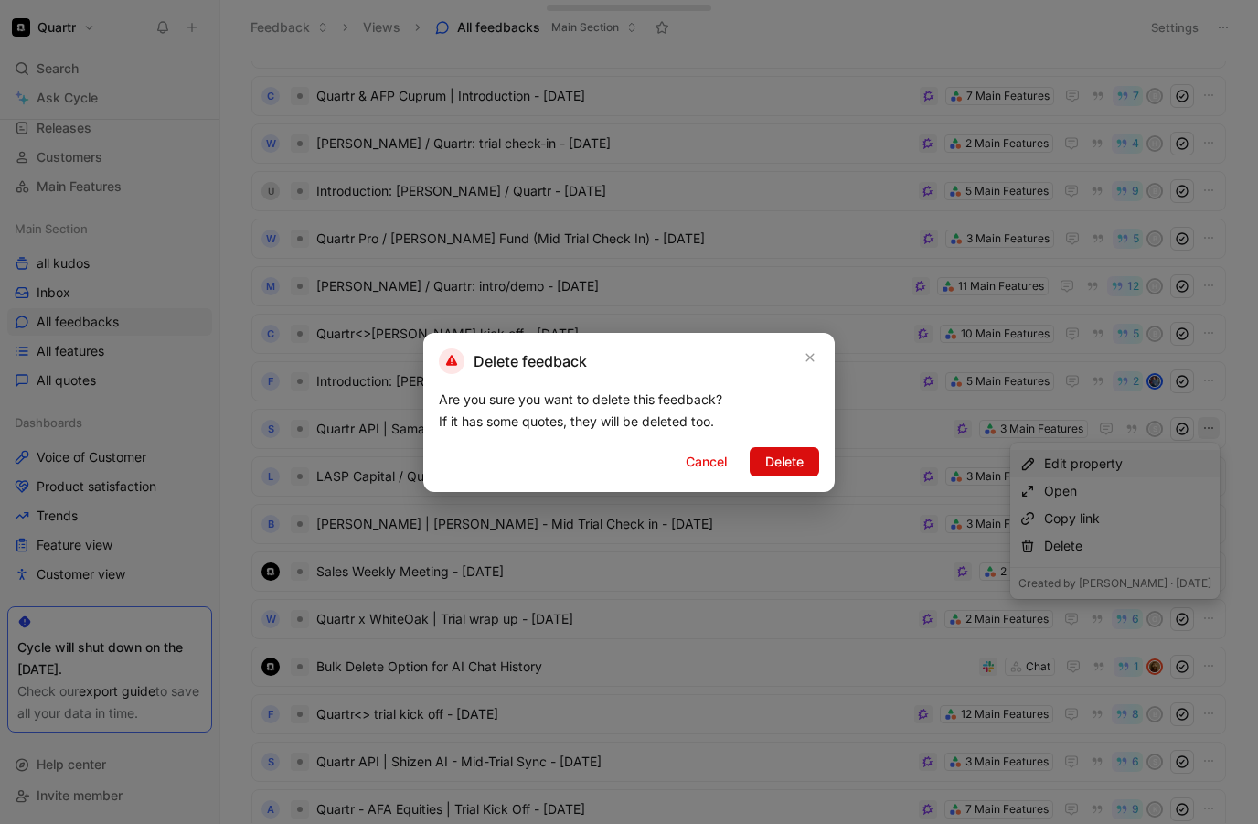
click at [783, 461] on span "Delete" at bounding box center [785, 462] width 38 height 22
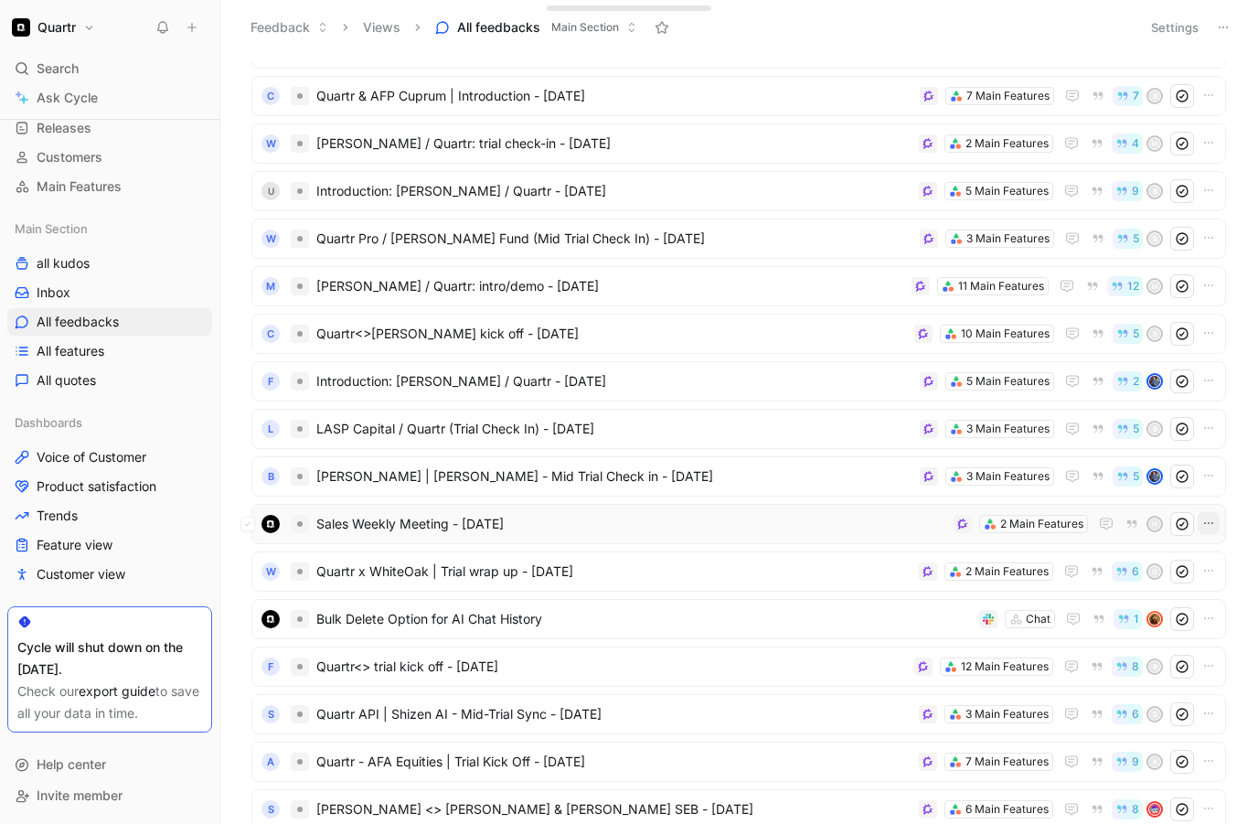
click at [1205, 521] on icon "button" at bounding box center [1209, 523] width 15 height 15
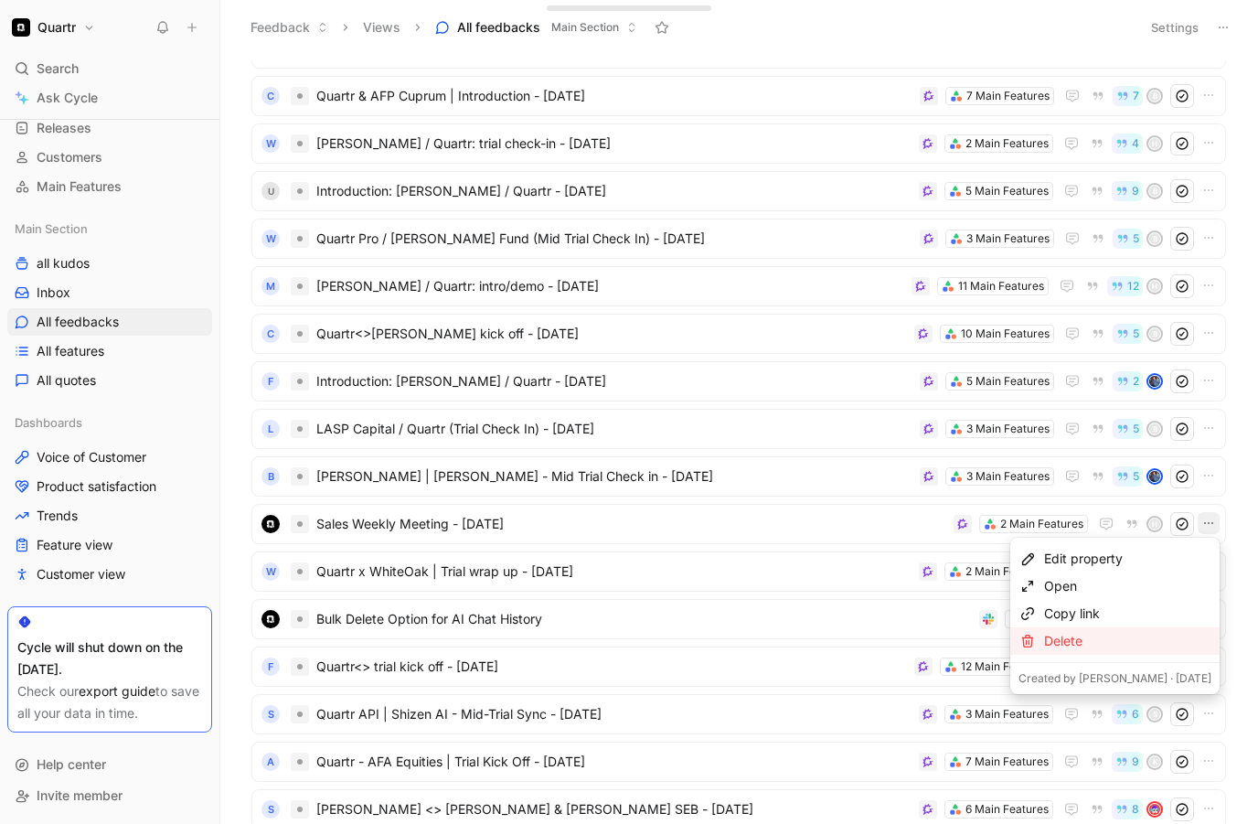
click at [1130, 628] on div "Delete" at bounding box center [1115, 640] width 209 height 27
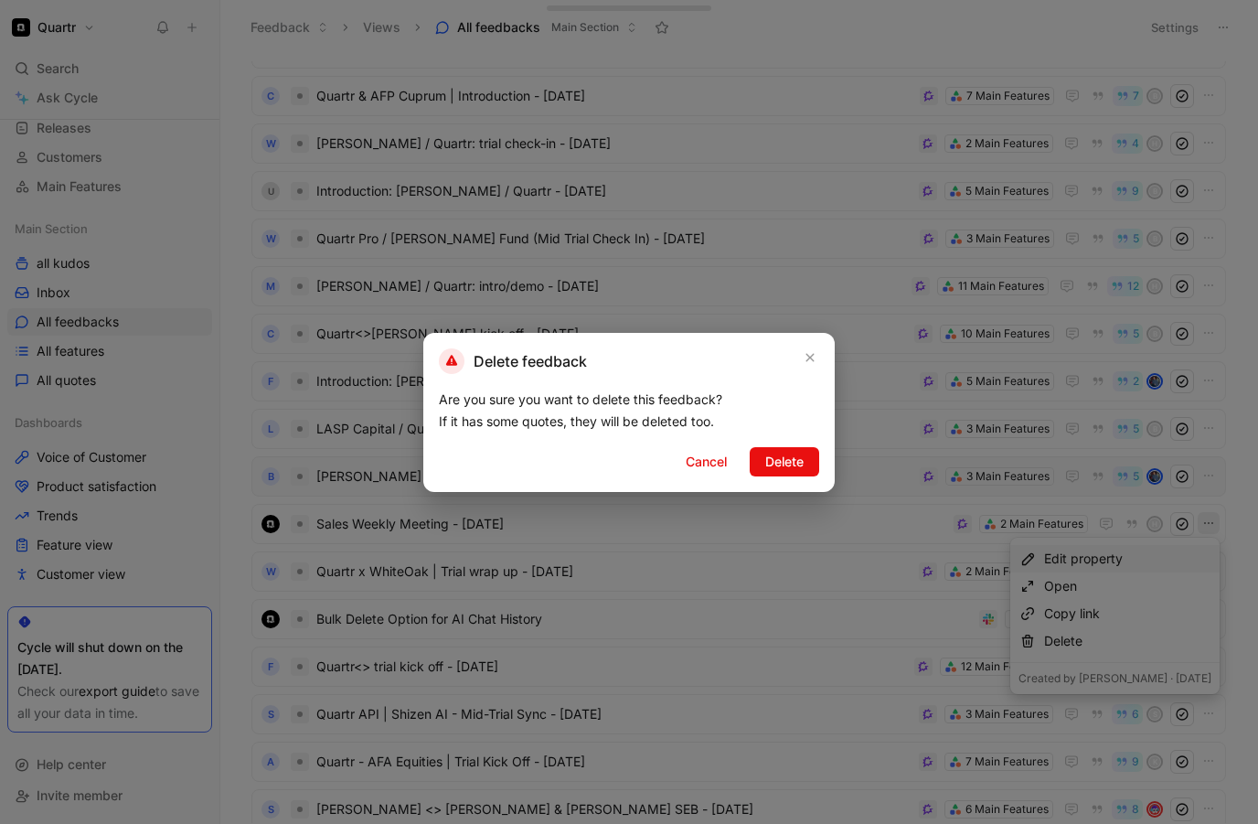
drag, startPoint x: 772, startPoint y: 464, endPoint x: 980, endPoint y: 487, distance: 208.9
click at [772, 464] on span "Delete" at bounding box center [785, 462] width 38 height 22
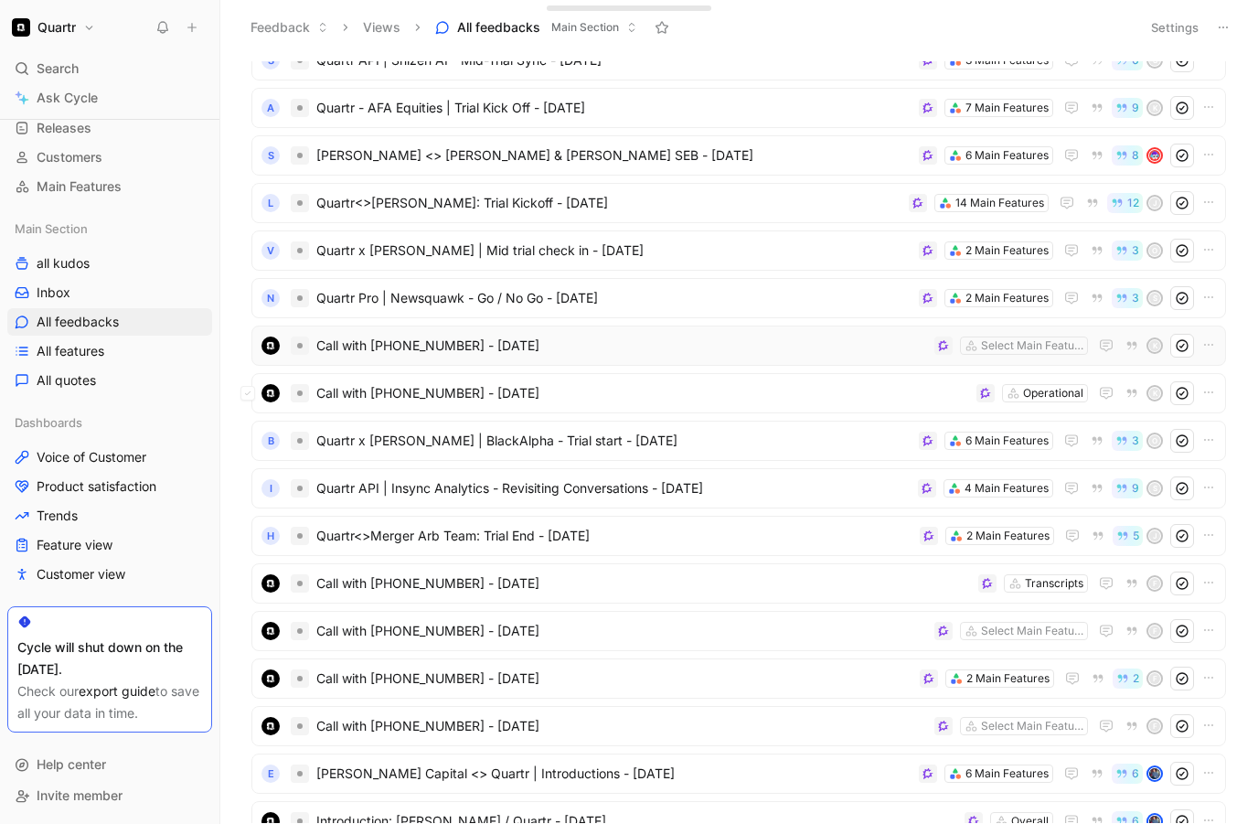
scroll to position [3944, 0]
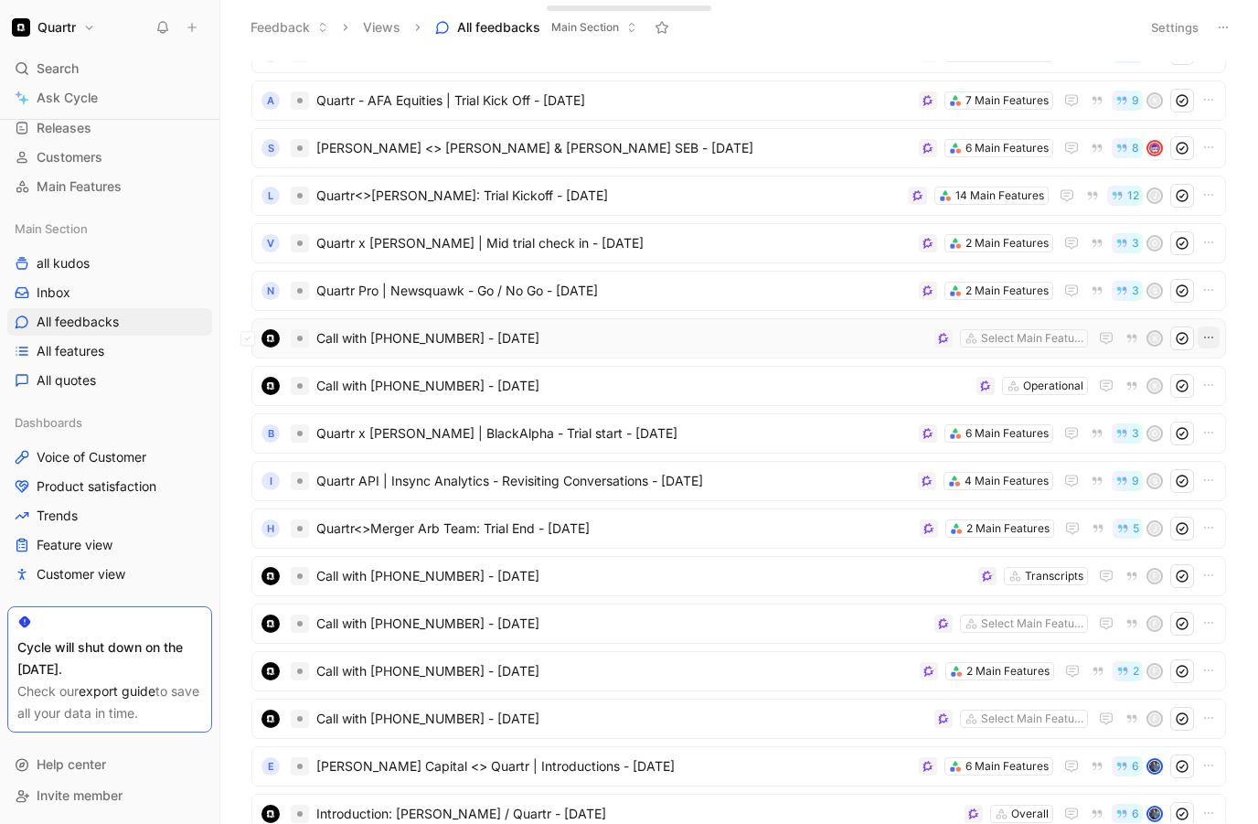
click at [1205, 341] on icon "button" at bounding box center [1209, 337] width 15 height 15
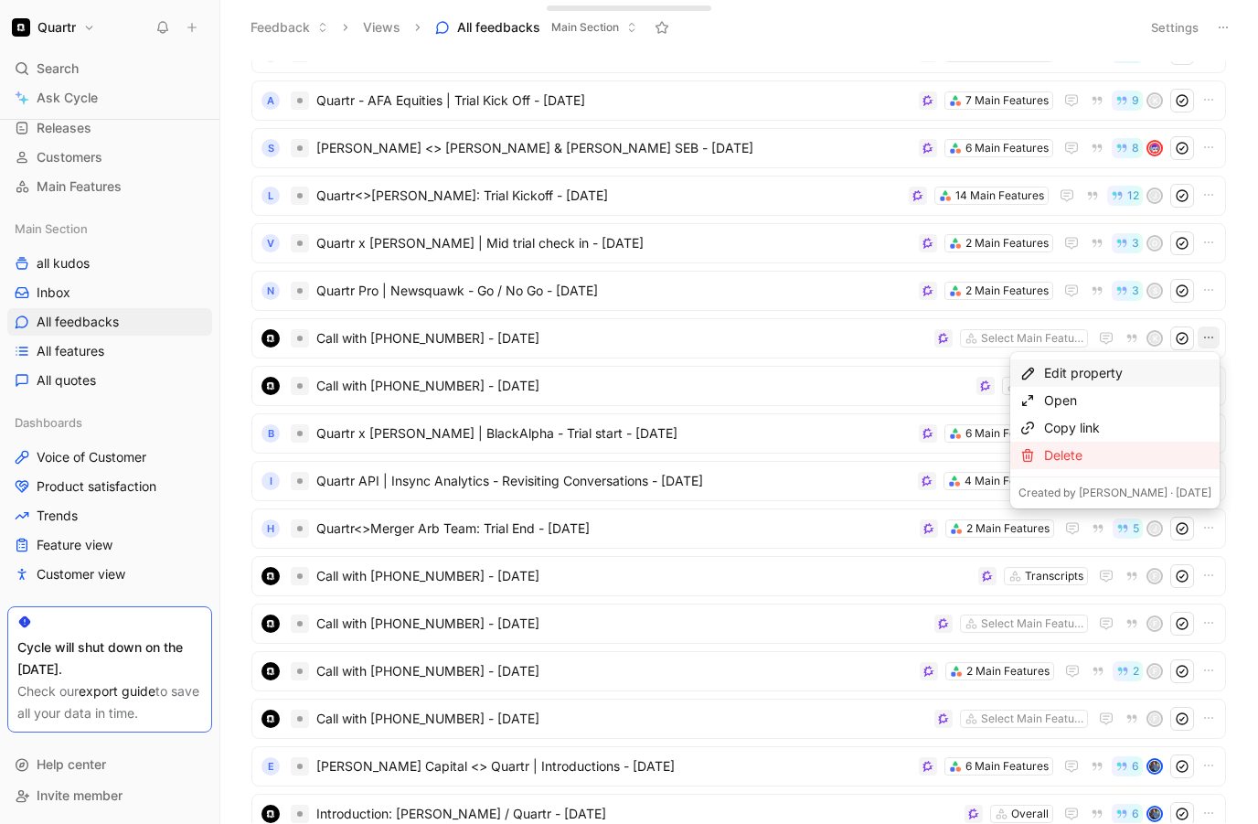
click at [1106, 448] on div "Delete" at bounding box center [1127, 455] width 167 height 22
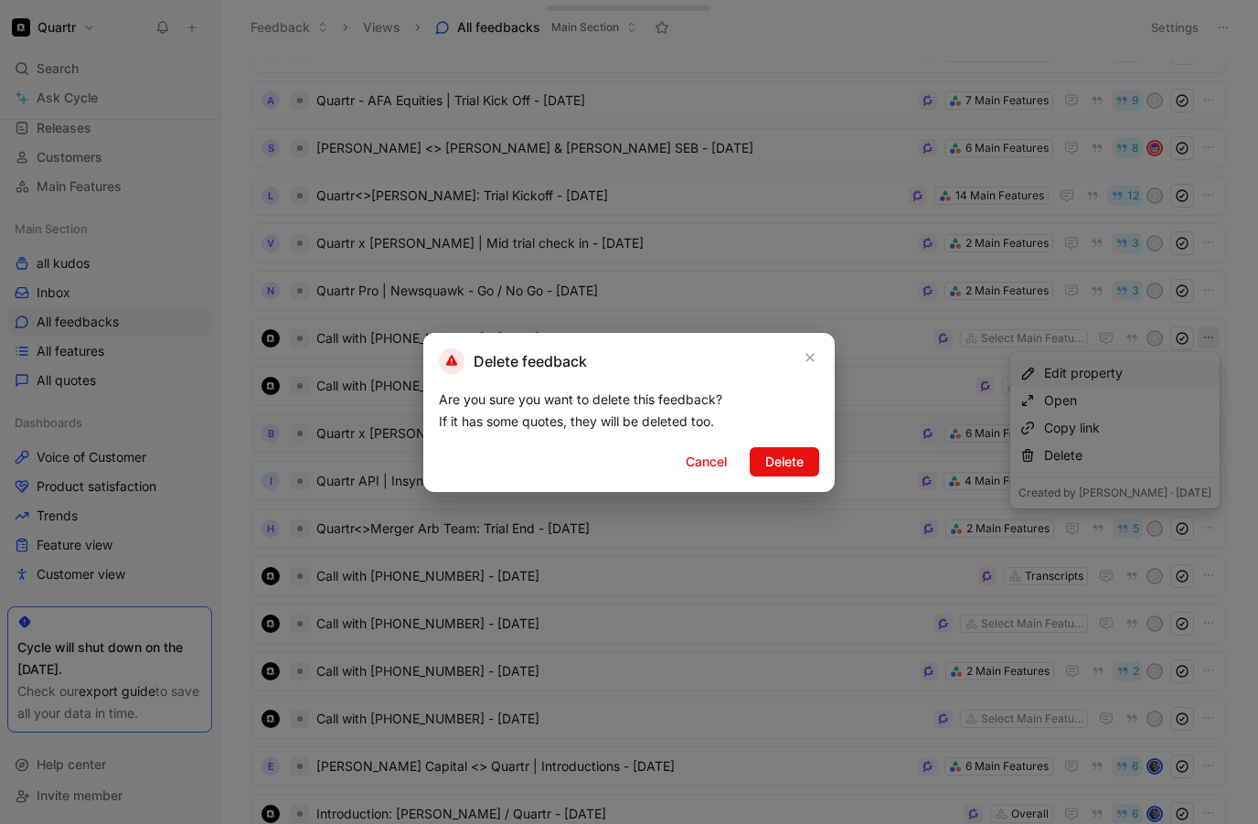
drag, startPoint x: 797, startPoint y: 452, endPoint x: 1223, endPoint y: 390, distance: 430.7
click at [797, 452] on span "Delete" at bounding box center [785, 462] width 38 height 22
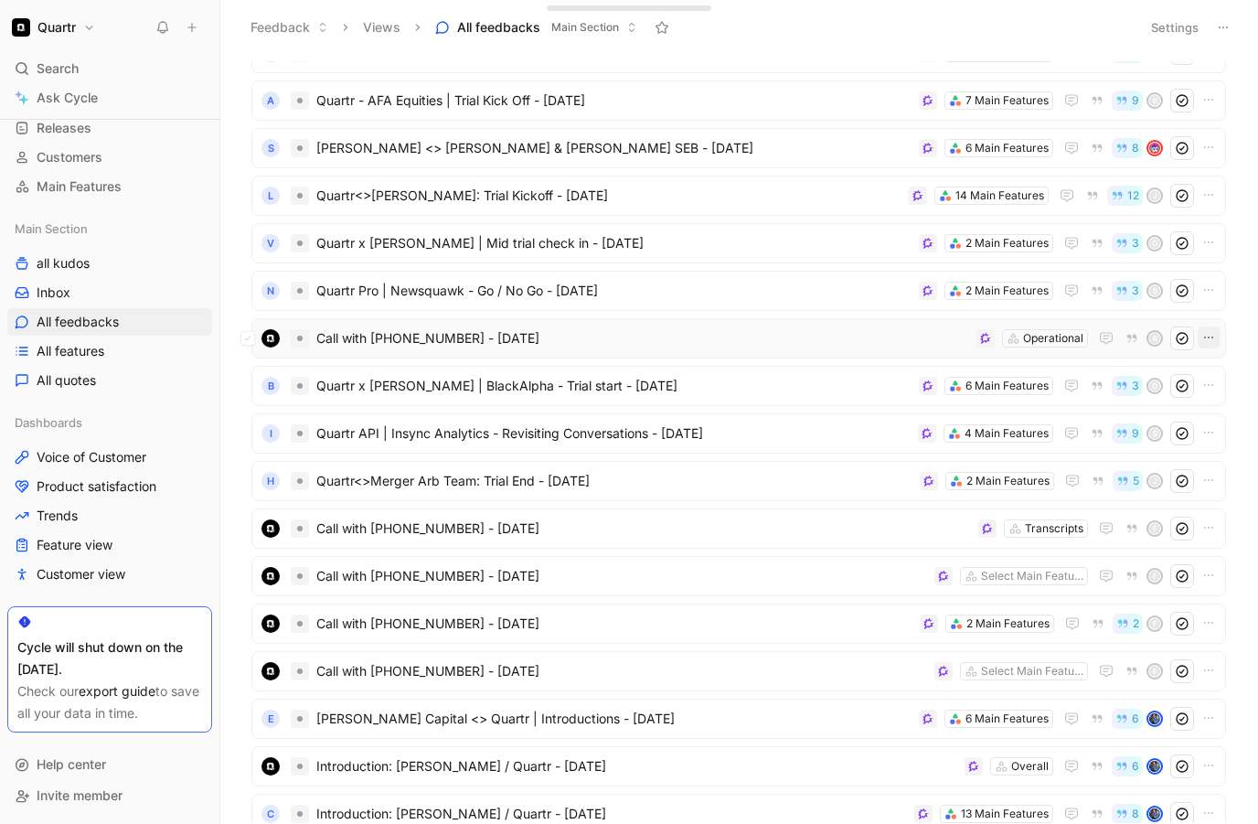
click at [1214, 339] on icon "button" at bounding box center [1209, 337] width 15 height 15
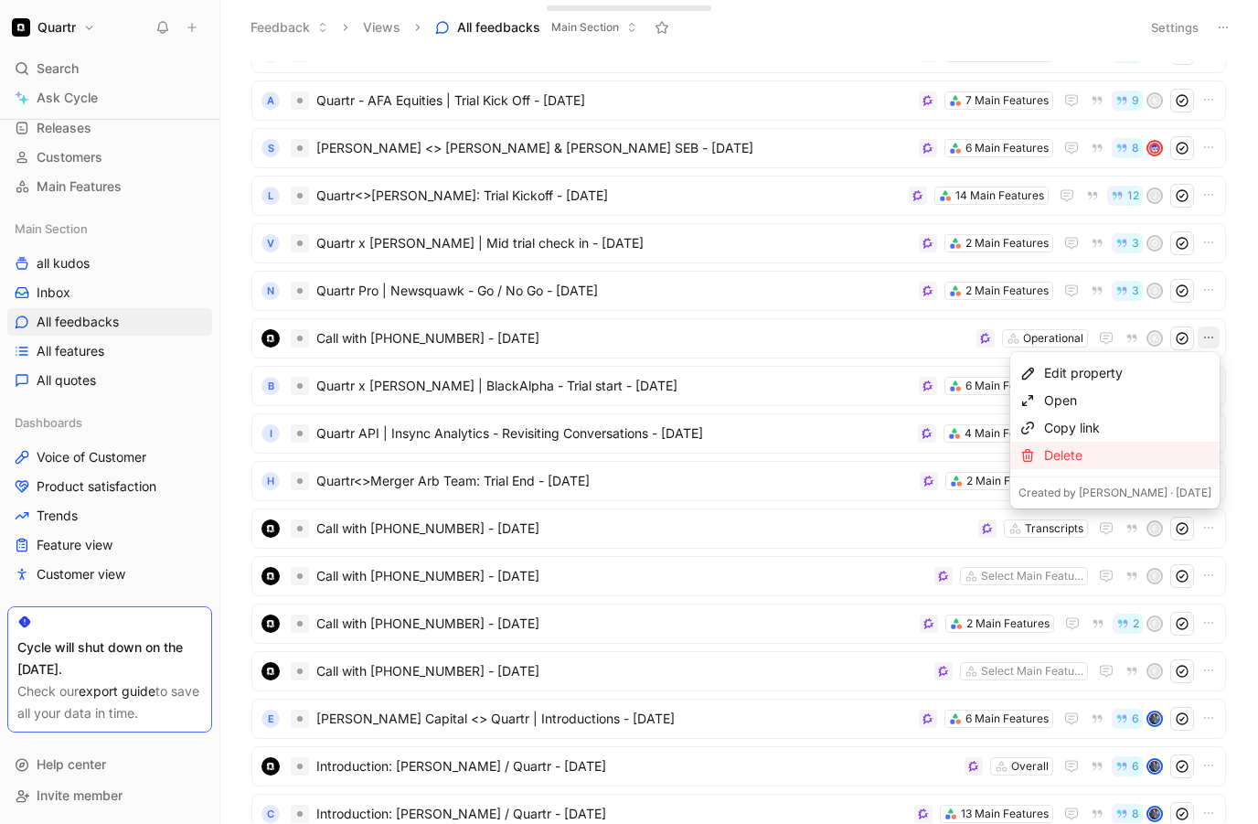
click at [1134, 465] on div "Delete" at bounding box center [1127, 455] width 167 height 22
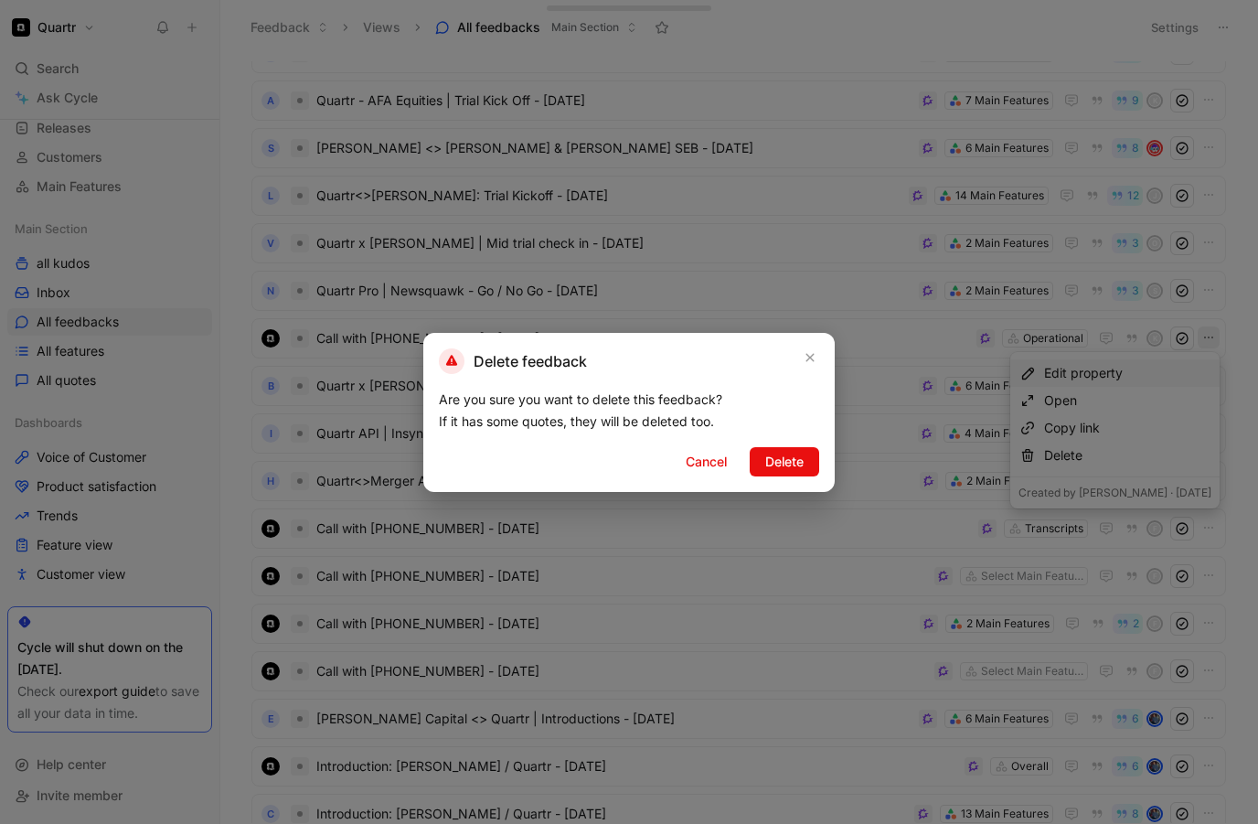
click at [800, 455] on span "Delete" at bounding box center [785, 462] width 38 height 22
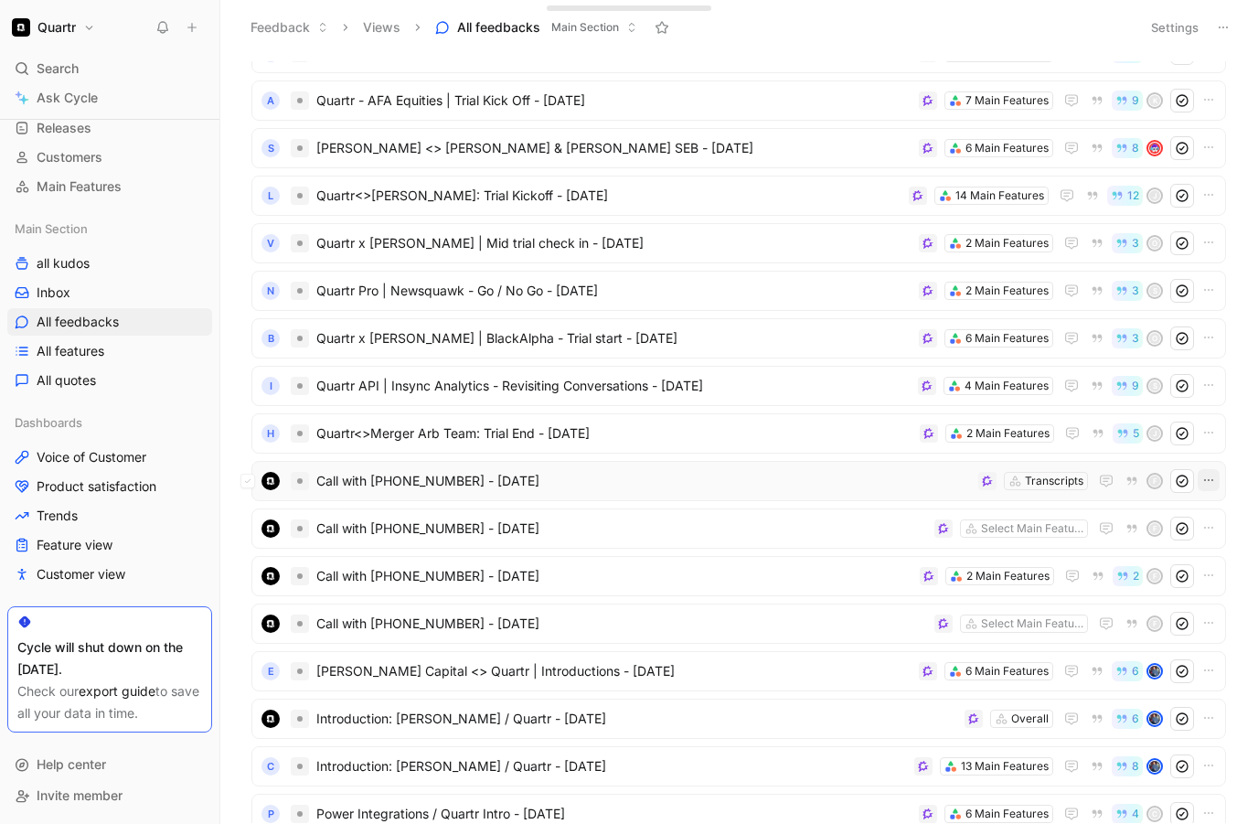
click at [1202, 480] on icon "button" at bounding box center [1209, 480] width 15 height 15
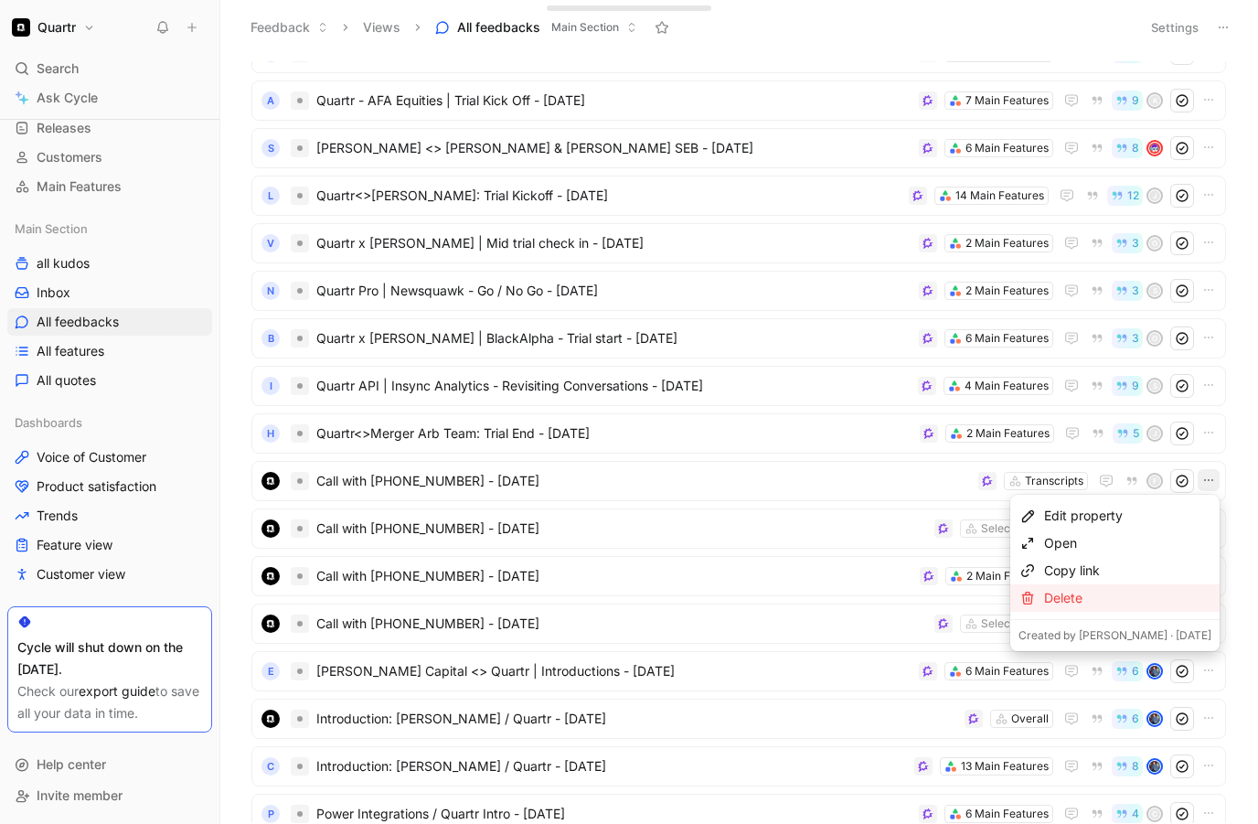
click at [1035, 599] on icon at bounding box center [1028, 598] width 15 height 15
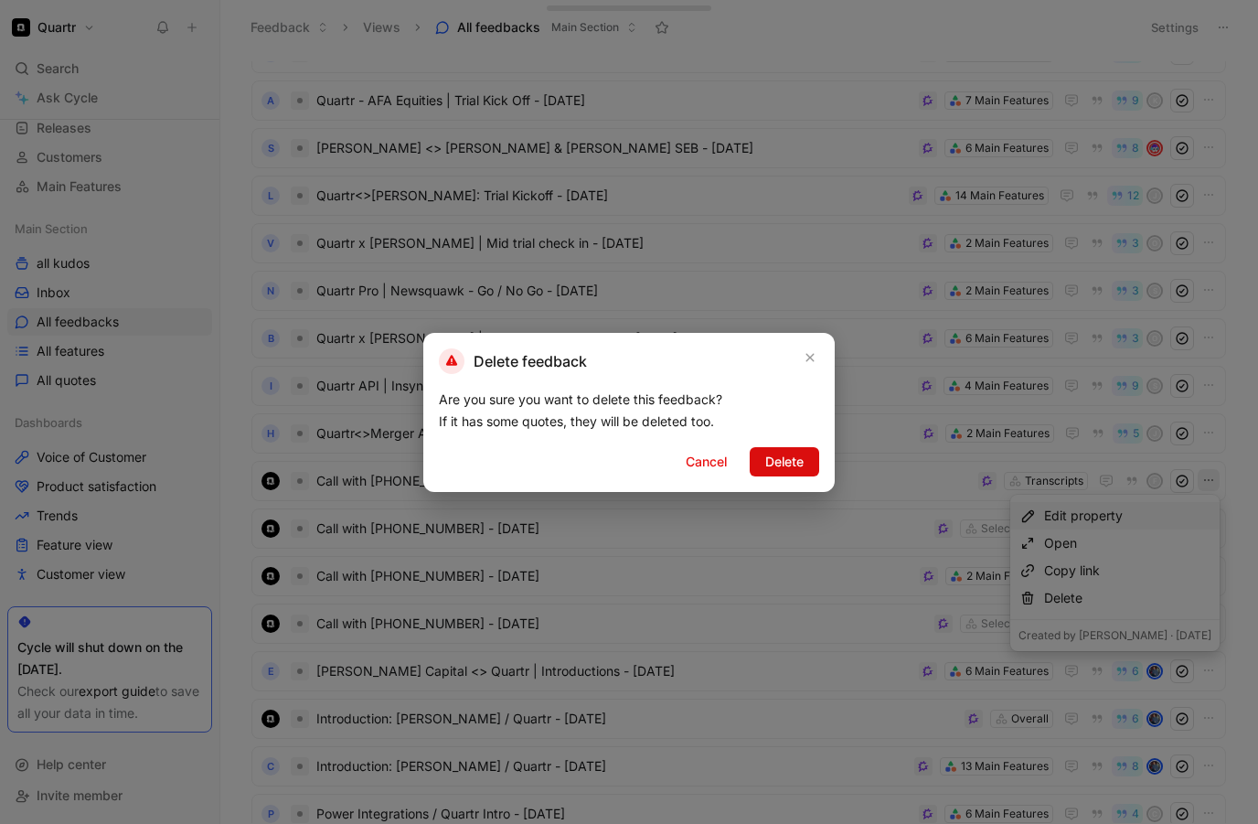
click at [766, 461] on span "Delete" at bounding box center [785, 462] width 38 height 22
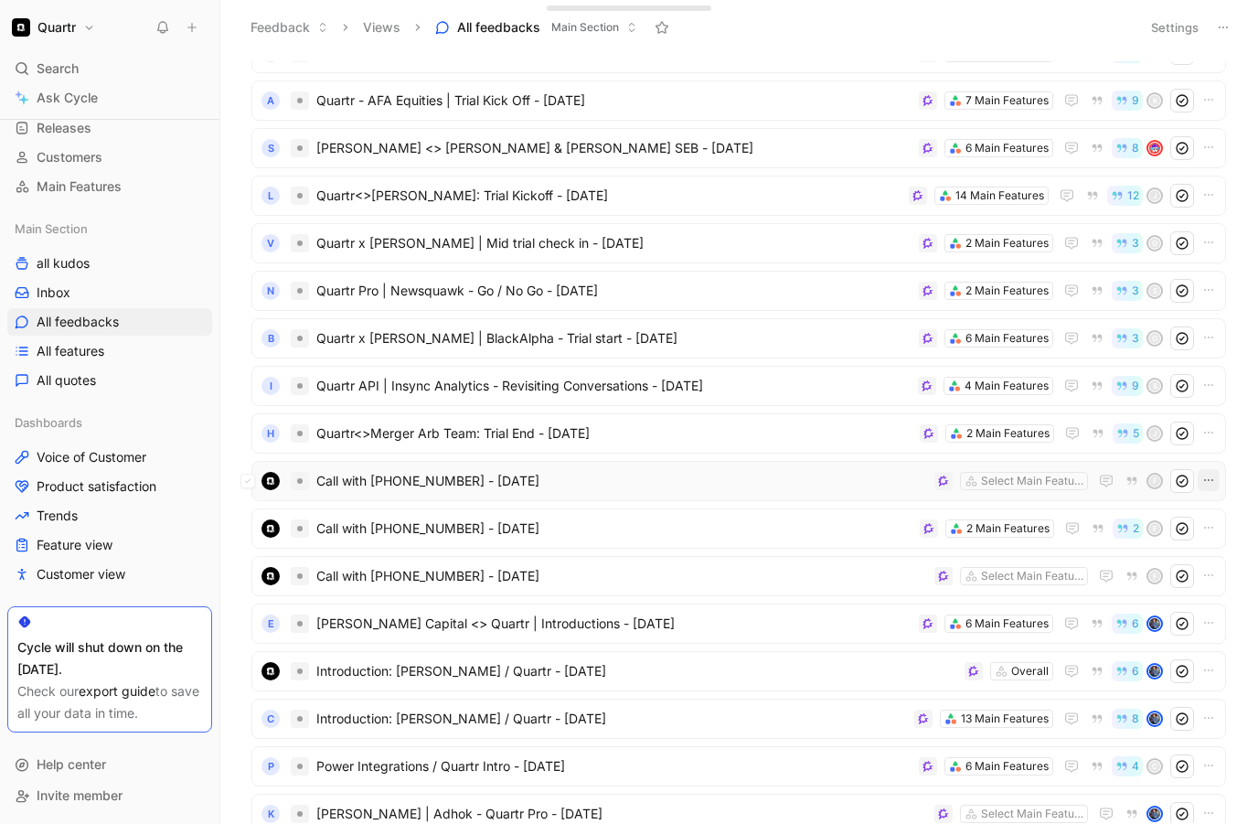
click at [1210, 482] on icon "button" at bounding box center [1209, 480] width 15 height 15
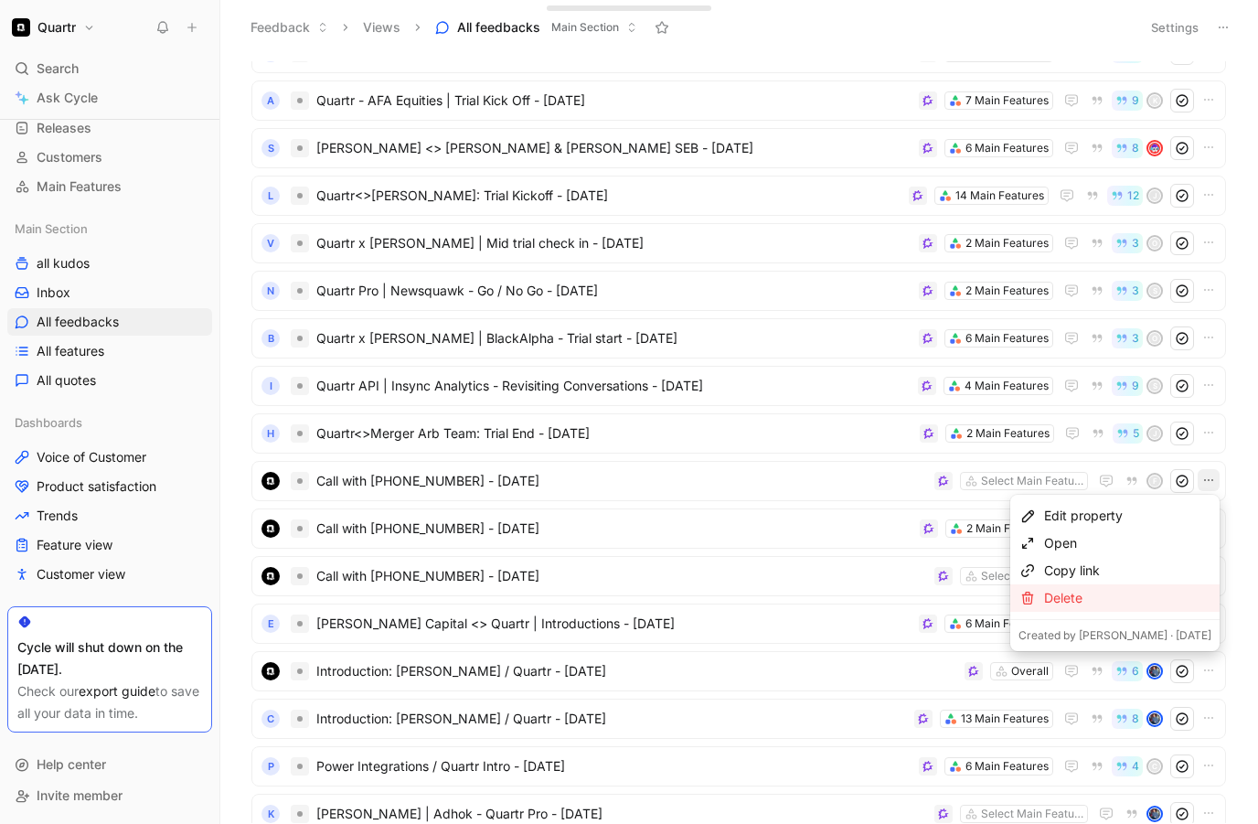
click at [1107, 594] on div "Delete" at bounding box center [1127, 598] width 167 height 22
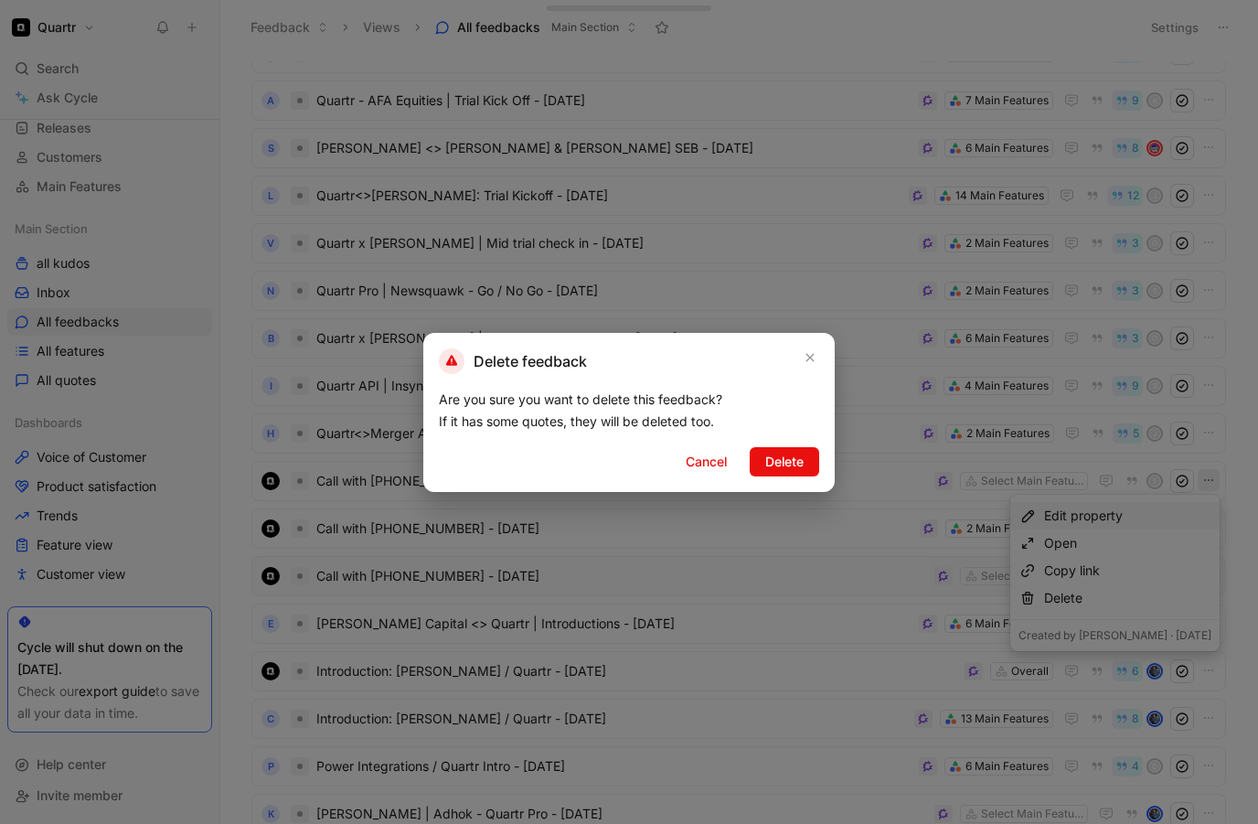
click at [781, 454] on span "Delete" at bounding box center [785, 462] width 38 height 22
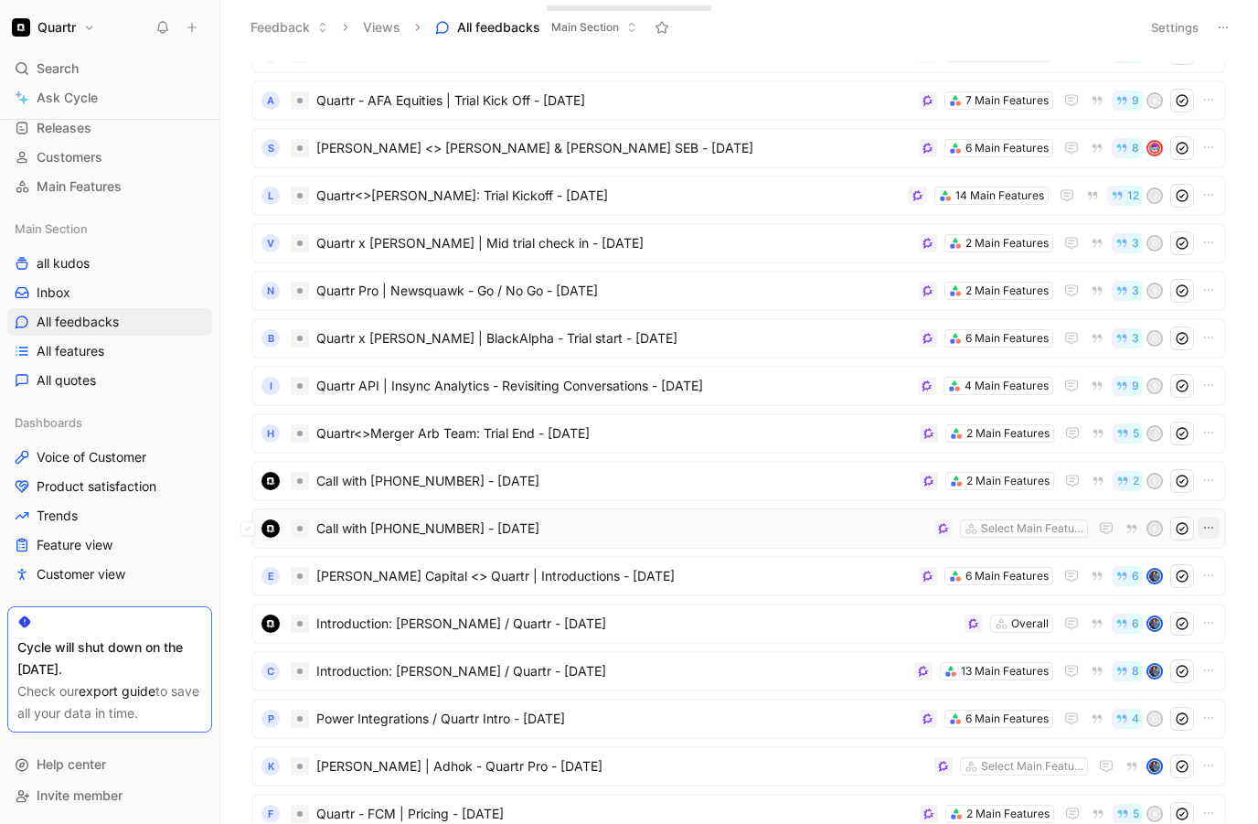
click at [1204, 529] on icon "button" at bounding box center [1209, 527] width 15 height 15
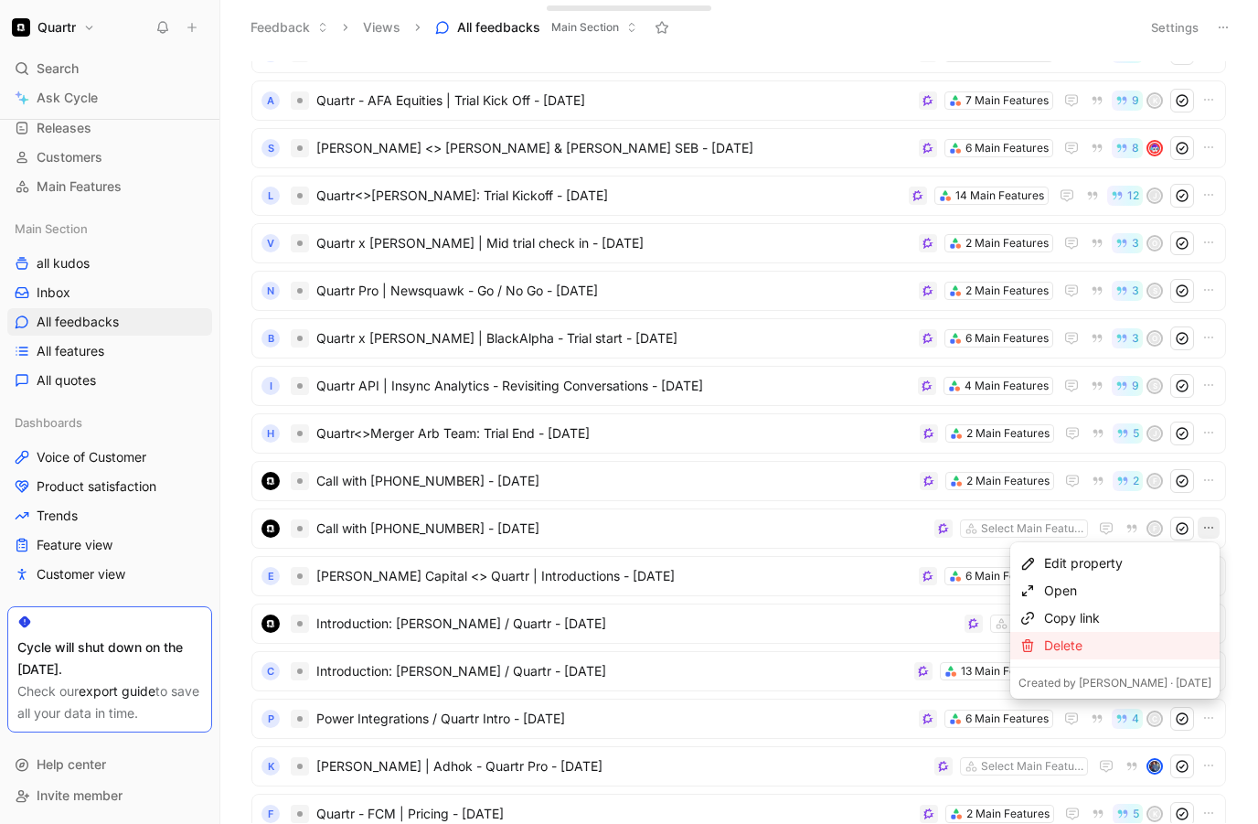
click at [1129, 641] on div "Delete" at bounding box center [1127, 646] width 167 height 22
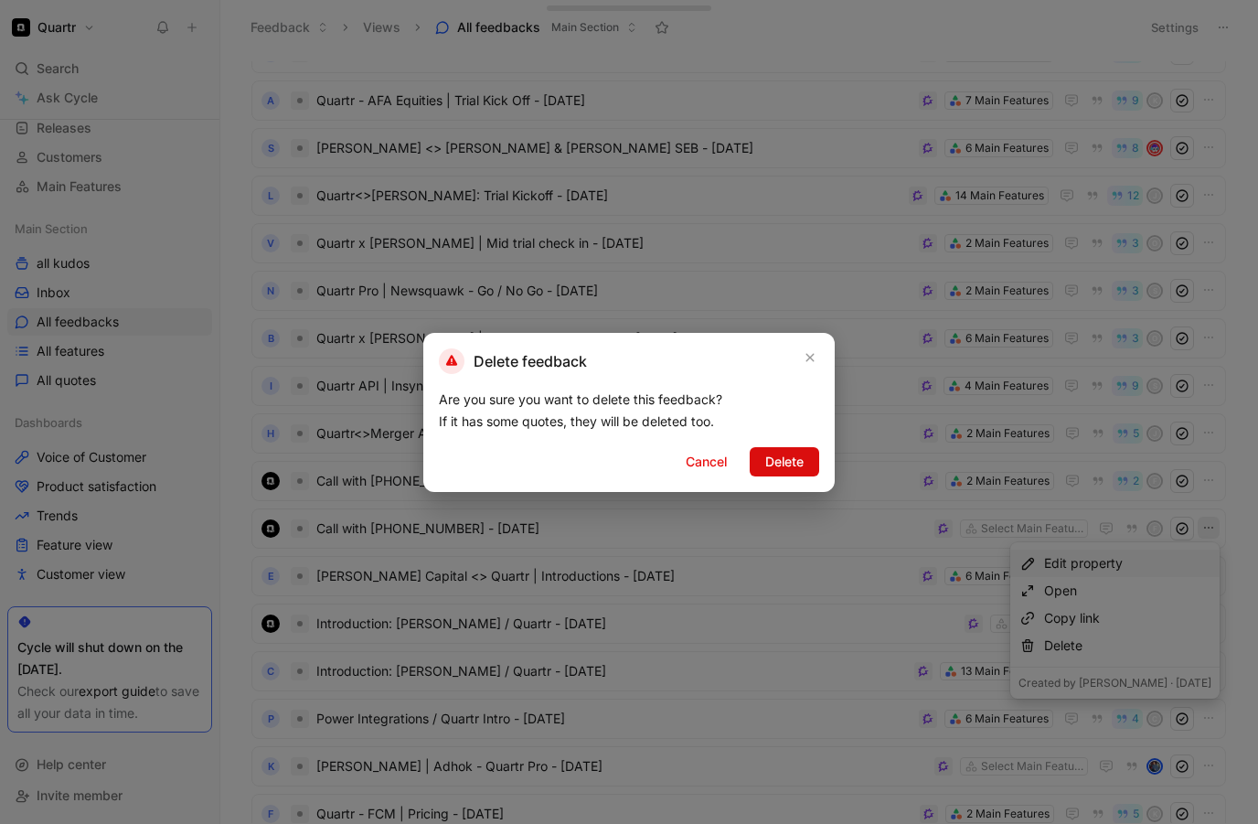
click at [782, 459] on span "Delete" at bounding box center [785, 462] width 38 height 22
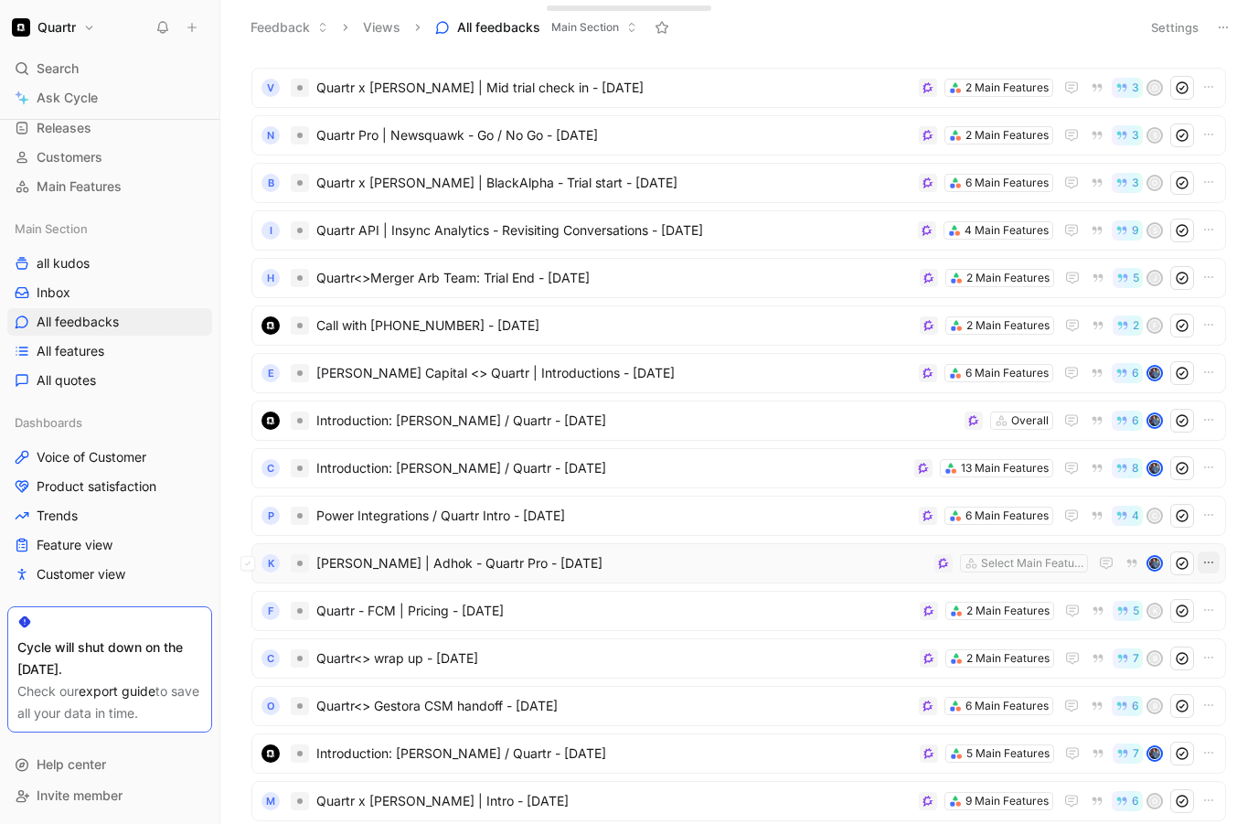
scroll to position [4075, 0]
click at [1214, 564] on icon "button" at bounding box center [1209, 564] width 15 height 15
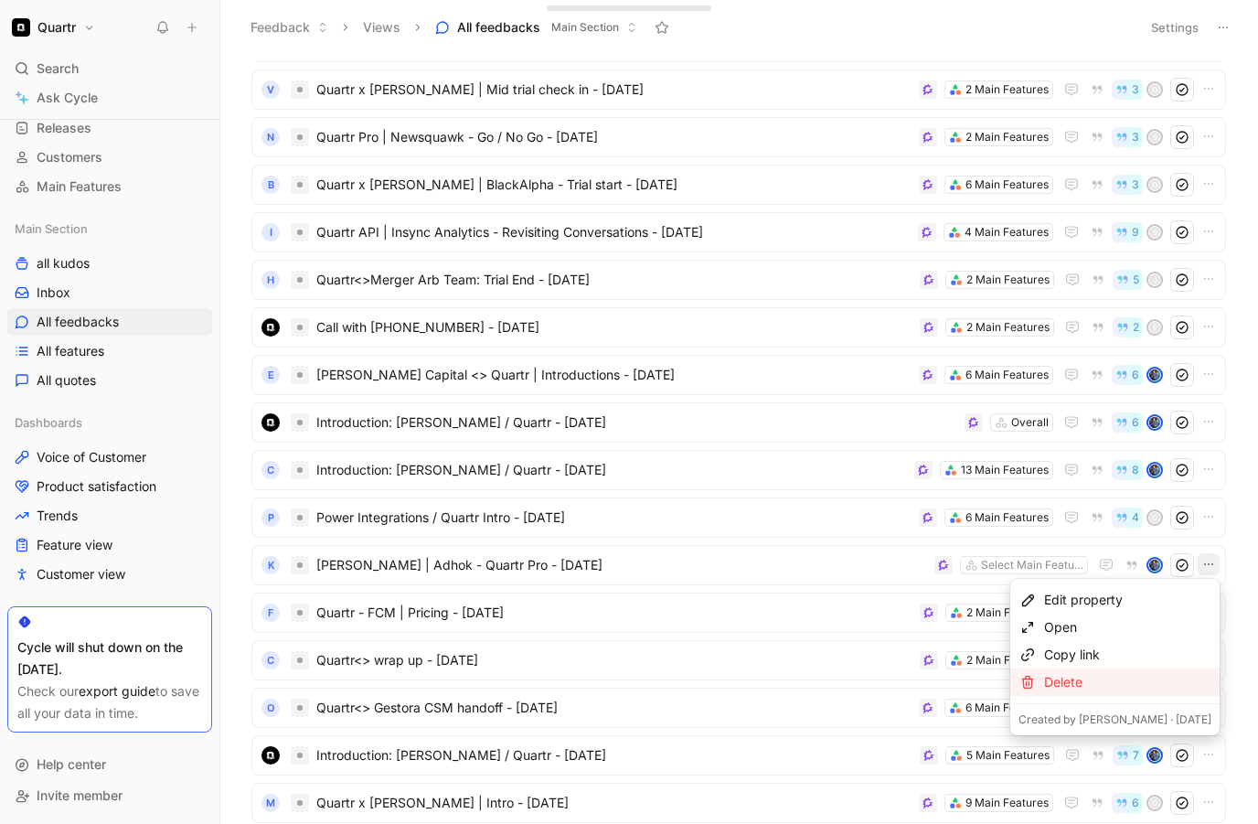
click at [1139, 686] on div "Delete" at bounding box center [1127, 682] width 167 height 22
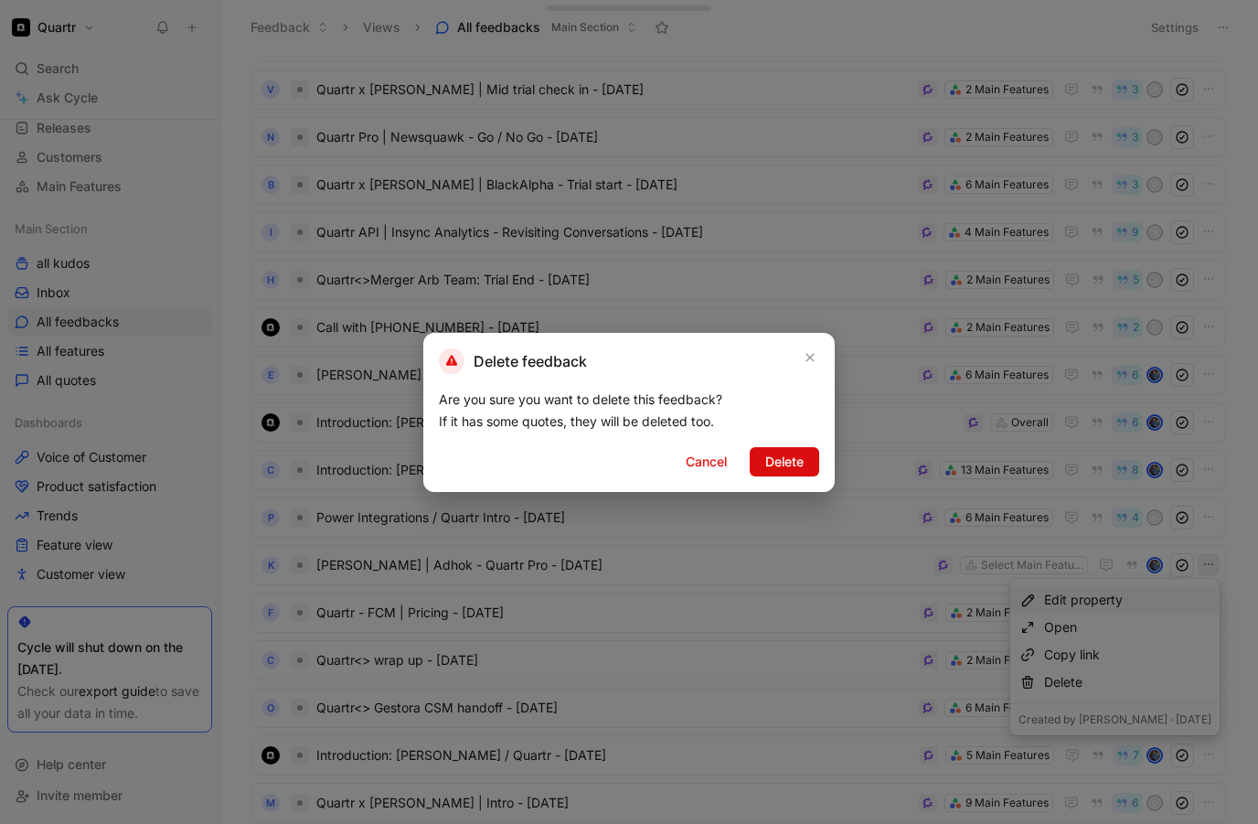
click at [800, 468] on span "Delete" at bounding box center [785, 462] width 38 height 22
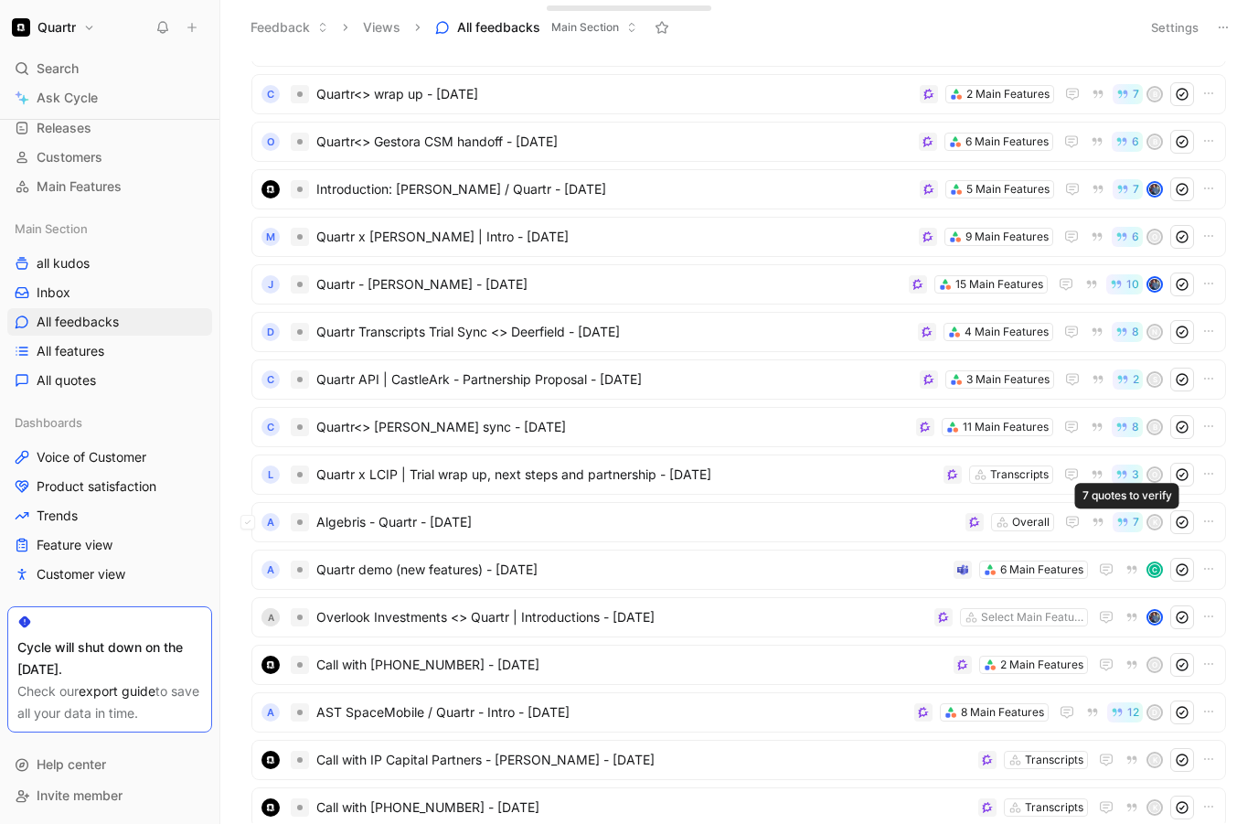
scroll to position [4516, 0]
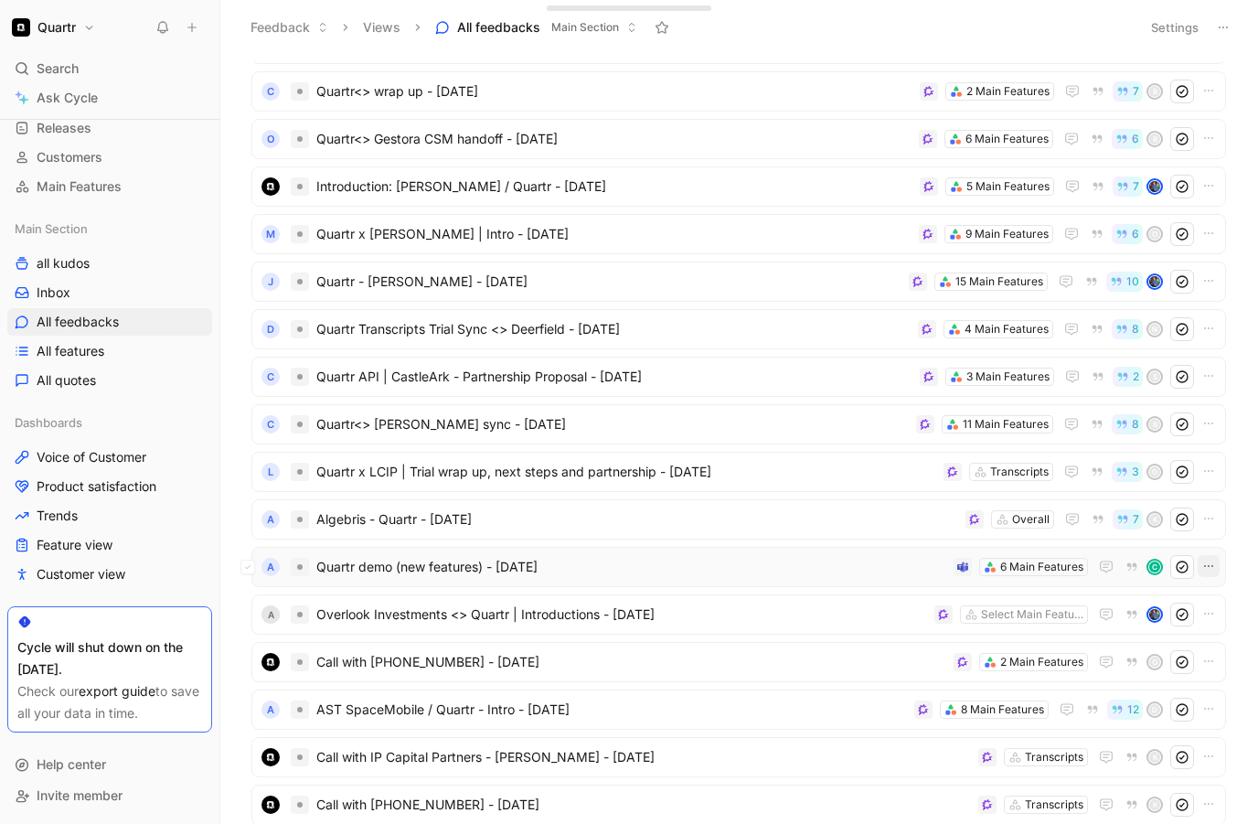
click at [1208, 562] on icon "button" at bounding box center [1209, 566] width 15 height 15
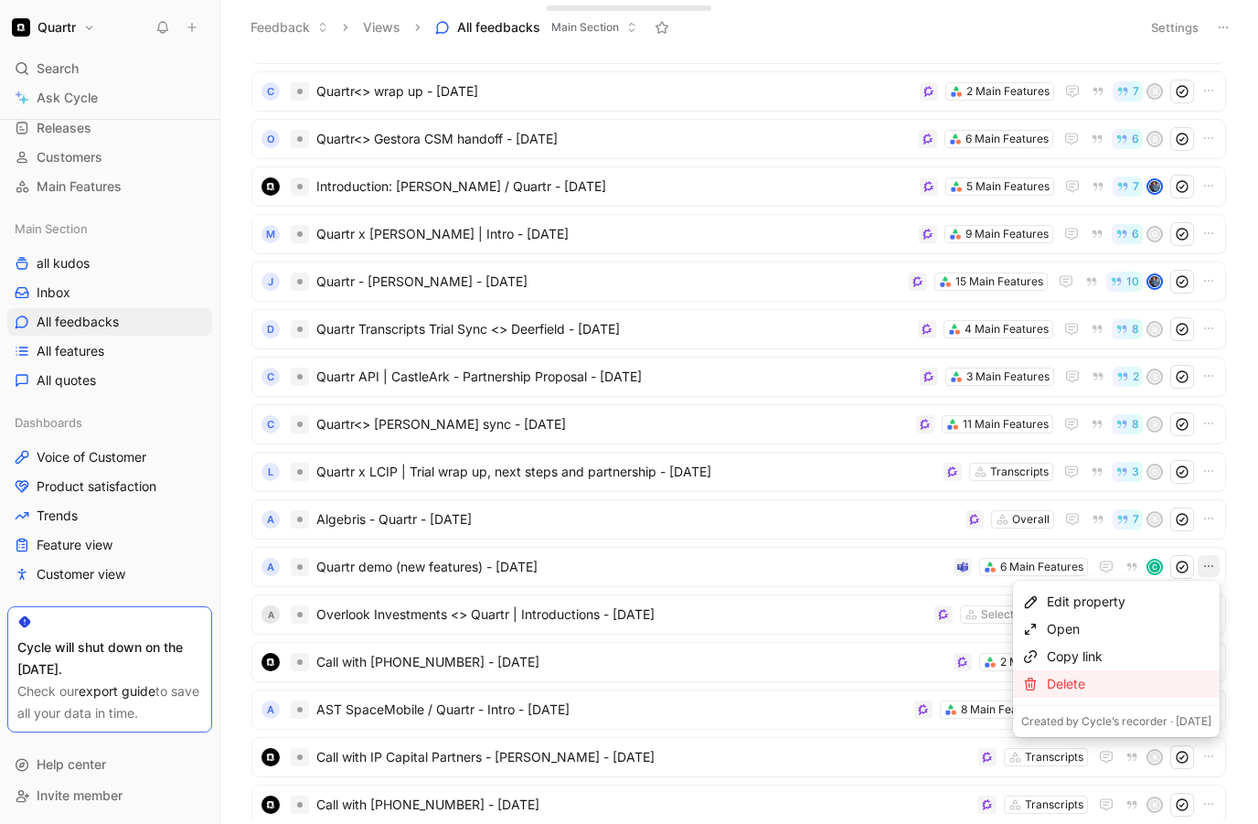
click at [1103, 679] on div "Delete" at bounding box center [1129, 684] width 165 height 22
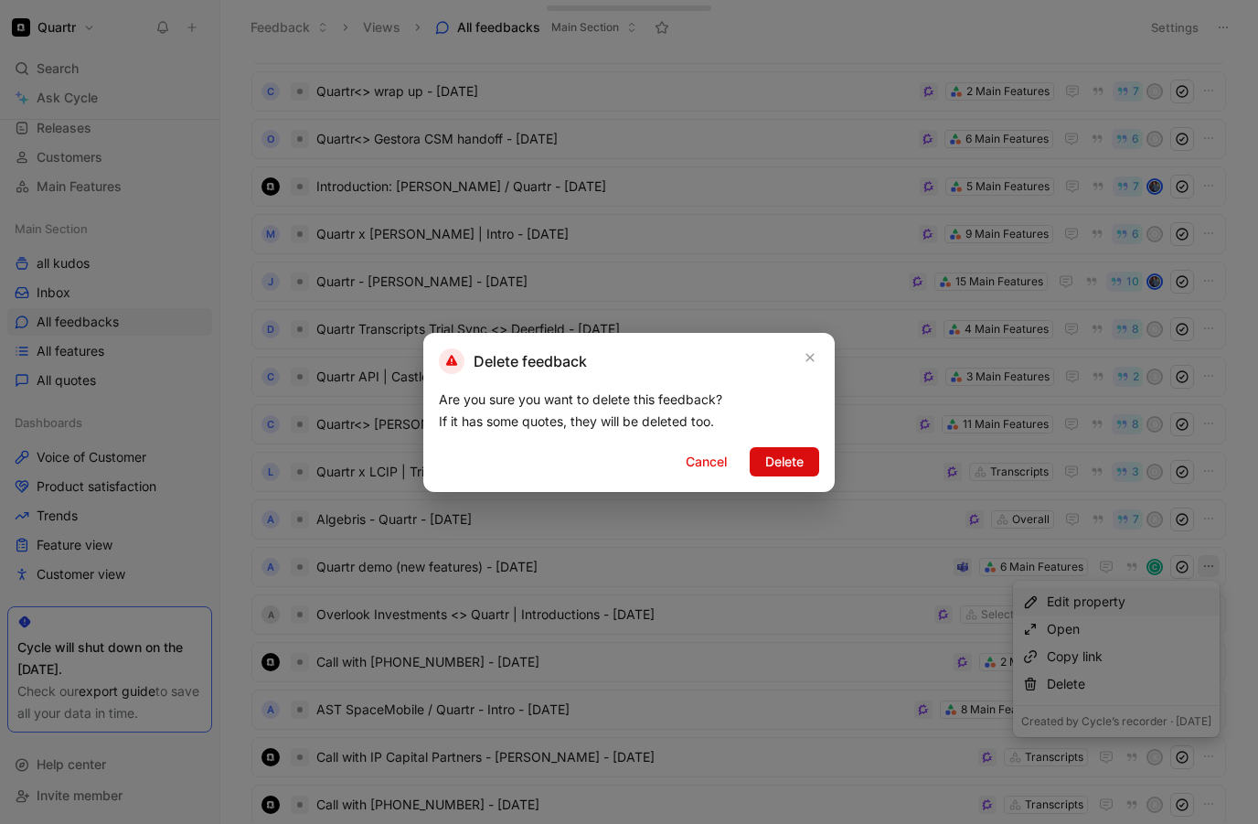
click at [789, 458] on span "Delete" at bounding box center [785, 462] width 38 height 22
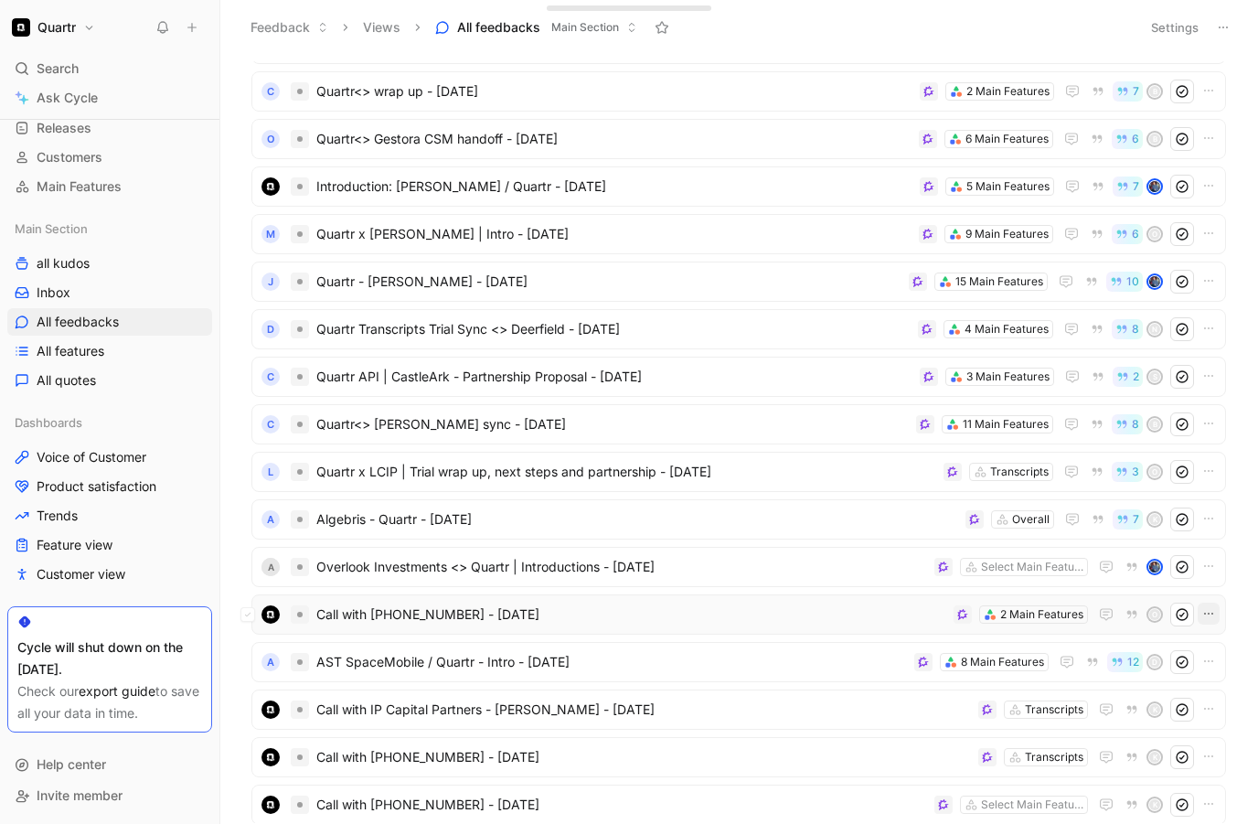
click at [1209, 605] on button "button" at bounding box center [1209, 614] width 22 height 22
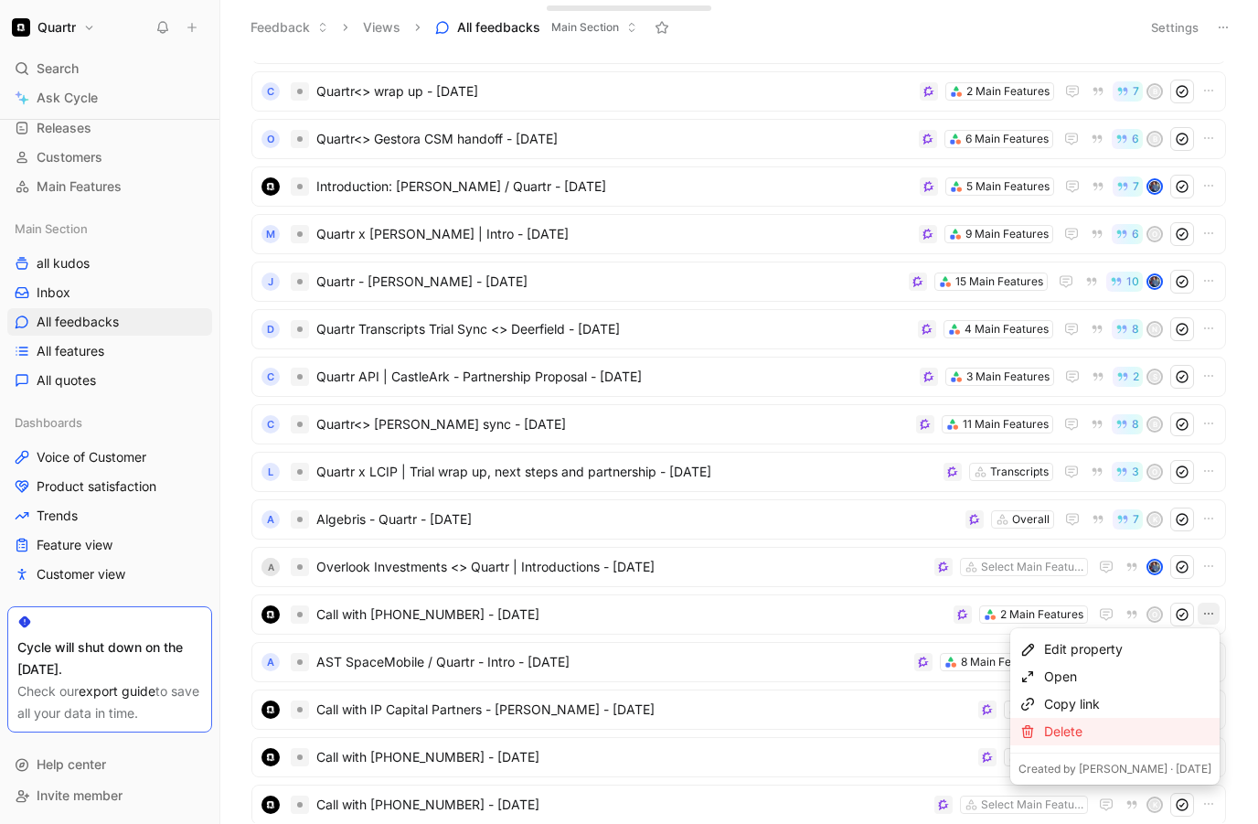
click at [1093, 720] on div "Delete" at bounding box center [1115, 731] width 209 height 27
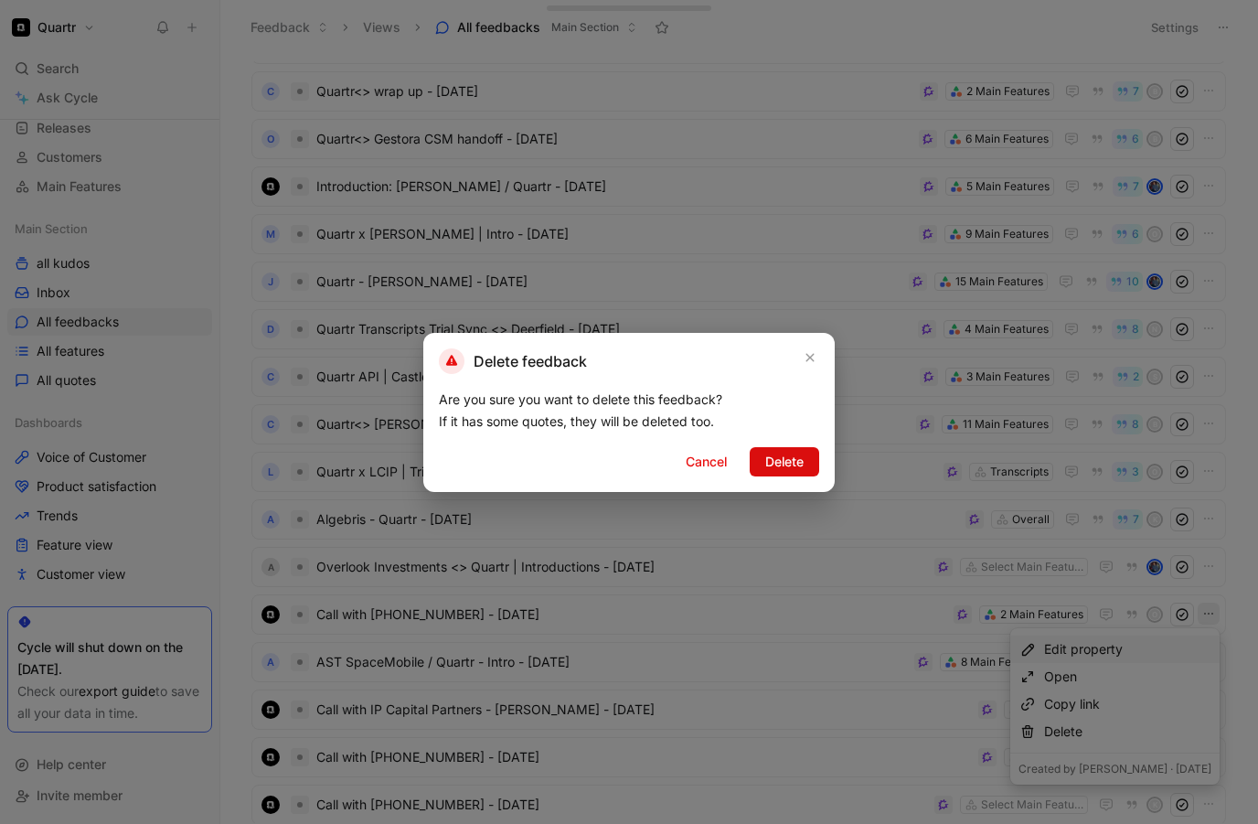
click at [798, 466] on span "Delete" at bounding box center [785, 462] width 38 height 22
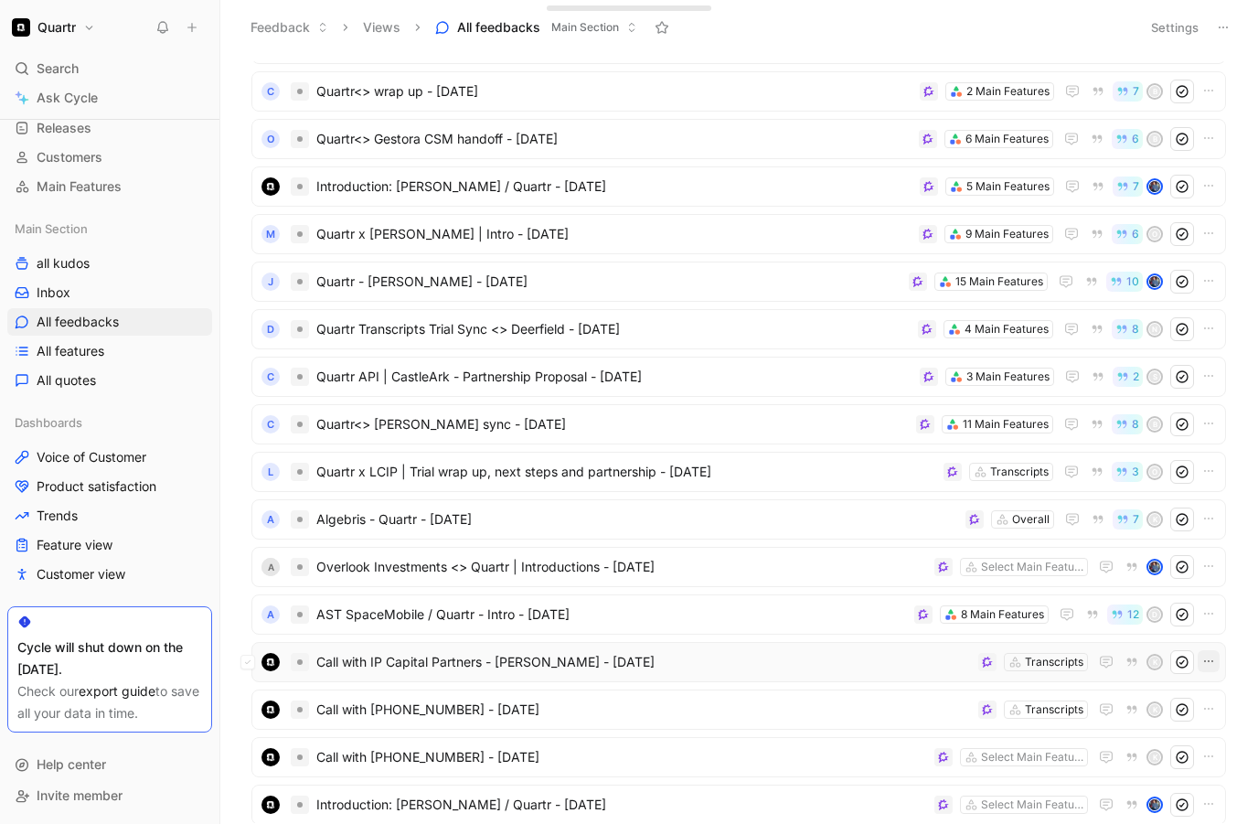
click at [1205, 657] on icon "button" at bounding box center [1209, 661] width 15 height 15
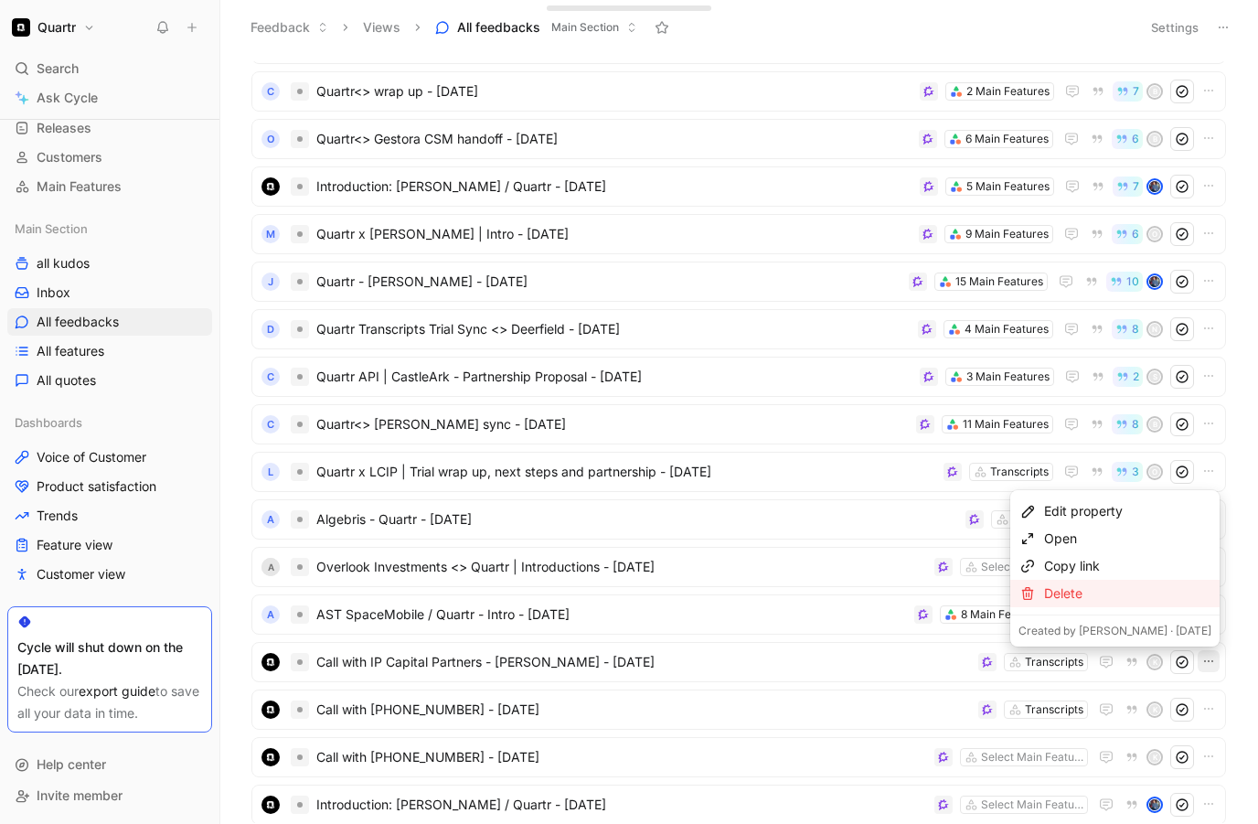
click at [1064, 586] on div "Delete" at bounding box center [1127, 594] width 167 height 22
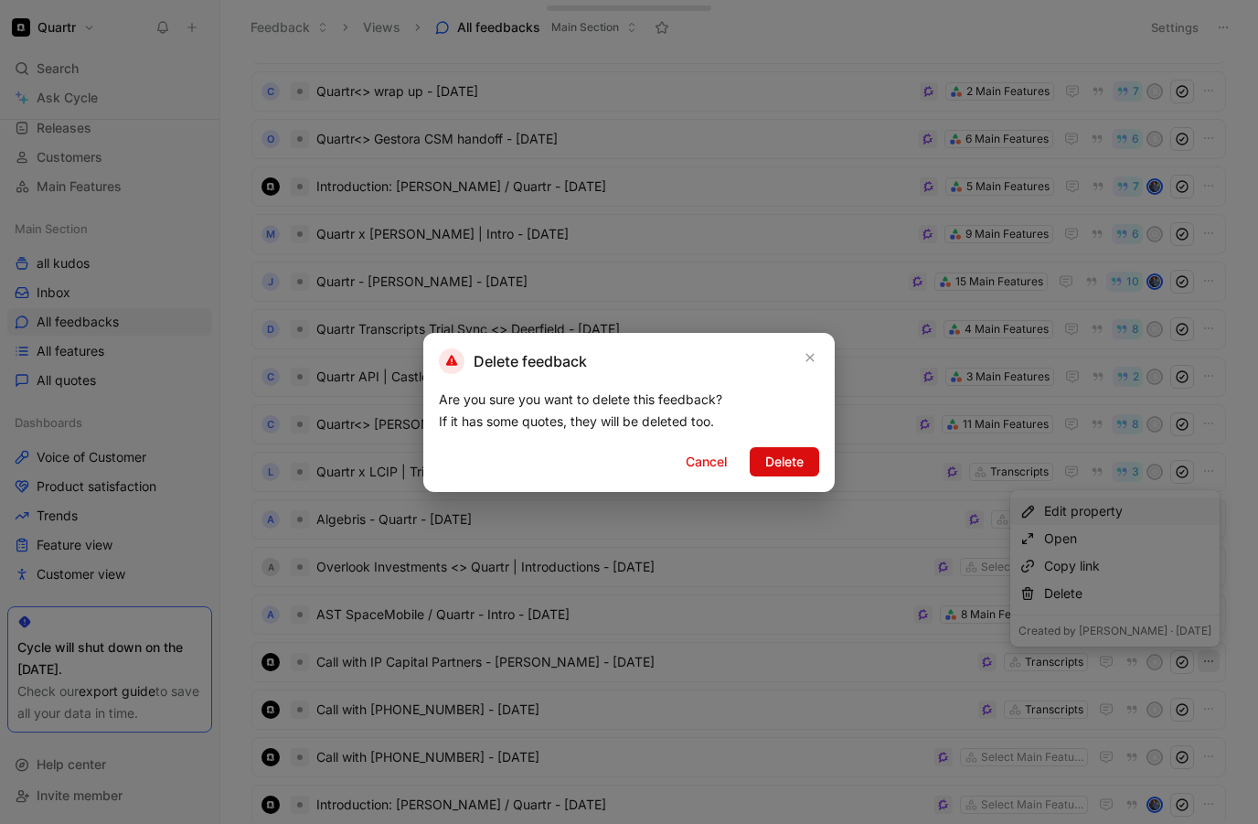
click at [807, 473] on button "Delete" at bounding box center [785, 461] width 70 height 29
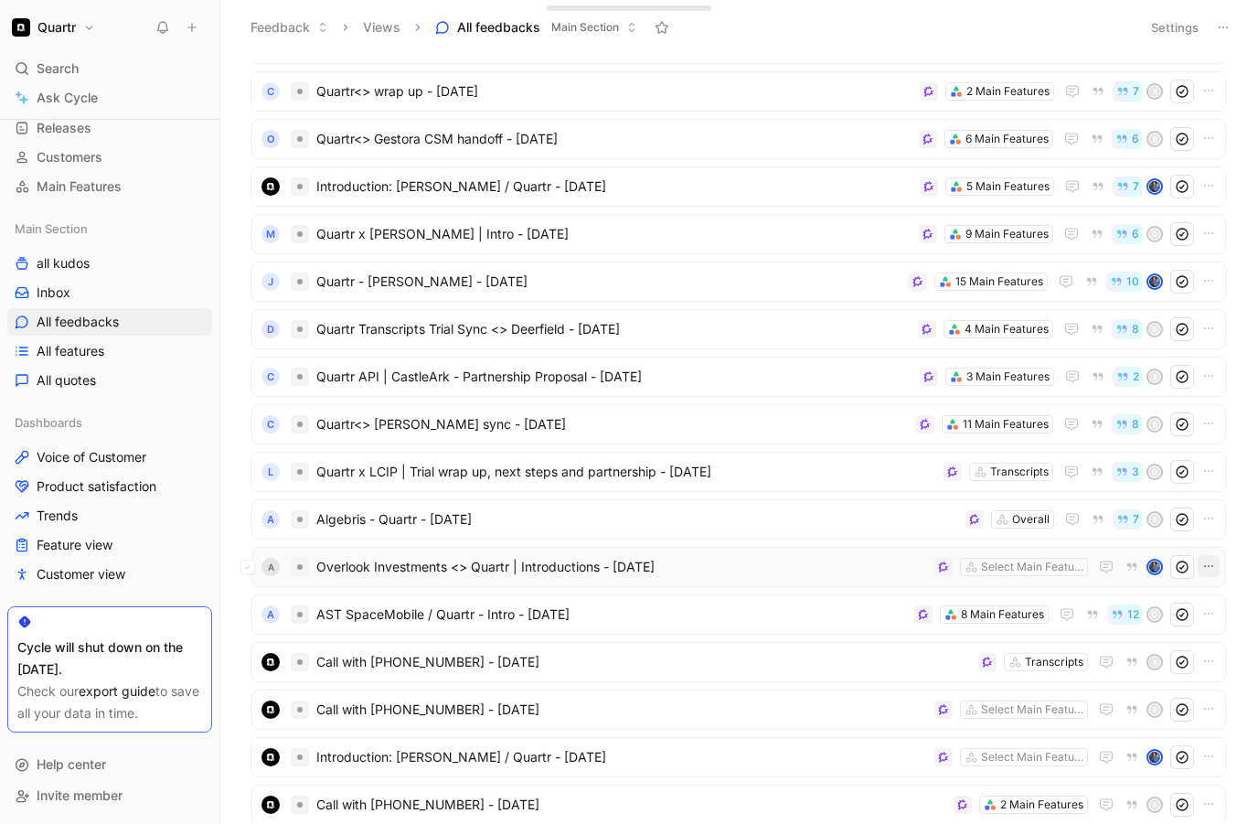
click at [1208, 568] on icon "button" at bounding box center [1209, 566] width 15 height 15
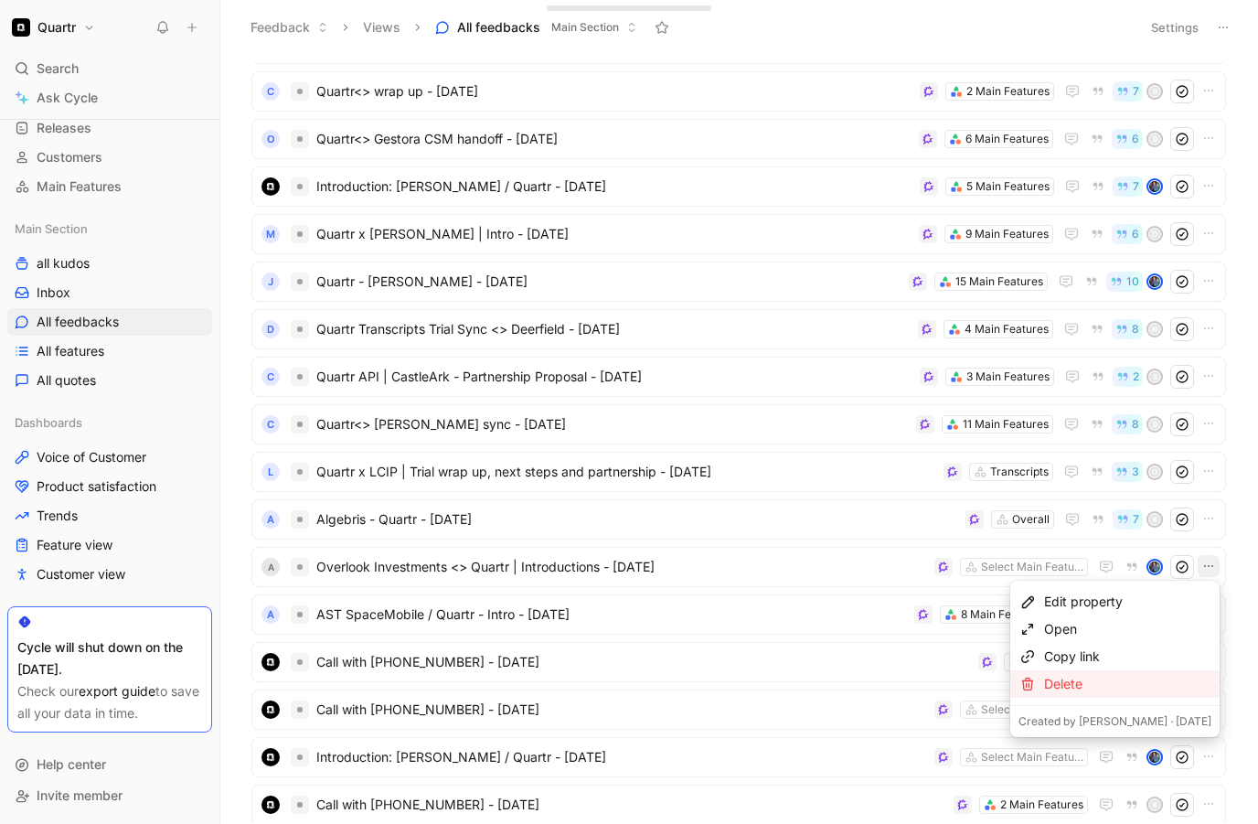
click at [1109, 688] on div "Delete" at bounding box center [1127, 684] width 167 height 22
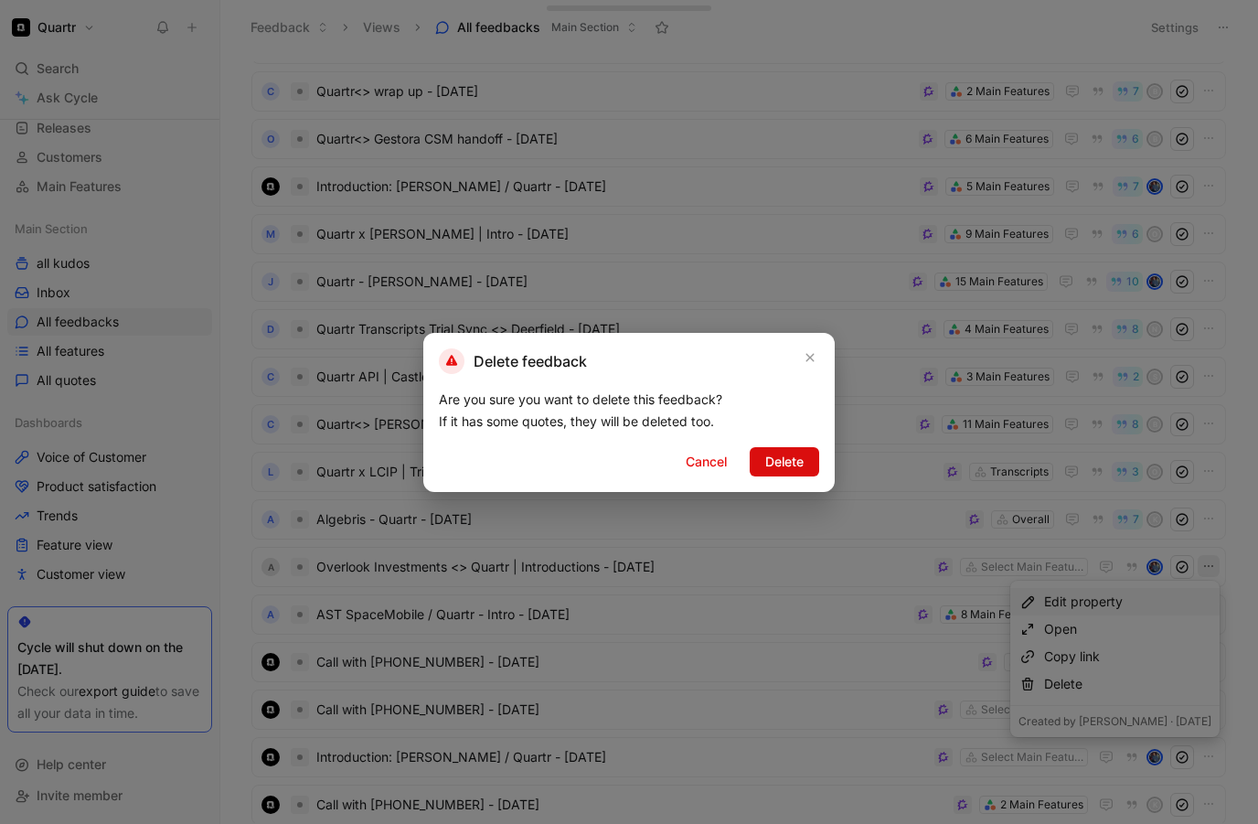
click at [777, 462] on span "Delete" at bounding box center [785, 462] width 38 height 22
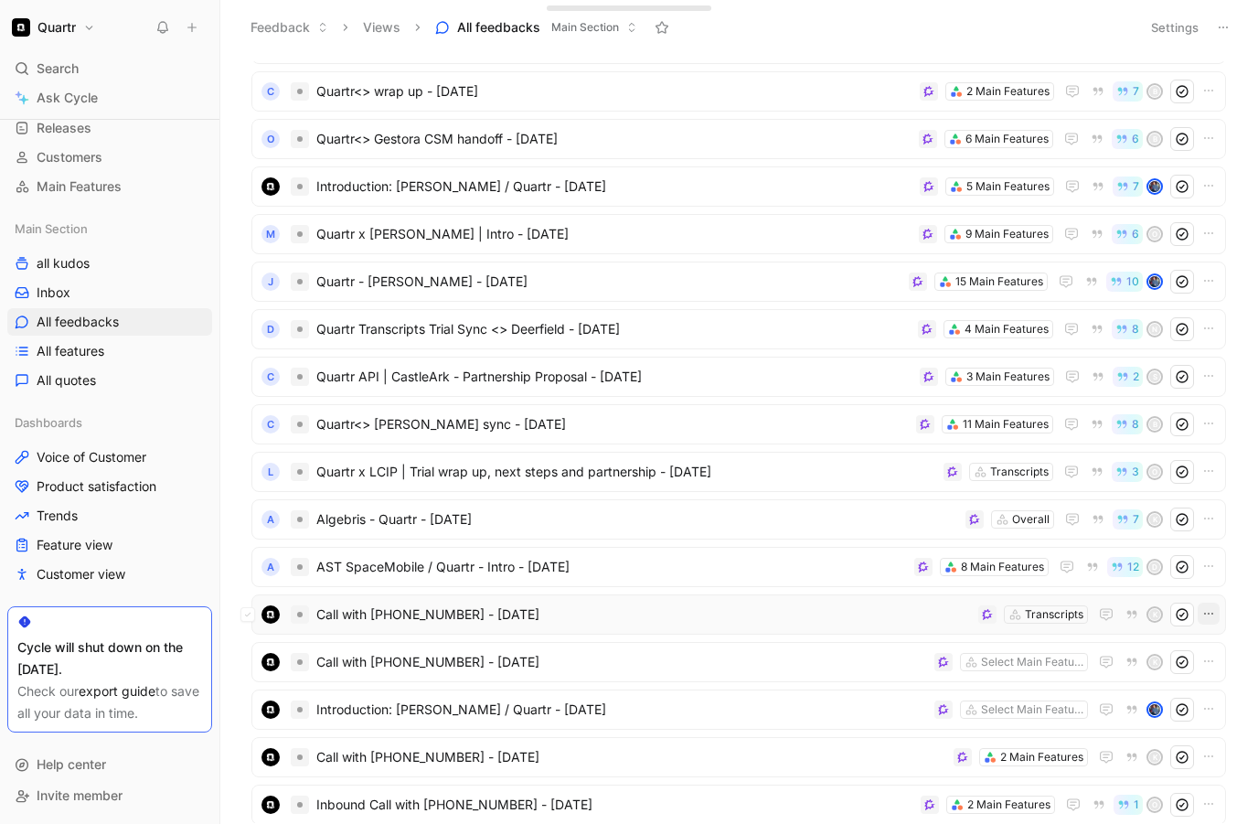
click at [1210, 607] on icon "button" at bounding box center [1209, 613] width 15 height 15
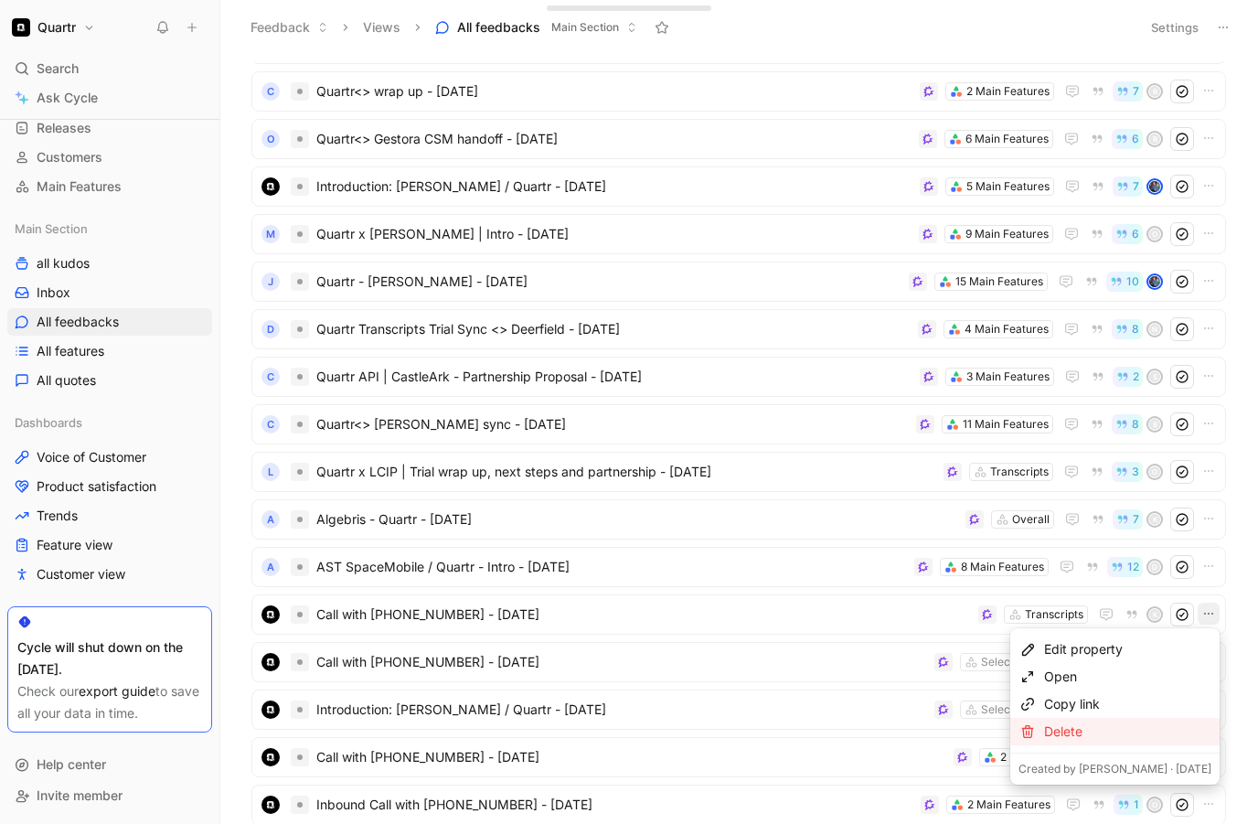
click at [1088, 723] on div "Delete" at bounding box center [1127, 732] width 167 height 22
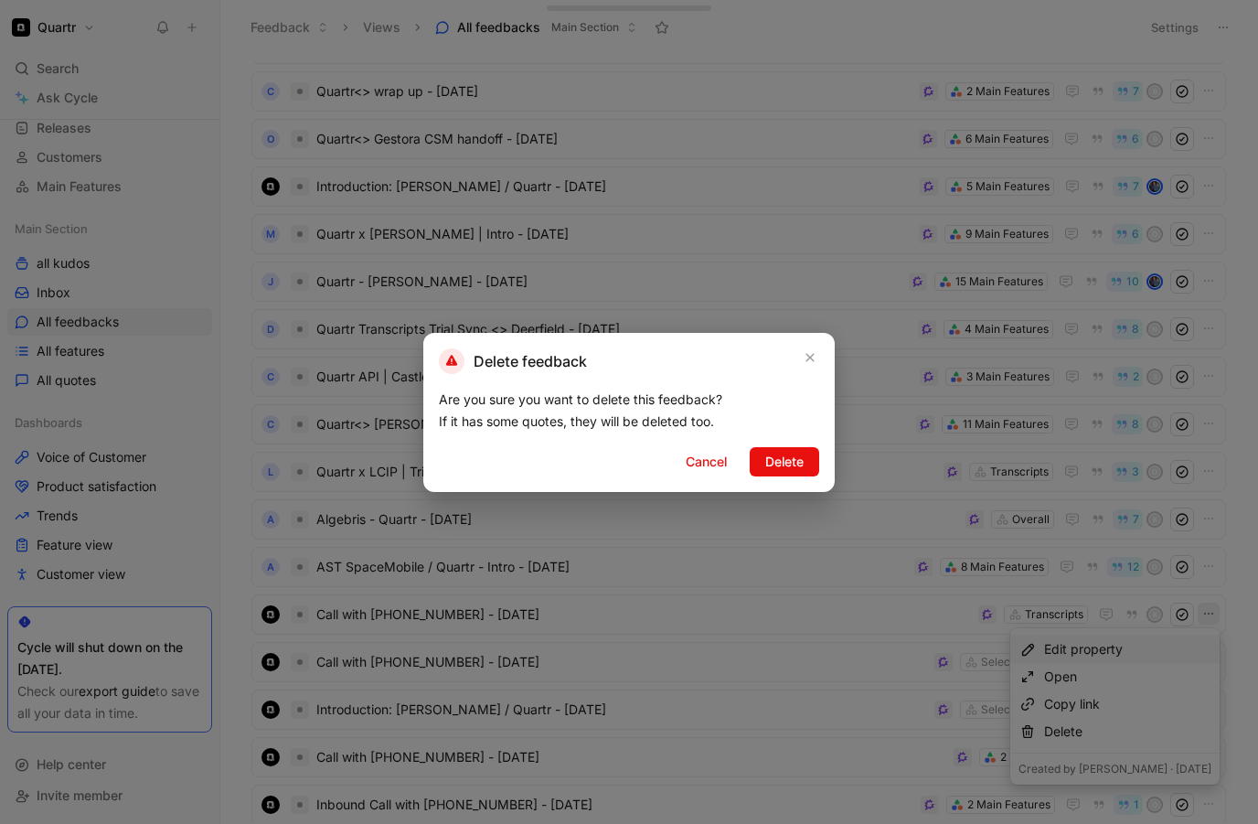
click at [775, 440] on div "Delete feedback Are you sure you want to delete this feedback? If it has some q…" at bounding box center [629, 412] width 412 height 159
click at [775, 447] on button "Delete" at bounding box center [785, 461] width 70 height 29
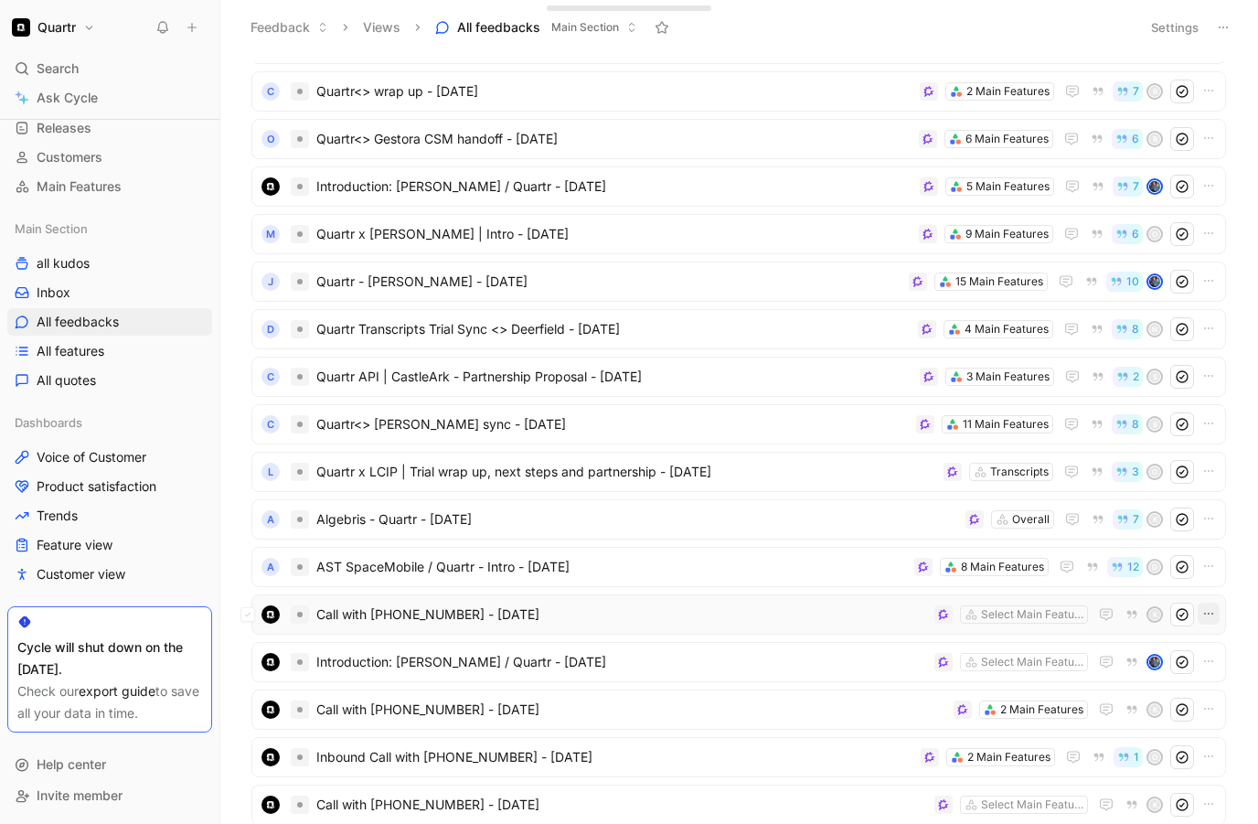
click at [1207, 617] on icon "button" at bounding box center [1209, 613] width 15 height 15
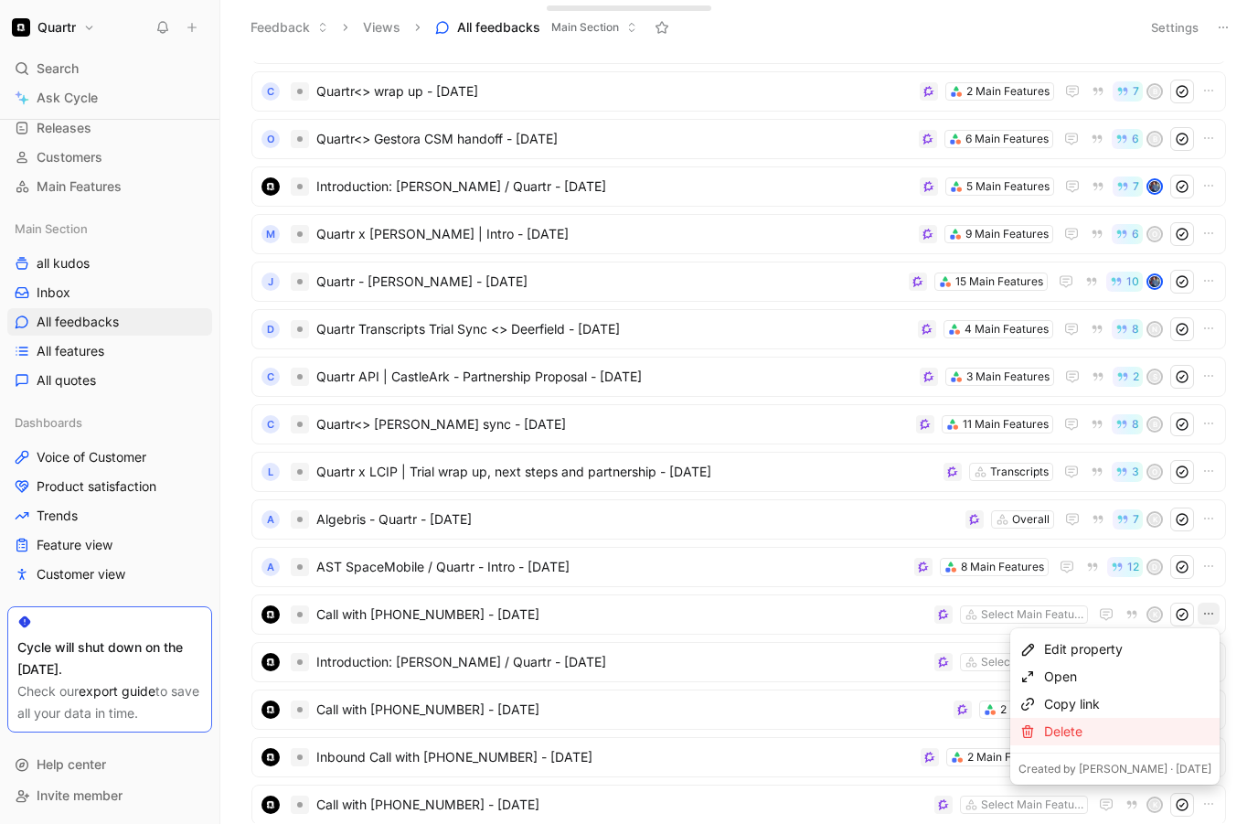
click at [1081, 728] on div "Delete" at bounding box center [1127, 732] width 167 height 22
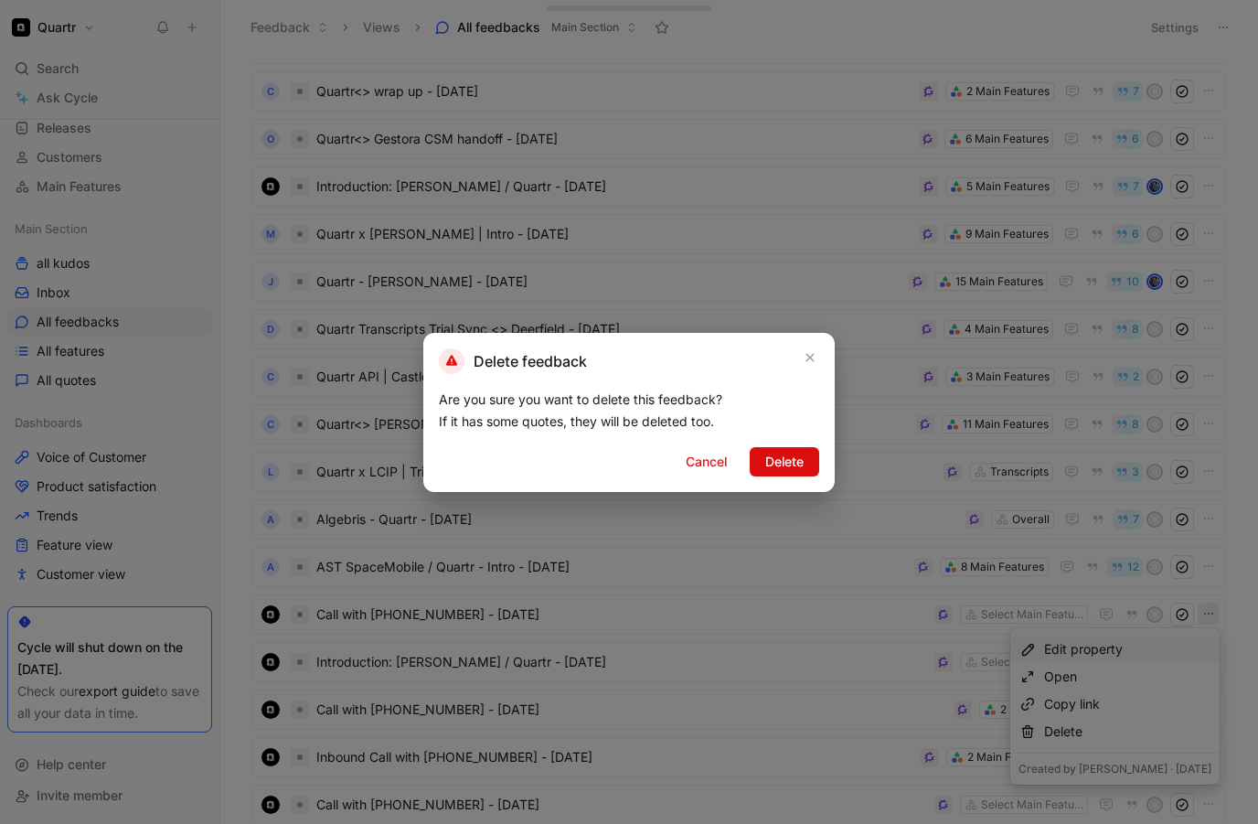
click at [778, 461] on span "Delete" at bounding box center [785, 462] width 38 height 22
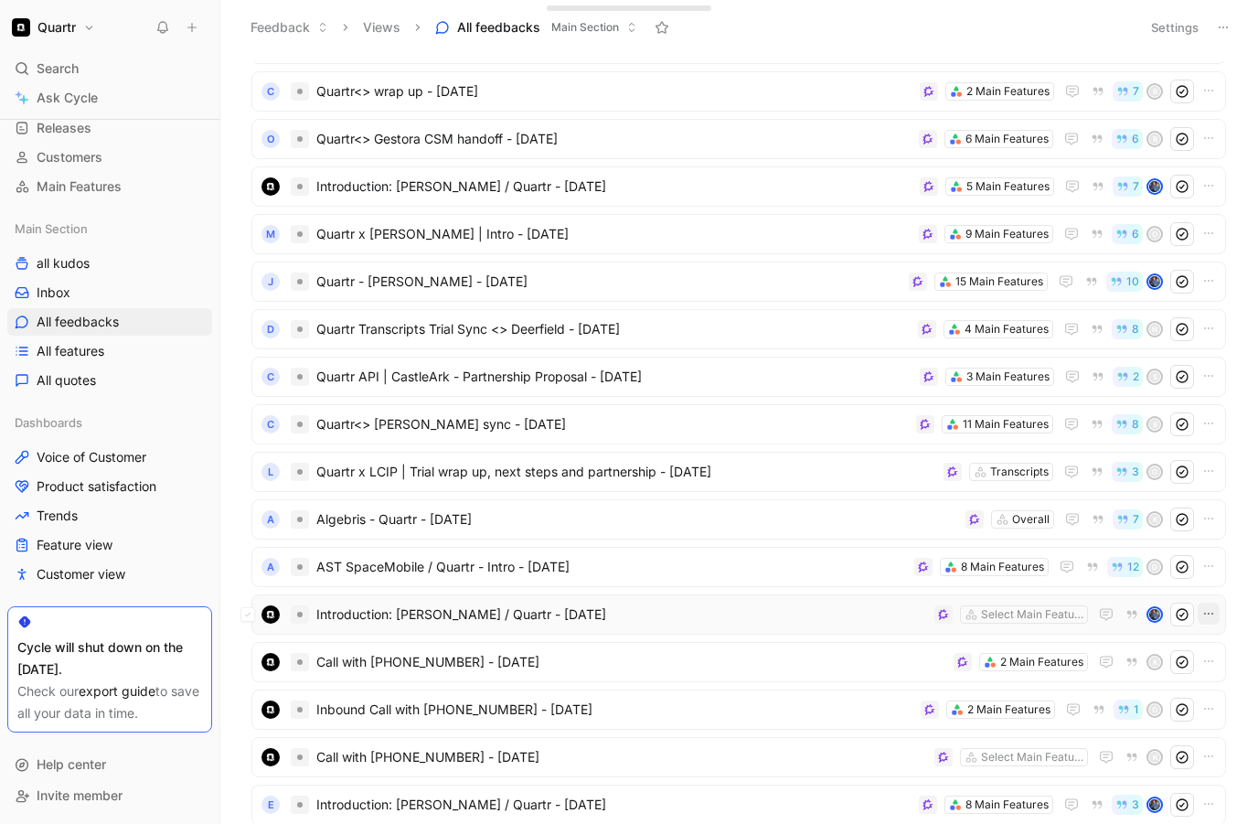
click at [1207, 616] on icon "button" at bounding box center [1209, 613] width 15 height 15
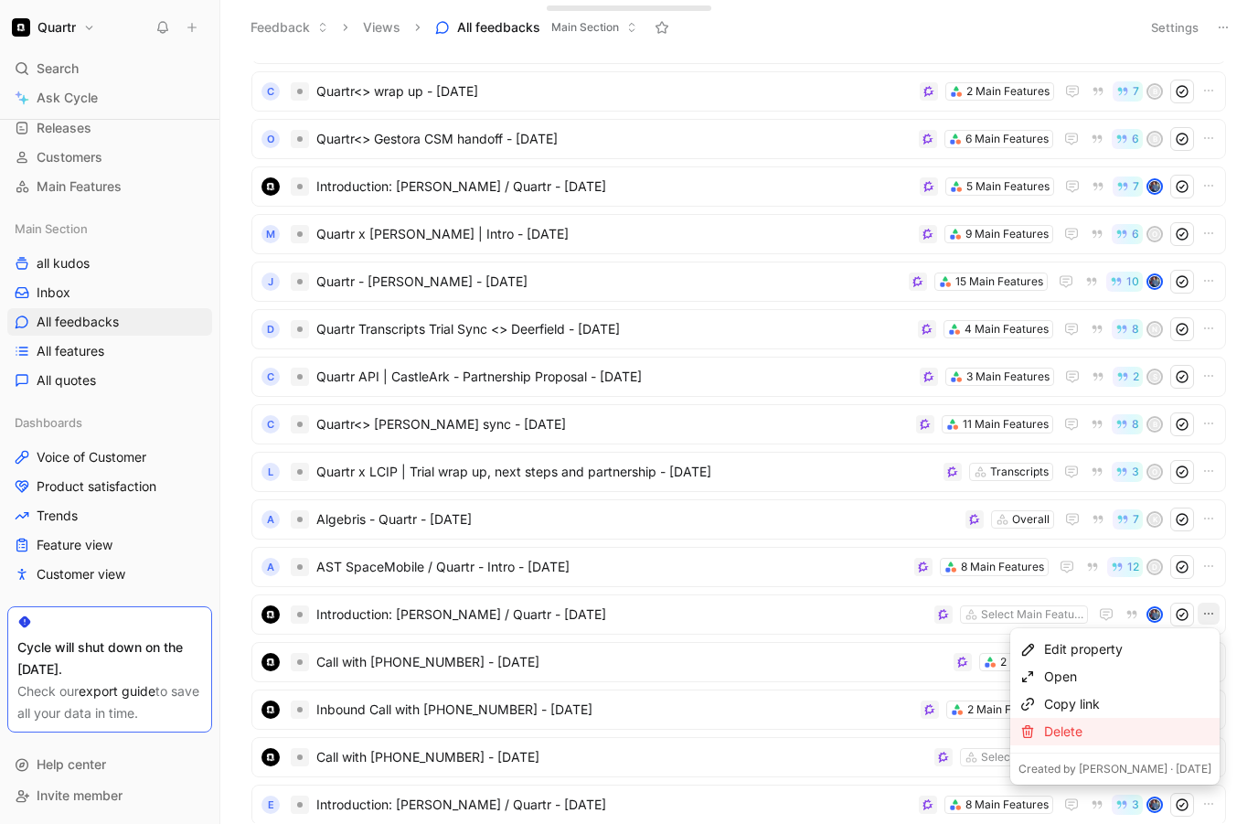
click at [1086, 721] on div "Delete" at bounding box center [1127, 732] width 167 height 22
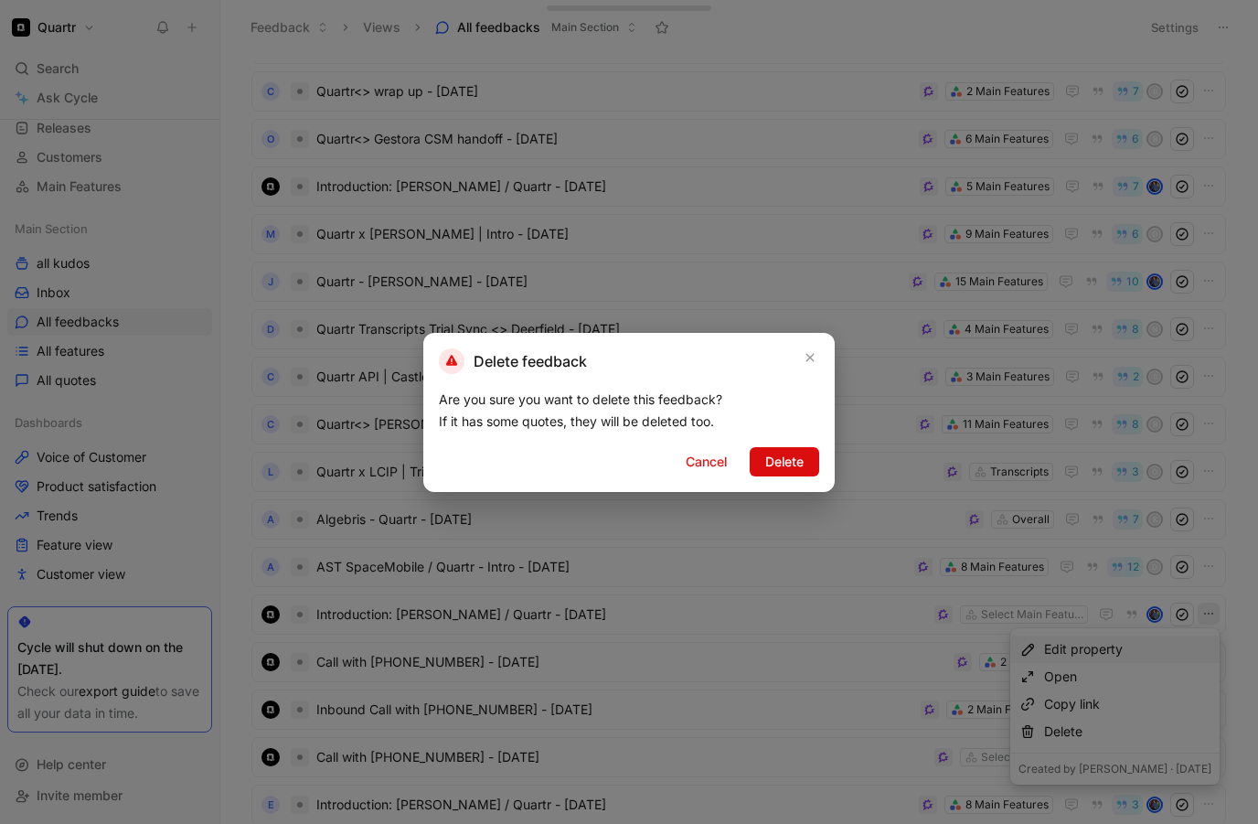
click at [787, 465] on span "Delete" at bounding box center [785, 462] width 38 height 22
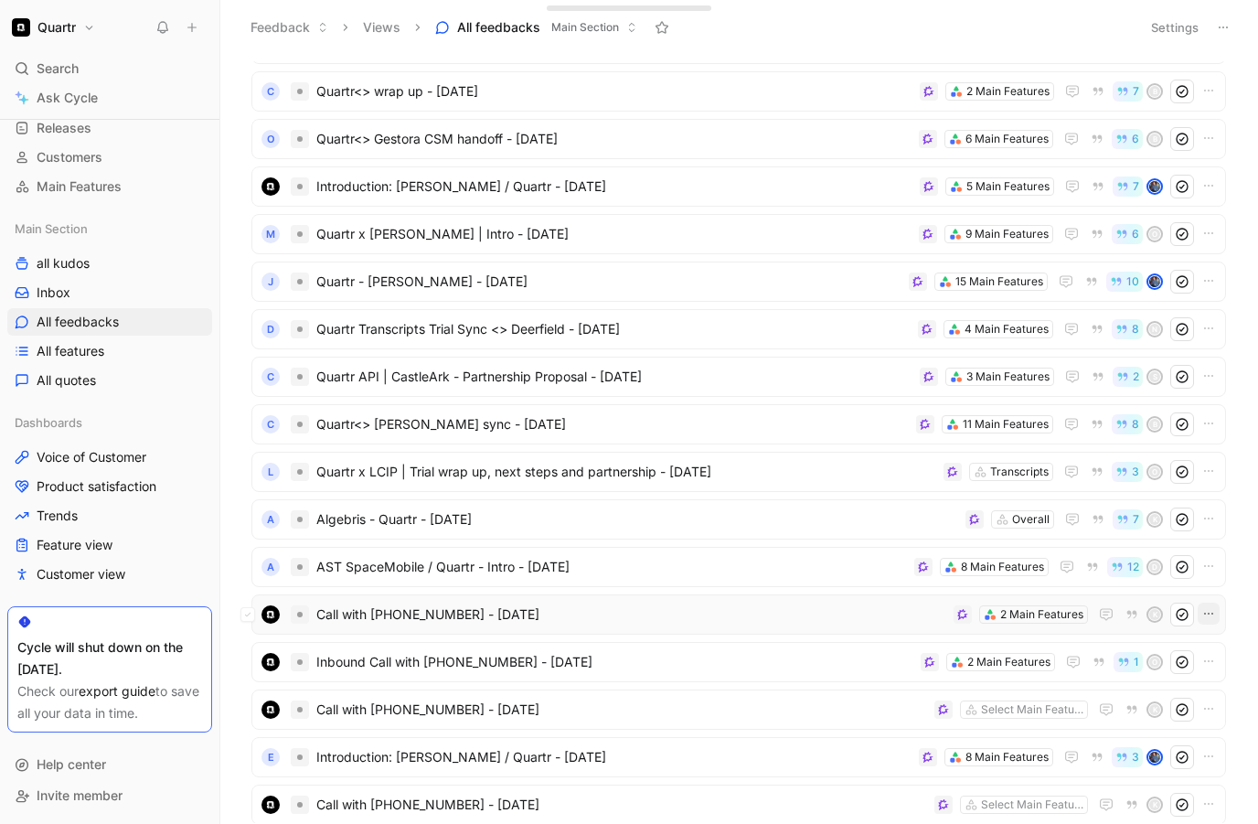
click at [1208, 616] on icon "button" at bounding box center [1209, 613] width 15 height 15
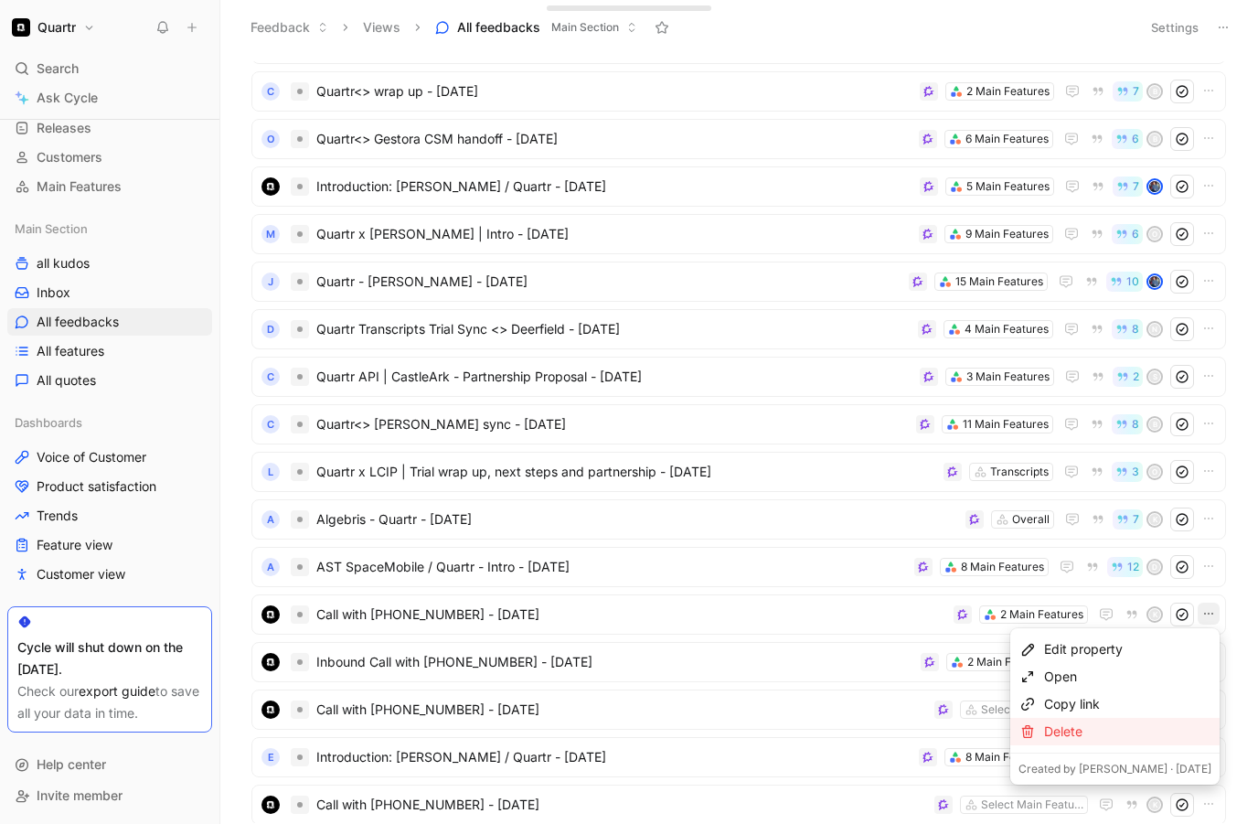
click at [1089, 723] on div "Delete" at bounding box center [1127, 732] width 167 height 22
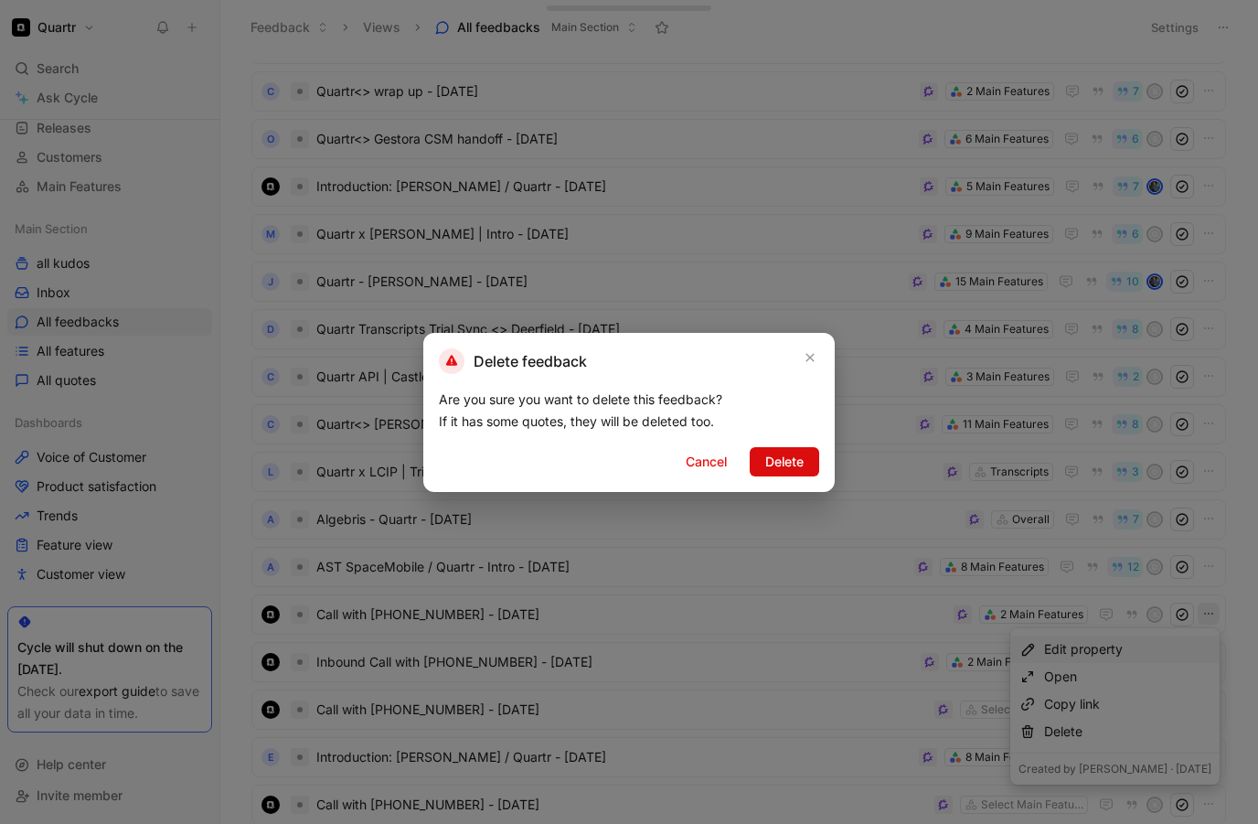
click at [806, 455] on button "Delete" at bounding box center [785, 461] width 70 height 29
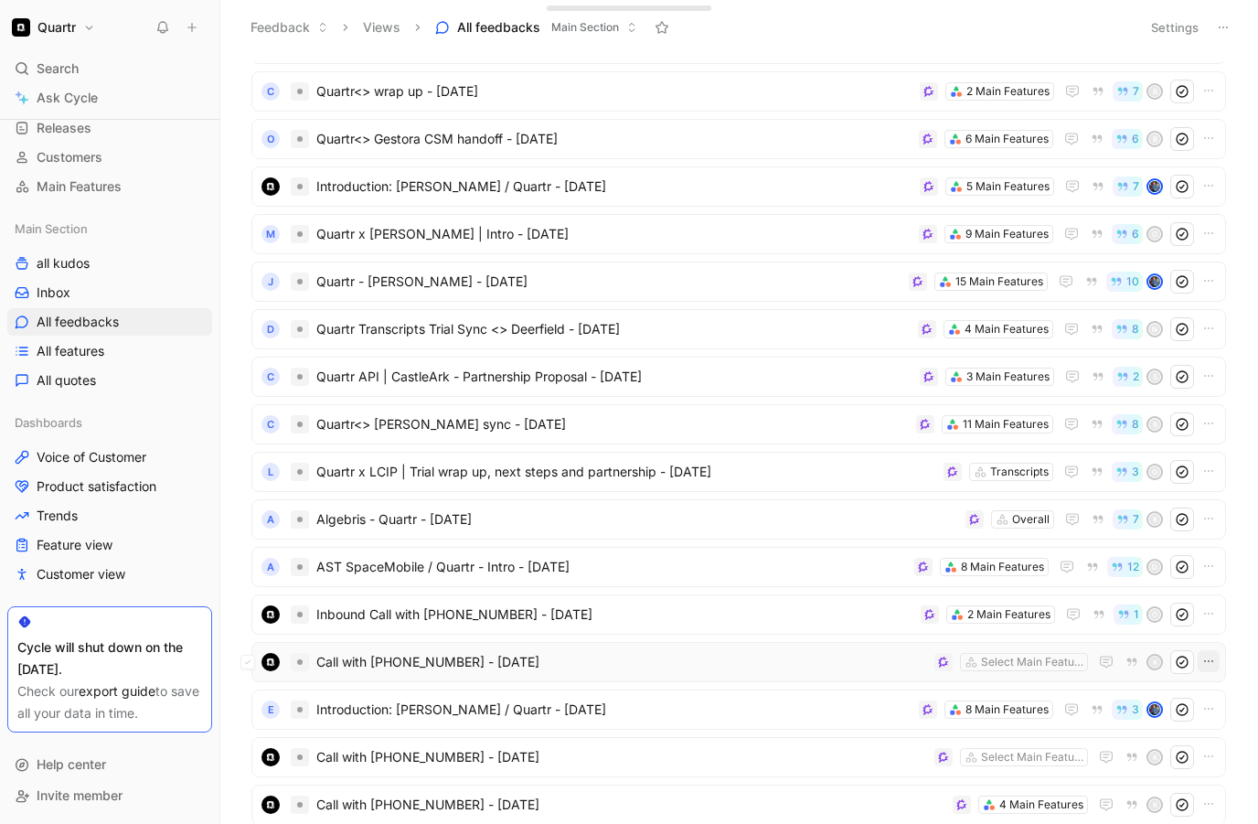
click at [1202, 660] on icon "button" at bounding box center [1209, 661] width 15 height 15
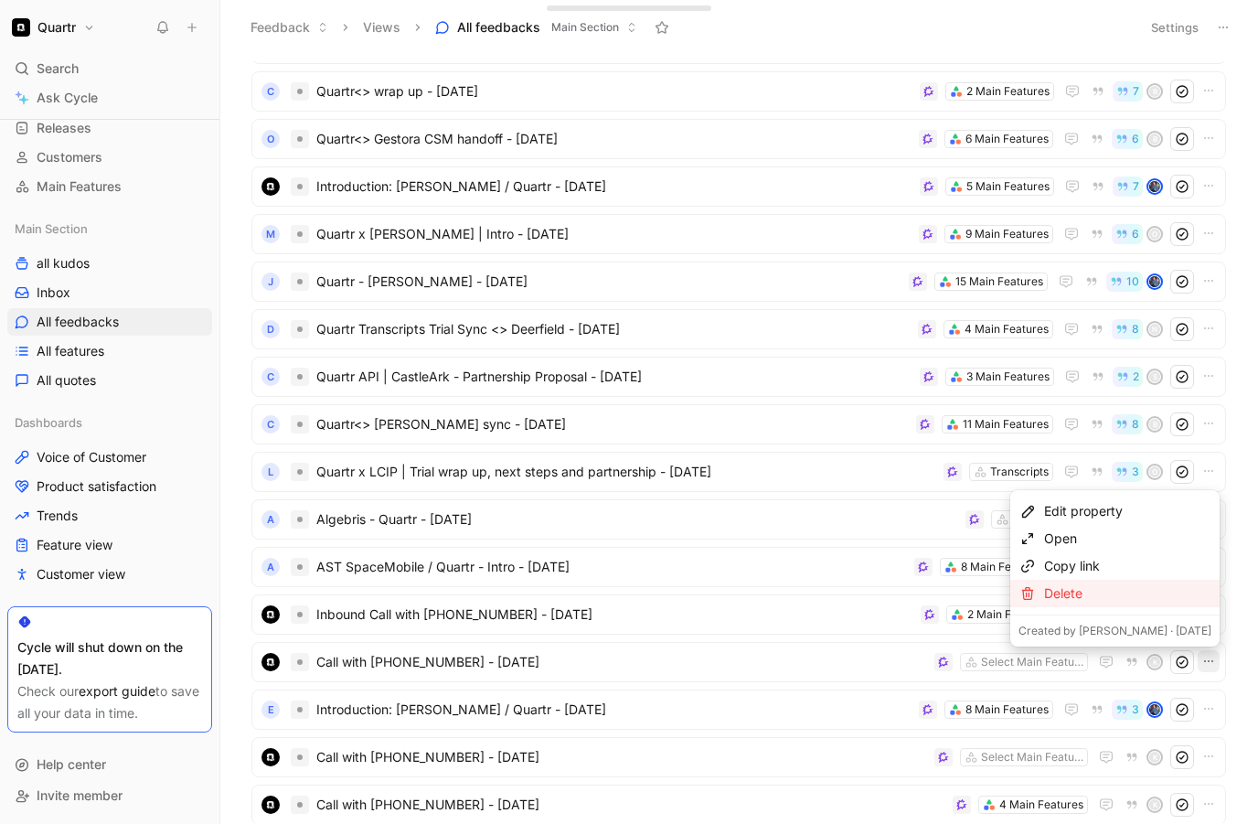
click at [1083, 598] on div "Delete" at bounding box center [1127, 594] width 167 height 22
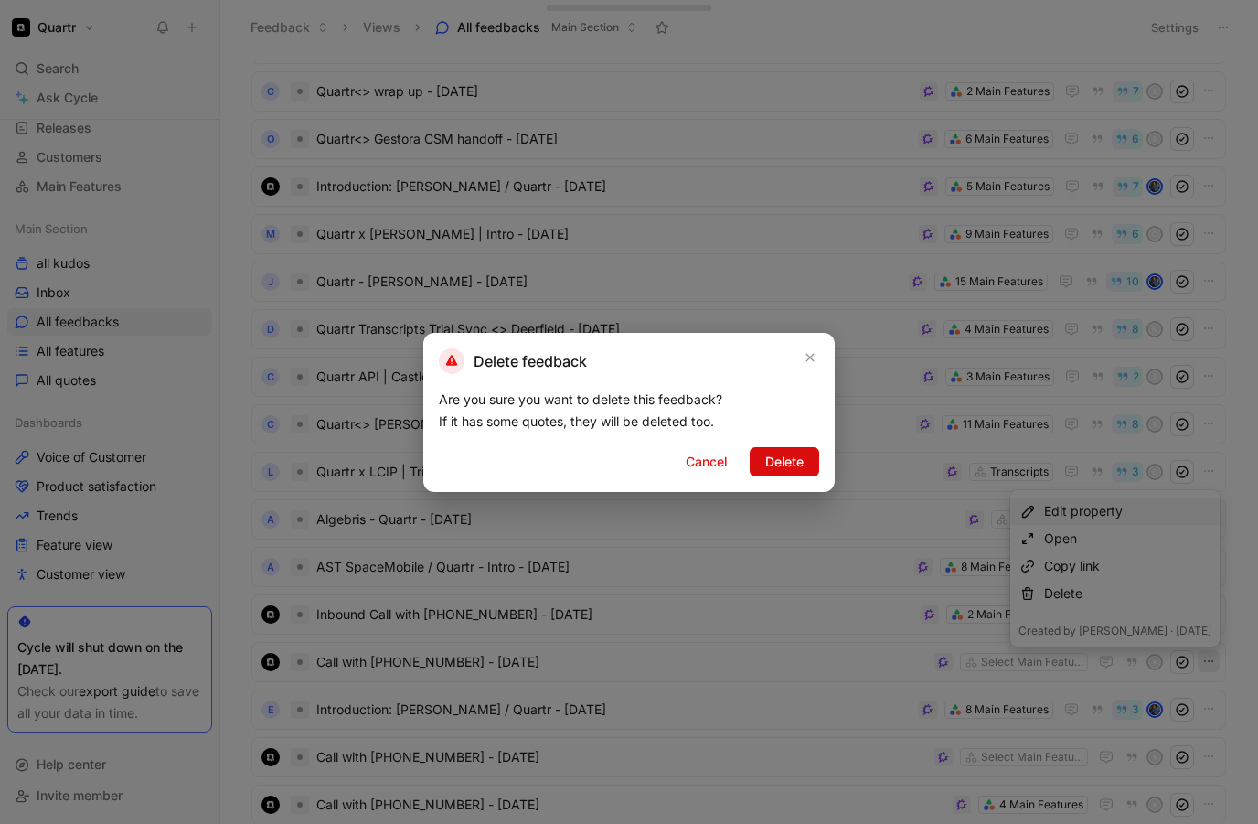
click at [786, 460] on span "Delete" at bounding box center [785, 462] width 38 height 22
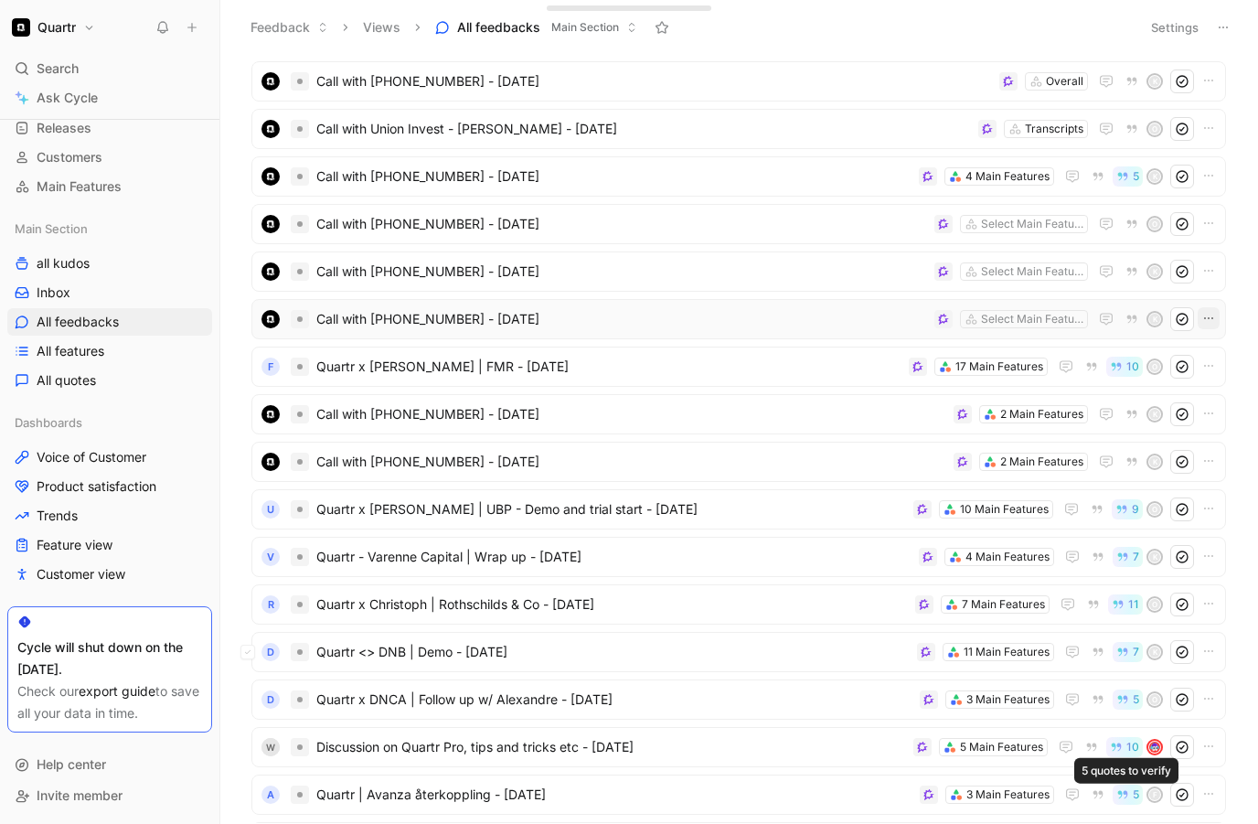
scroll to position [5152, 0]
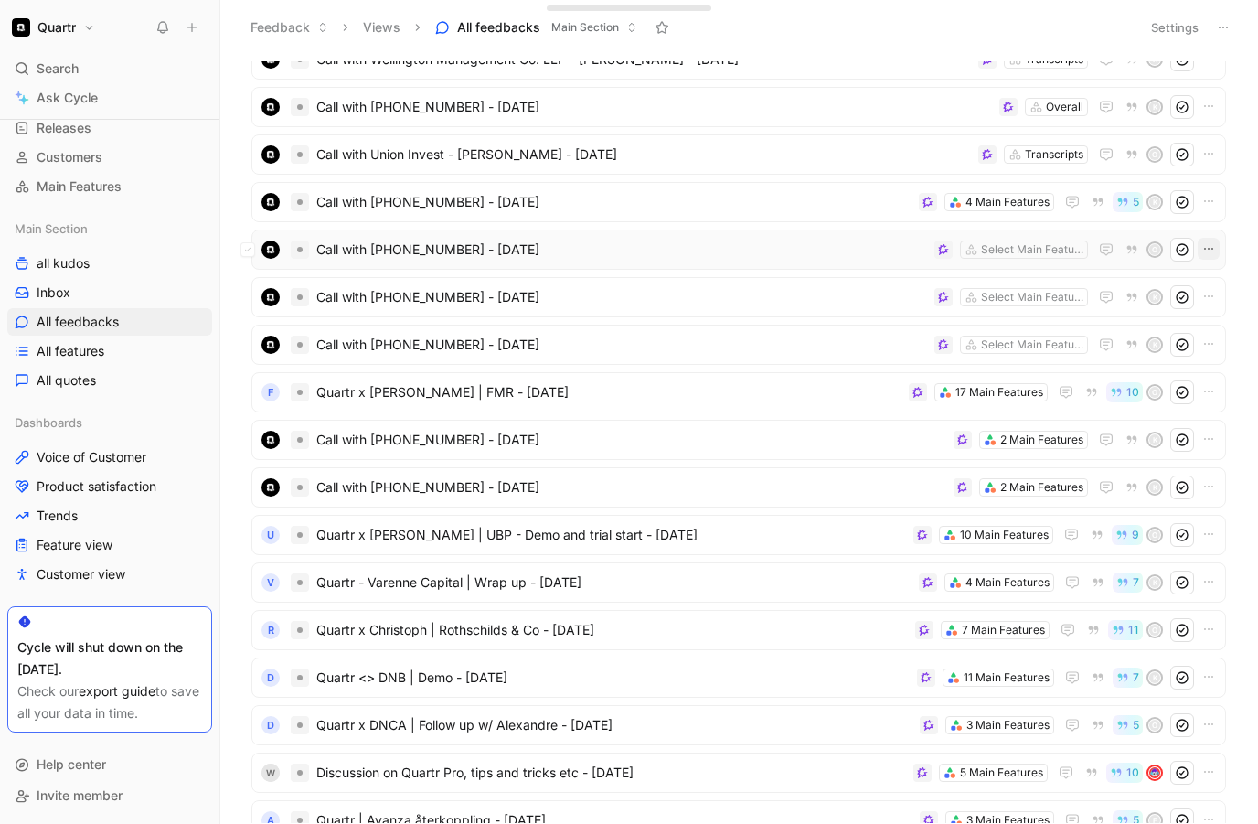
click at [1210, 244] on icon "button" at bounding box center [1209, 248] width 15 height 15
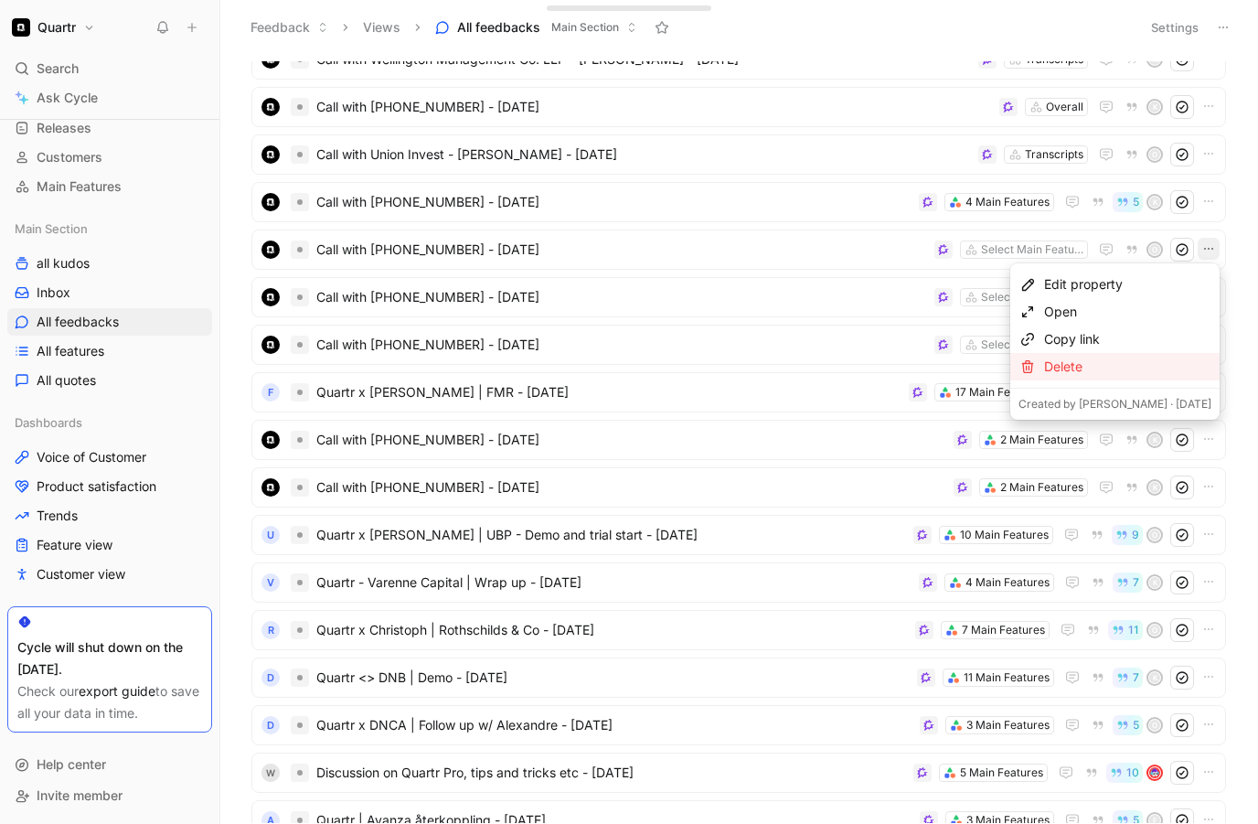
click at [1142, 372] on div "Delete" at bounding box center [1127, 367] width 167 height 22
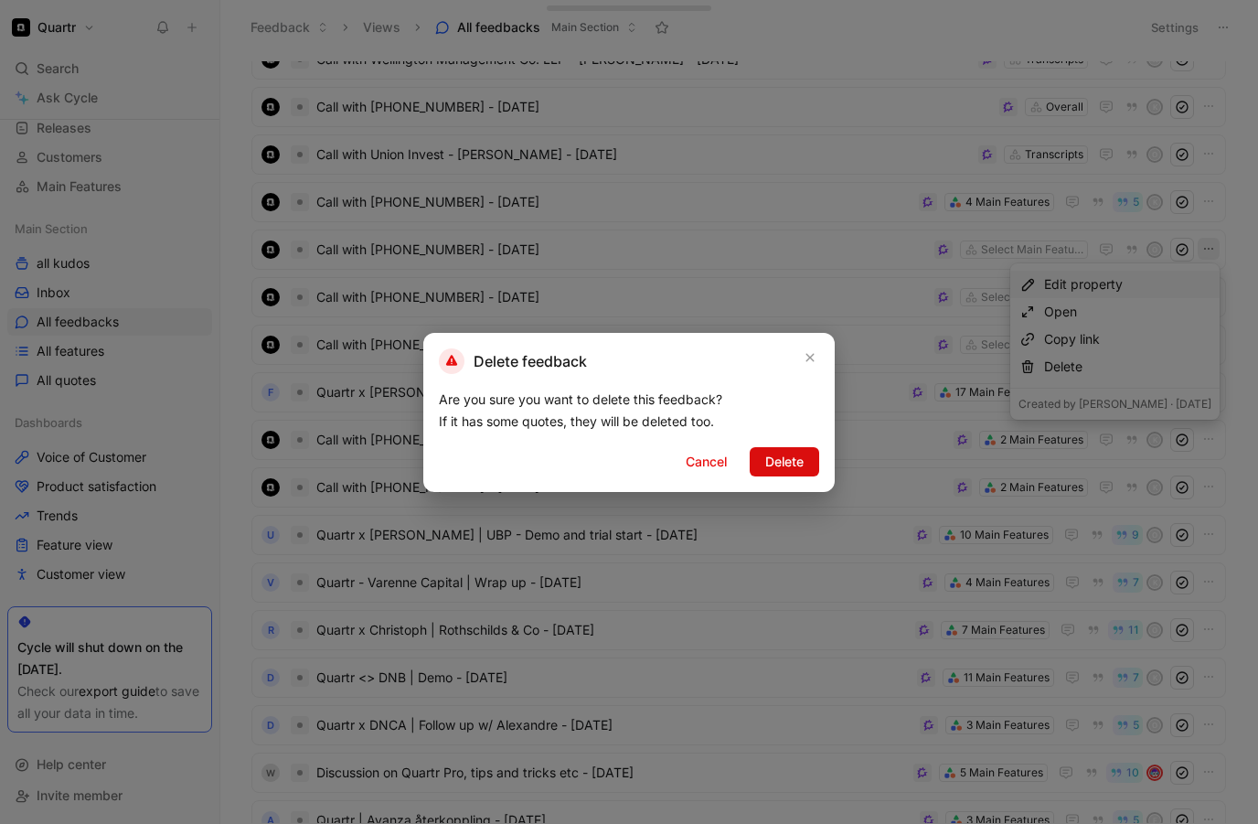
click at [794, 455] on span "Delete" at bounding box center [785, 462] width 38 height 22
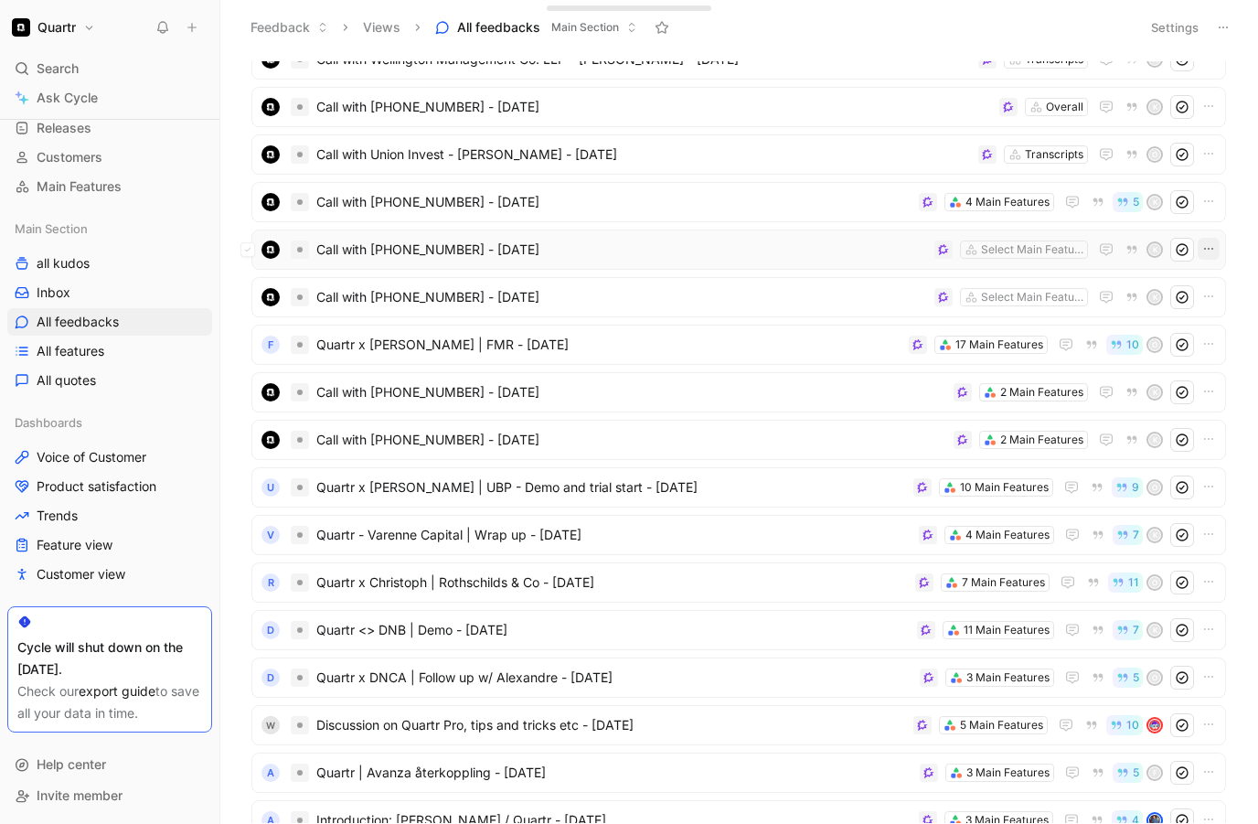
click at [1219, 249] on button "button" at bounding box center [1209, 249] width 22 height 22
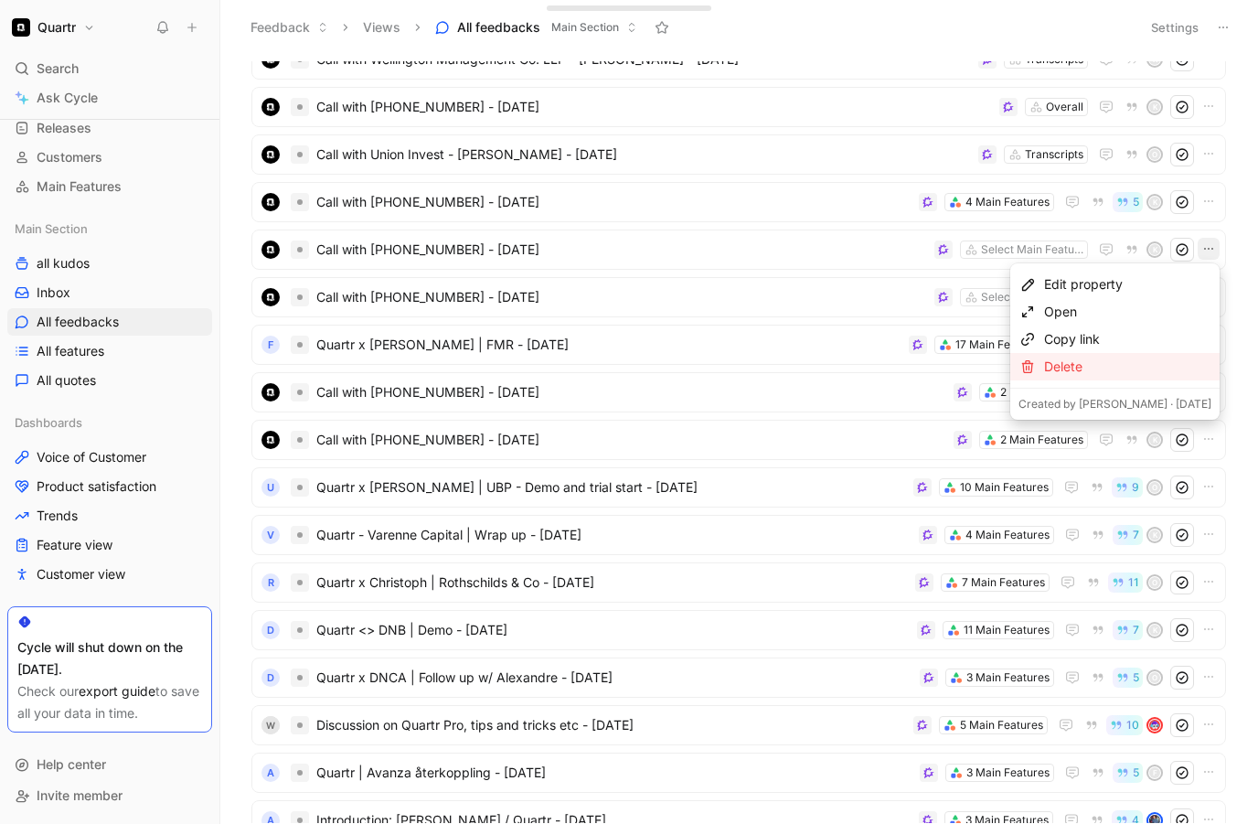
click at [1137, 364] on div "Delete" at bounding box center [1127, 367] width 167 height 22
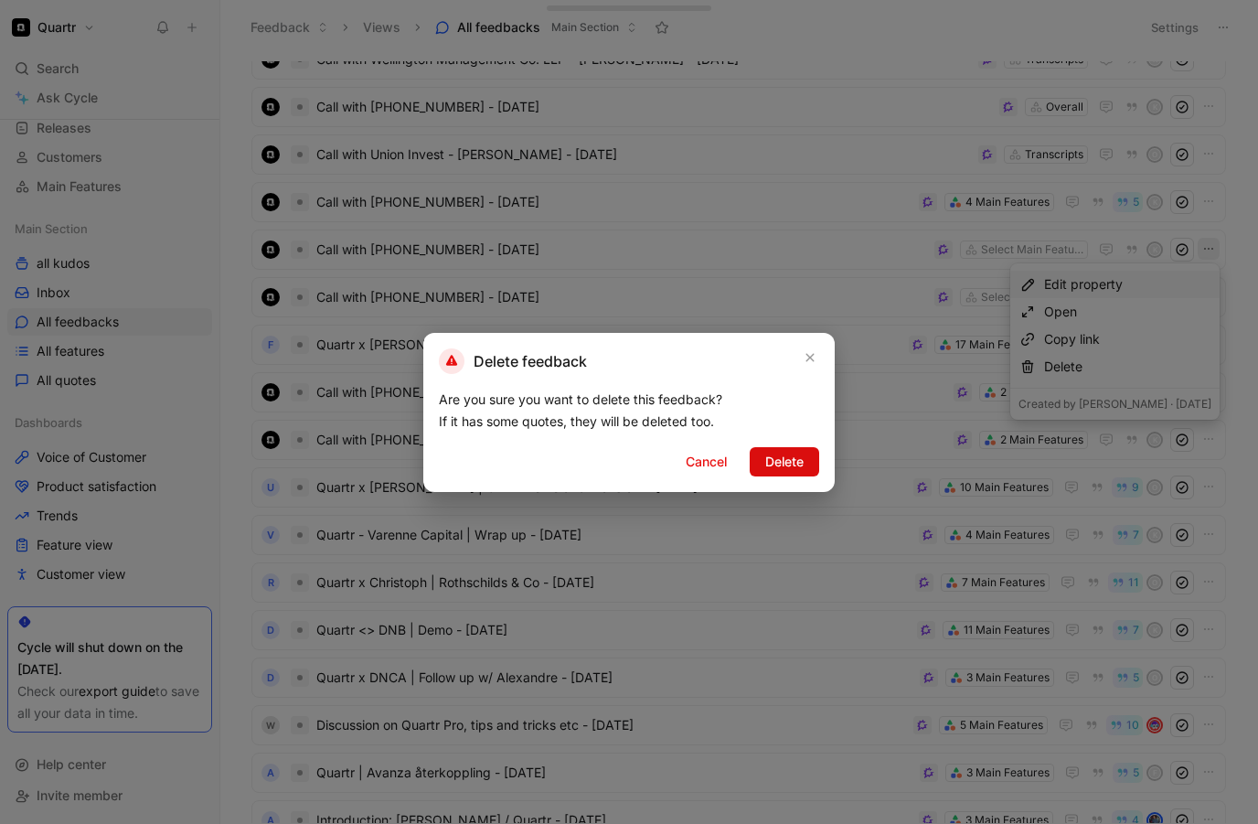
click at [785, 453] on span "Delete" at bounding box center [785, 462] width 38 height 22
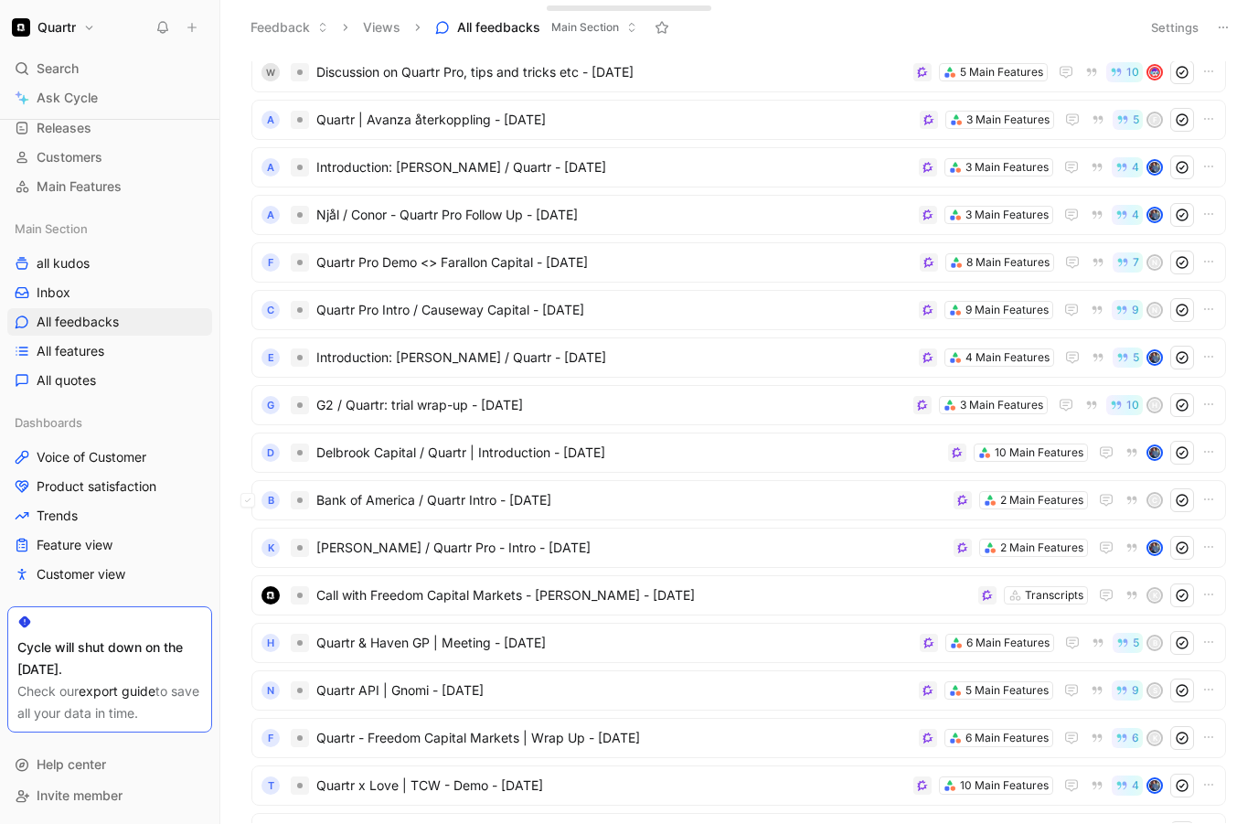
scroll to position [5658, 0]
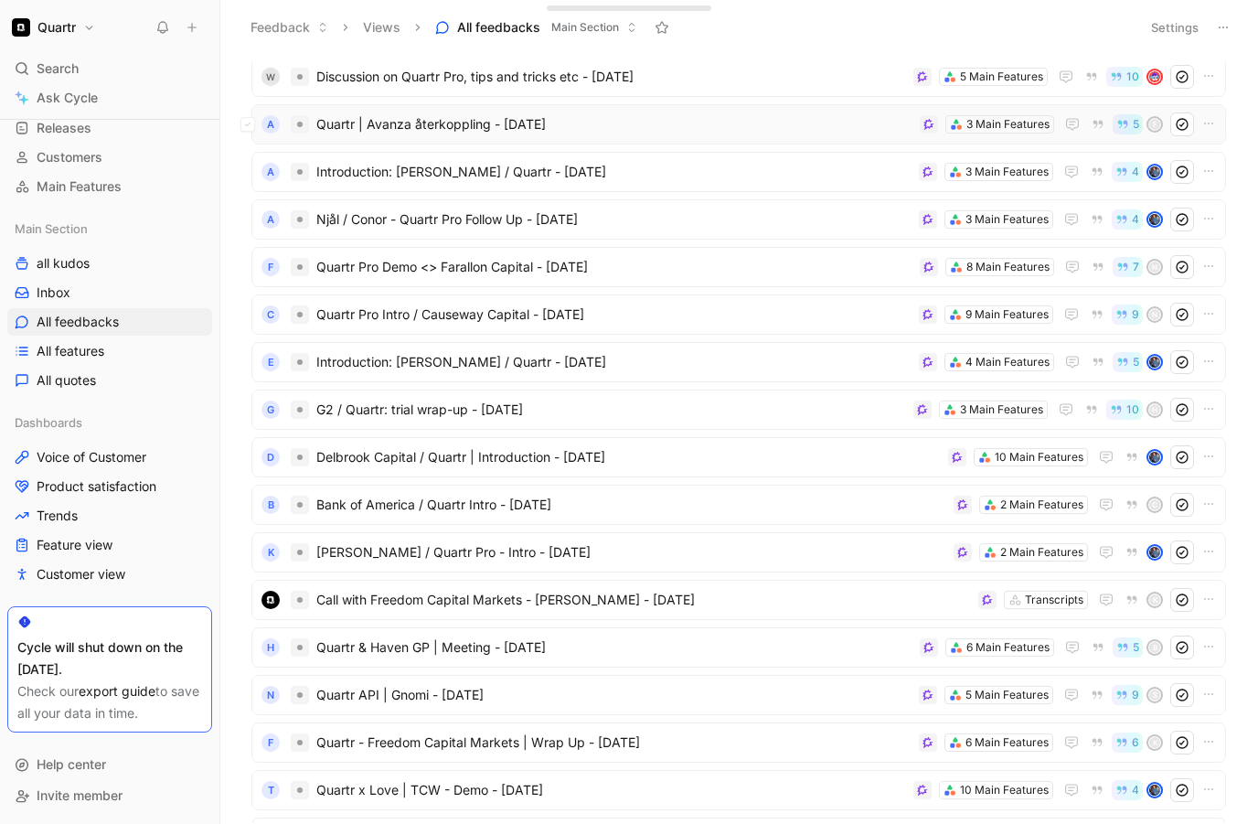
click at [605, 114] on span "Quartr | Avanza återkoppling - [DATE]" at bounding box center [614, 124] width 596 height 22
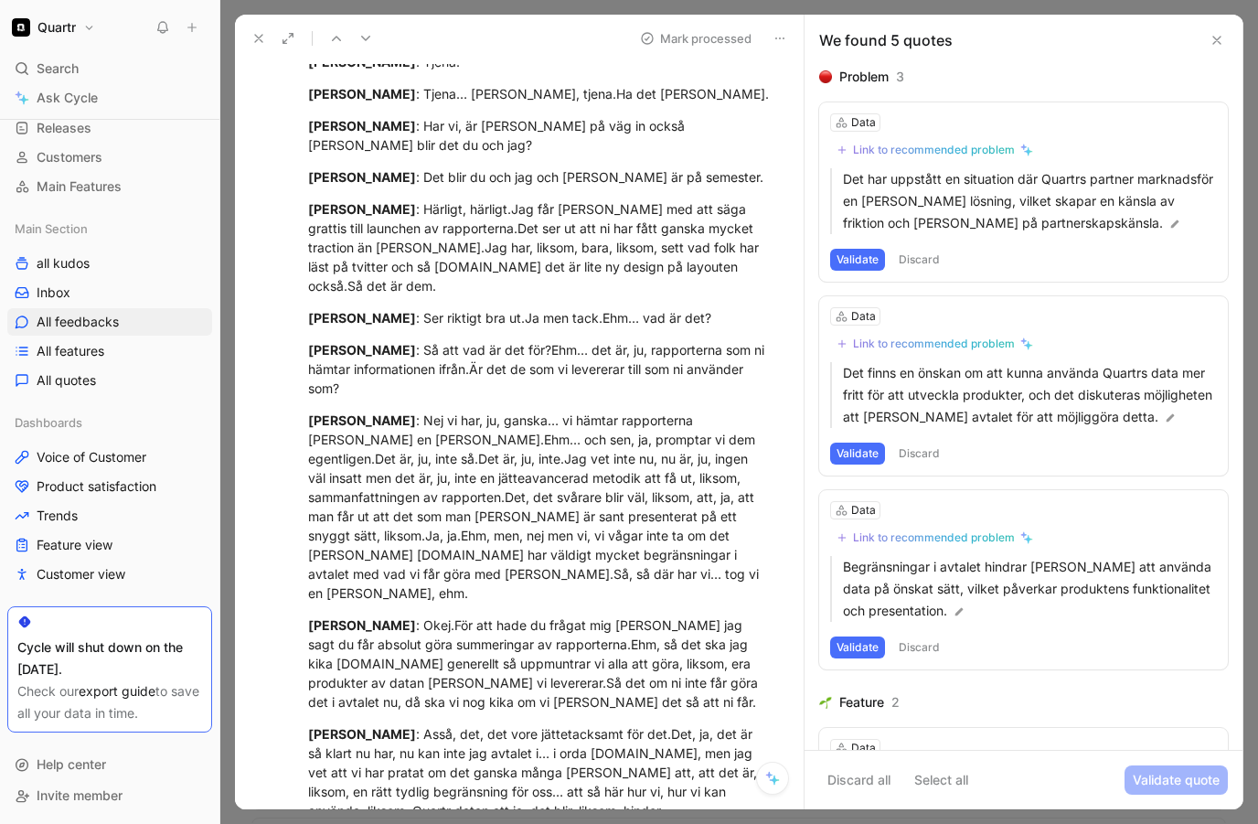
scroll to position [505, 0]
